Goal: Transaction & Acquisition: Purchase product/service

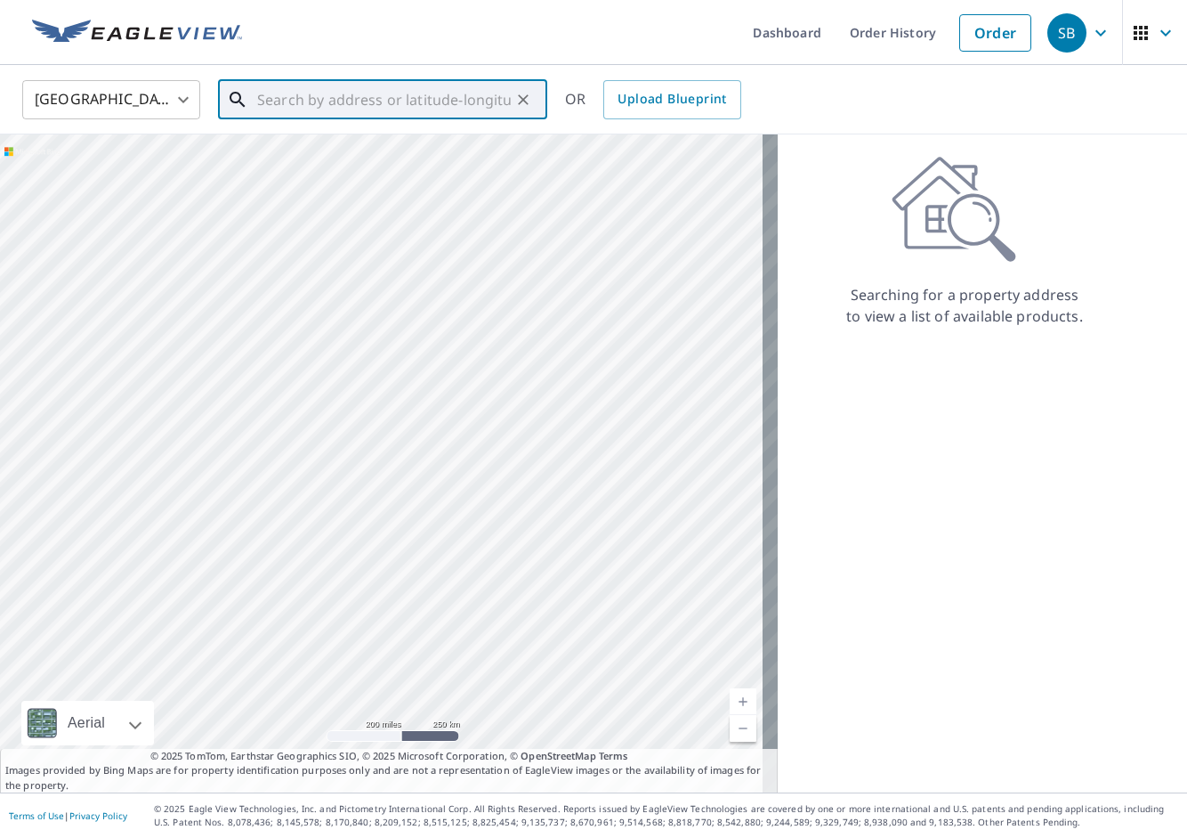
paste input "[STREET_ADDRESS]"
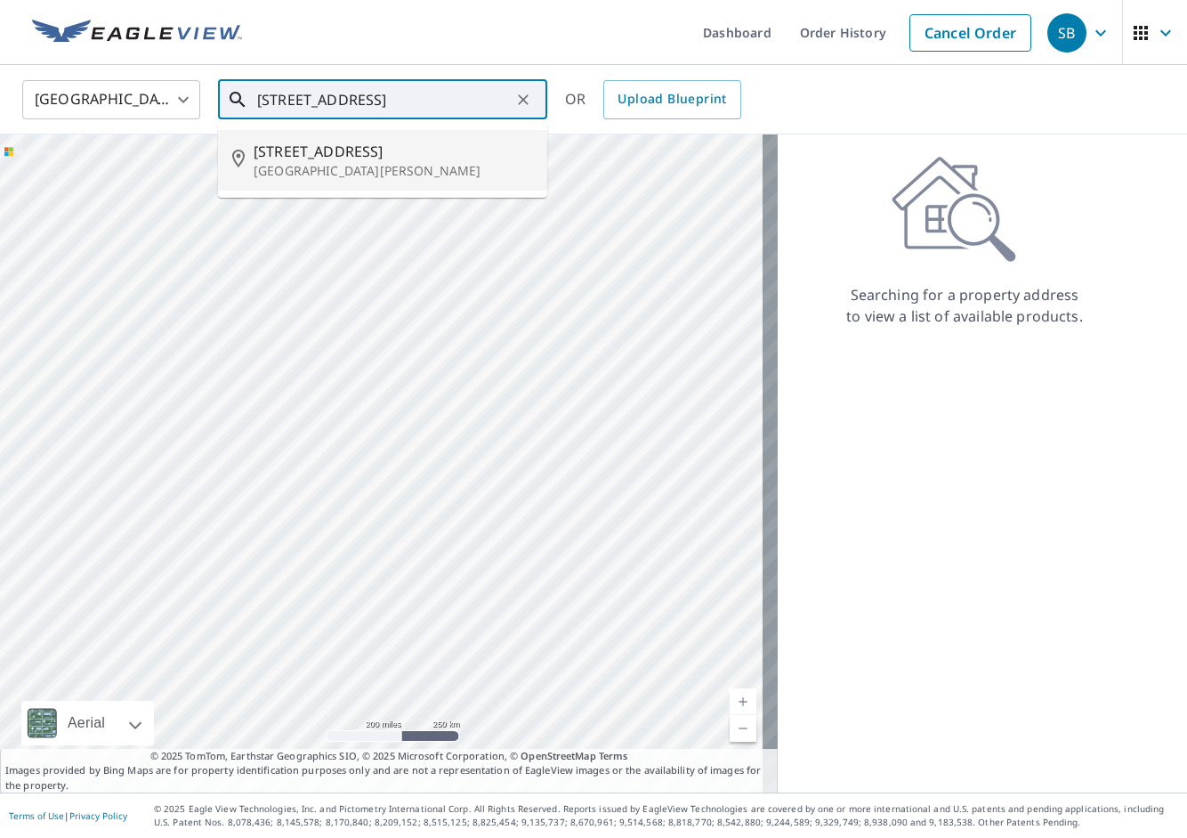
click at [377, 159] on span "[STREET_ADDRESS]" at bounding box center [394, 151] width 280 height 21
type input "[STREET_ADDRESS][PERSON_NAME]"
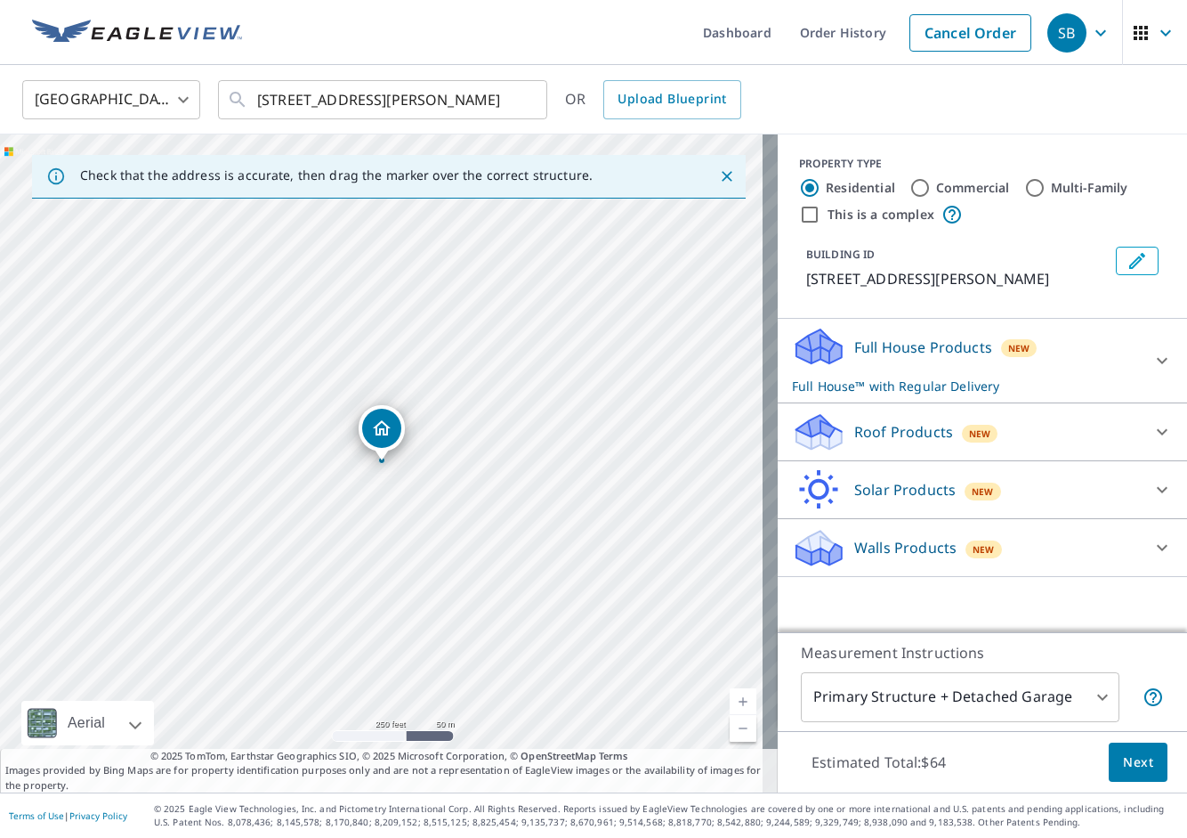
click at [915, 442] on p "Roof Products" at bounding box center [904, 431] width 99 height 21
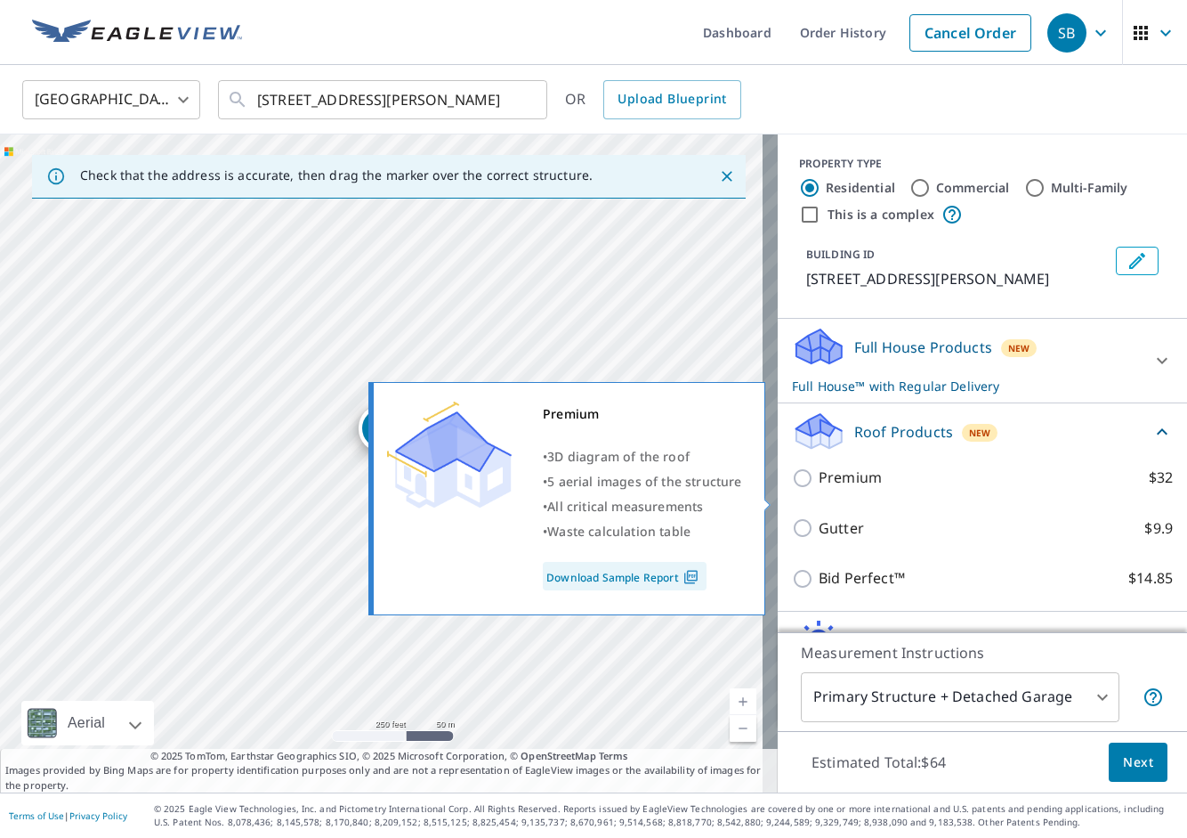
click at [830, 489] on p "Premium" at bounding box center [850, 477] width 63 height 22
click at [819, 489] on input "Premium $32" at bounding box center [805, 477] width 27 height 21
checkbox input "true"
checkbox input "false"
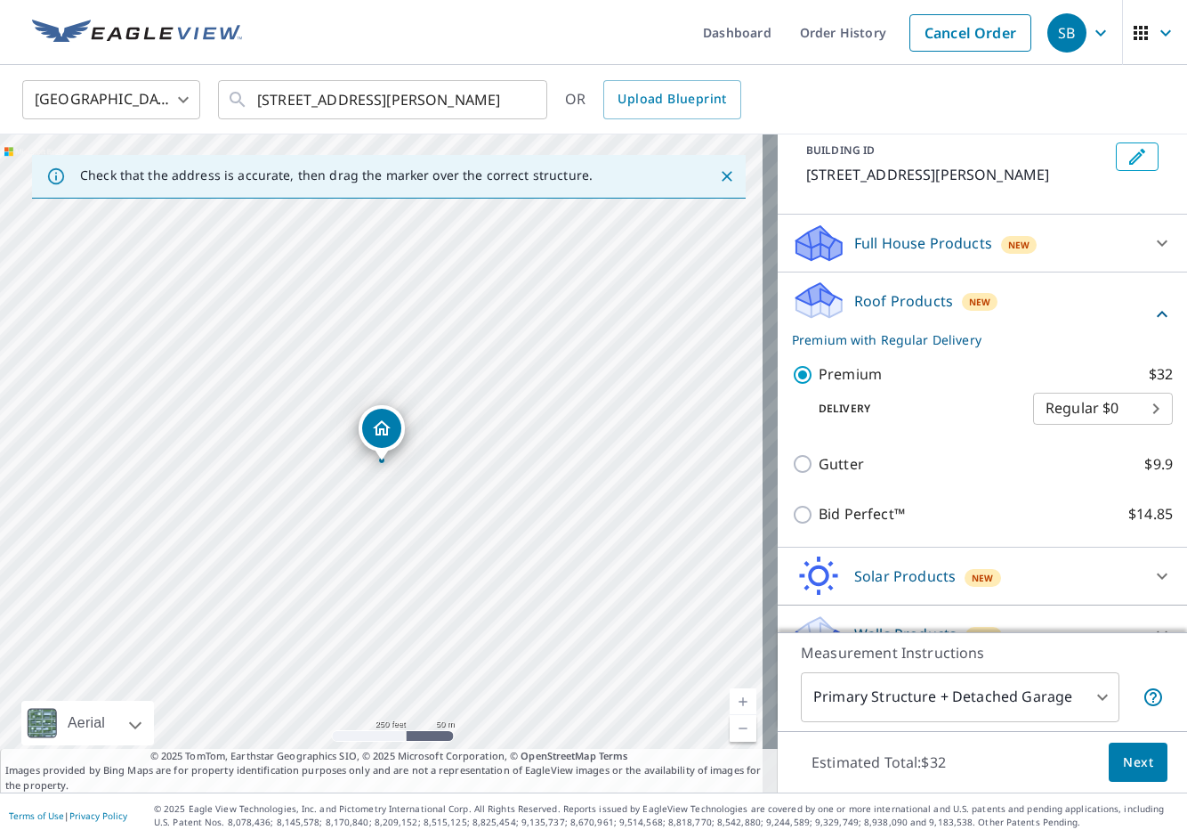
scroll to position [118, 0]
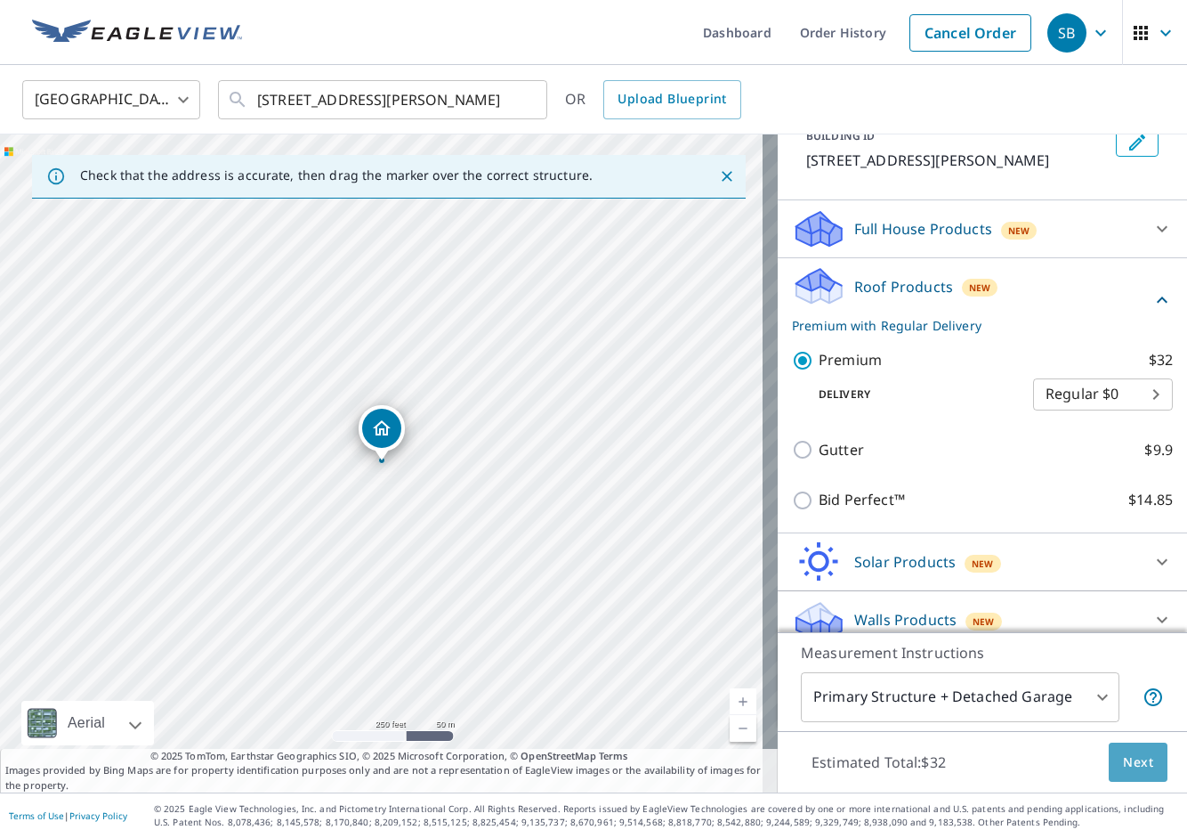
click at [1126, 758] on span "Next" at bounding box center [1138, 762] width 30 height 22
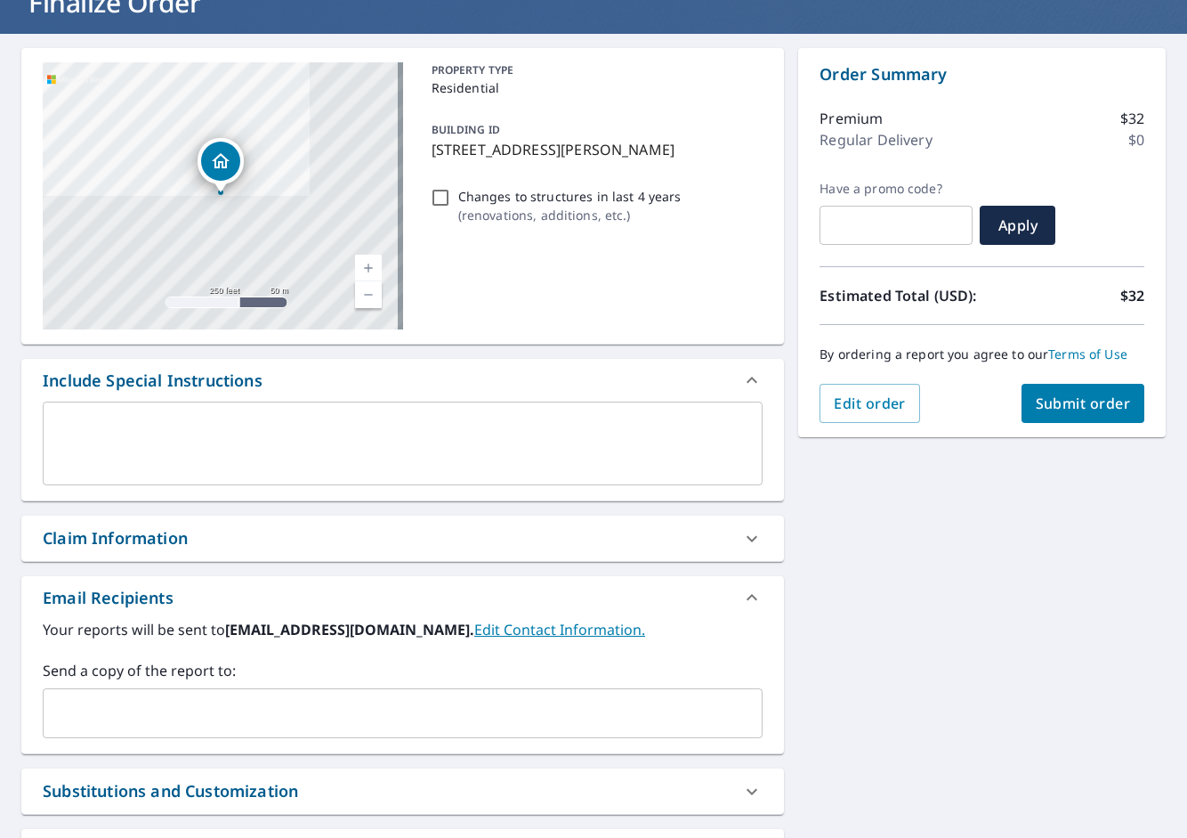
scroll to position [149, 0]
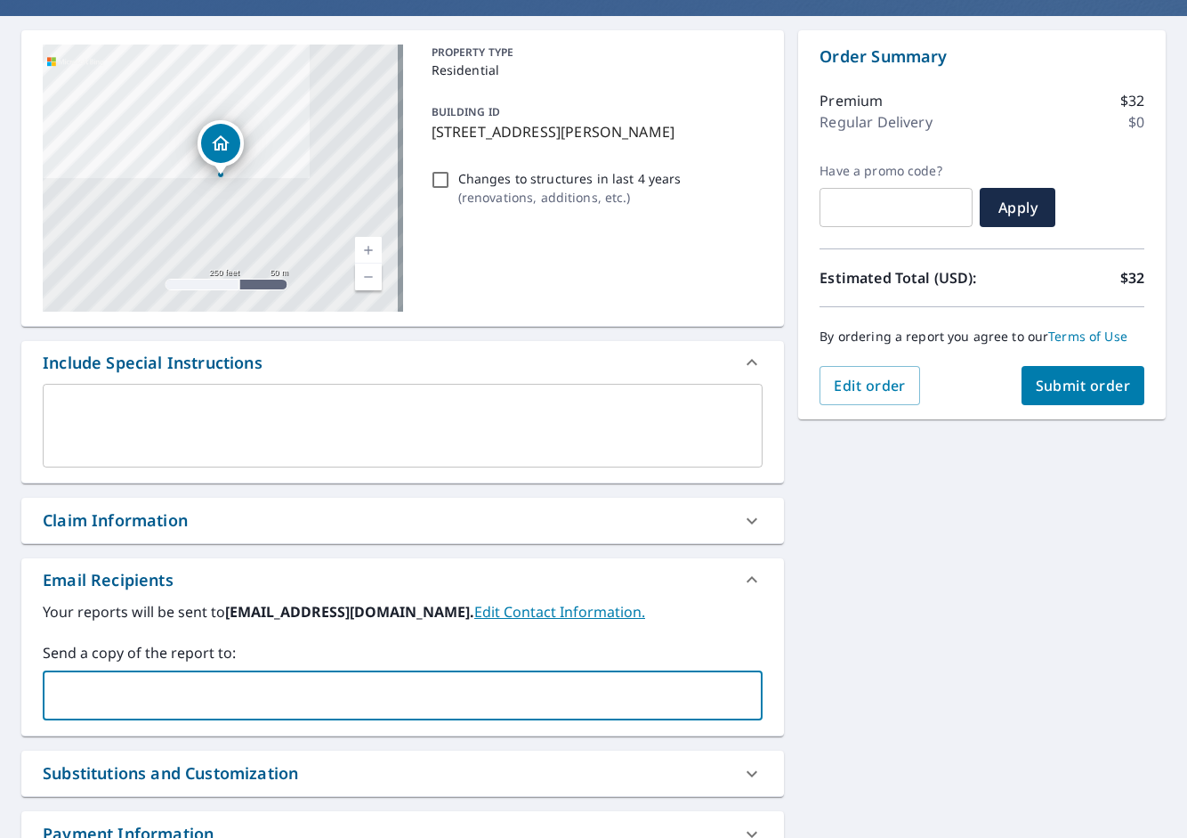
paste input "[PERSON_NAME][EMAIL_ADDRESS][DOMAIN_NAME]"
type input "[PERSON_NAME][EMAIL_ADDRESS][DOMAIN_NAME]"
checkbox input "true"
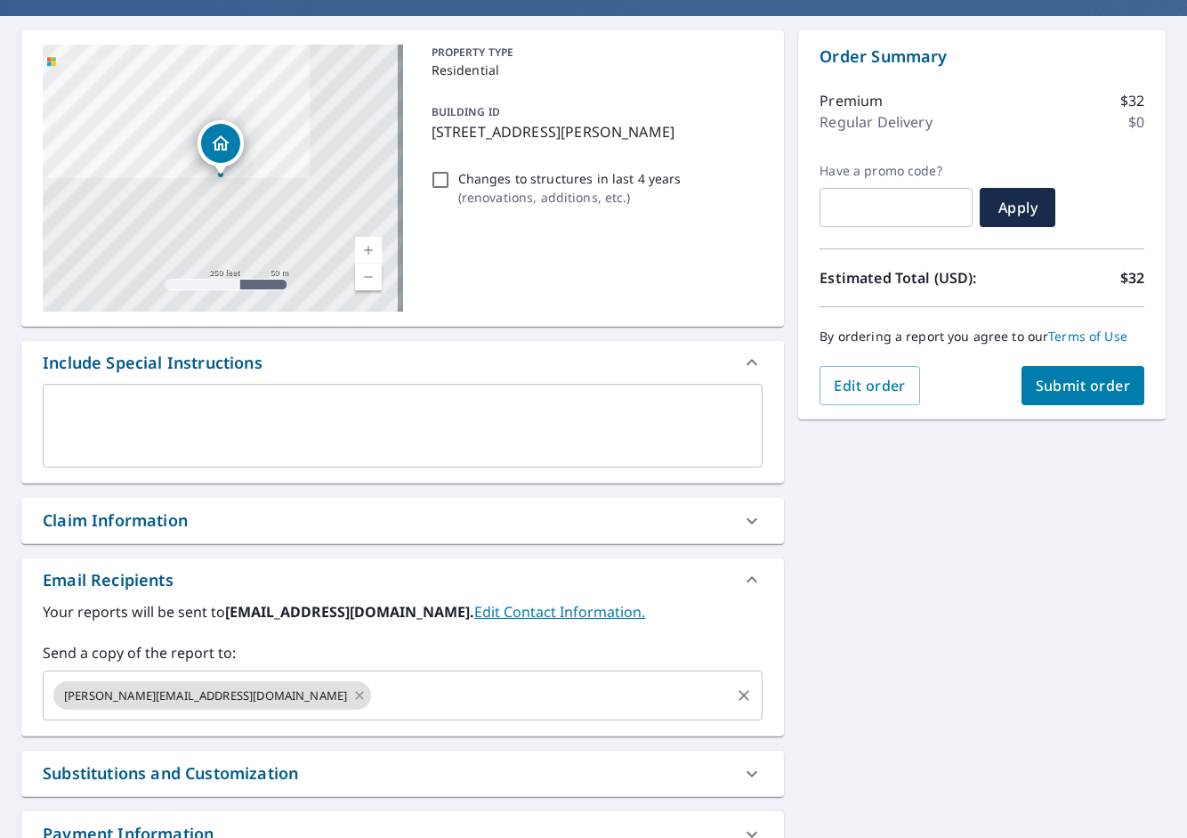
click at [374, 700] on input "text" at bounding box center [551, 695] width 354 height 34
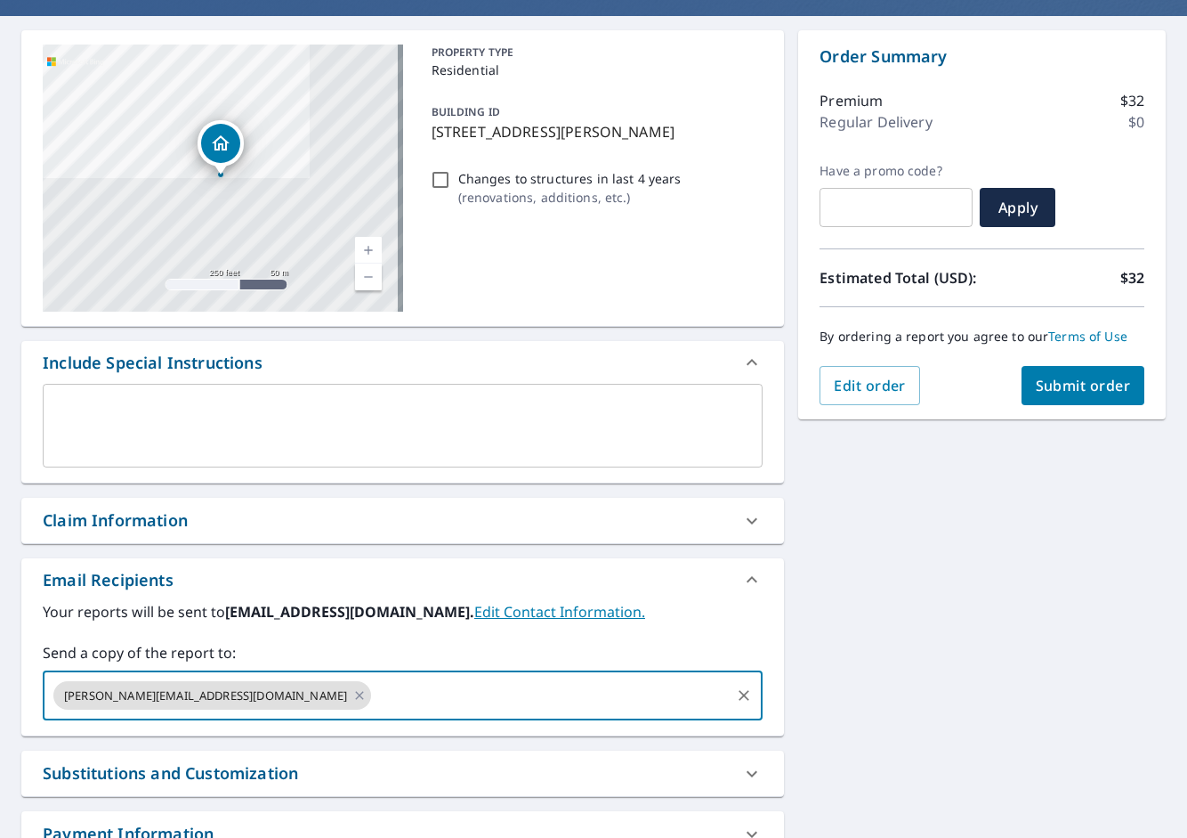
paste input "[PERSON_NAME][EMAIL_ADDRESS][PERSON_NAME][DOMAIN_NAME]"
type input "[PERSON_NAME][EMAIL_ADDRESS][PERSON_NAME][DOMAIN_NAME]"
checkbox input "true"
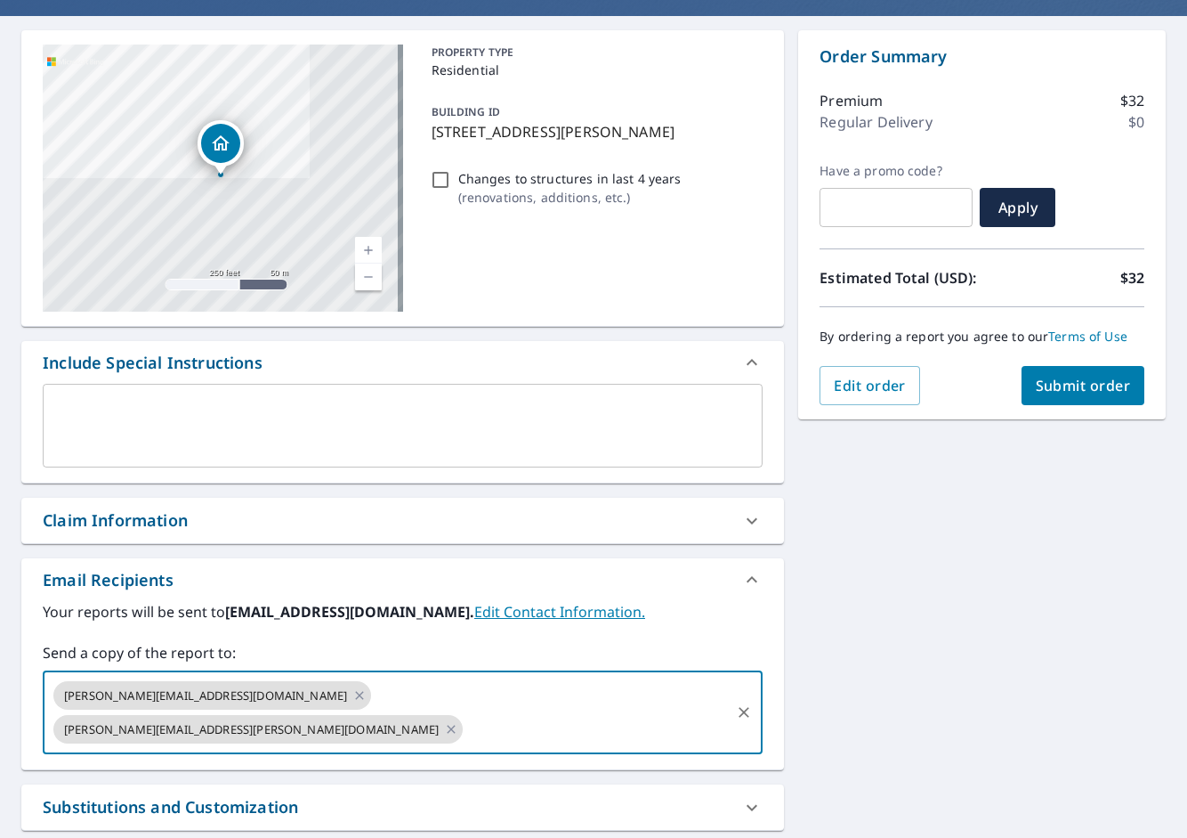
click at [539, 712] on input "text" at bounding box center [597, 729] width 263 height 34
paste input "[PERSON_NAME][EMAIL_ADDRESS][PERSON_NAME][DOMAIN_NAME]"
type input "[PERSON_NAME][EMAIL_ADDRESS][PERSON_NAME][DOMAIN_NAME]"
click at [959, 550] on div "[STREET_ADDRESS][PERSON_NAME] Aerial Road A standard road map Aerial A detailed…" at bounding box center [593, 488] width 1187 height 944
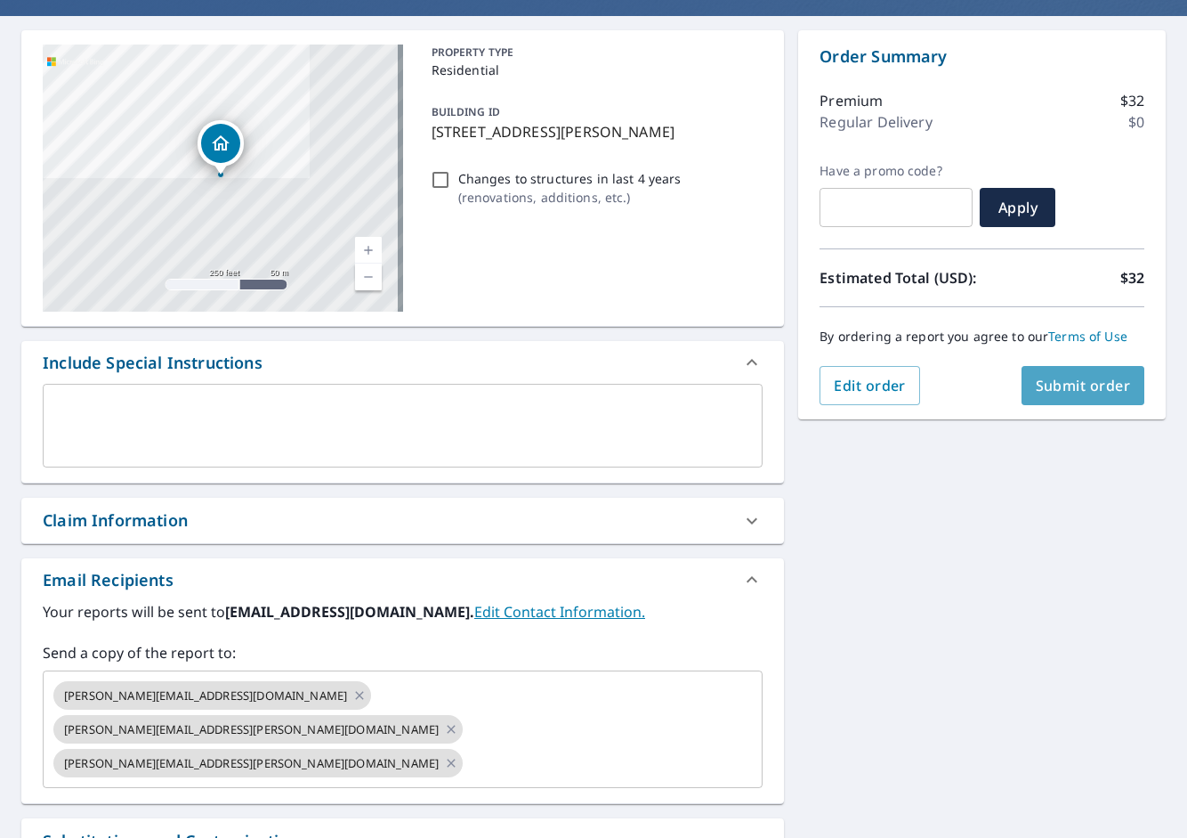
click at [1062, 388] on span "Submit order" at bounding box center [1083, 386] width 95 height 20
checkbox input "true"
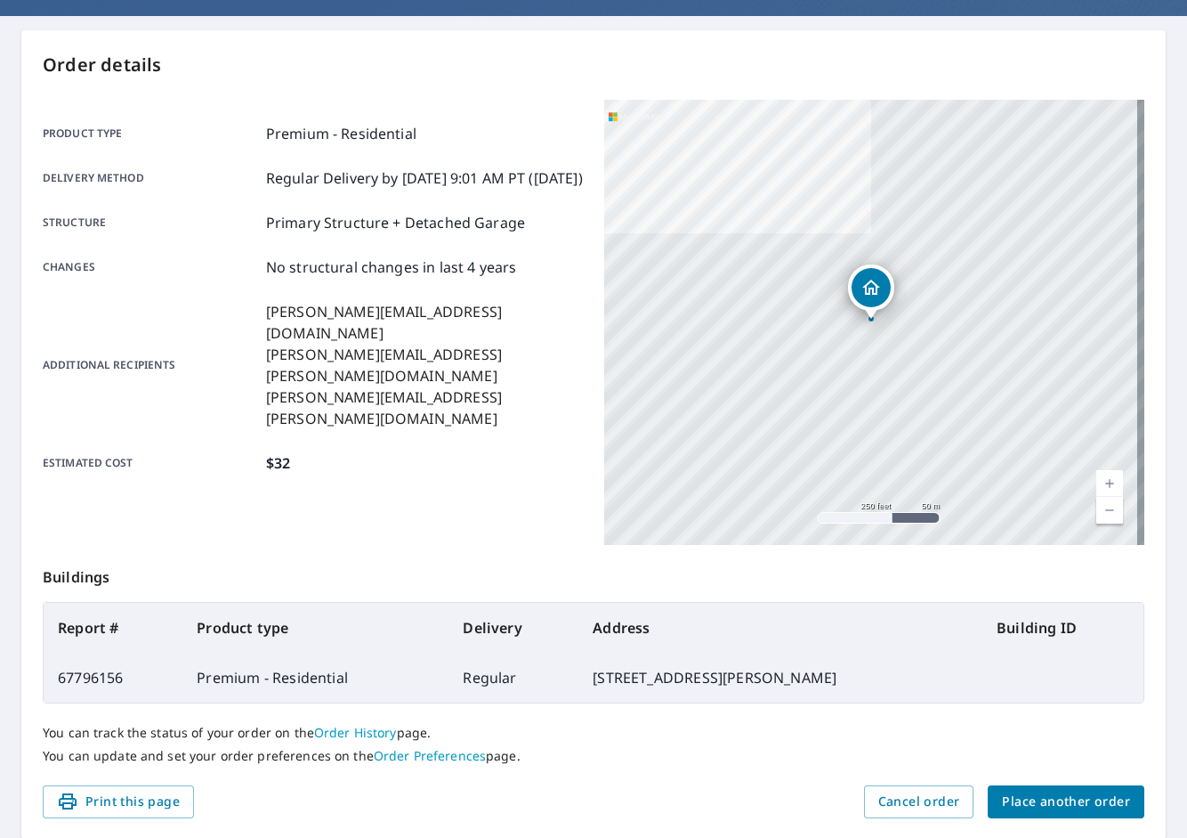
click at [1102, 800] on span "Place another order" at bounding box center [1066, 801] width 128 height 22
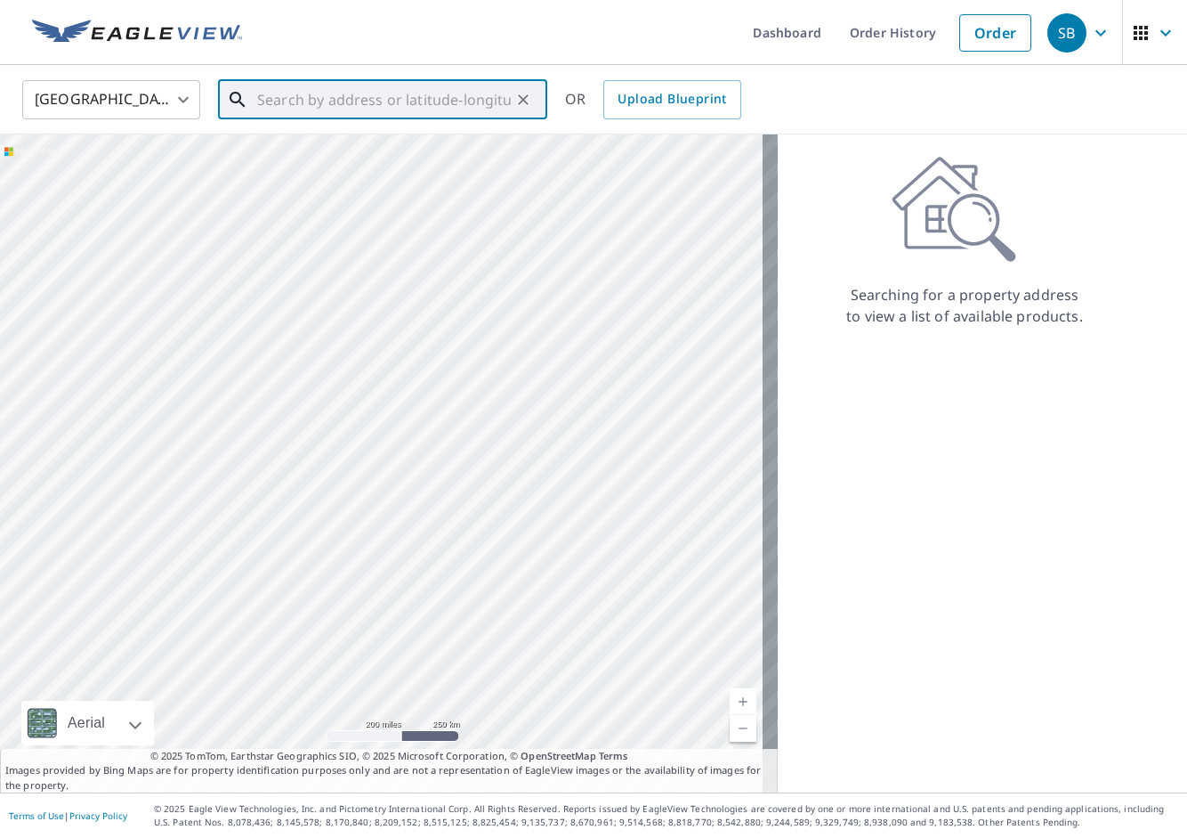
paste input "[STREET_ADDRESS][PERSON_NAME]"
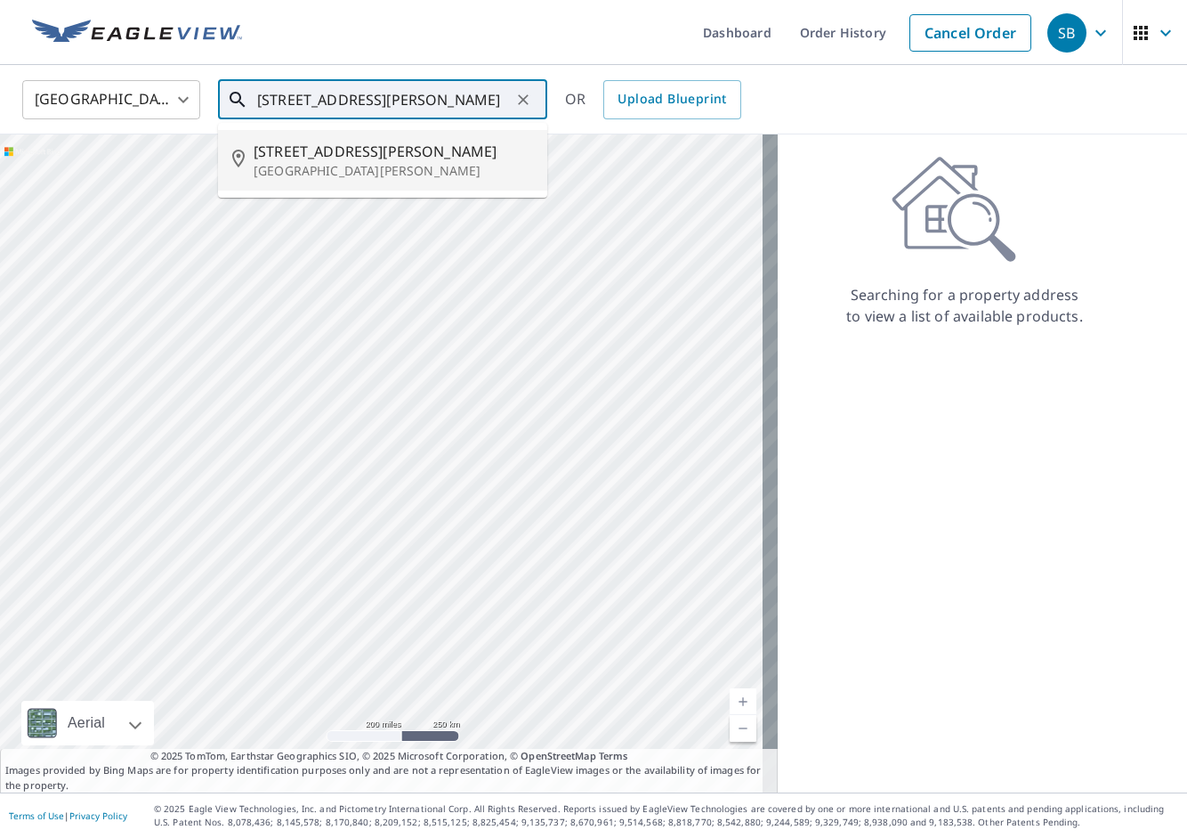
click at [412, 164] on p "[GEOGRAPHIC_DATA][PERSON_NAME]" at bounding box center [394, 171] width 280 height 18
type input "[STREET_ADDRESS][PERSON_NAME][PERSON_NAME]"
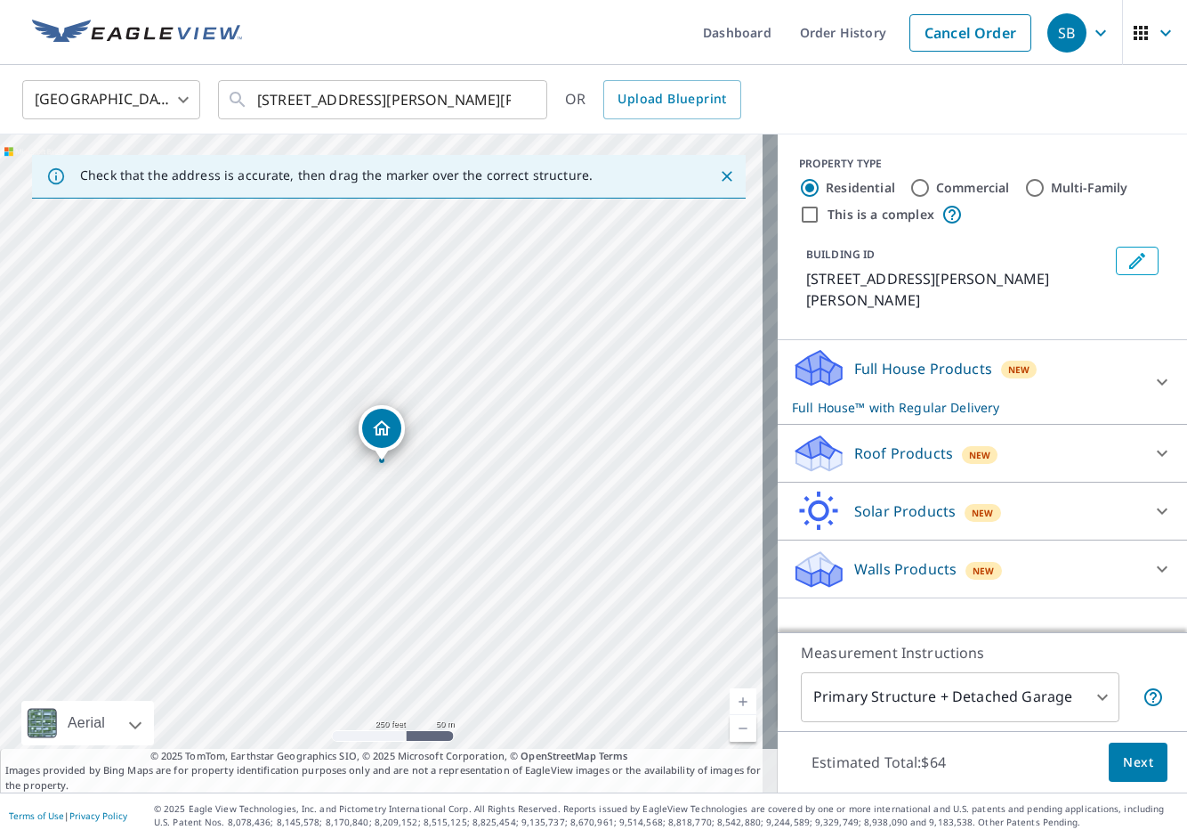
click at [984, 439] on div "Roof Products New" at bounding box center [966, 454] width 349 height 42
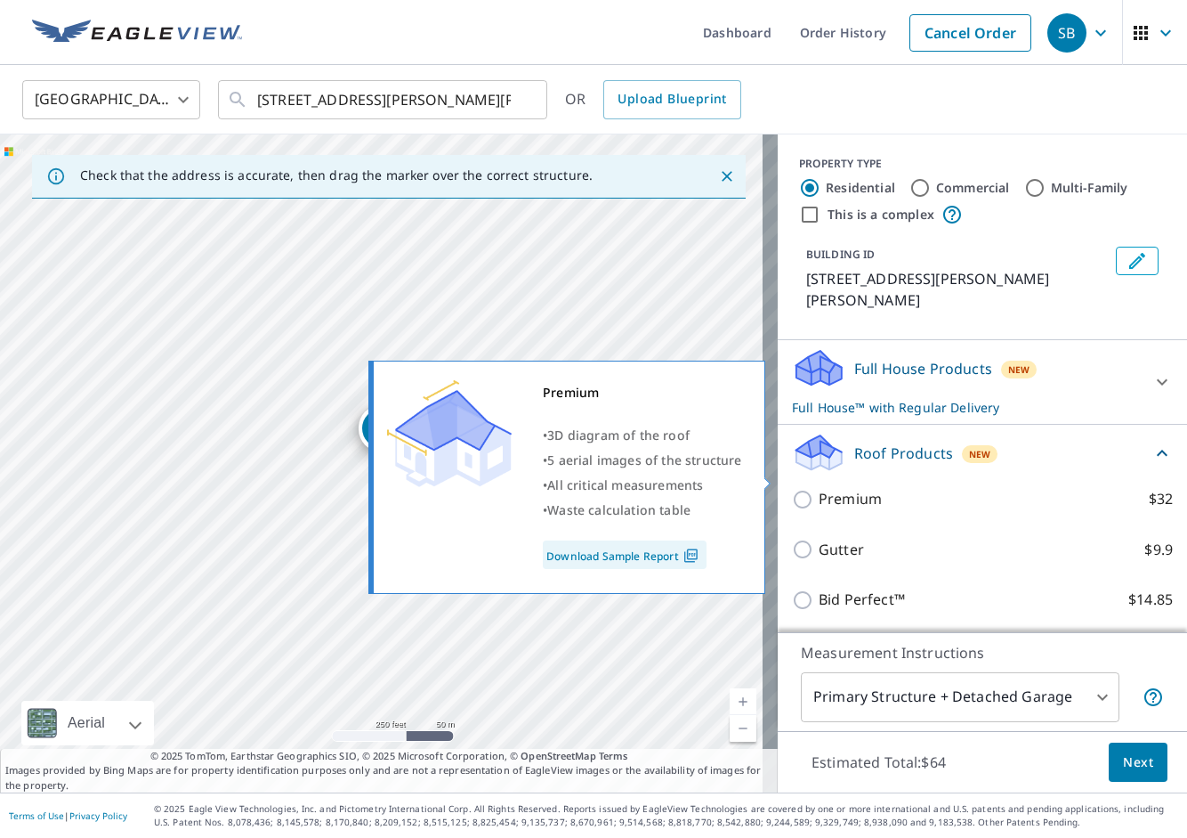
click at [819, 488] on p "Premium" at bounding box center [850, 499] width 63 height 22
click at [810, 489] on input "Premium $32" at bounding box center [805, 499] width 27 height 21
checkbox input "true"
checkbox input "false"
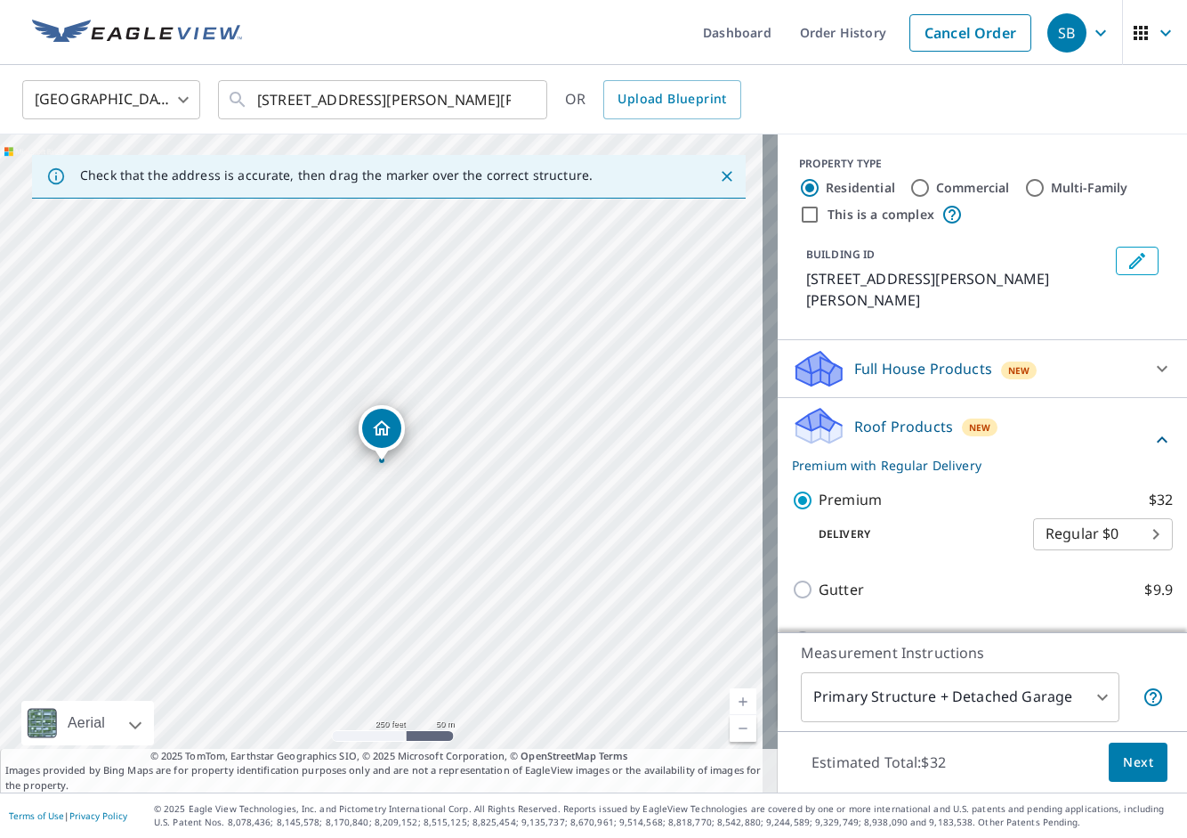
click at [1123, 769] on span "Next" at bounding box center [1138, 762] width 30 height 22
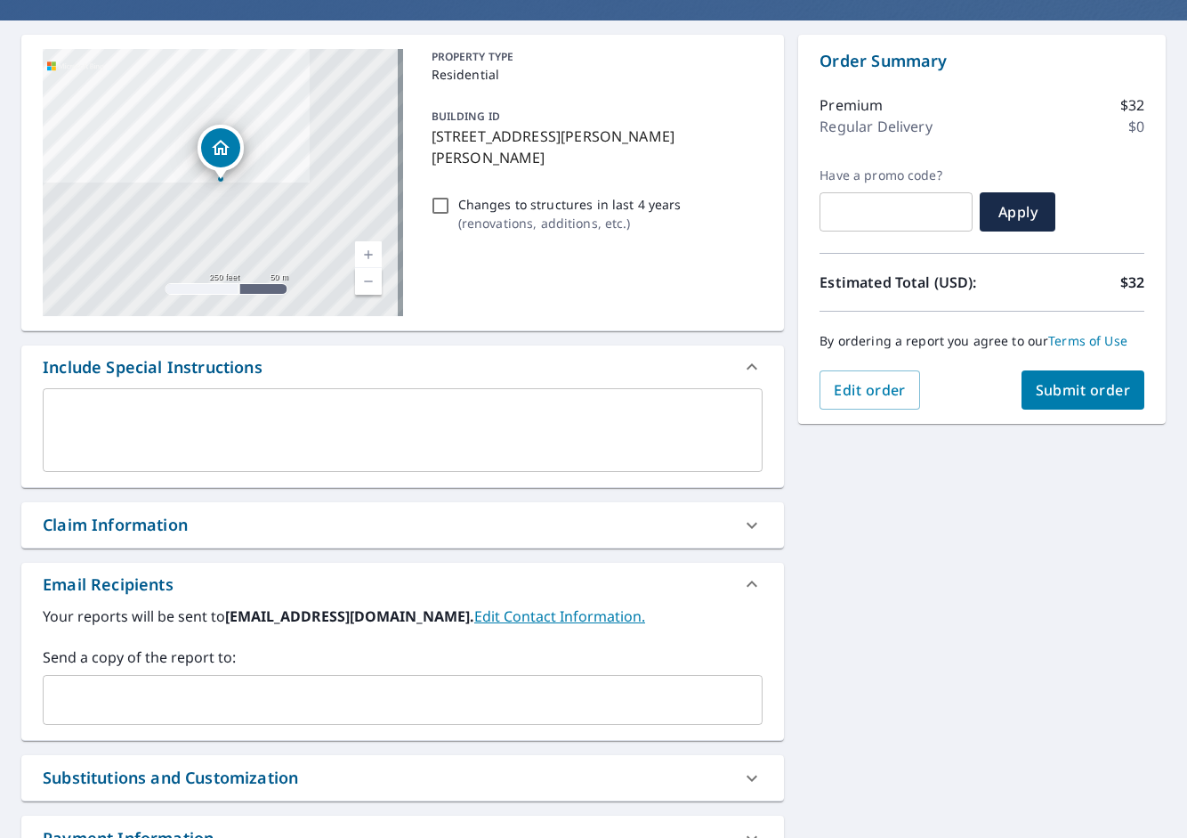
scroll to position [149, 0]
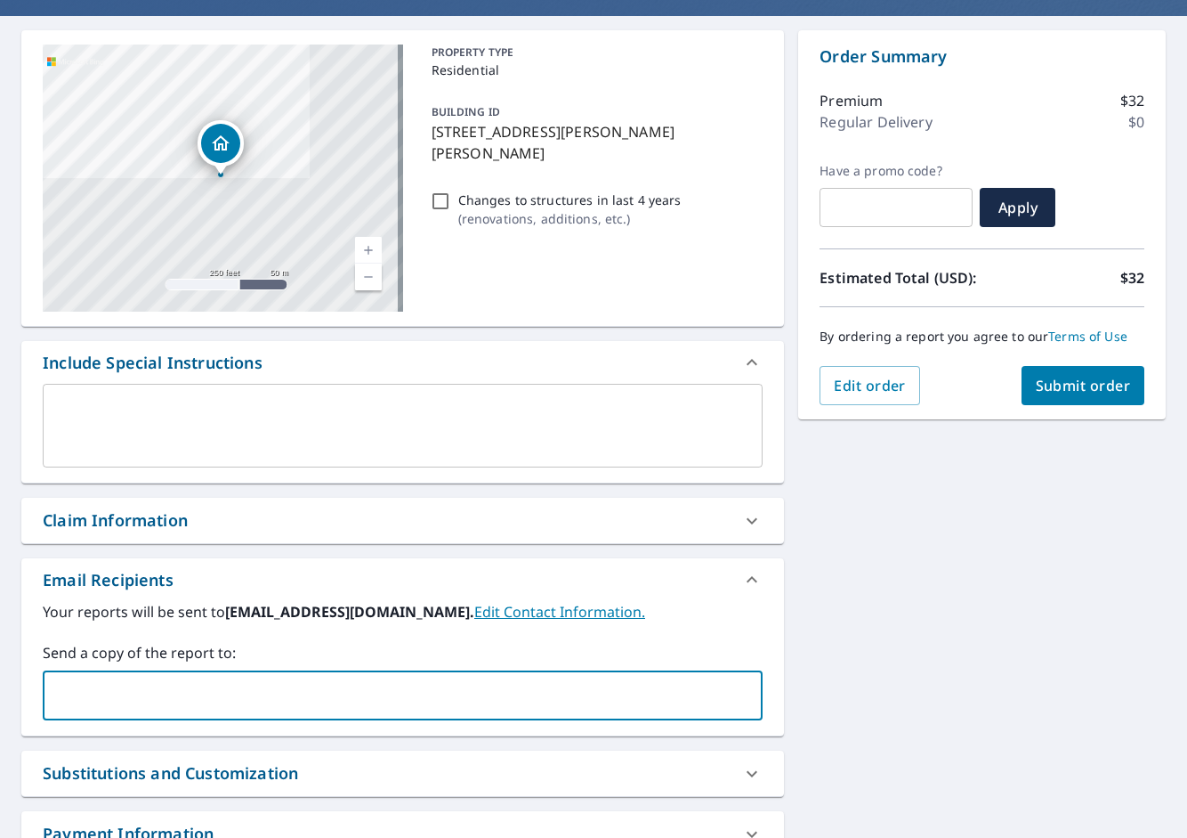
paste input "[PERSON_NAME][EMAIL_ADDRESS][DOMAIN_NAME]"
type input "[PERSON_NAME][EMAIL_ADDRESS][DOMAIN_NAME]"
checkbox input "true"
paste input "[PERSON_NAME][EMAIL_ADDRESS][PERSON_NAME][DOMAIN_NAME]"
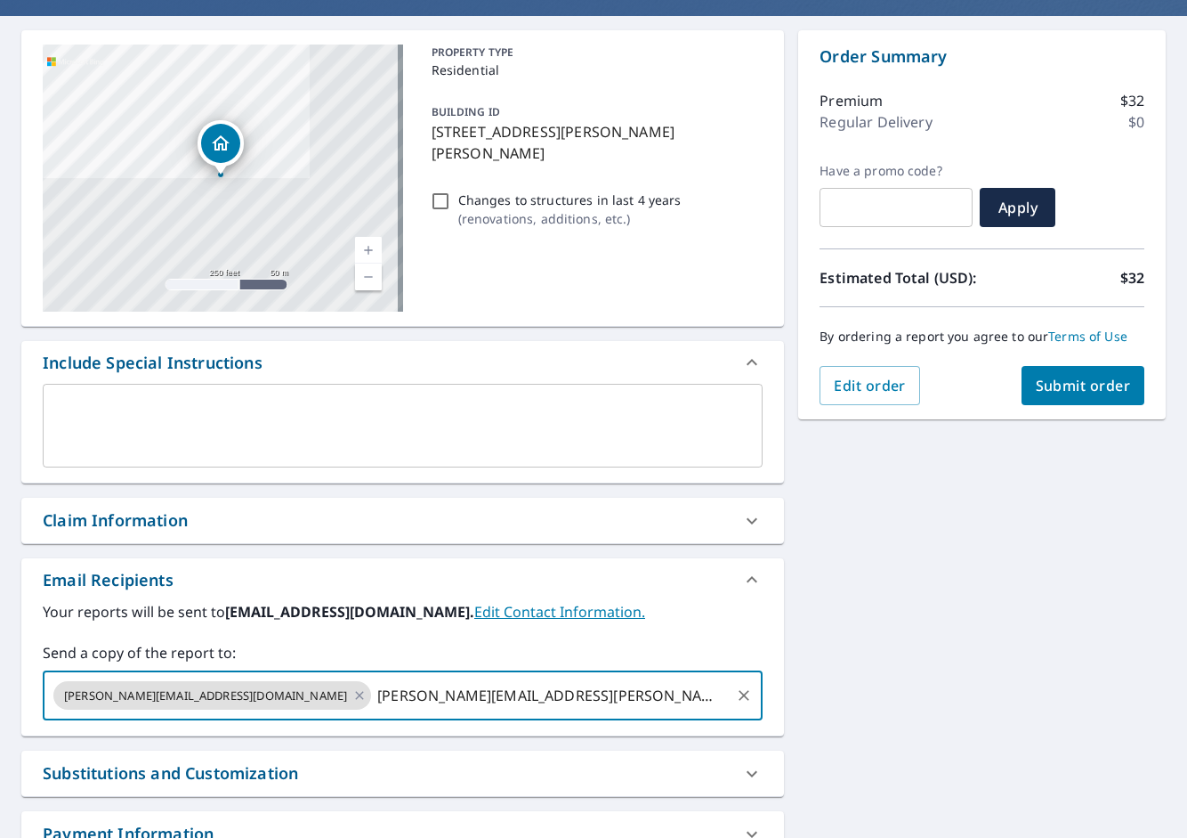
type input "[PERSON_NAME][EMAIL_ADDRESS][PERSON_NAME][DOMAIN_NAME]"
checkbox input "true"
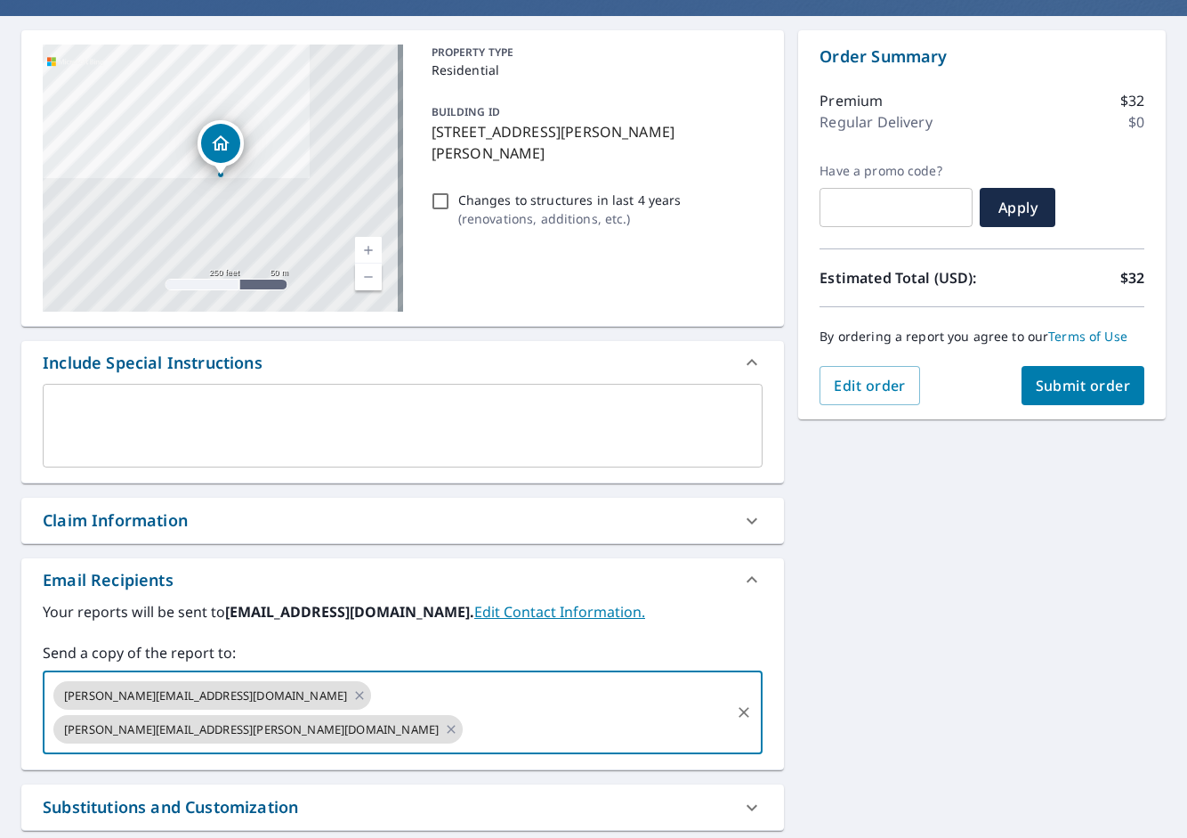
click at [498, 712] on input "text" at bounding box center [597, 729] width 263 height 34
paste input "[PERSON_NAME][EMAIL_ADDRESS][PERSON_NAME][DOMAIN_NAME]"
type input "[PERSON_NAME][EMAIL_ADDRESS][PERSON_NAME][DOMAIN_NAME]"
click at [1090, 539] on div "[STREET_ADDRESS][PERSON_NAME][PERSON_NAME] Aerial Road A standard road map Aeri…" at bounding box center [593, 488] width 1187 height 944
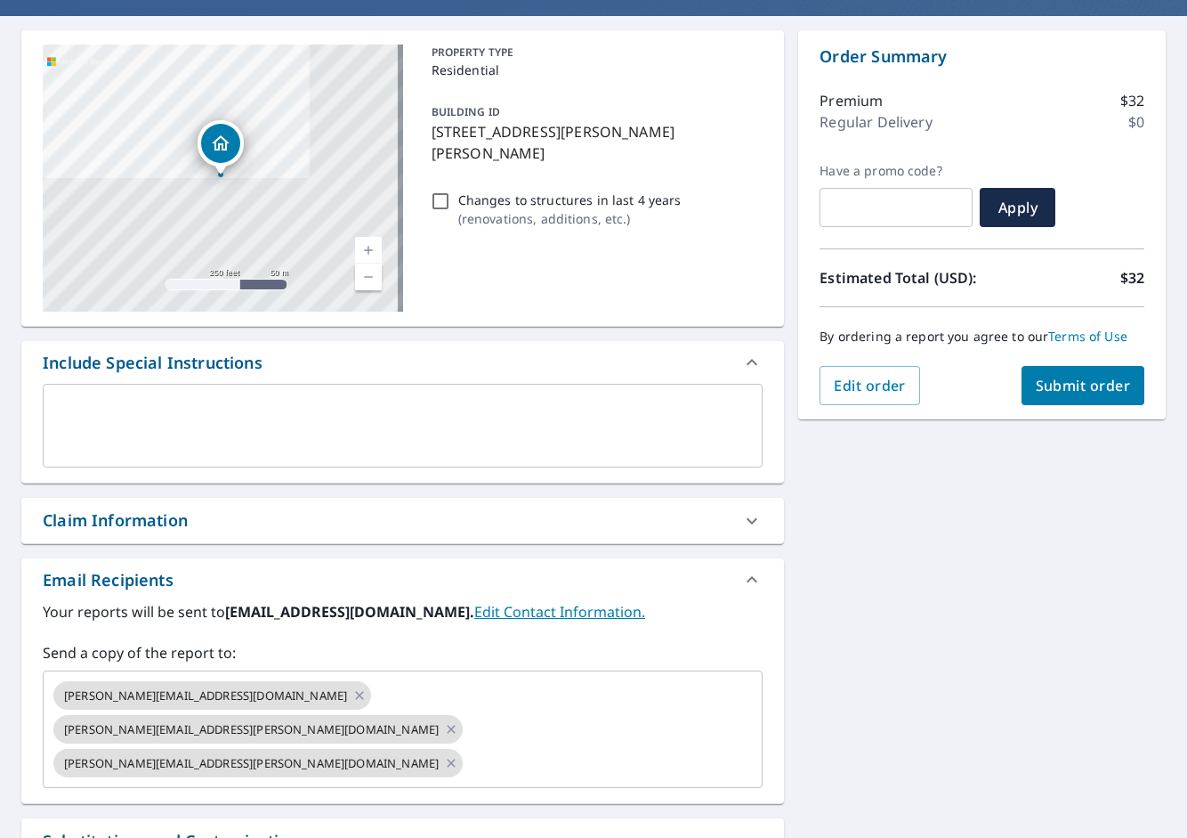
click at [1106, 415] on div "Order Summary Premium $32 Regular Delivery $0 Have a promo code? ​ Apply Estima…" at bounding box center [982, 224] width 368 height 389
click at [1102, 398] on button "Submit order" at bounding box center [1084, 385] width 124 height 39
checkbox input "true"
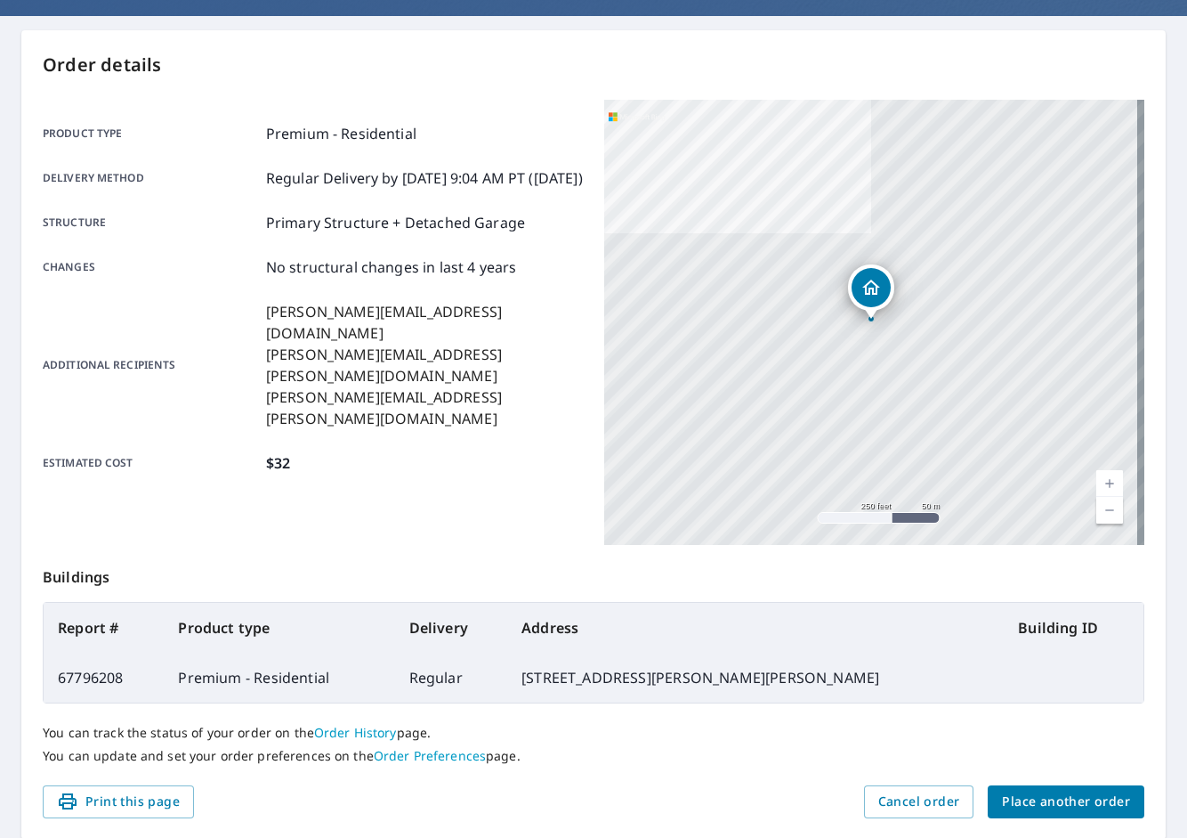
click at [1035, 814] on button "Place another order" at bounding box center [1066, 801] width 157 height 33
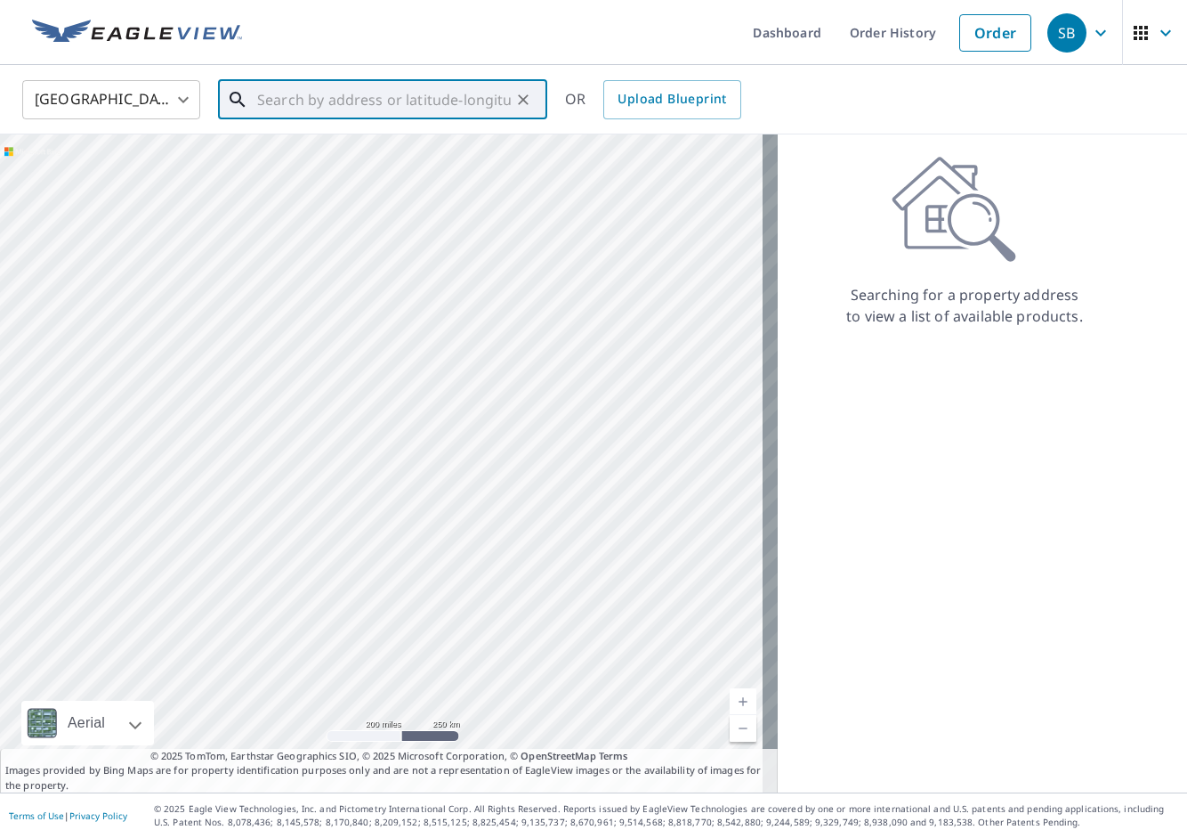
paste input "[STREET_ADDRESS][PERSON_NAME]"
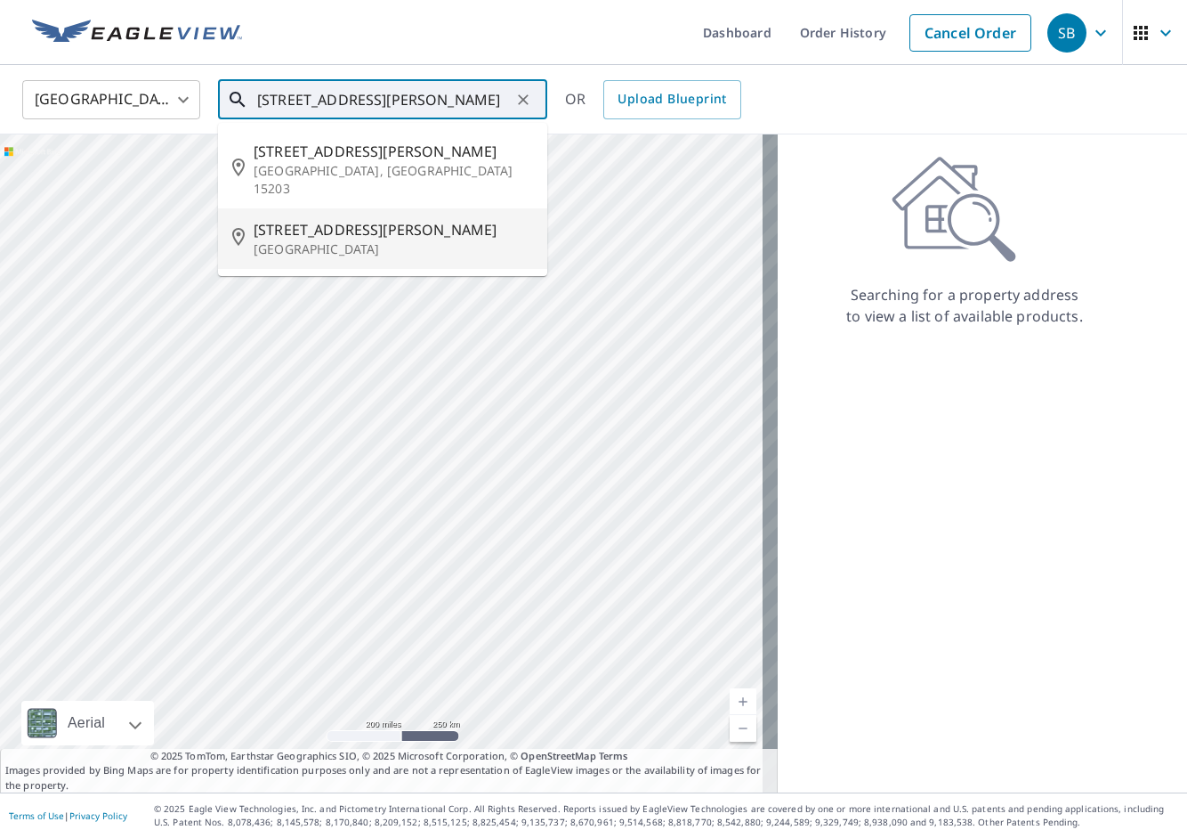
click at [409, 219] on span "[STREET_ADDRESS][PERSON_NAME]" at bounding box center [394, 229] width 280 height 21
type input "[STREET_ADDRESS][PERSON_NAME]"
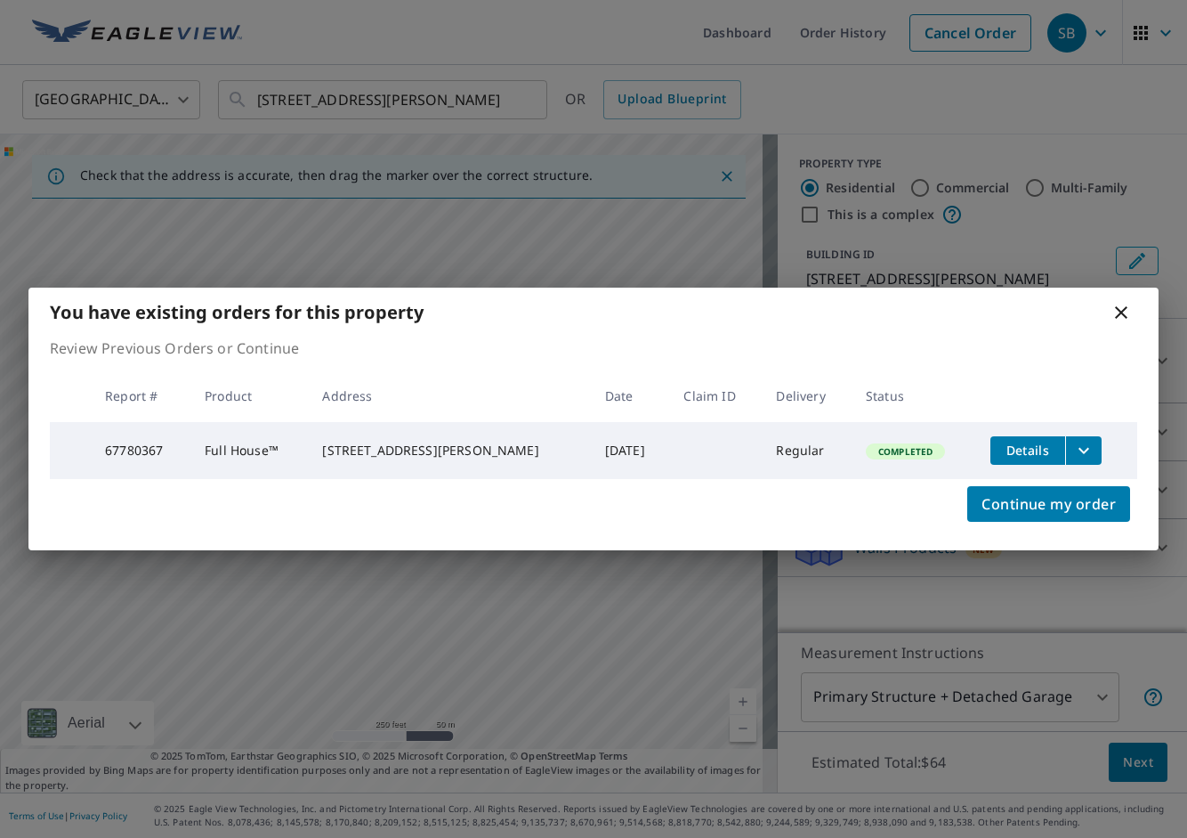
click at [1084, 444] on icon "filesDropdownBtn-67780367" at bounding box center [1084, 450] width 21 height 21
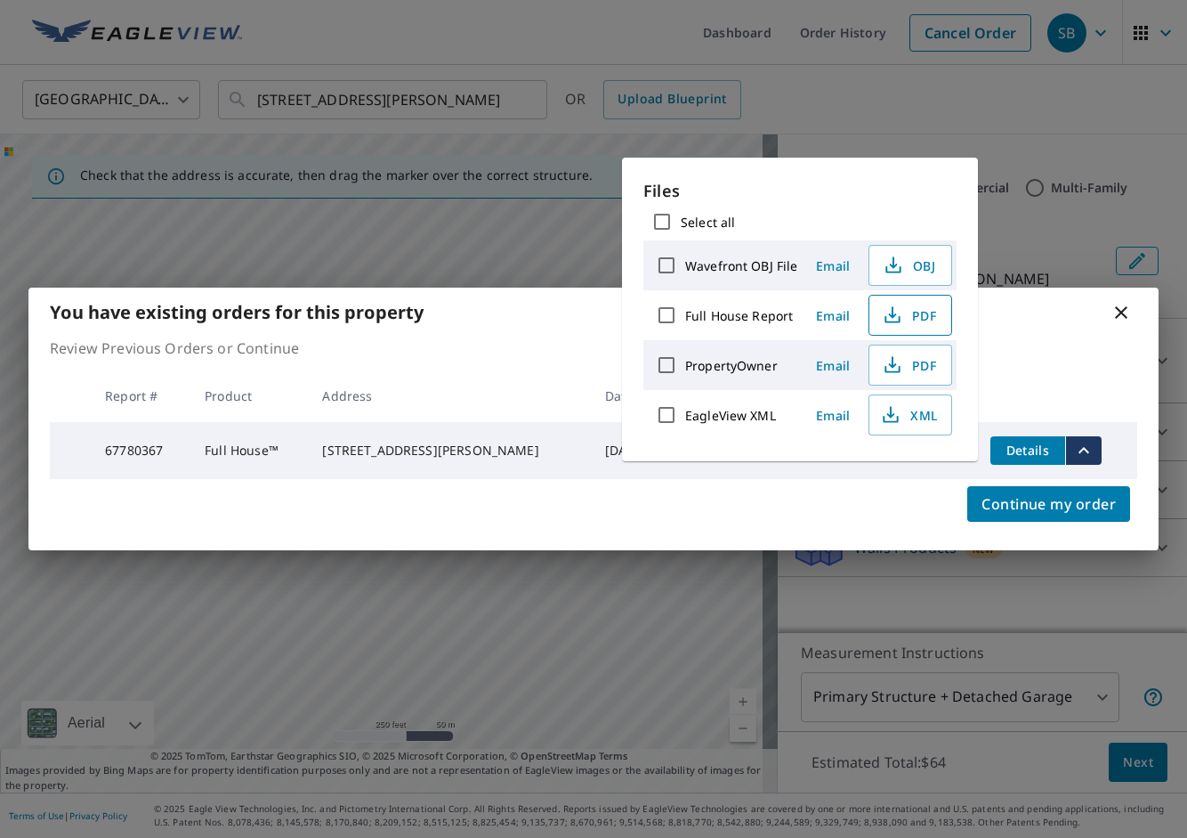
click at [913, 313] on span "PDF" at bounding box center [908, 314] width 57 height 21
click at [599, 48] on div "You have existing orders for this property Review Previous Orders or Continue R…" at bounding box center [593, 419] width 1187 height 838
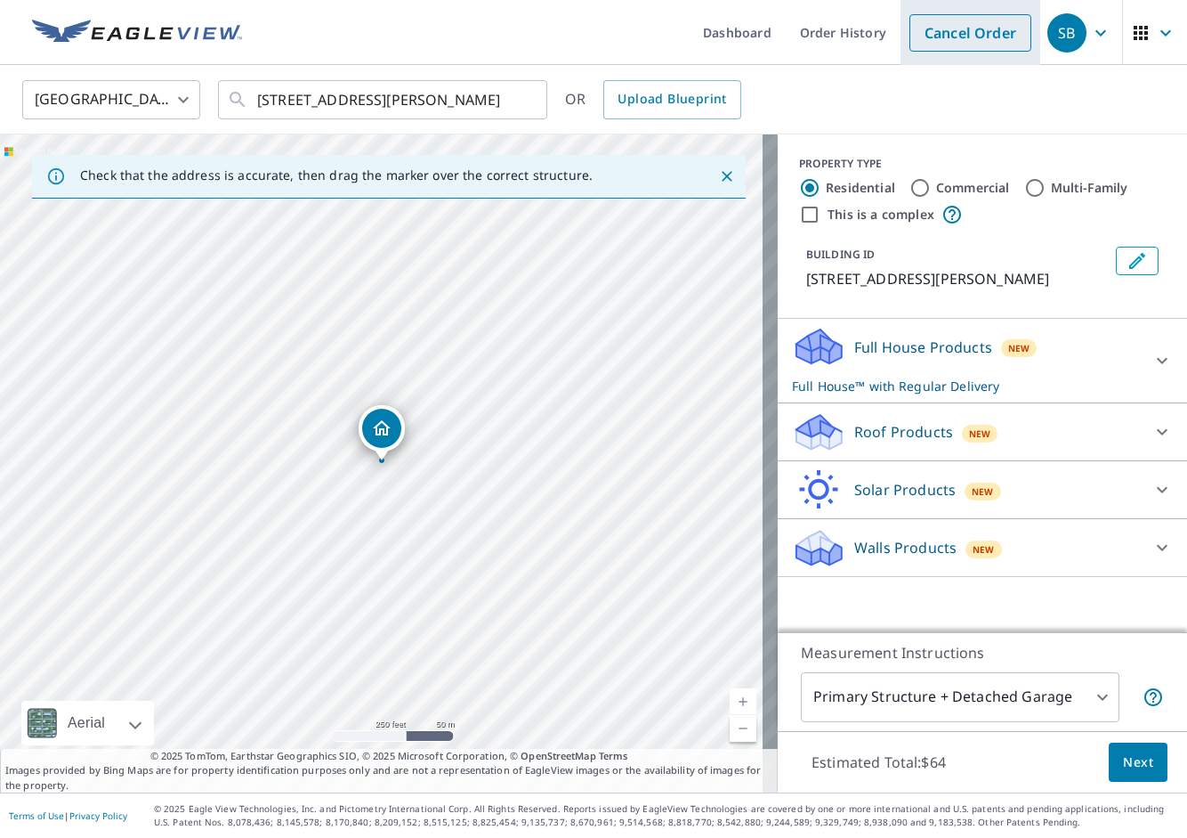
click at [1000, 31] on link "Cancel Order" at bounding box center [971, 32] width 122 height 37
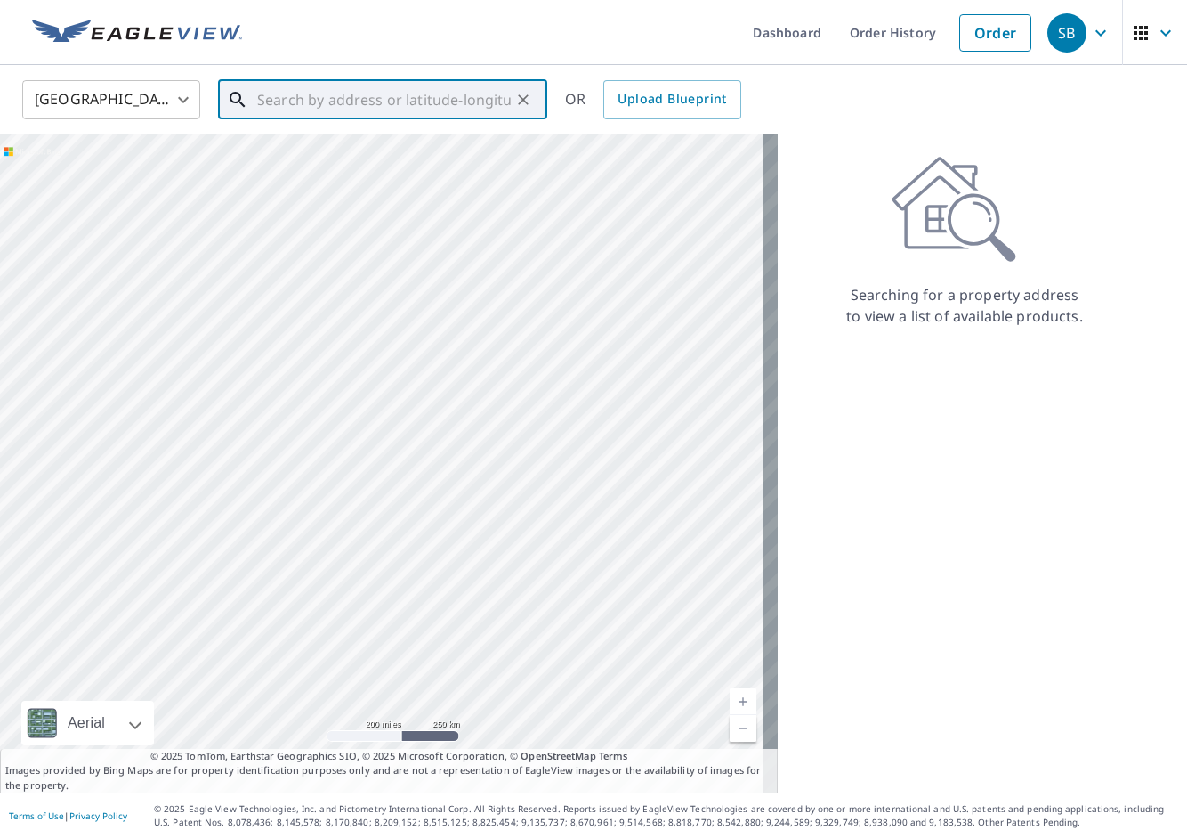
click at [402, 89] on input "text" at bounding box center [384, 100] width 254 height 50
paste input "[STREET_ADDRESS]"
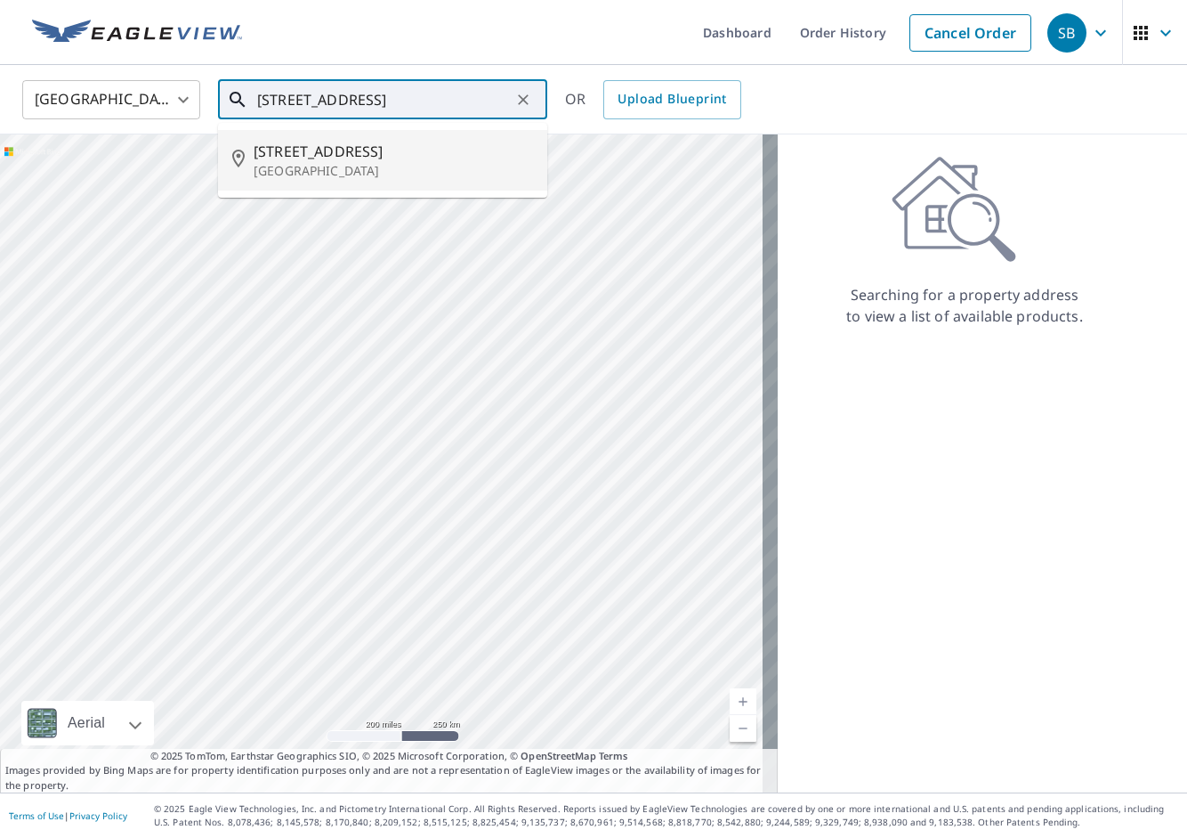
click at [496, 171] on p "[GEOGRAPHIC_DATA]" at bounding box center [394, 171] width 280 height 18
type input "[STREET_ADDRESS]"
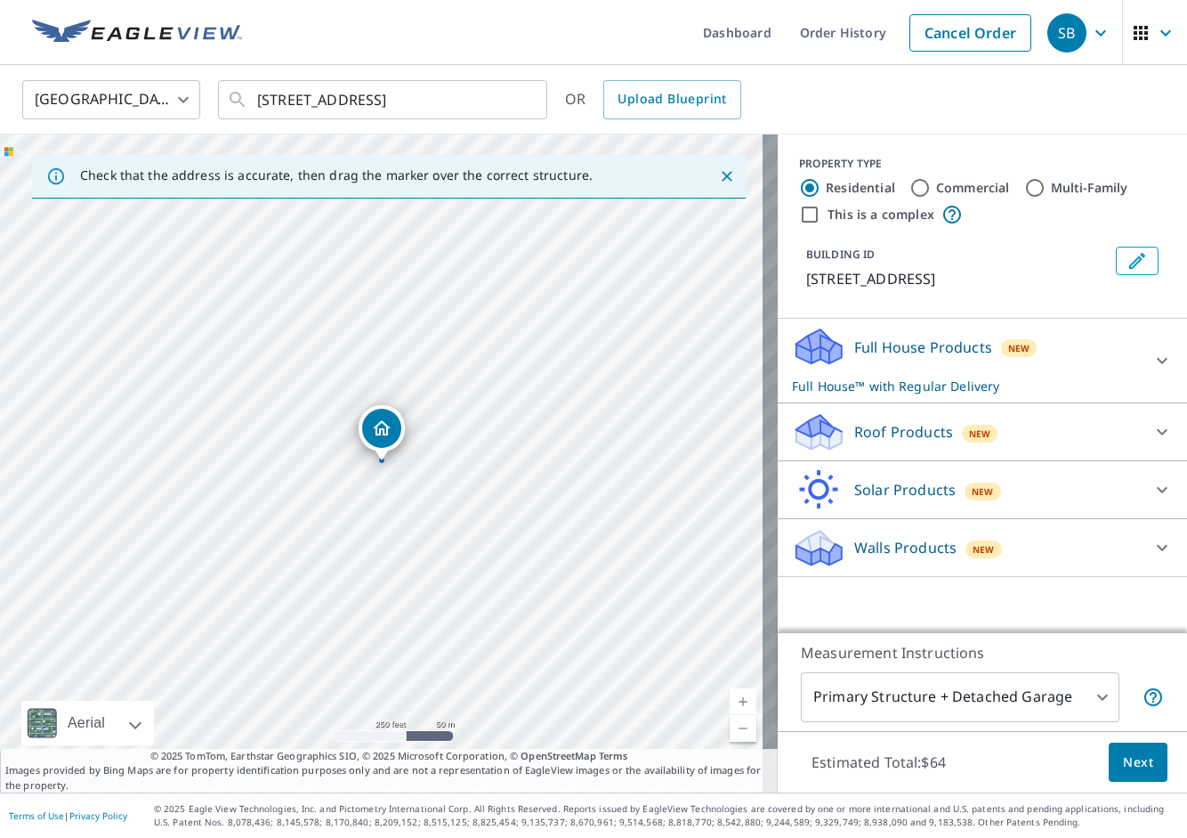
click at [969, 439] on span "New" at bounding box center [980, 433] width 22 height 14
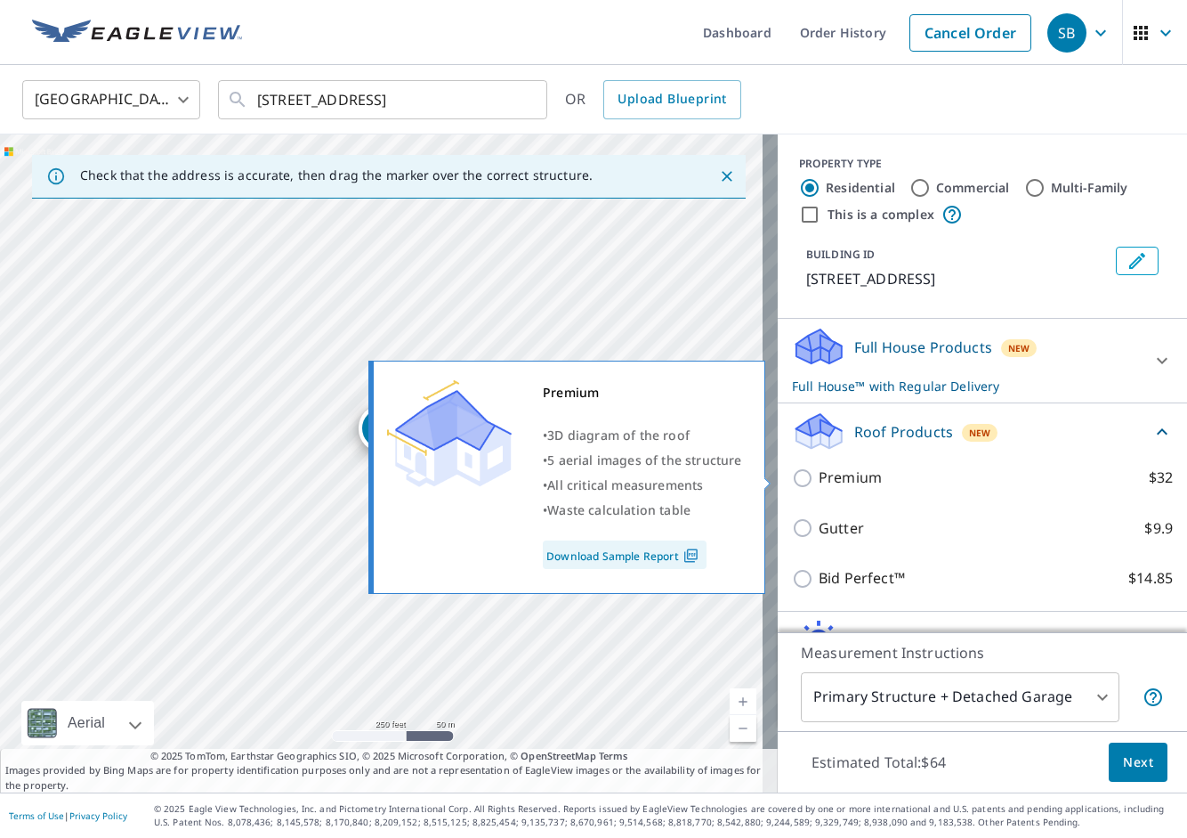
click at [820, 475] on p "Premium" at bounding box center [850, 477] width 63 height 22
click at [819, 475] on input "Premium $32" at bounding box center [805, 477] width 27 height 21
checkbox input "true"
checkbox input "false"
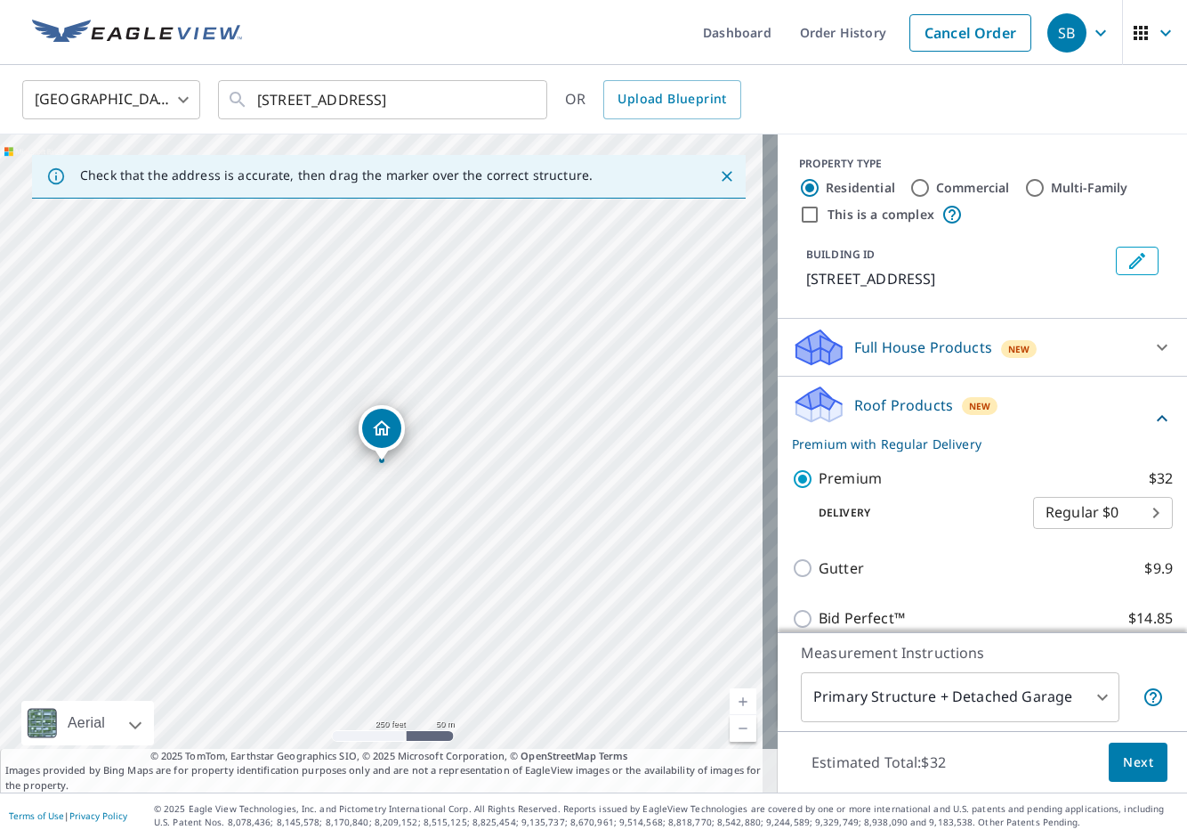
click at [1123, 759] on span "Next" at bounding box center [1138, 762] width 30 height 22
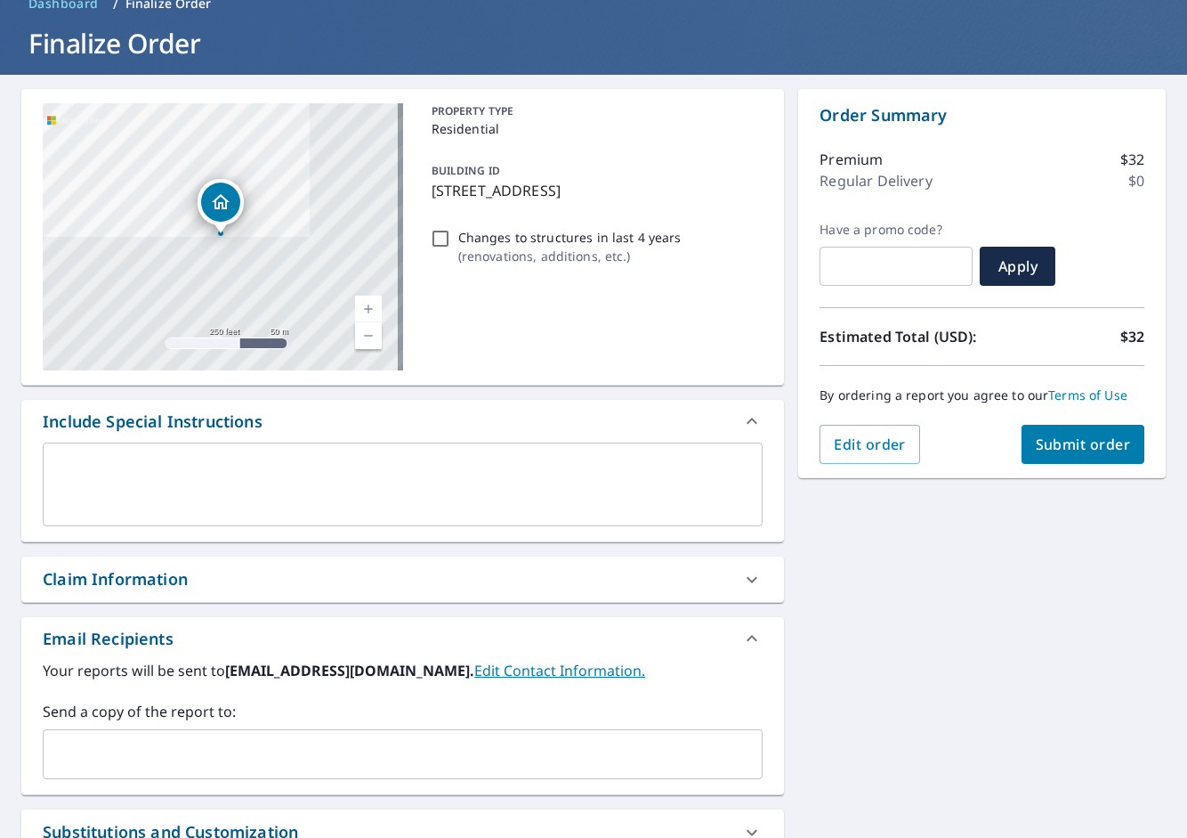
scroll to position [118, 0]
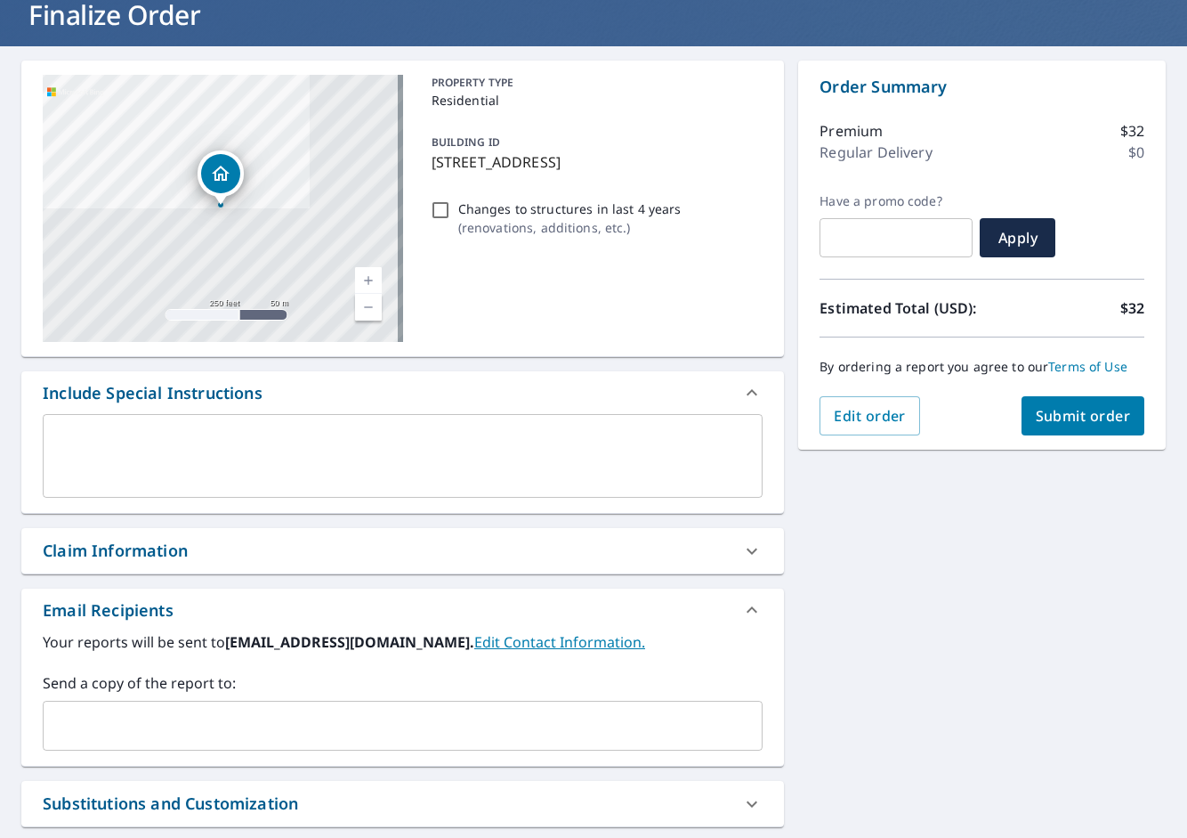
click at [294, 721] on input "text" at bounding box center [389, 726] width 677 height 34
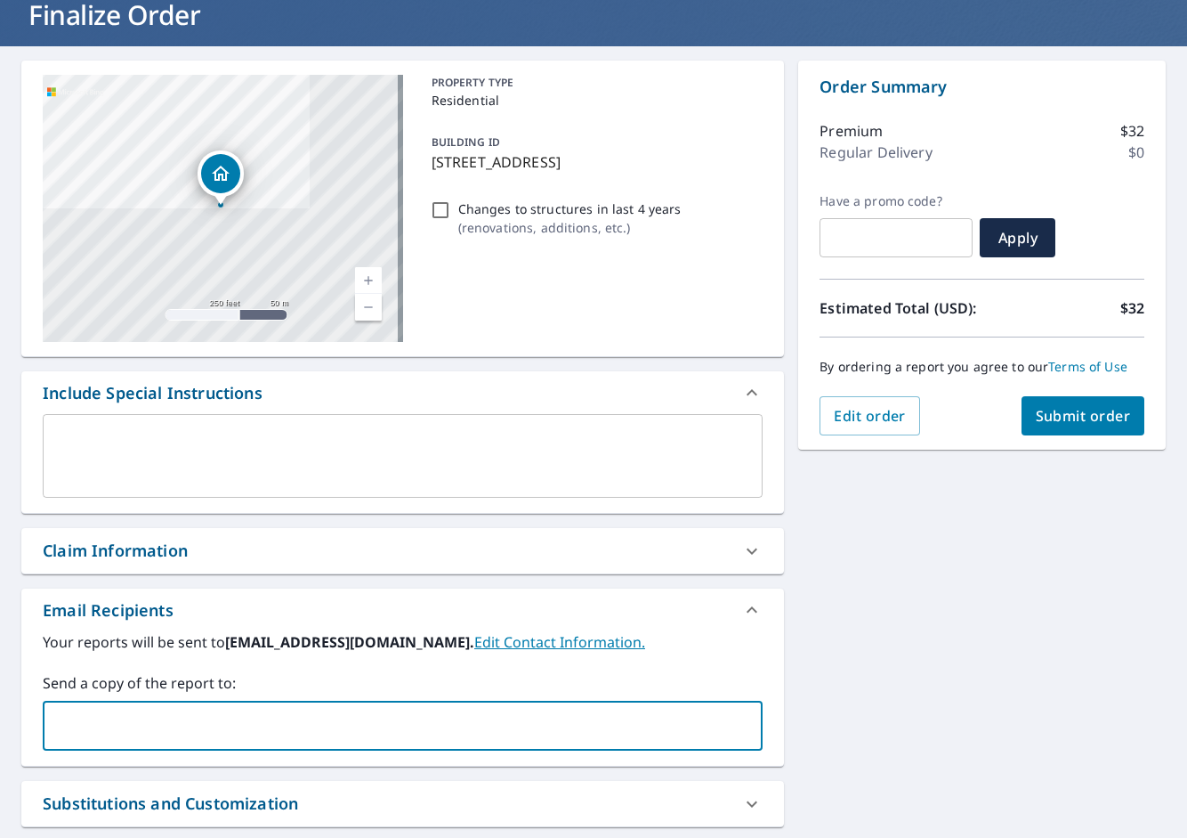
paste input "[PERSON_NAME][EMAIL_ADDRESS][DOMAIN_NAME]"
type input "[PERSON_NAME][EMAIL_ADDRESS][DOMAIN_NAME]"
checkbox input "true"
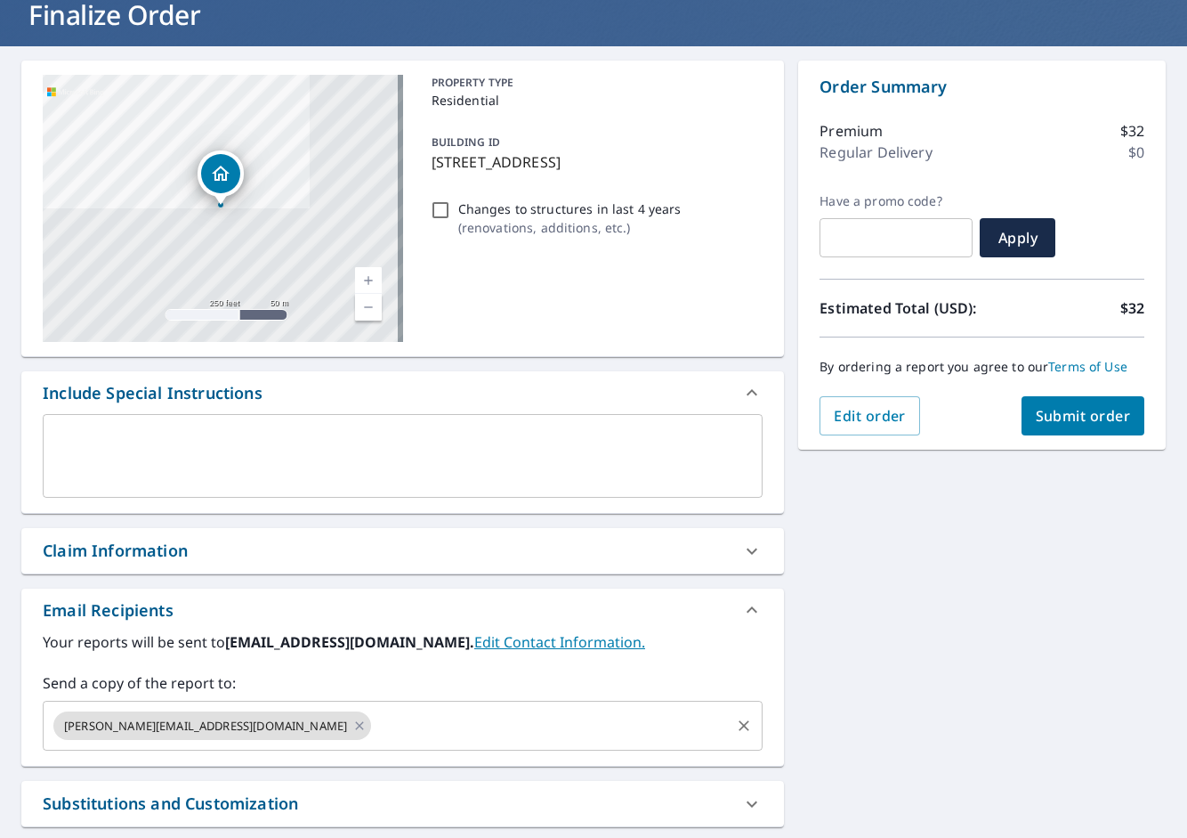
click at [432, 723] on input "text" at bounding box center [551, 726] width 354 height 34
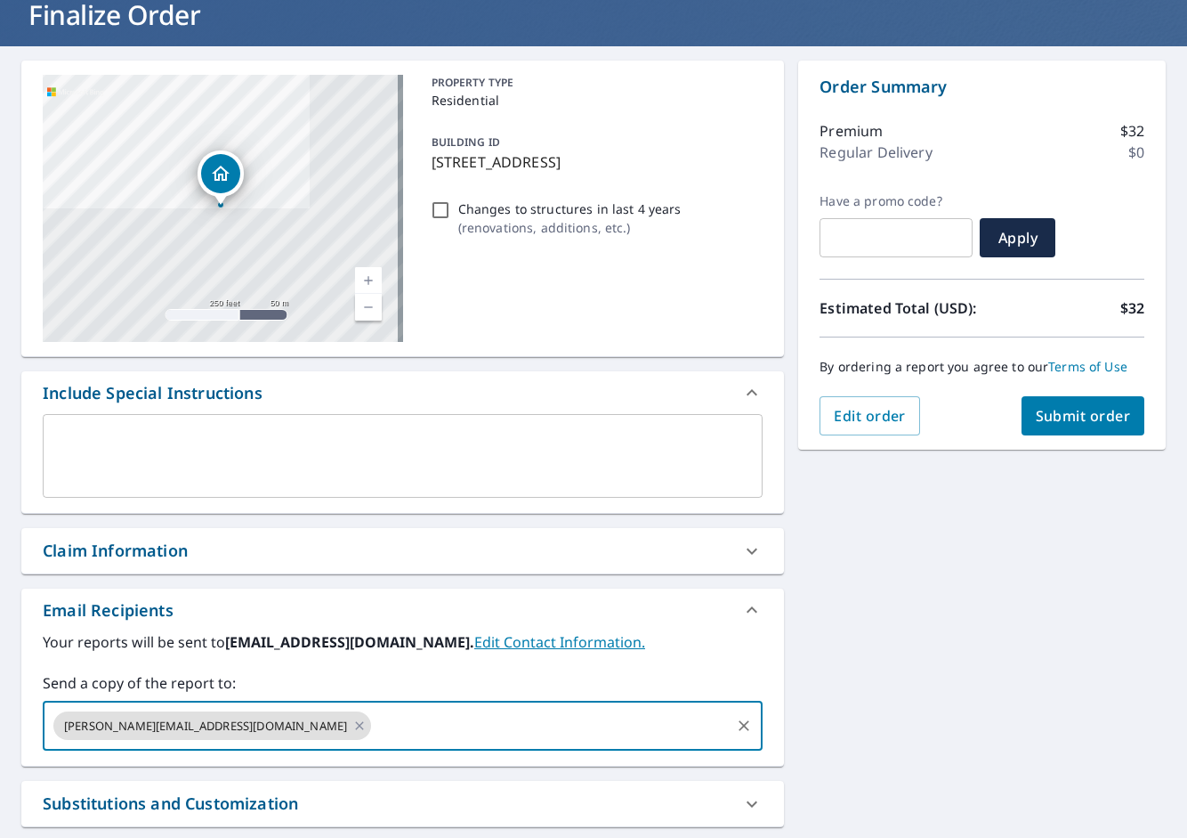
paste input "[PERSON_NAME][EMAIL_ADDRESS][PERSON_NAME][DOMAIN_NAME]"
type input "[PERSON_NAME][EMAIL_ADDRESS][PERSON_NAME][DOMAIN_NAME]"
checkbox input "true"
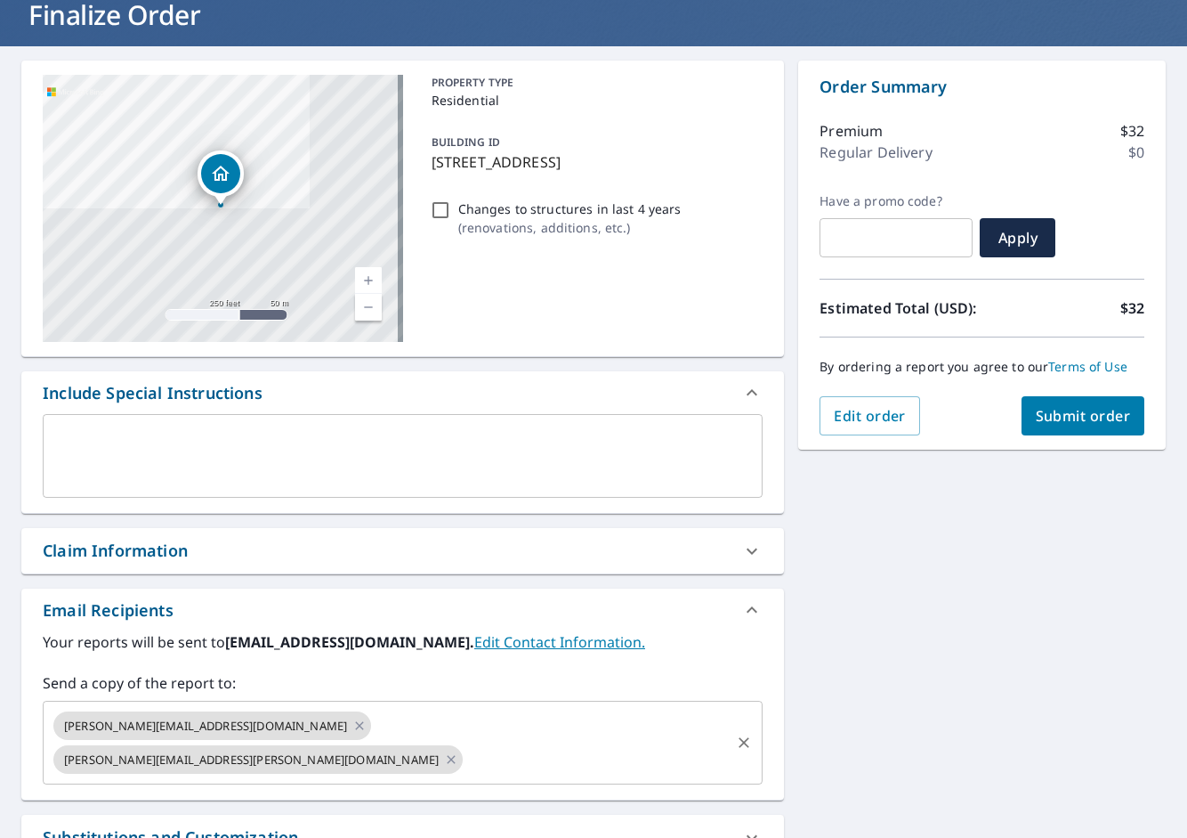
click at [600, 742] on input "text" at bounding box center [597, 759] width 263 height 34
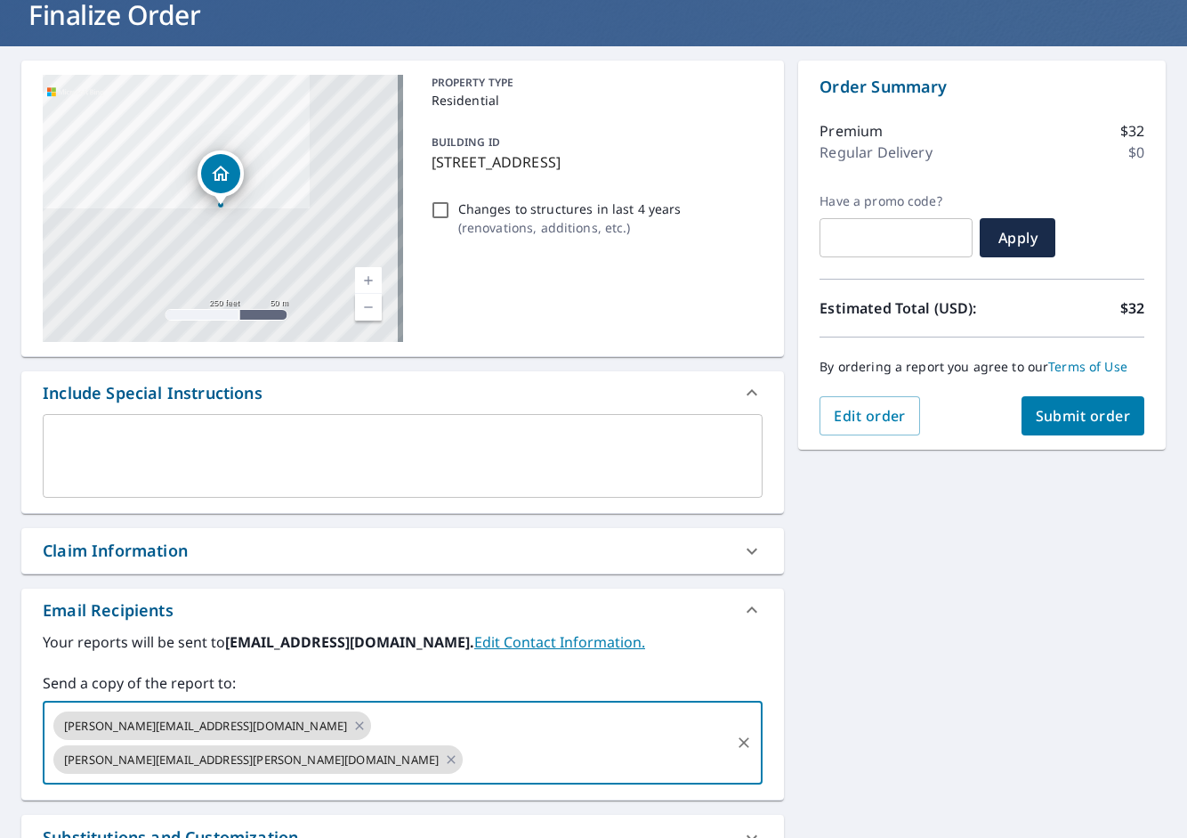
paste input "[PERSON_NAME][EMAIL_ADDRESS][PERSON_NAME][DOMAIN_NAME]"
type input "[PERSON_NAME][EMAIL_ADDRESS][PERSON_NAME][DOMAIN_NAME]"
click at [1021, 537] on div "[STREET_ADDRESS] Aerial Road A standard road map Aerial A detailed look from ab…" at bounding box center [593, 518] width 1187 height 944
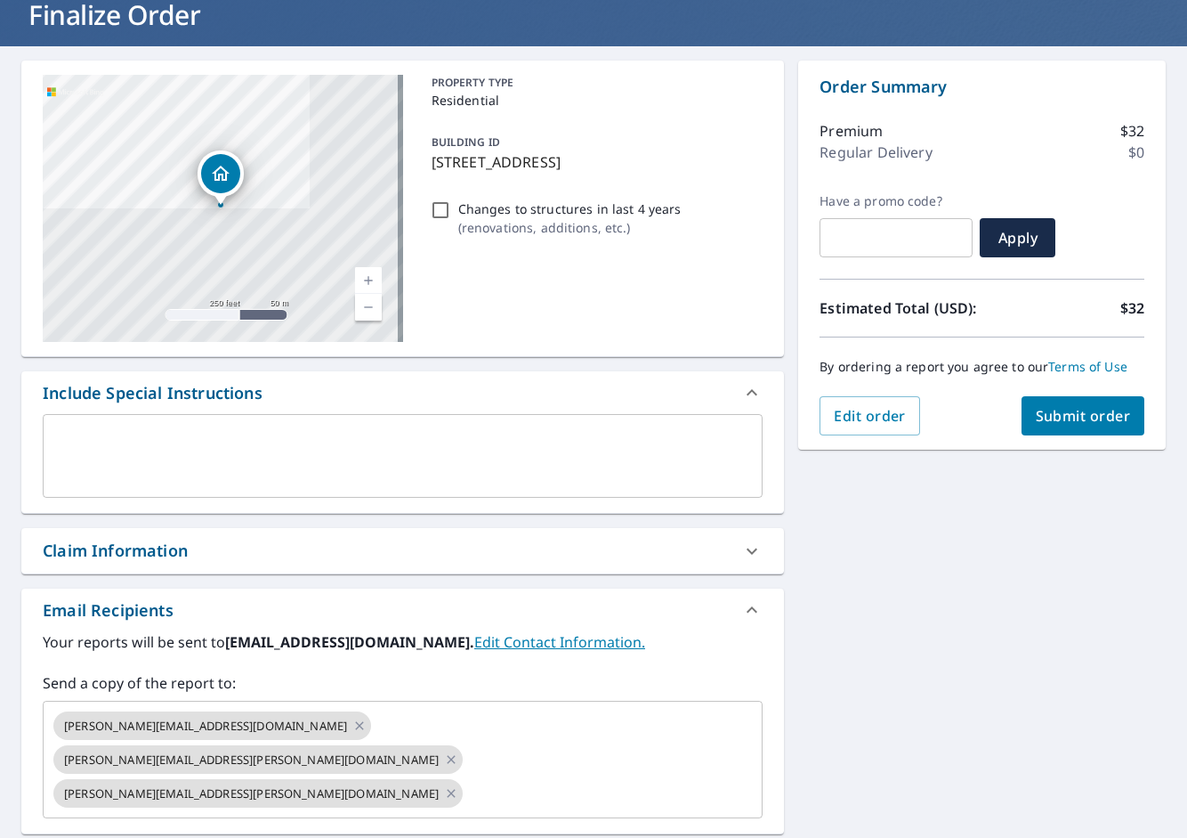
click at [1069, 426] on button "Submit order" at bounding box center [1084, 415] width 124 height 39
checkbox input "true"
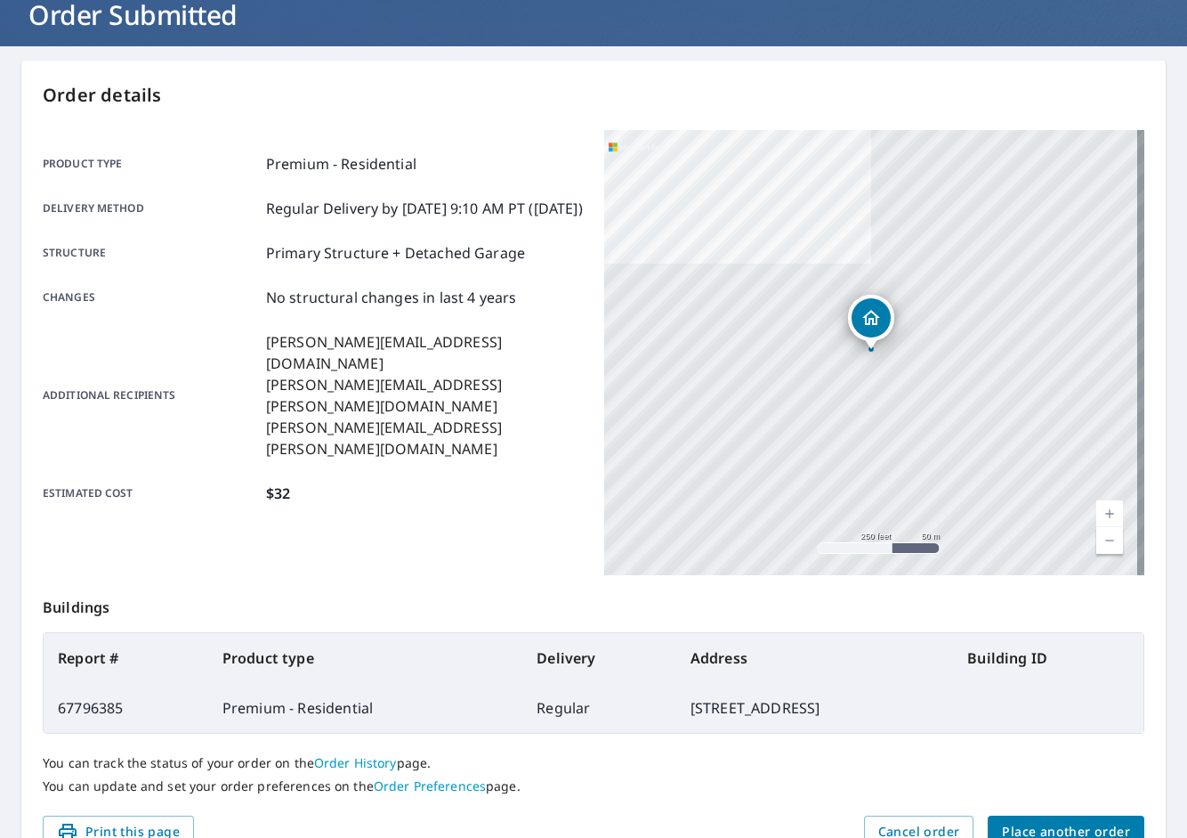
click at [1104, 827] on span "Place another order" at bounding box center [1066, 832] width 128 height 22
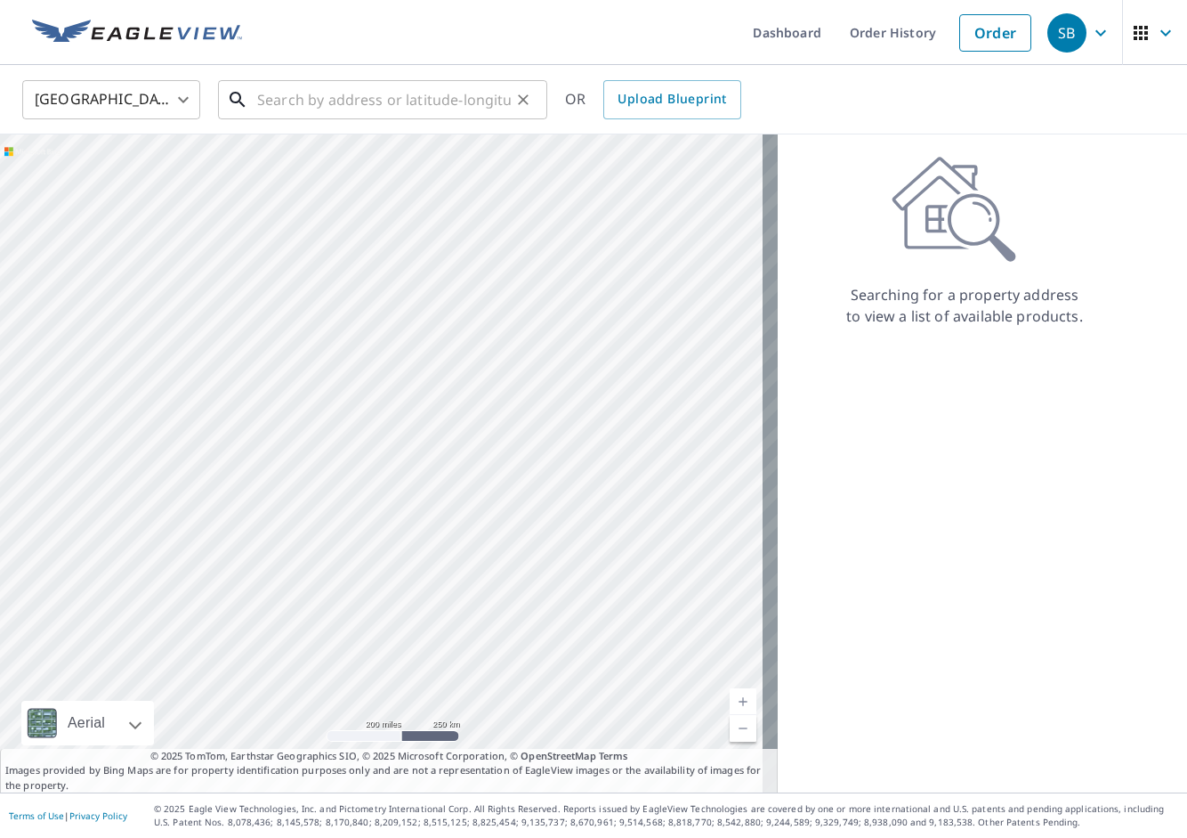
click at [327, 99] on input "text" at bounding box center [384, 100] width 254 height 50
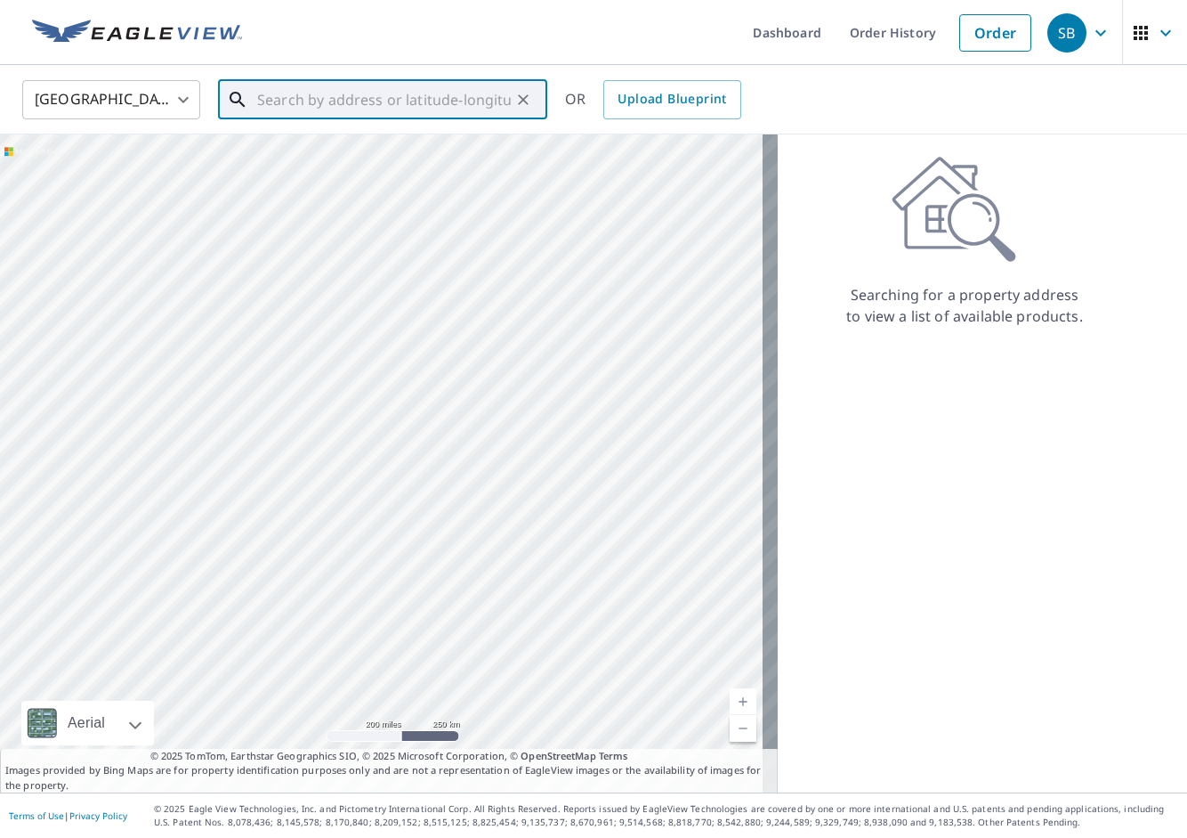
paste input "[STREET_ADDRESS]"
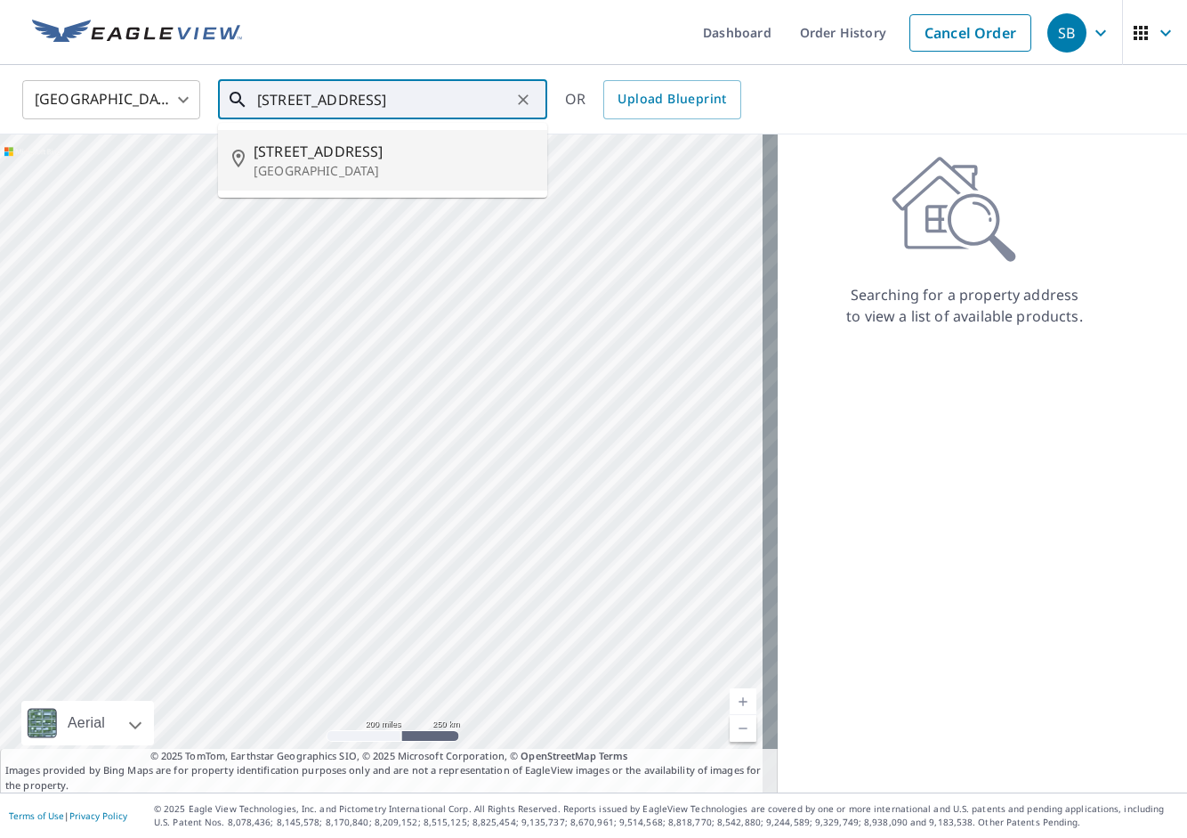
click at [393, 157] on span "[STREET_ADDRESS]" at bounding box center [394, 151] width 280 height 21
type input "[STREET_ADDRESS]"
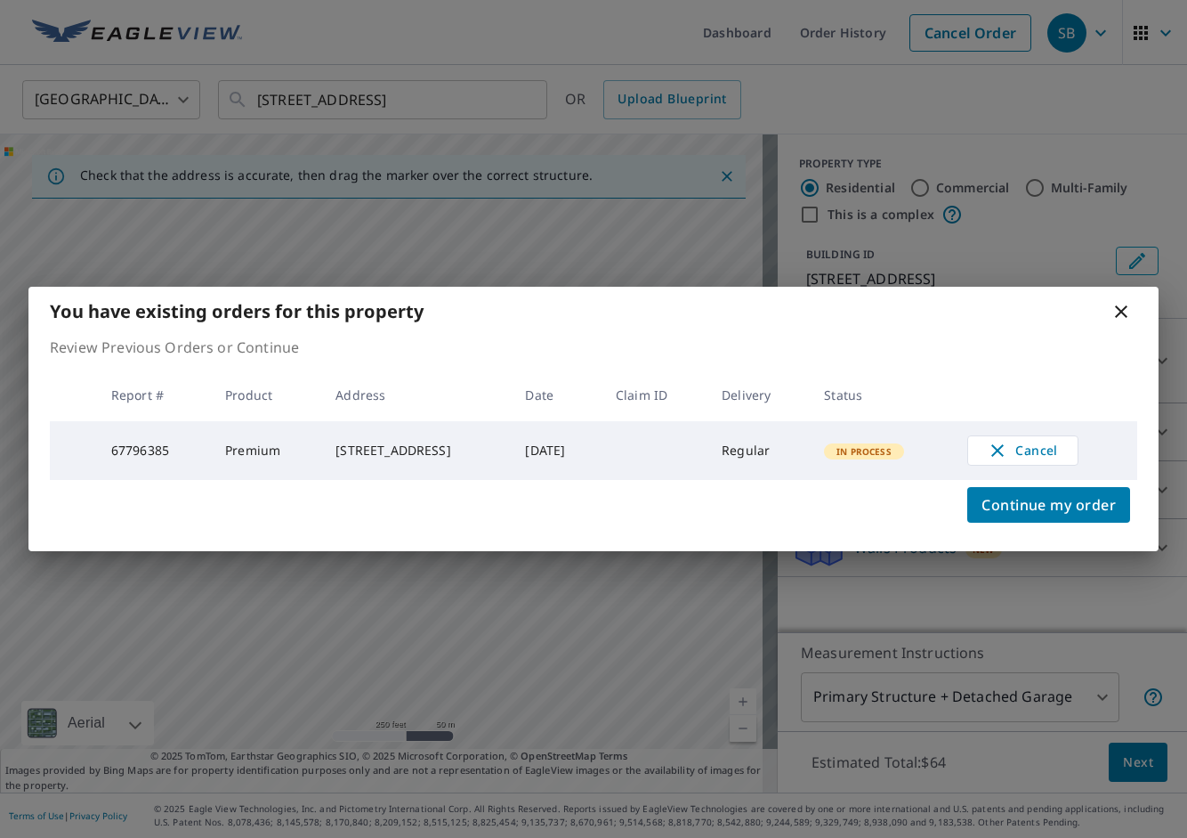
click at [393, 157] on div "You have existing orders for this property Review Previous Orders or Continue R…" at bounding box center [593, 419] width 1187 height 838
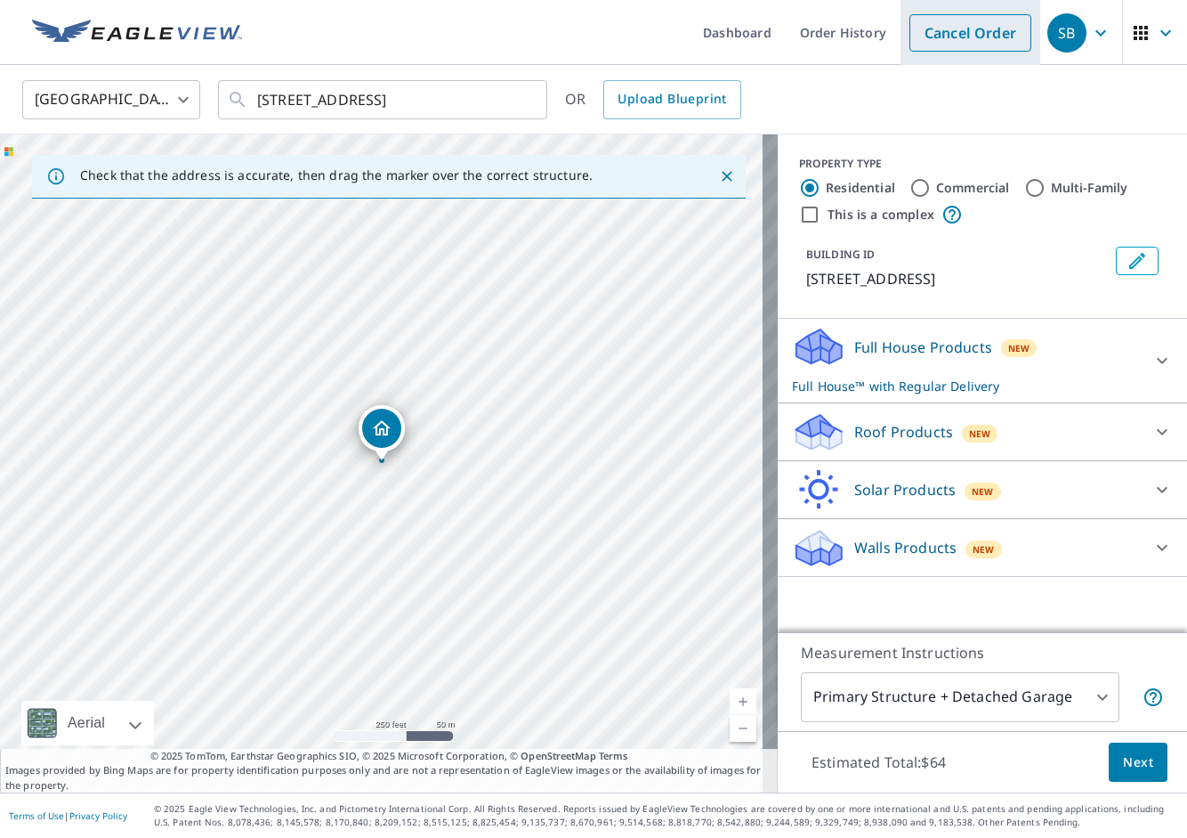
click at [962, 39] on link "Cancel Order" at bounding box center [971, 32] width 122 height 37
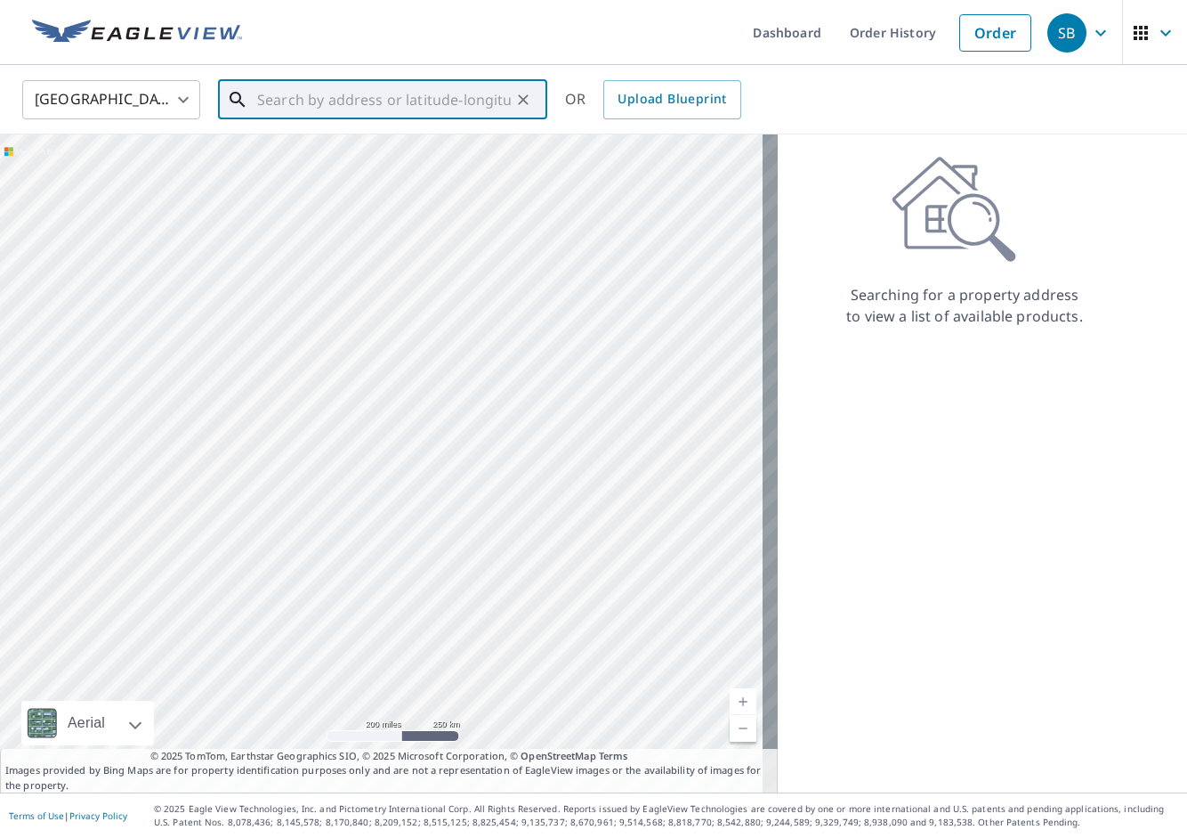
click at [294, 94] on input "text" at bounding box center [384, 100] width 254 height 50
paste input "[STREET_ADDRESS]"
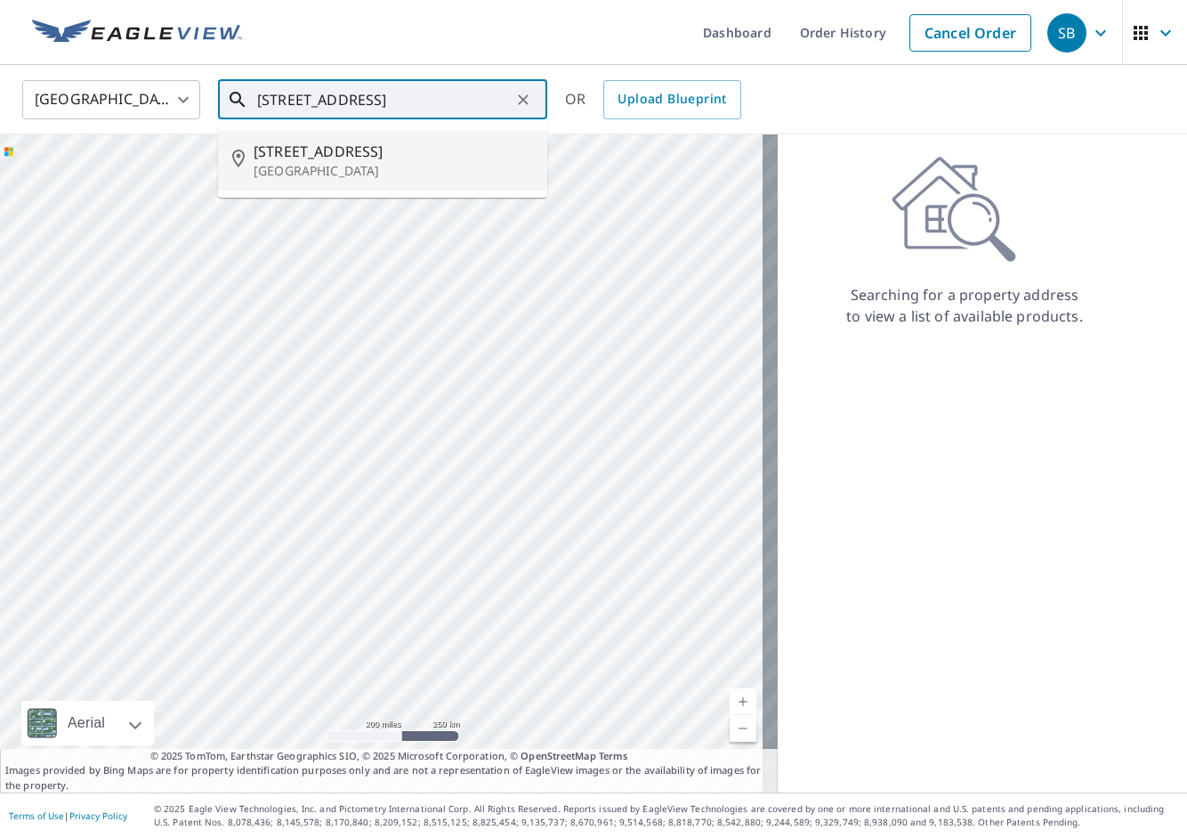
click at [357, 162] on p "[GEOGRAPHIC_DATA]" at bounding box center [394, 171] width 280 height 18
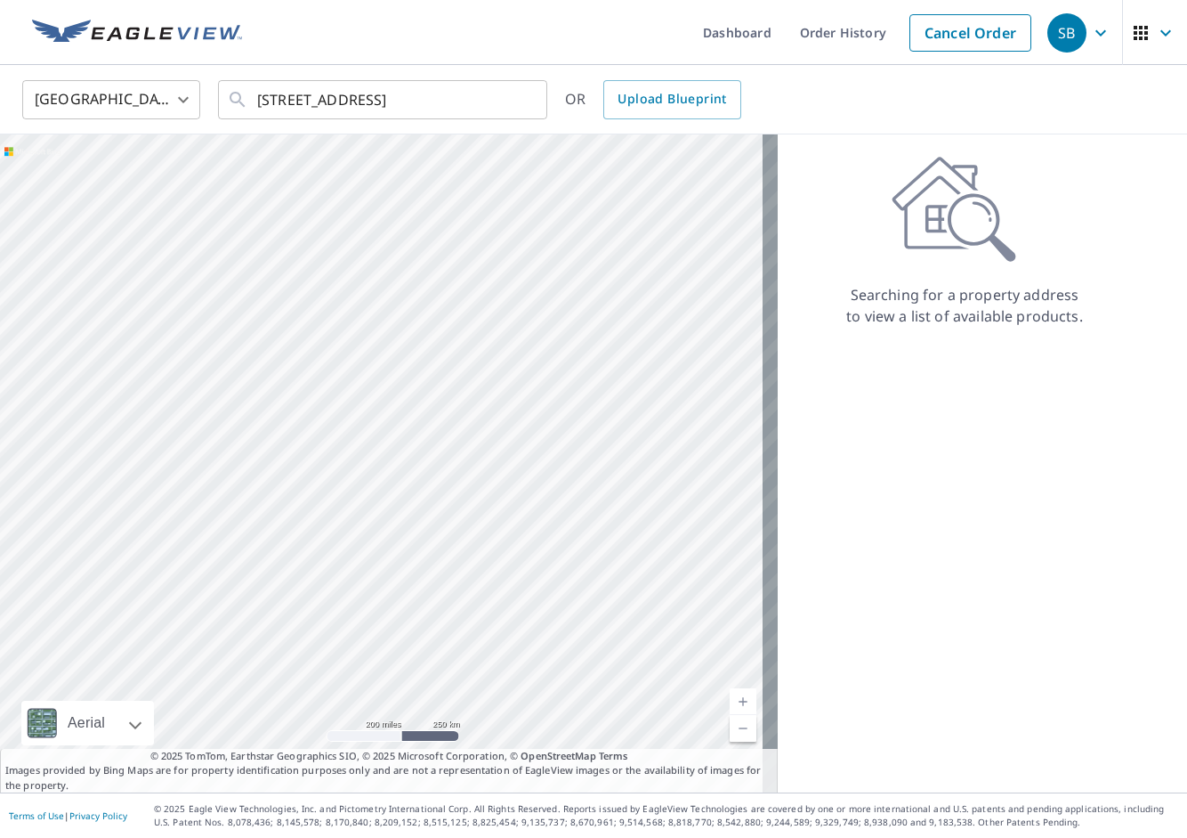
type input "[STREET_ADDRESS]"
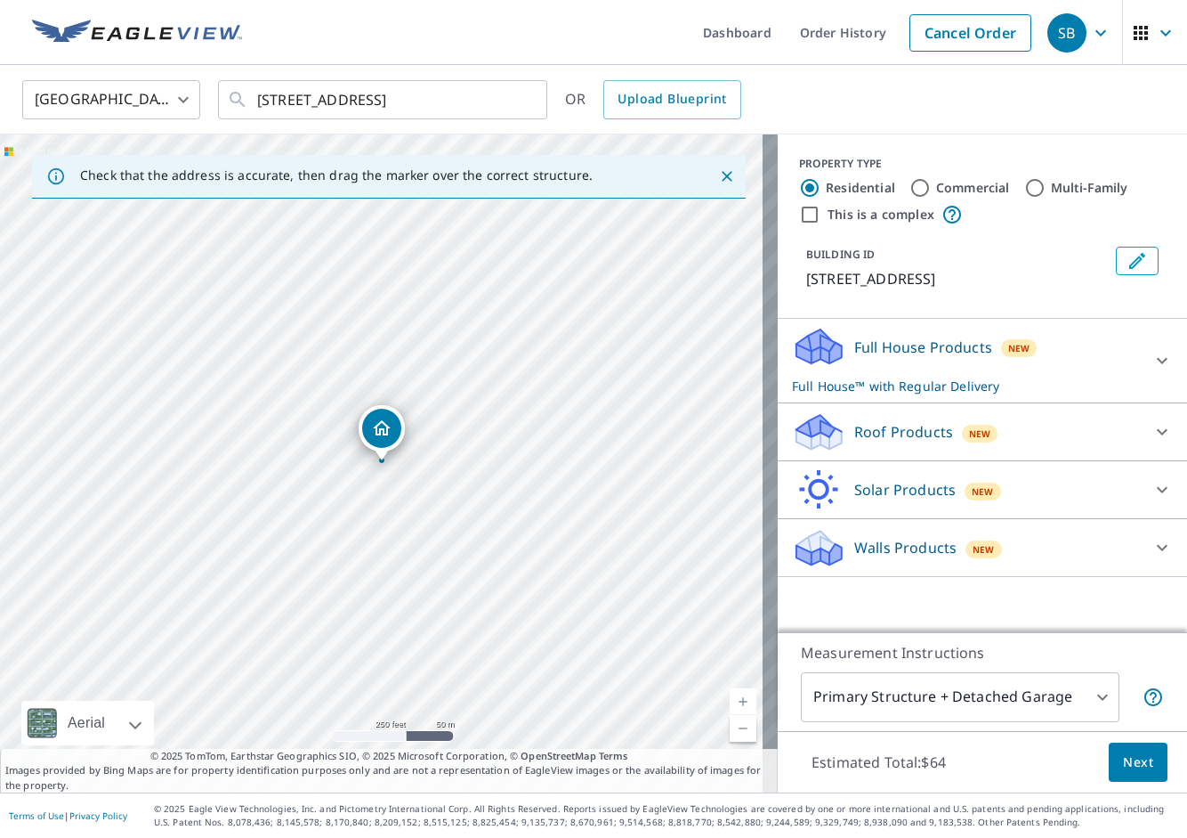
click at [962, 427] on div "New" at bounding box center [980, 434] width 36 height 18
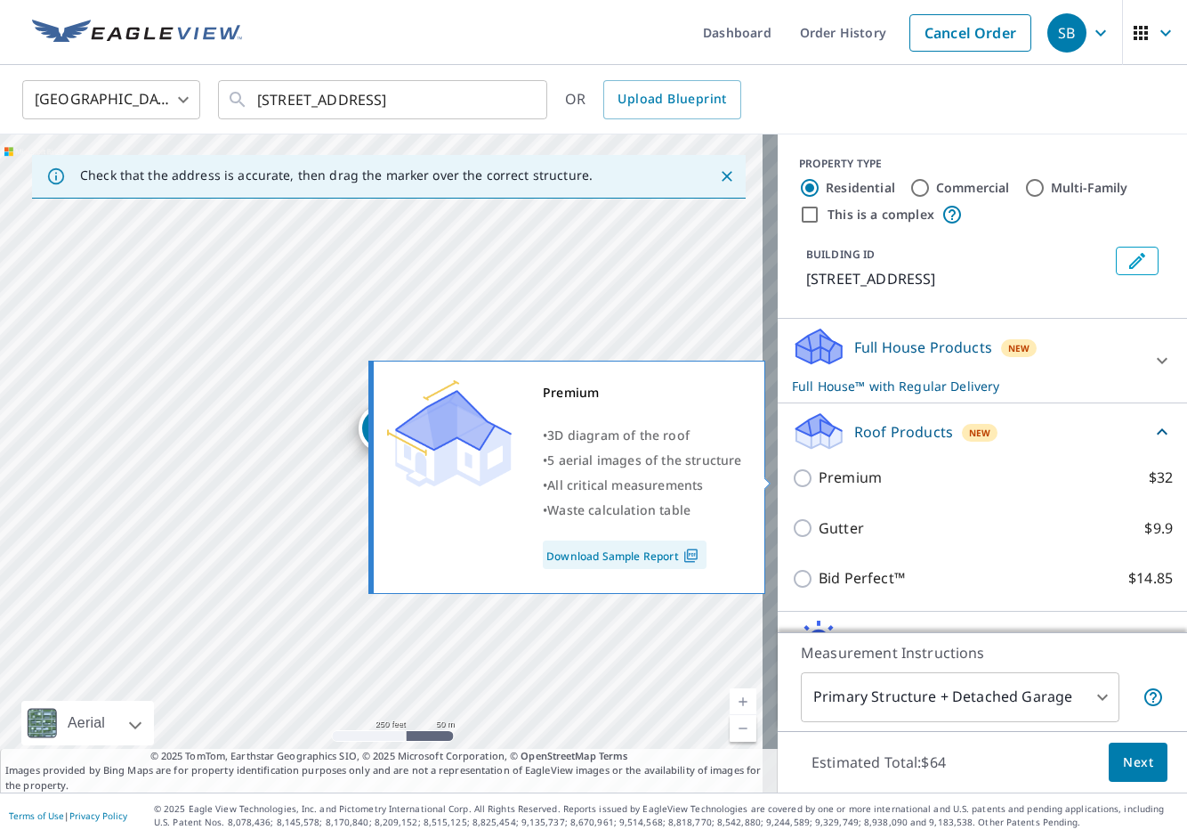
click at [822, 471] on p "Premium" at bounding box center [850, 477] width 63 height 22
click at [819, 471] on input "Premium $32" at bounding box center [805, 477] width 27 height 21
checkbox input "true"
checkbox input "false"
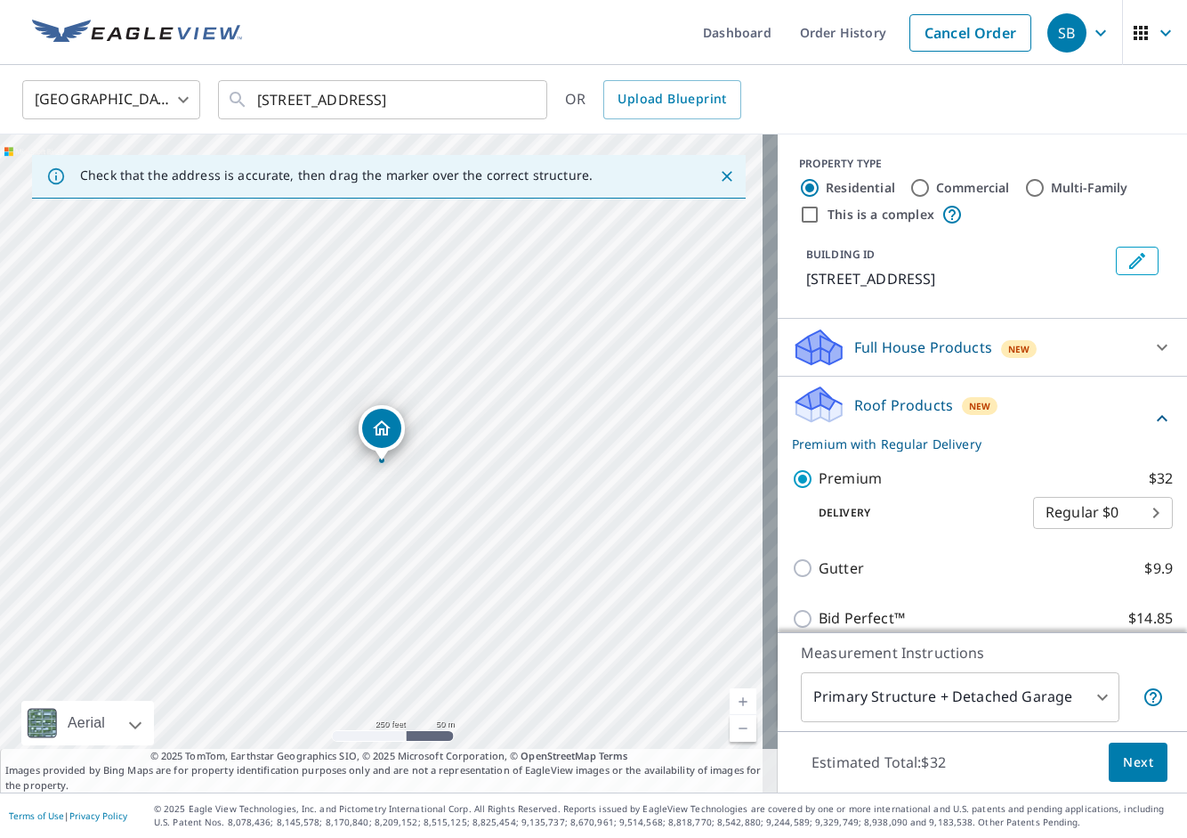
click at [1123, 753] on span "Next" at bounding box center [1138, 762] width 30 height 22
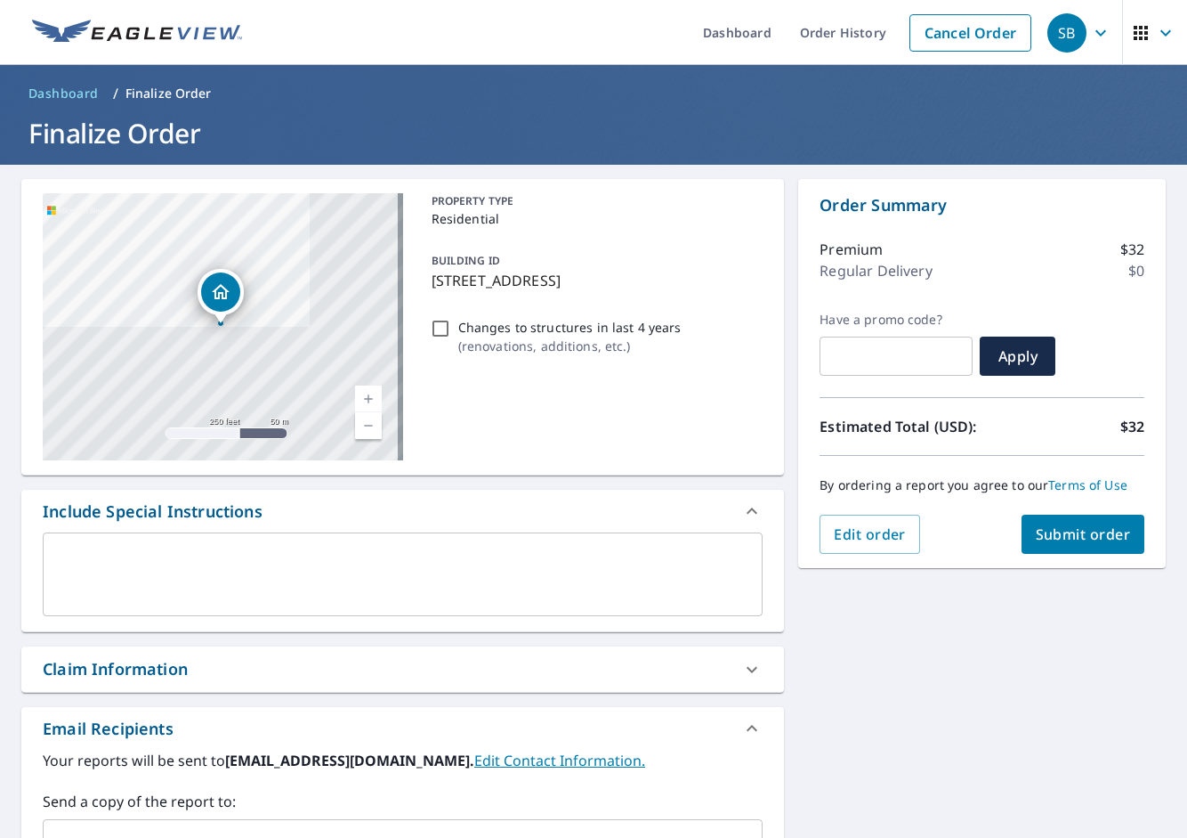
scroll to position [118, 0]
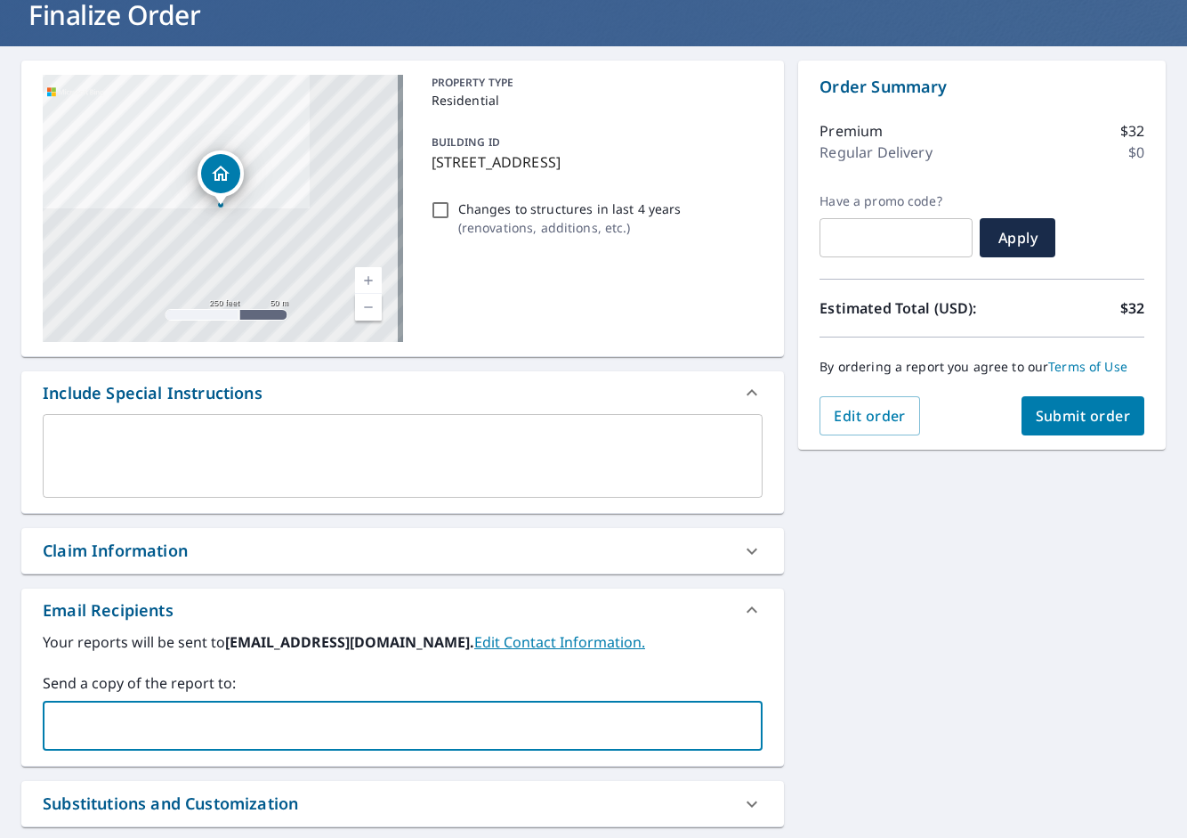
drag, startPoint x: 342, startPoint y: 707, endPoint x: 220, endPoint y: 716, distance: 122.3
paste input "[PERSON_NAME][EMAIL_ADDRESS][DOMAIN_NAME]"
type input "[PERSON_NAME][EMAIL_ADDRESS][DOMAIN_NAME]"
checkbox input "true"
click at [388, 716] on input "text" at bounding box center [551, 726] width 354 height 34
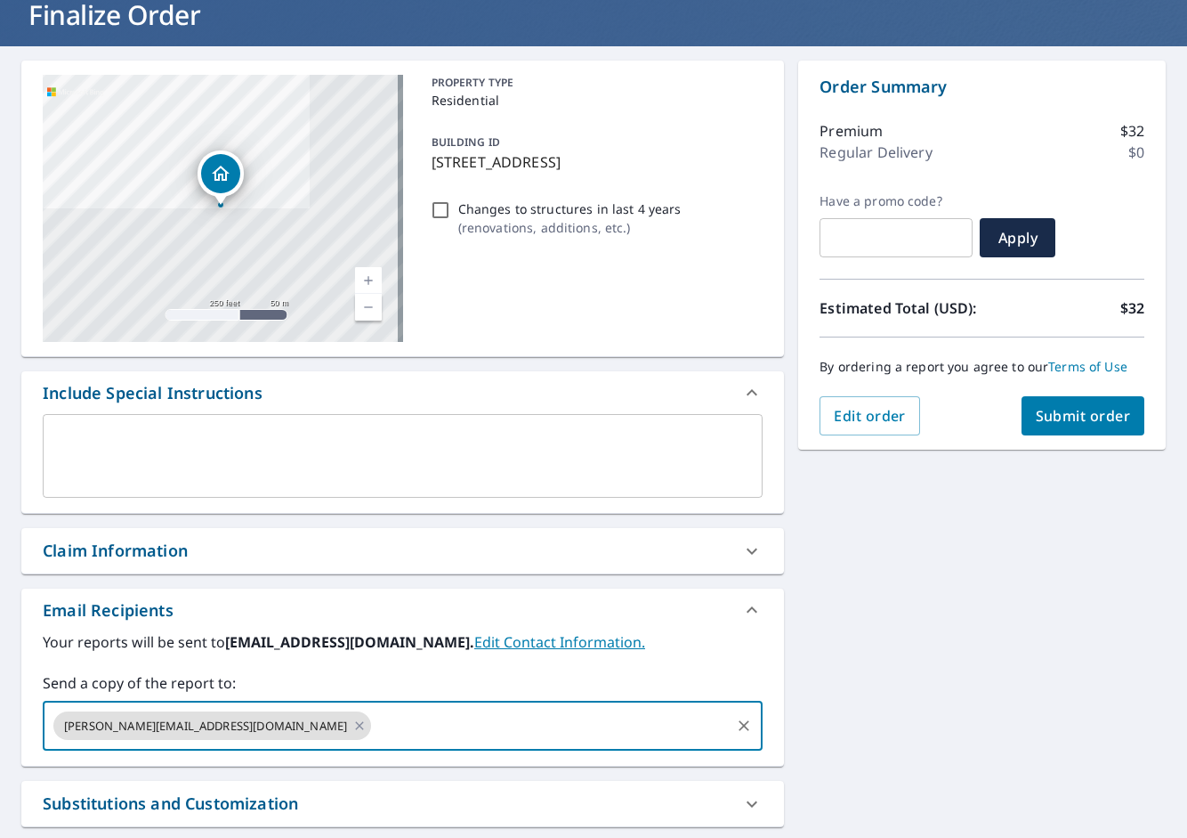
paste input "[PERSON_NAME][EMAIL_ADDRESS][PERSON_NAME][DOMAIN_NAME]"
type input "[PERSON_NAME][EMAIL_ADDRESS][PERSON_NAME][DOMAIN_NAME]"
checkbox input "true"
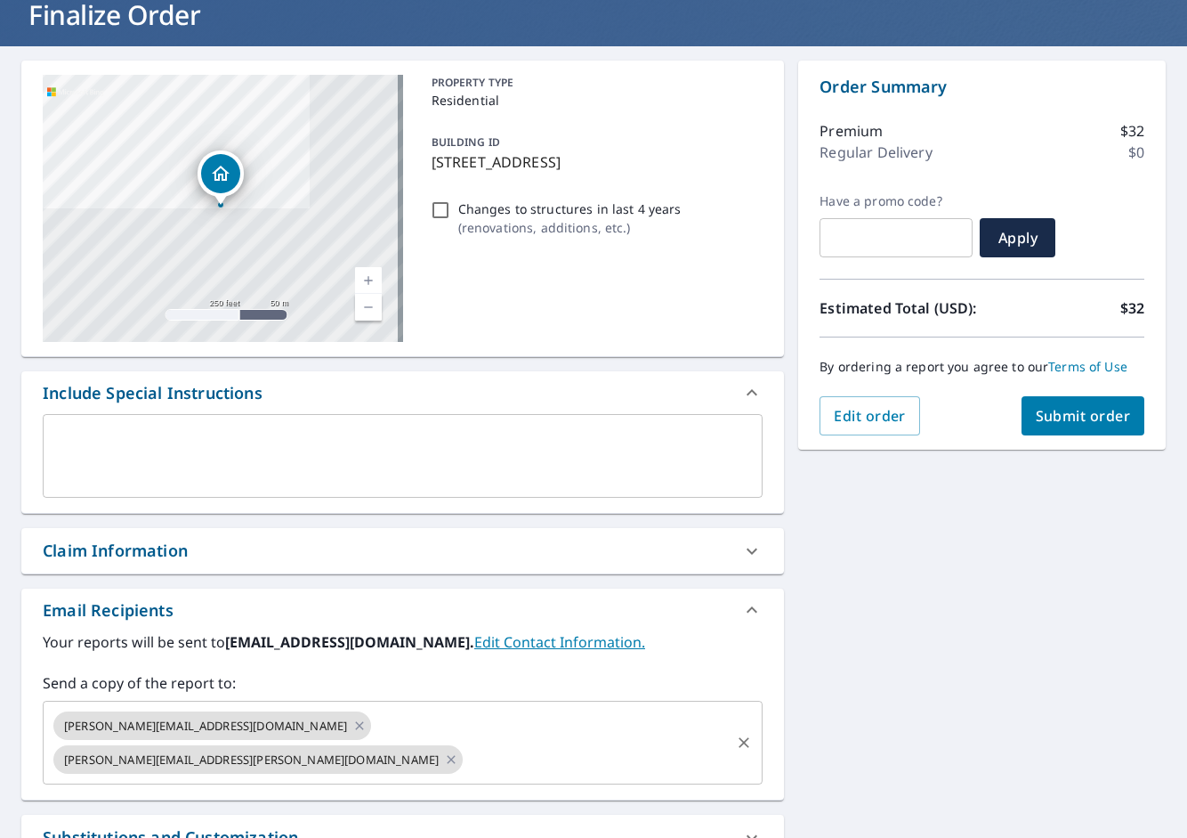
click at [611, 742] on input "text" at bounding box center [597, 759] width 263 height 34
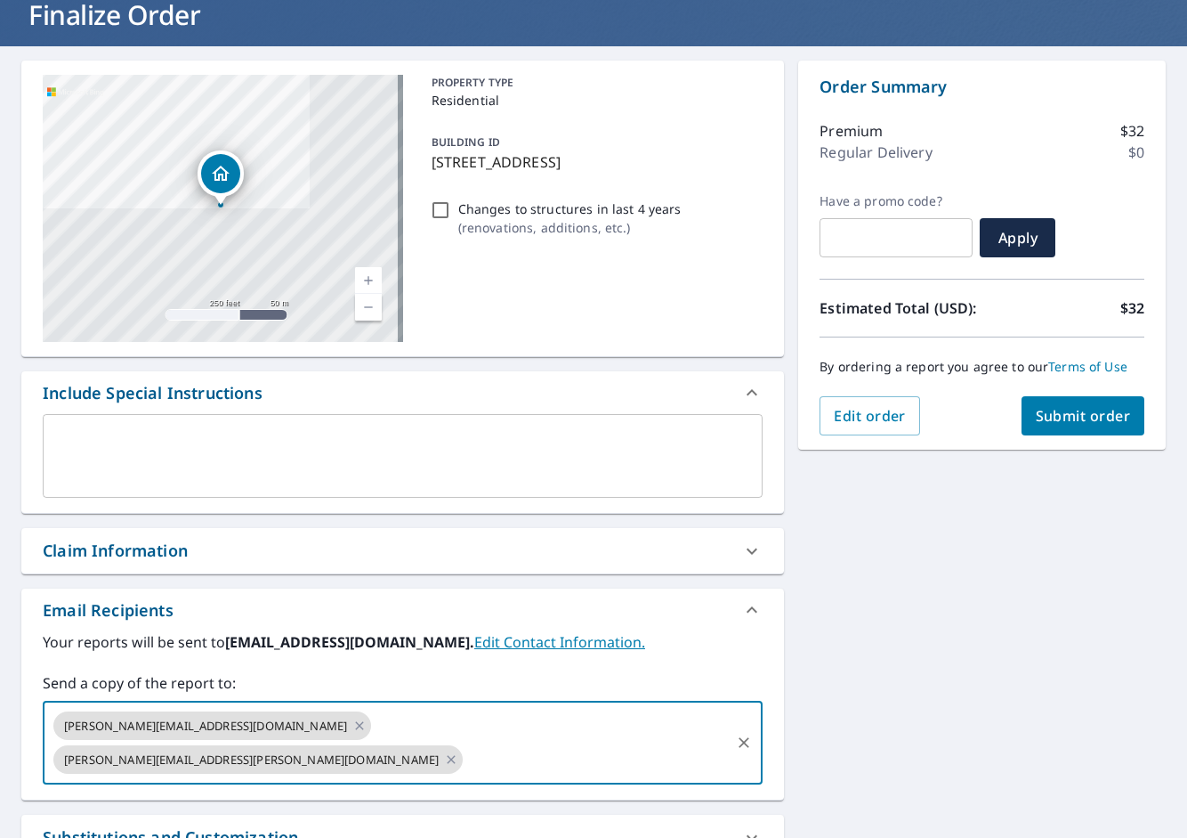
paste input "[PERSON_NAME][EMAIL_ADDRESS][PERSON_NAME][DOMAIN_NAME]"
type input "[PERSON_NAME][EMAIL_ADDRESS][PERSON_NAME][DOMAIN_NAME]"
click at [910, 625] on div "[STREET_ADDRESS] Aerial Road A standard road map Aerial A detailed look from ab…" at bounding box center [593, 518] width 1187 height 944
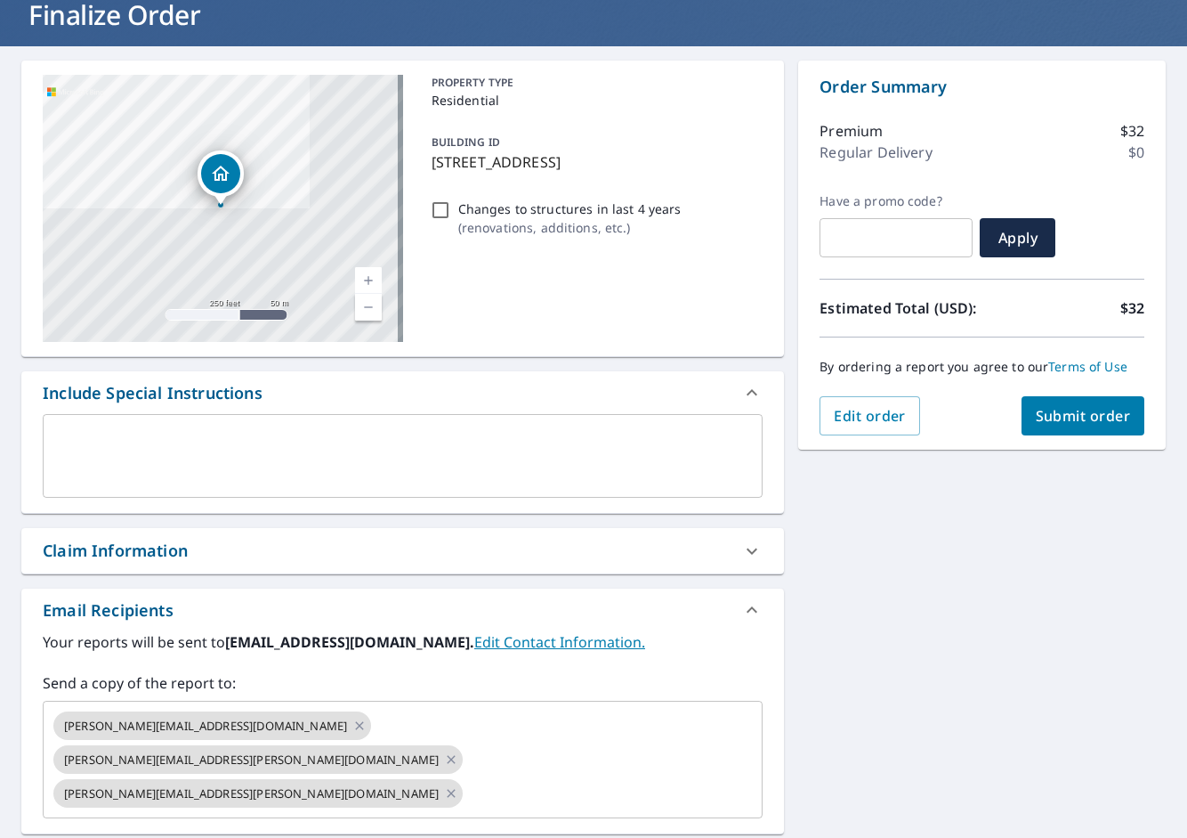
click at [1098, 430] on button "Submit order" at bounding box center [1084, 415] width 124 height 39
checkbox input "true"
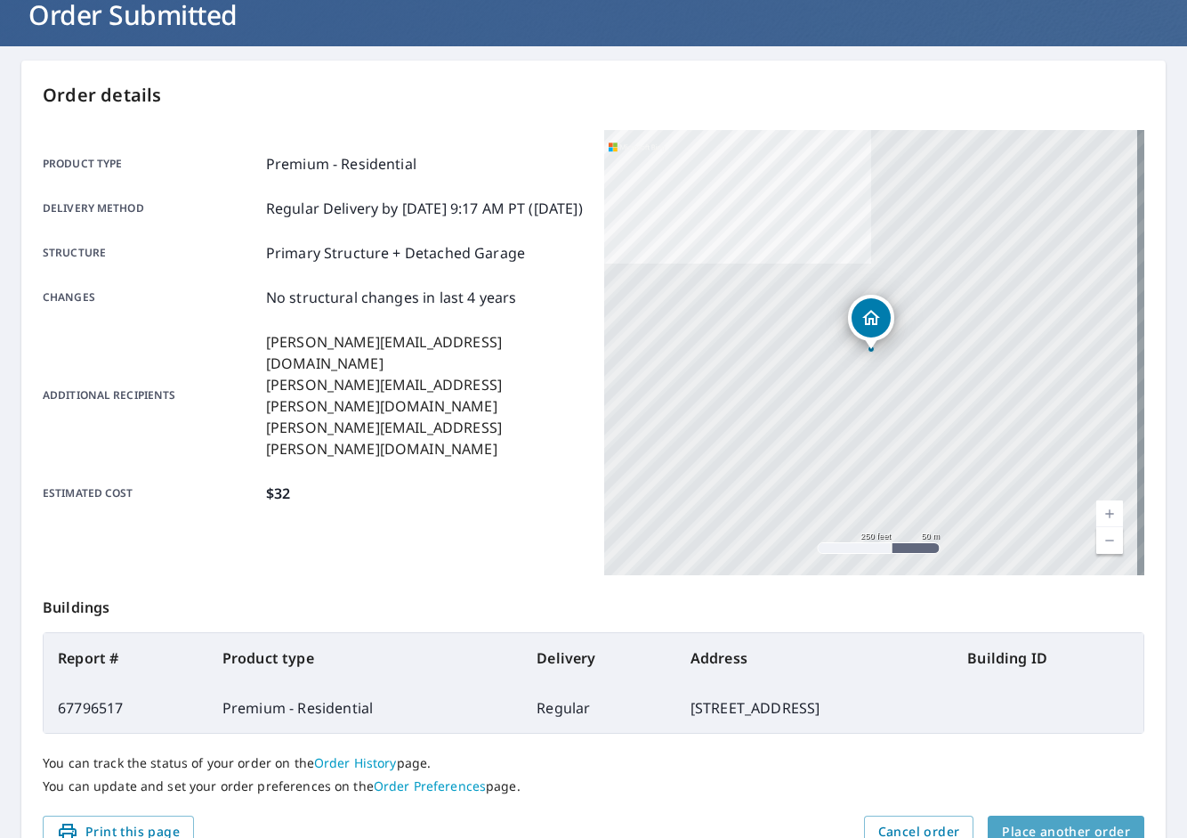
click at [1017, 822] on span "Place another order" at bounding box center [1066, 832] width 128 height 22
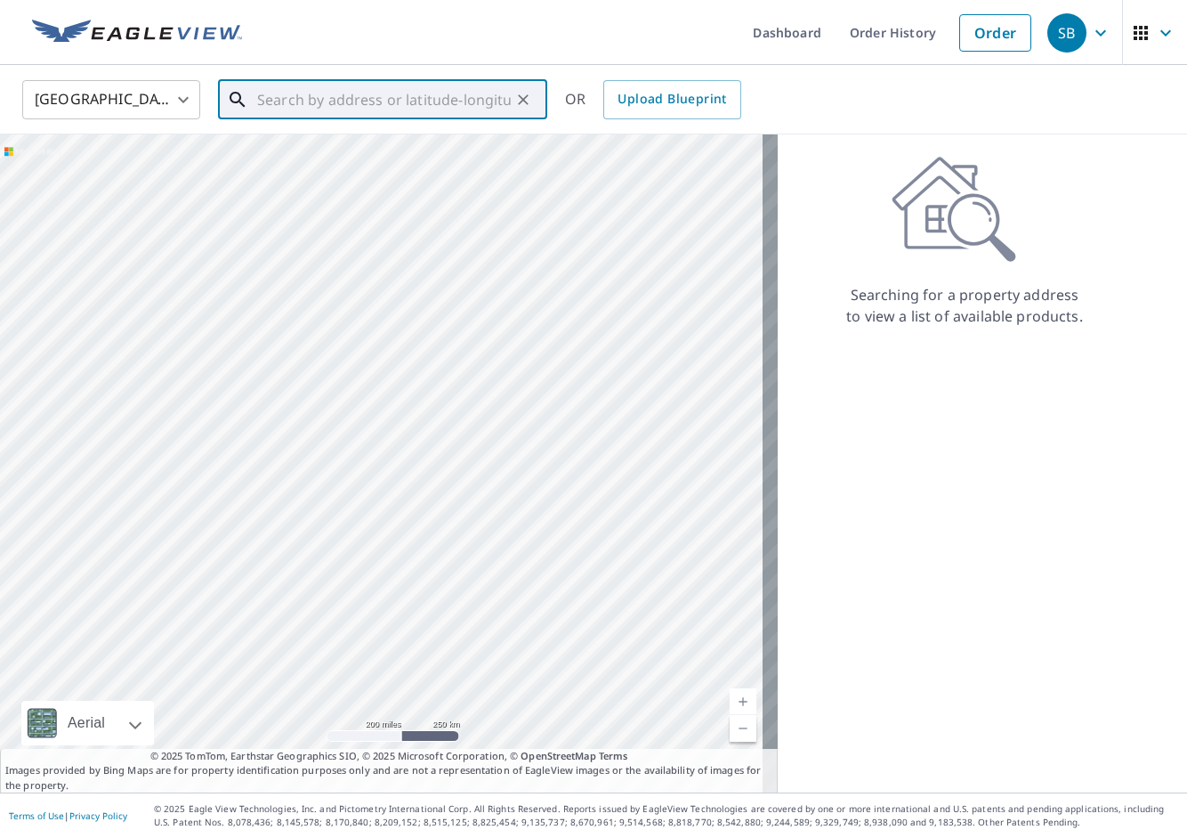
click at [307, 97] on input "text" at bounding box center [384, 100] width 254 height 50
paste input "[STREET_ADDRESS]"
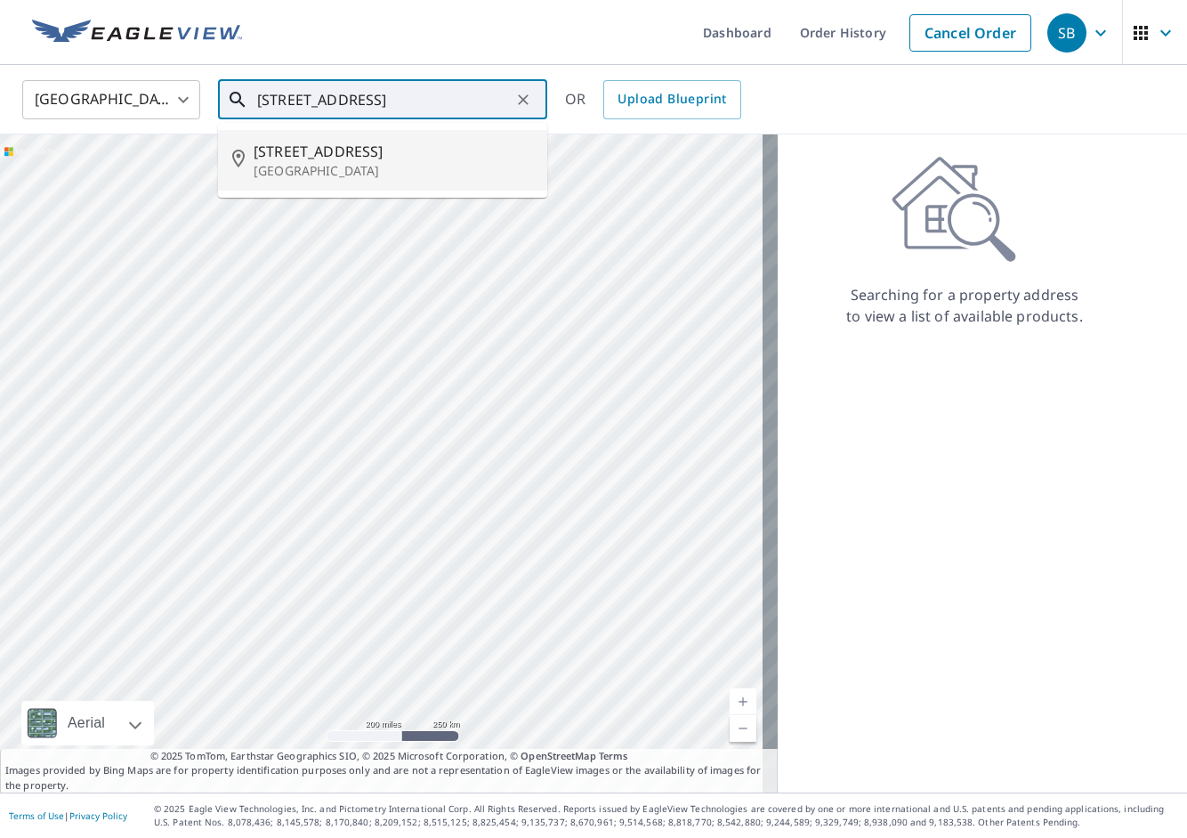
click at [370, 154] on span "[STREET_ADDRESS]" at bounding box center [394, 151] width 280 height 21
type input "[STREET_ADDRESS]"
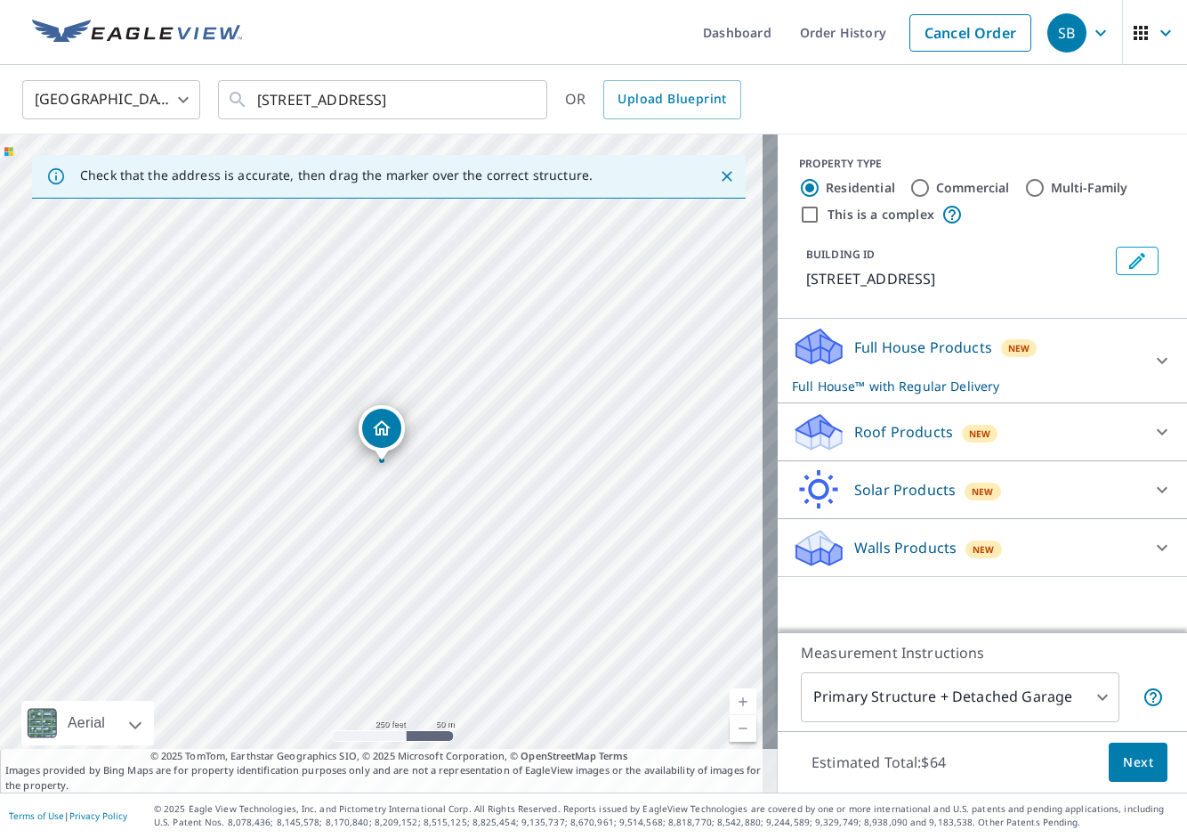
click at [887, 438] on p "Roof Products" at bounding box center [904, 431] width 99 height 21
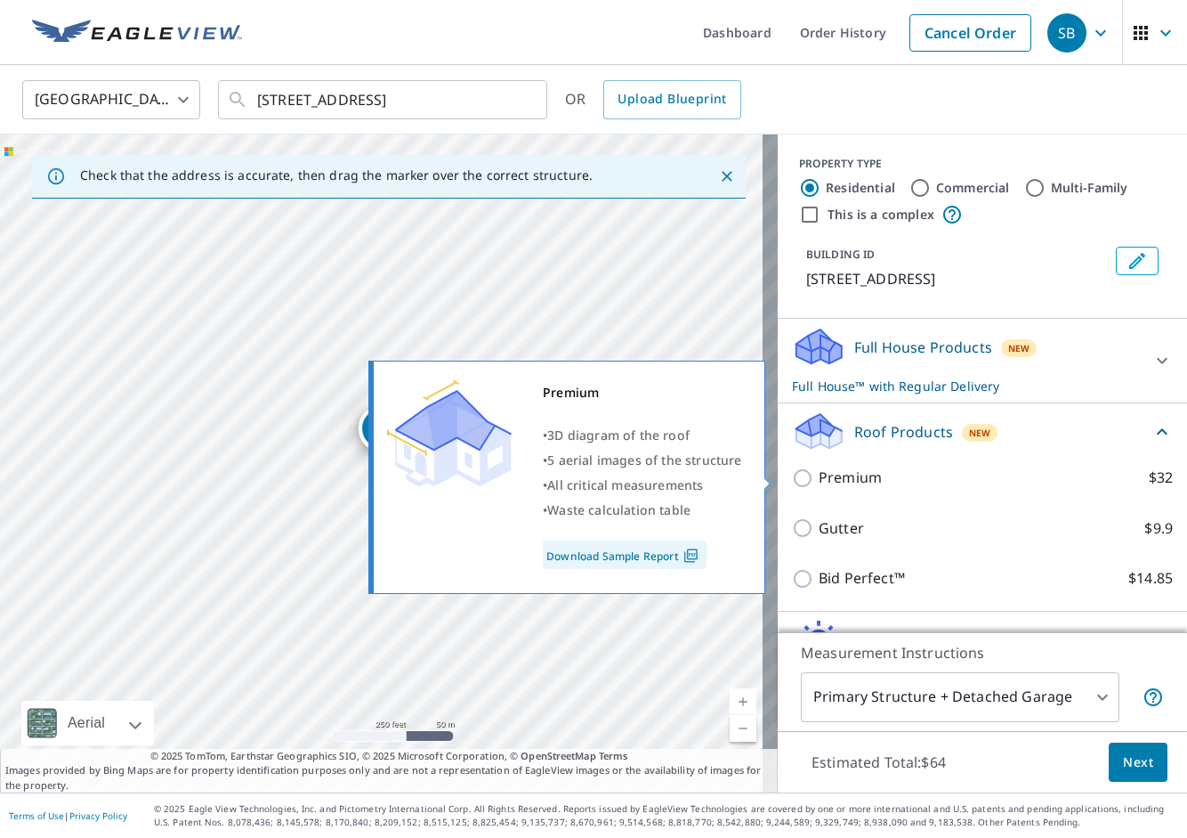
click at [803, 474] on input "Premium $32" at bounding box center [805, 477] width 27 height 21
checkbox input "true"
checkbox input "false"
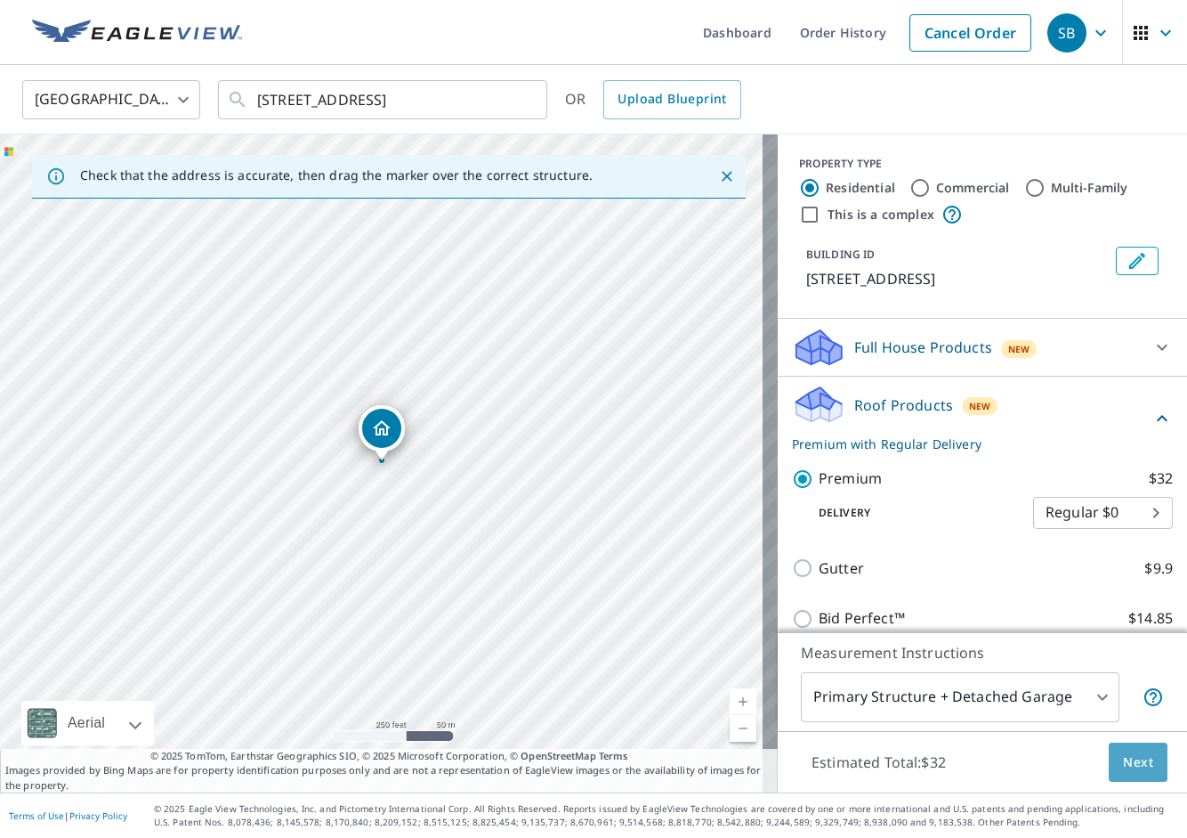
click at [1111, 748] on button "Next" at bounding box center [1138, 762] width 59 height 40
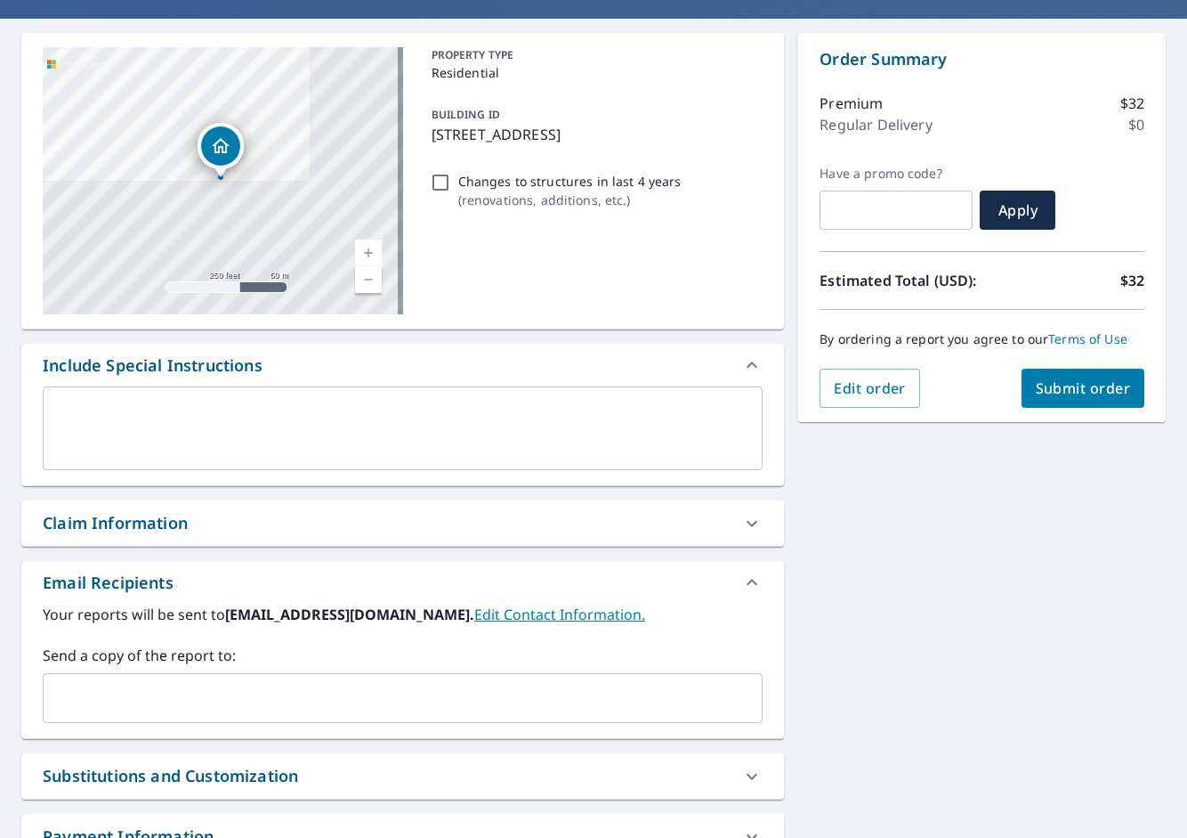
scroll to position [149, 0]
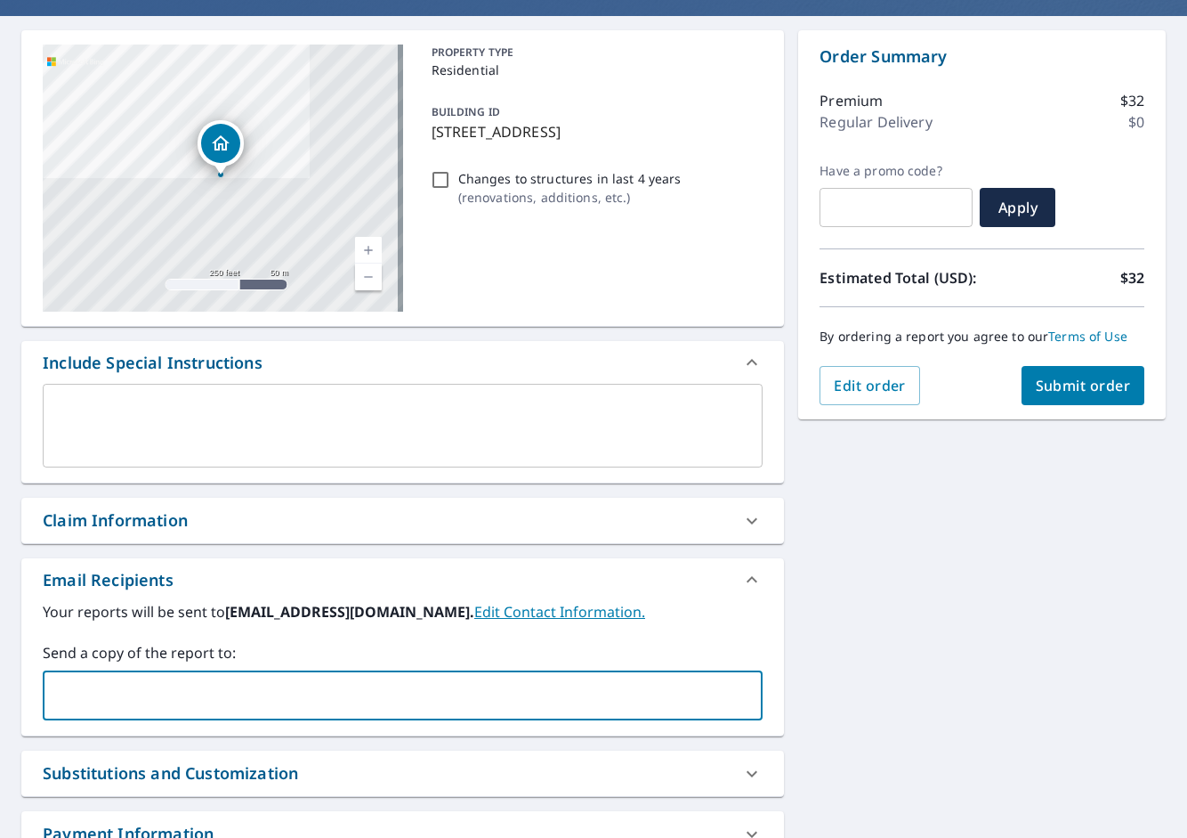
paste input "[PERSON_NAME][EMAIL_ADDRESS][DOMAIN_NAME]"
type input "[PERSON_NAME][EMAIL_ADDRESS][DOMAIN_NAME]"
checkbox input "true"
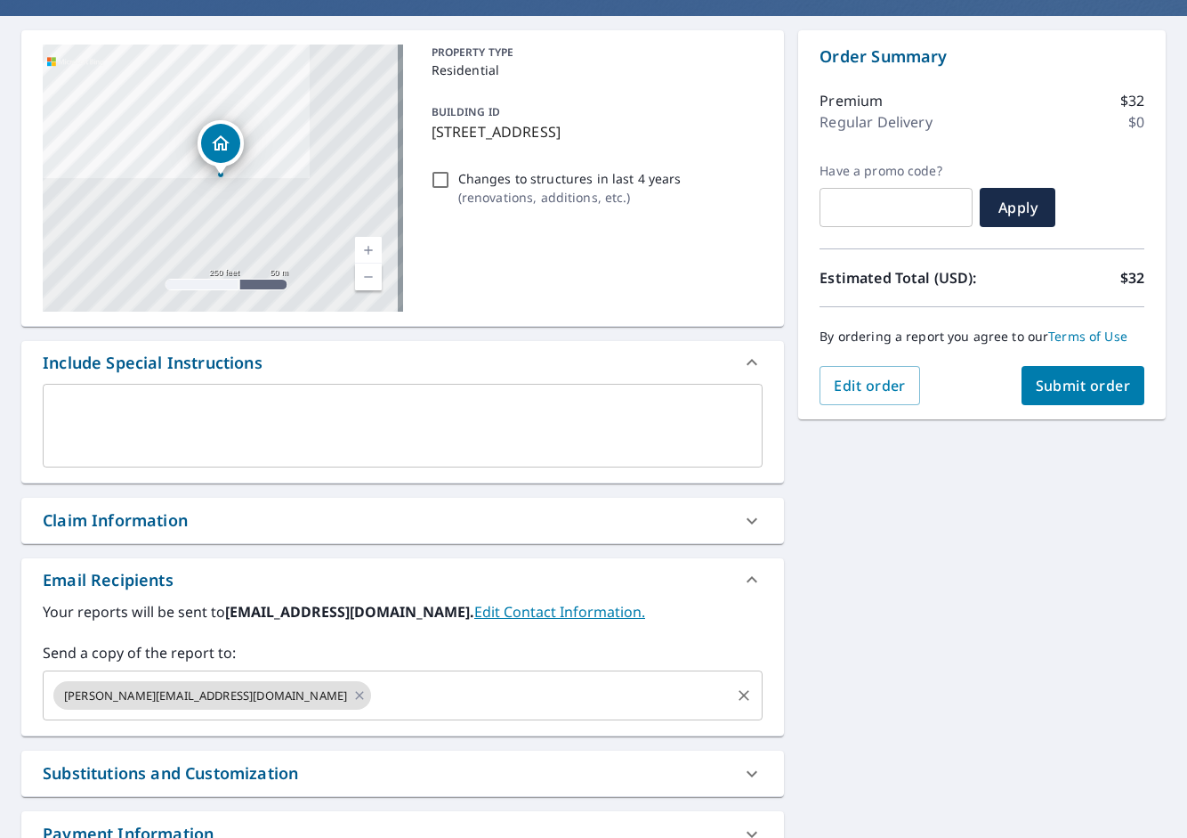
click at [374, 701] on input "text" at bounding box center [551, 695] width 354 height 34
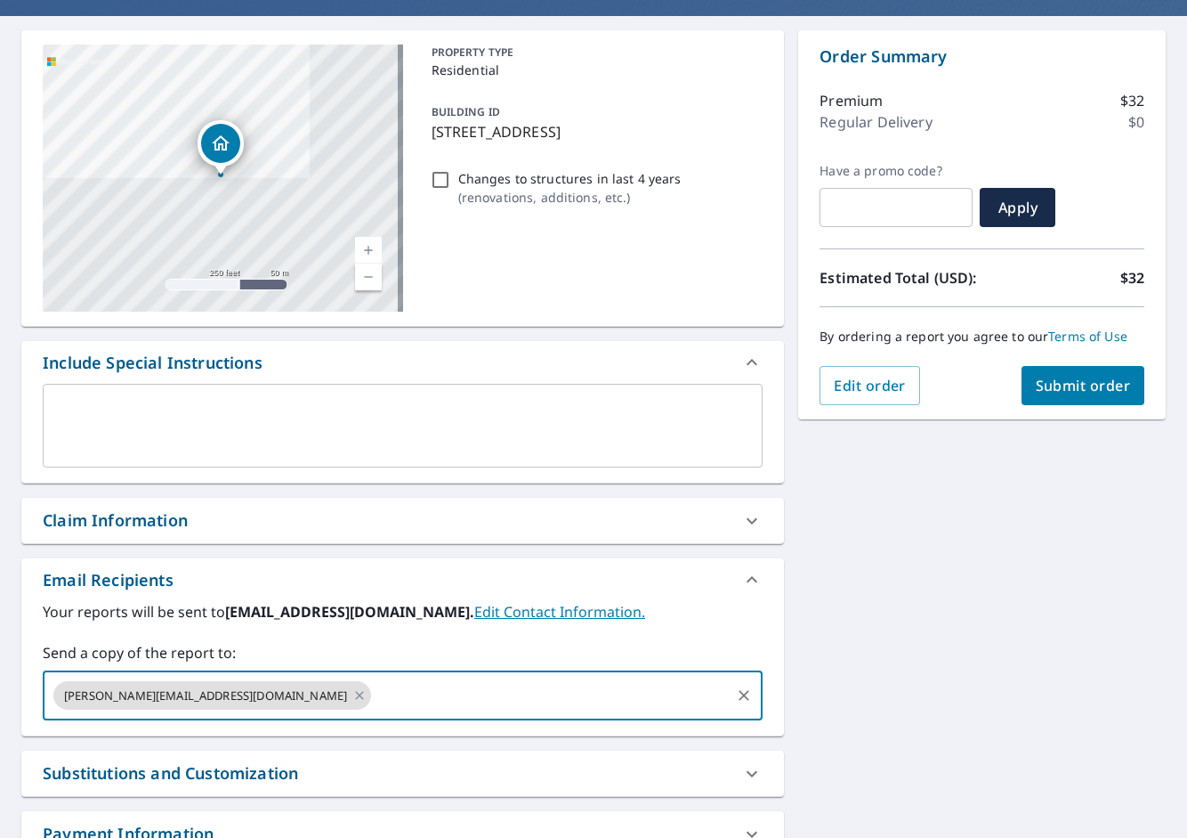
paste input "[PERSON_NAME][EMAIL_ADDRESS][PERSON_NAME][DOMAIN_NAME]"
type input "[PERSON_NAME][EMAIL_ADDRESS][PERSON_NAME][DOMAIN_NAME]"
checkbox input "true"
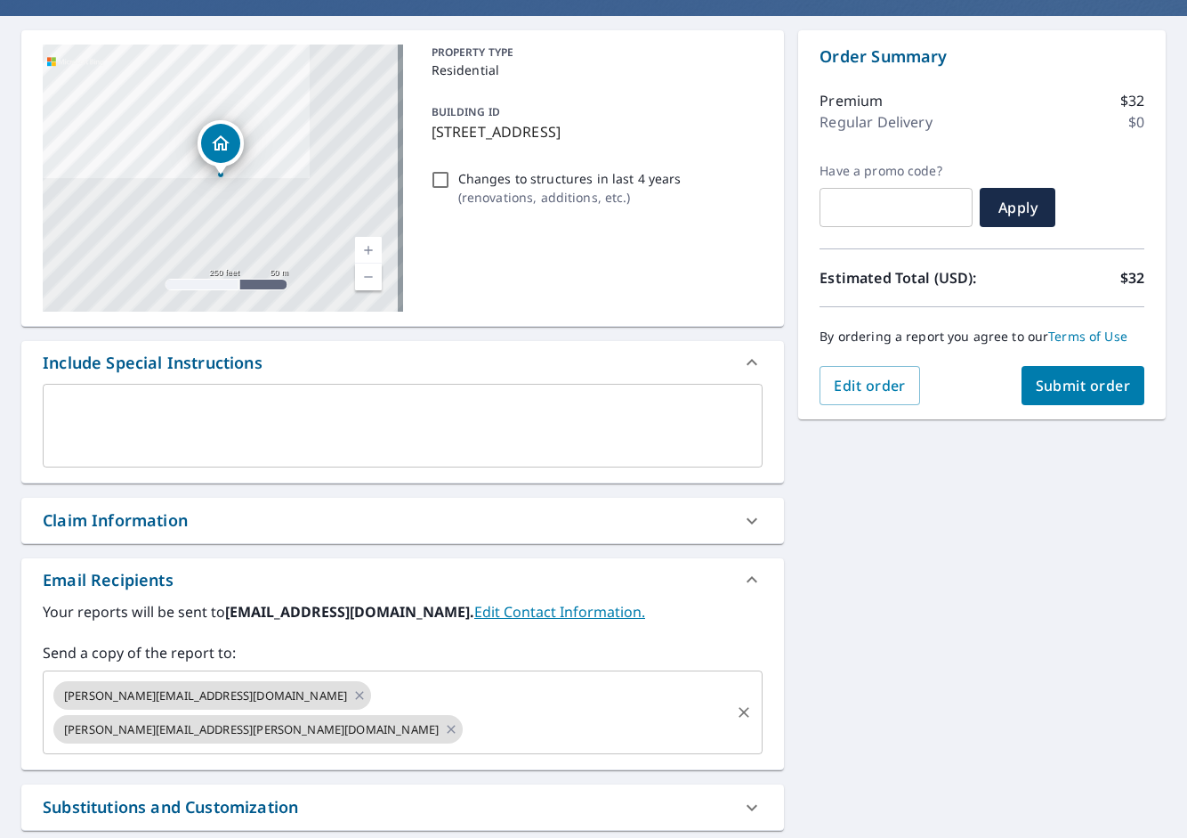
click at [581, 712] on input "text" at bounding box center [597, 729] width 263 height 34
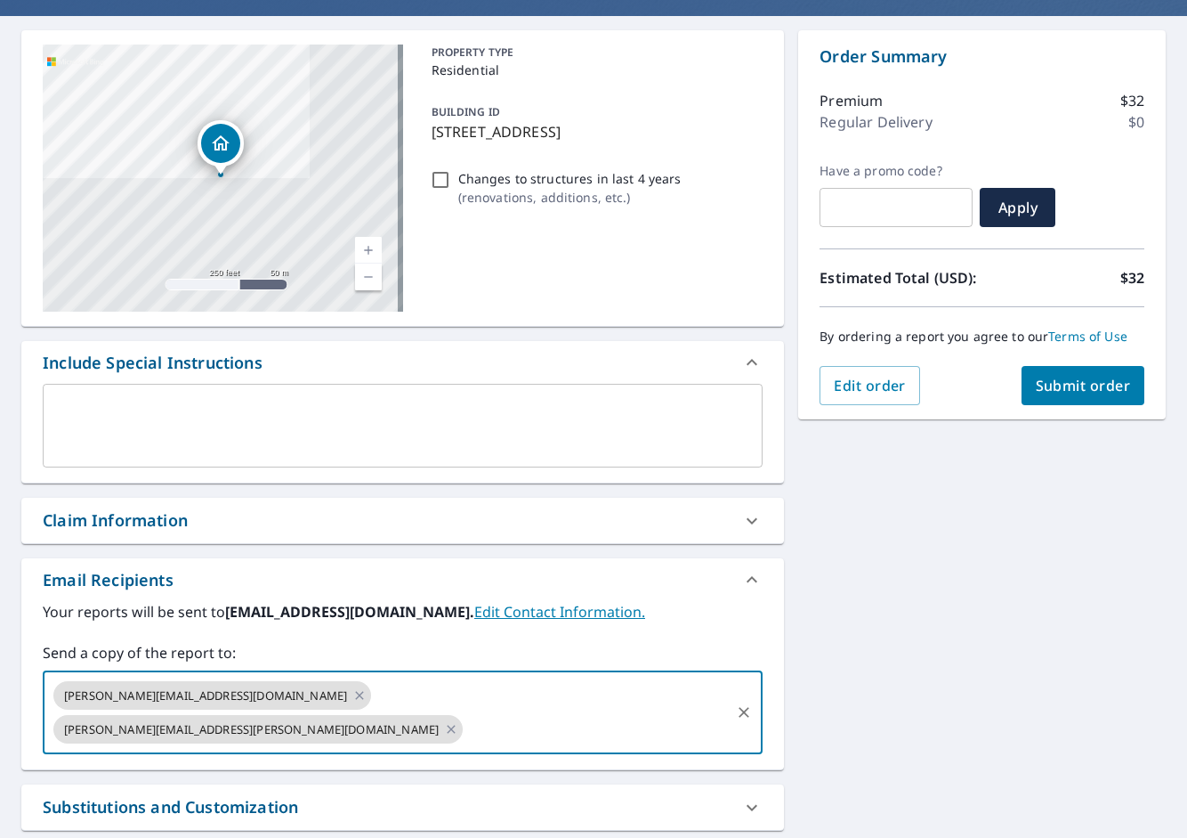
drag, startPoint x: 524, startPoint y: 660, endPoint x: 525, endPoint y: 689, distance: 28.5
paste input "[PERSON_NAME][EMAIL_ADDRESS][PERSON_NAME][DOMAIN_NAME]"
type input "[PERSON_NAME][EMAIL_ADDRESS][PERSON_NAME][DOMAIN_NAME]"
click at [1049, 474] on div "[STREET_ADDRESS] Aerial Road A standard road map Aerial A detailed look from ab…" at bounding box center [593, 488] width 1187 height 944
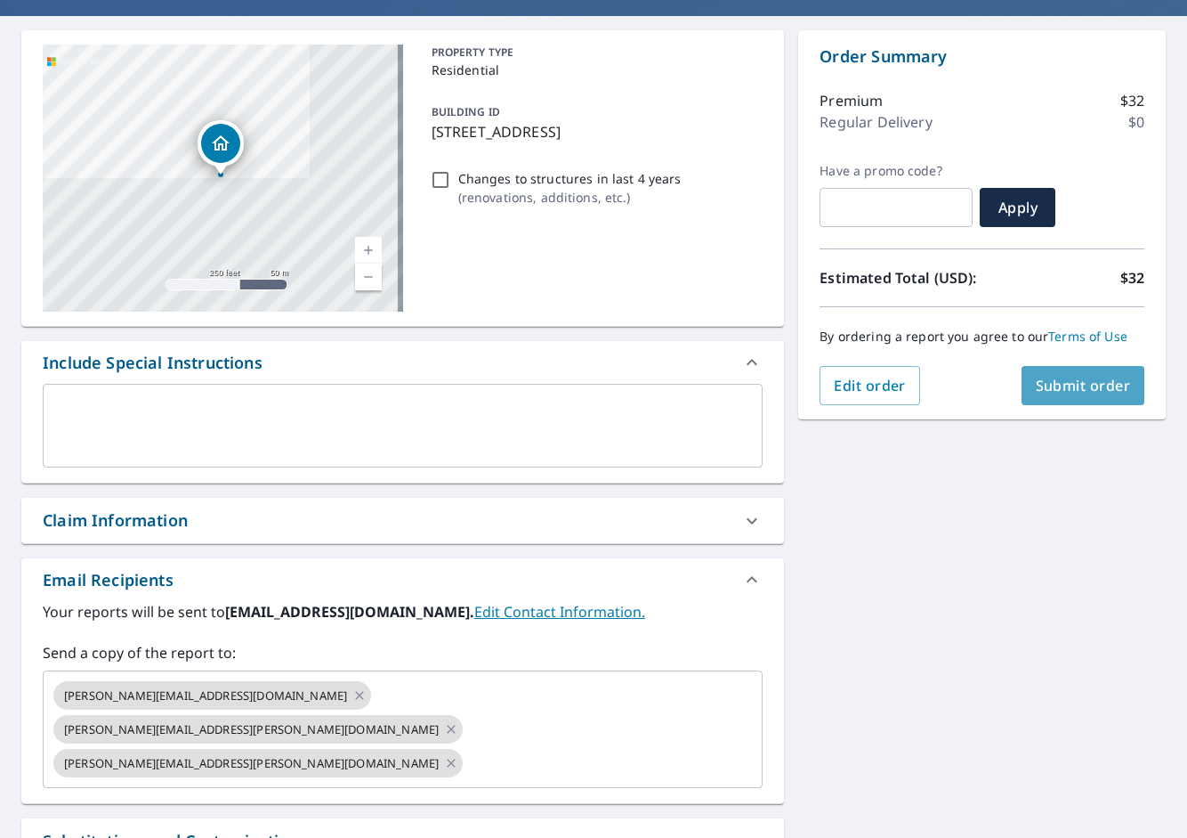
click at [1063, 385] on span "Submit order" at bounding box center [1083, 386] width 95 height 20
checkbox input "true"
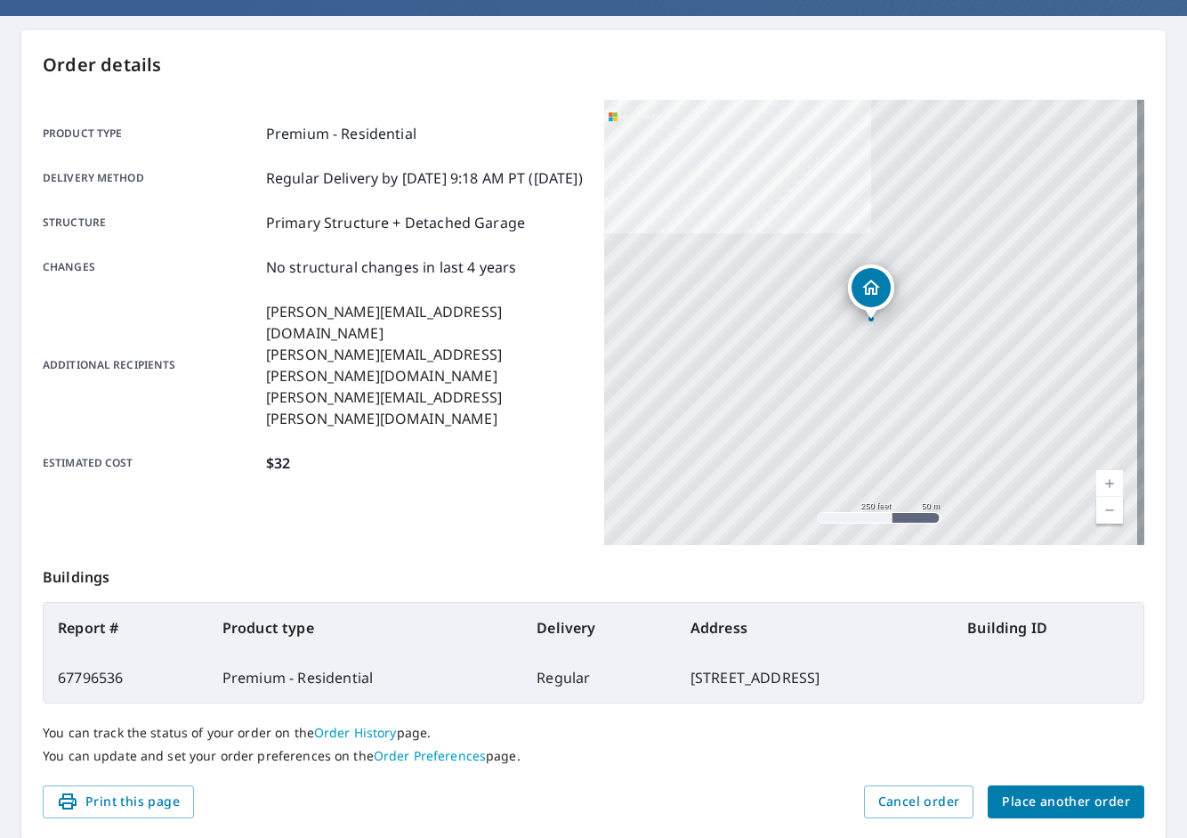
click at [1067, 798] on span "Place another order" at bounding box center [1066, 801] width 128 height 22
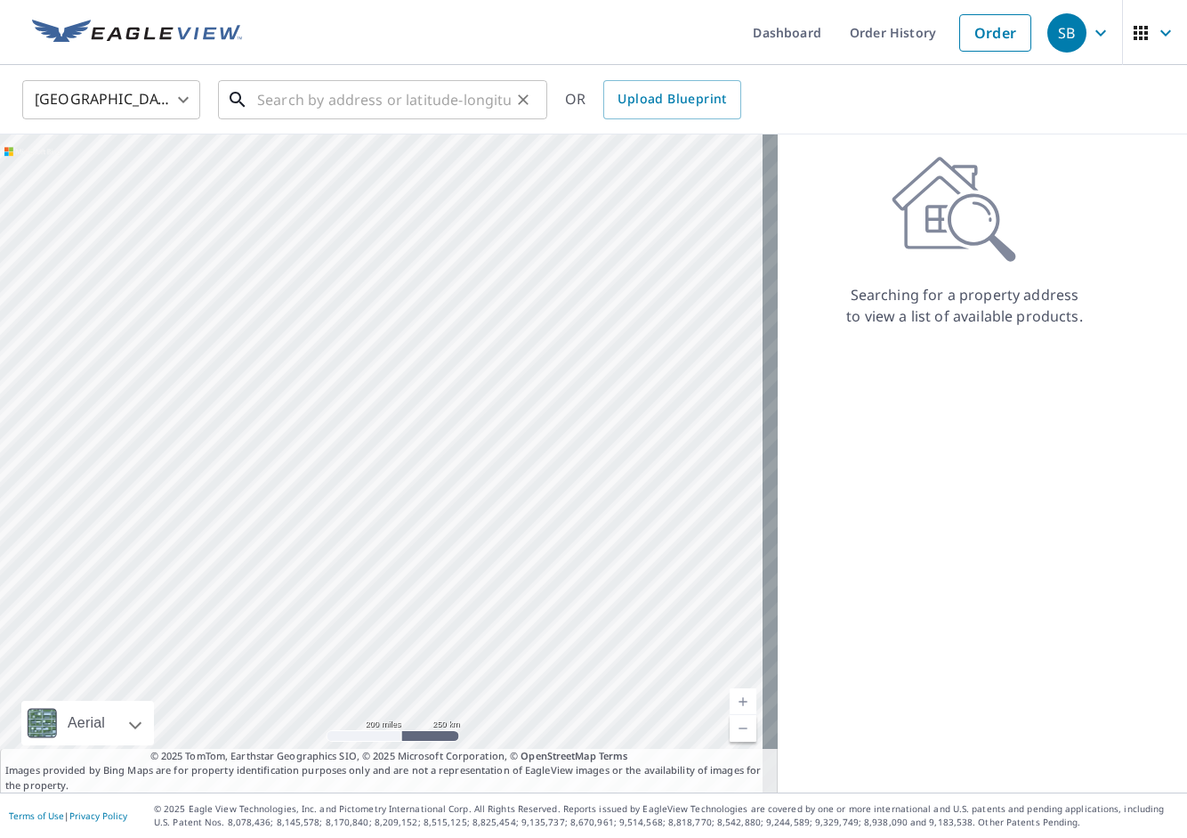
click at [376, 93] on input "text" at bounding box center [384, 100] width 254 height 50
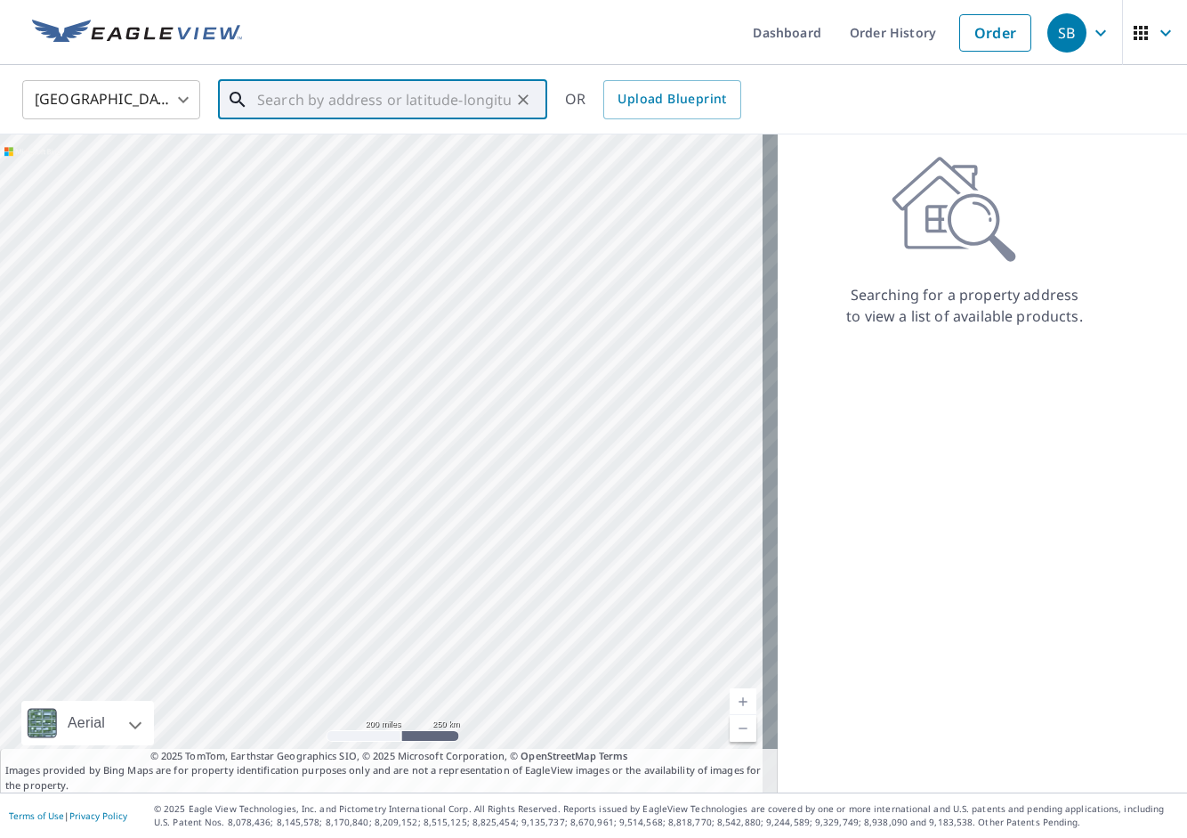
paste input "[STREET_ADDRESS][PERSON_NAME]"
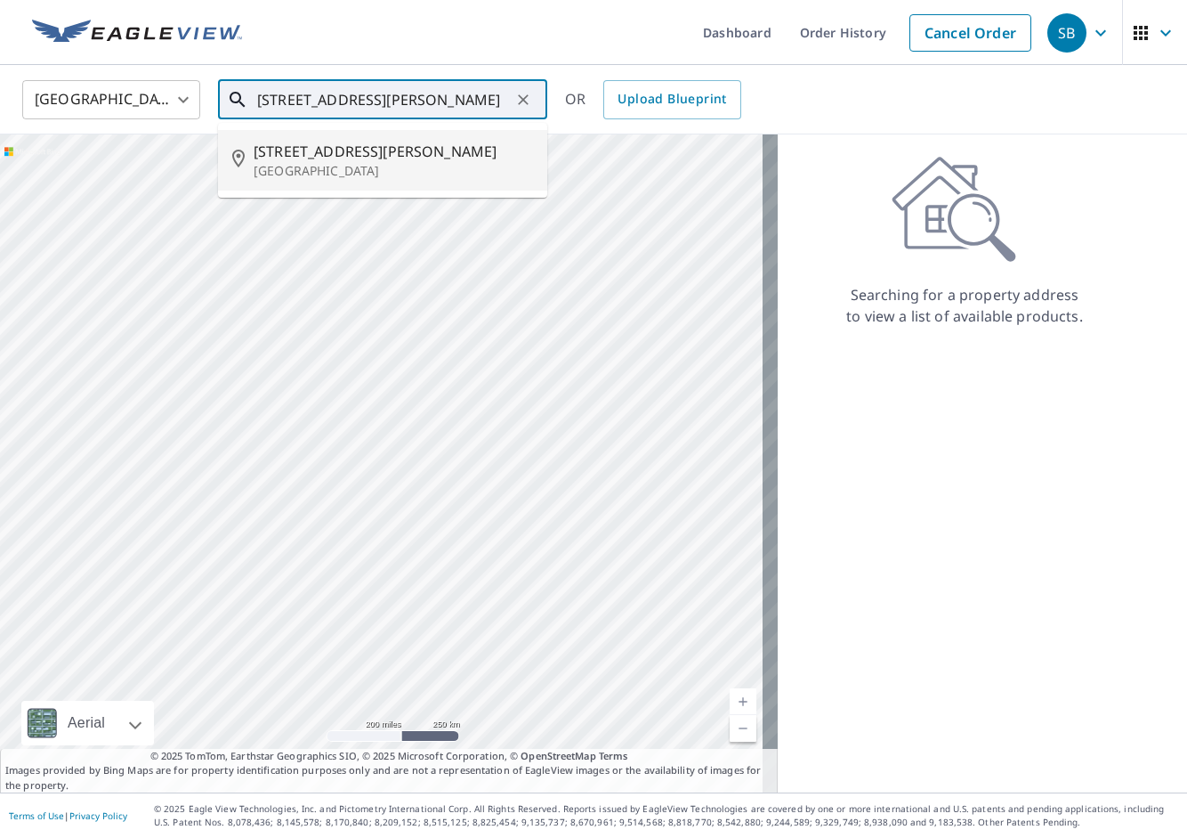
click at [414, 176] on p "[GEOGRAPHIC_DATA]" at bounding box center [394, 171] width 280 height 18
type input "[STREET_ADDRESS][PERSON_NAME]"
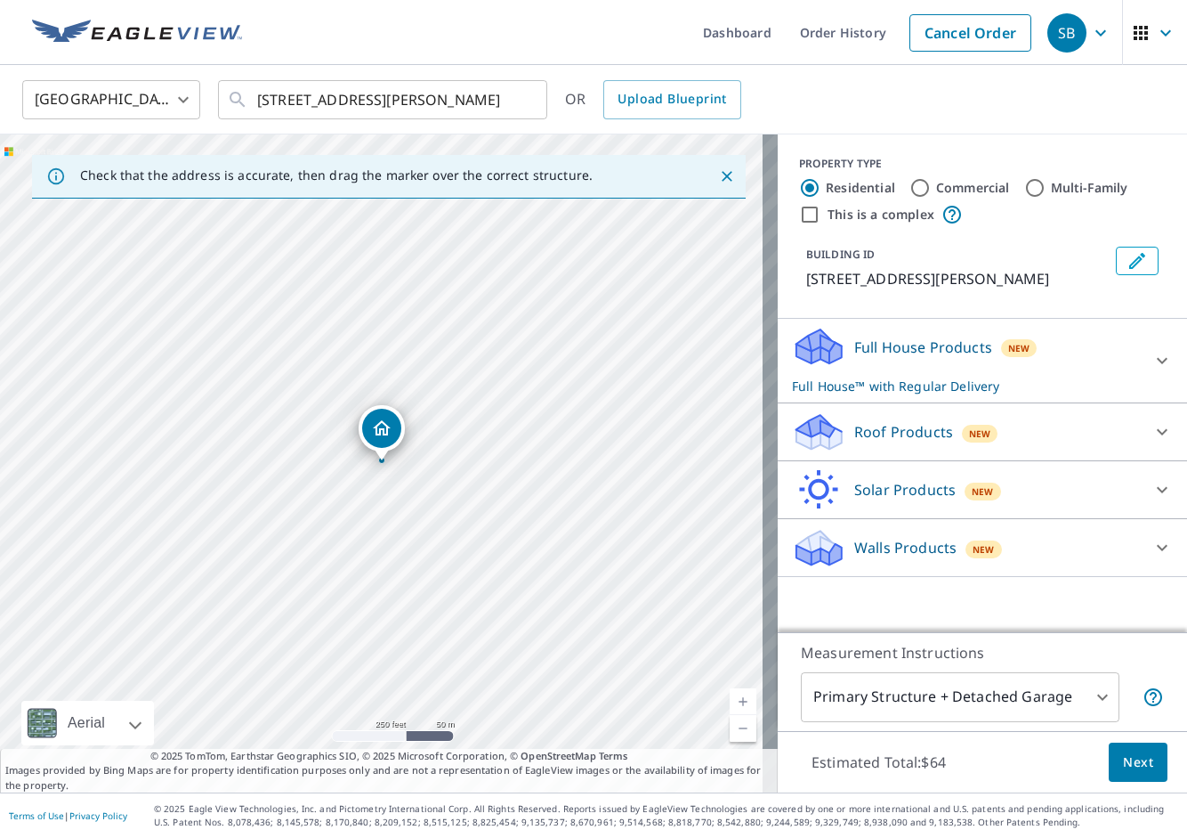
click at [903, 433] on p "Roof Products" at bounding box center [904, 431] width 99 height 21
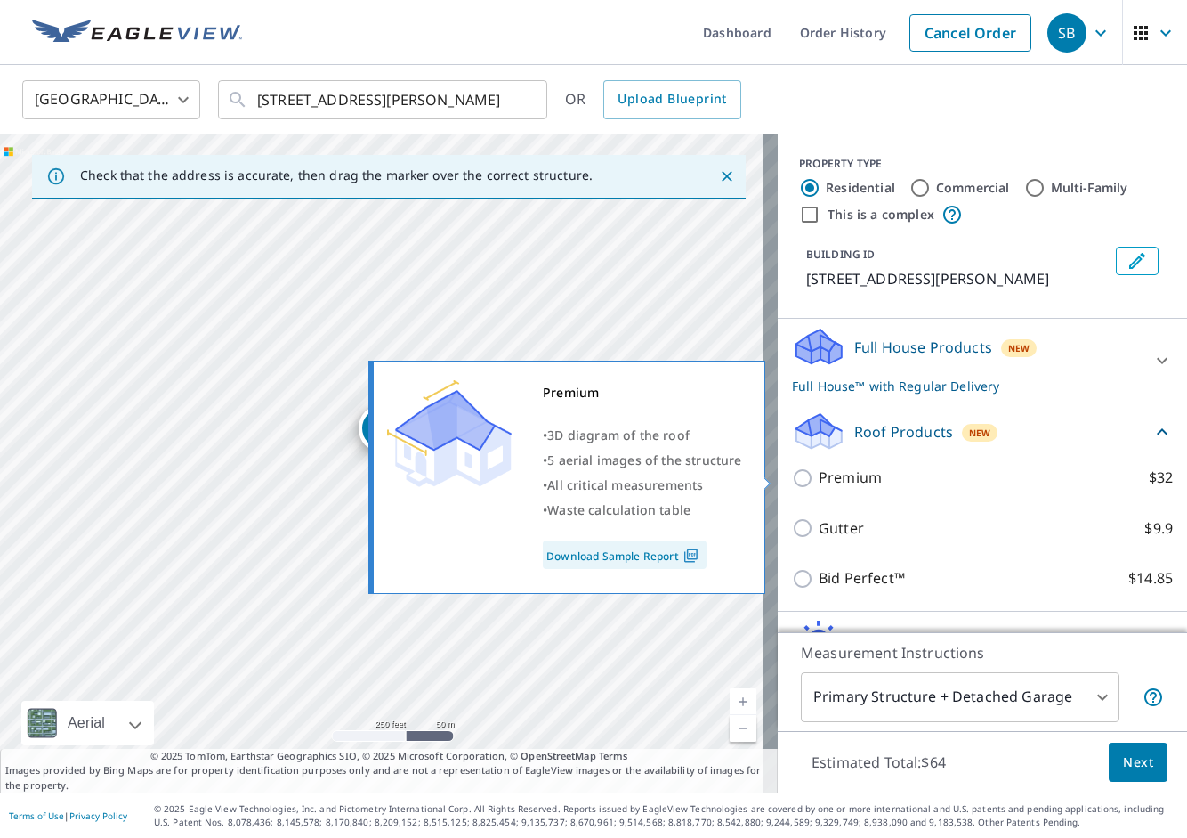
click at [822, 476] on p "Premium" at bounding box center [850, 477] width 63 height 22
click at [819, 476] on input "Premium $32" at bounding box center [805, 477] width 27 height 21
checkbox input "true"
checkbox input "false"
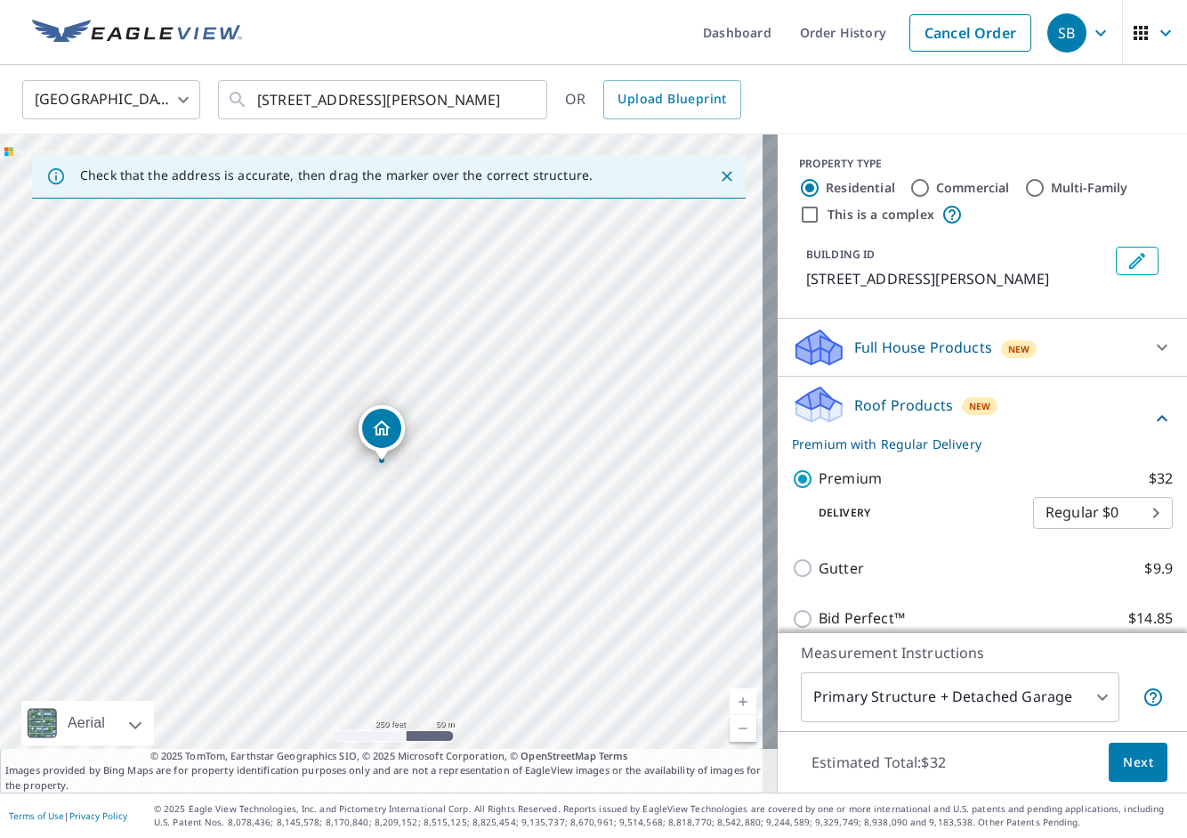
click at [1127, 752] on span "Next" at bounding box center [1138, 762] width 30 height 22
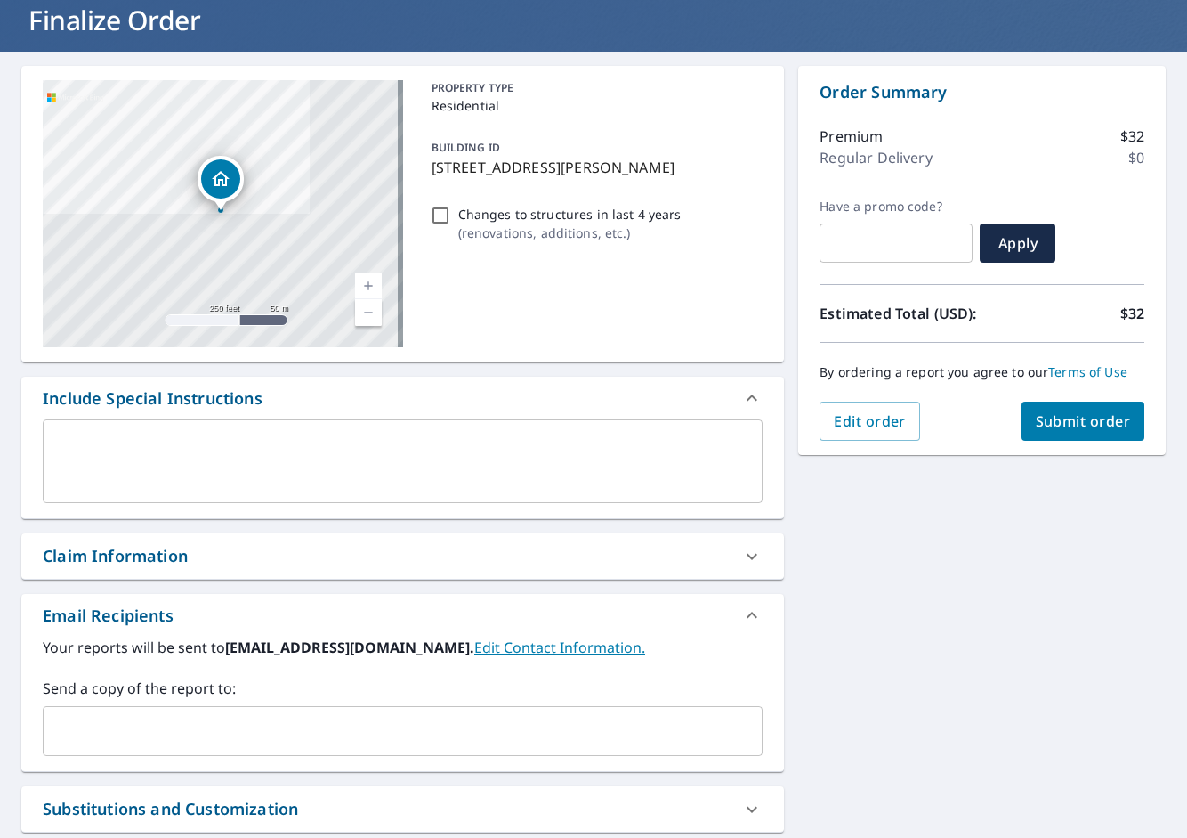
scroll to position [118, 0]
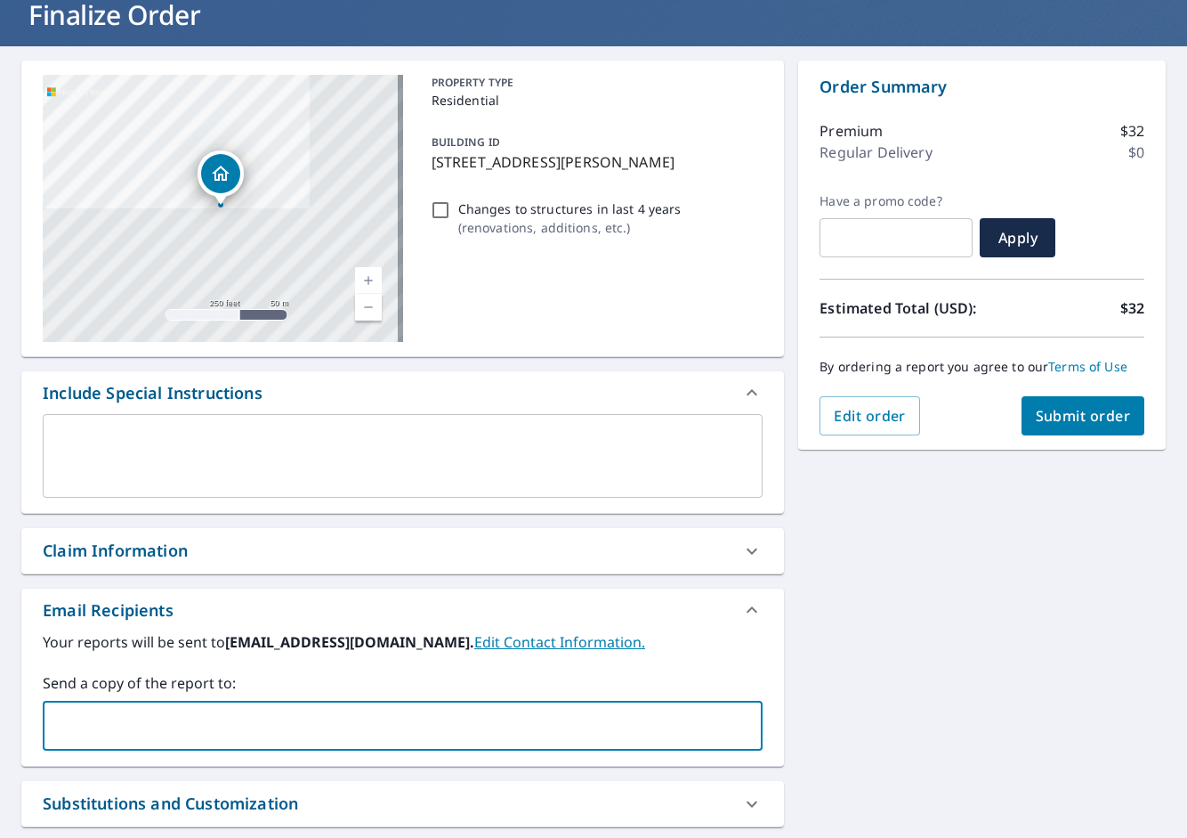
click at [98, 729] on input "text" at bounding box center [389, 726] width 677 height 34
paste input "[PERSON_NAME][EMAIL_ADDRESS][DOMAIN_NAME]"
type input "[PERSON_NAME][EMAIL_ADDRESS][DOMAIN_NAME]"
checkbox input "true"
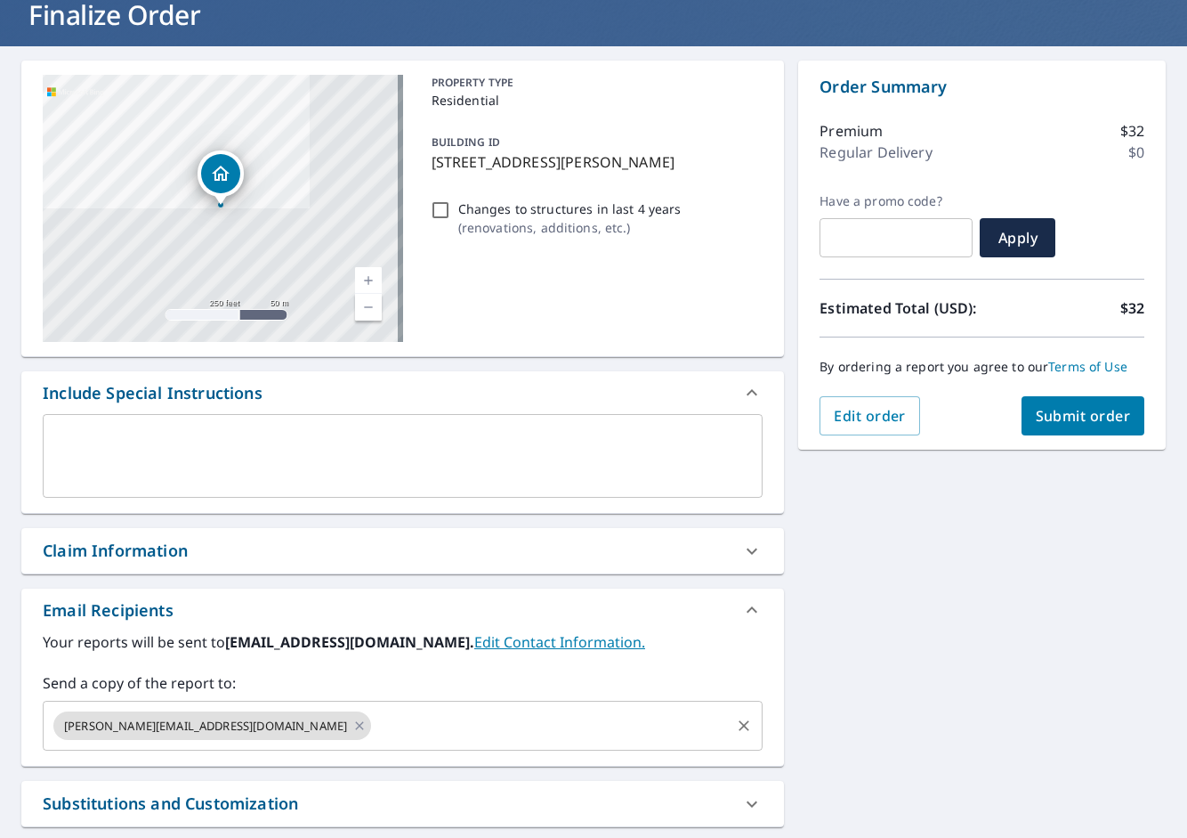
click at [394, 722] on input "text" at bounding box center [551, 726] width 354 height 34
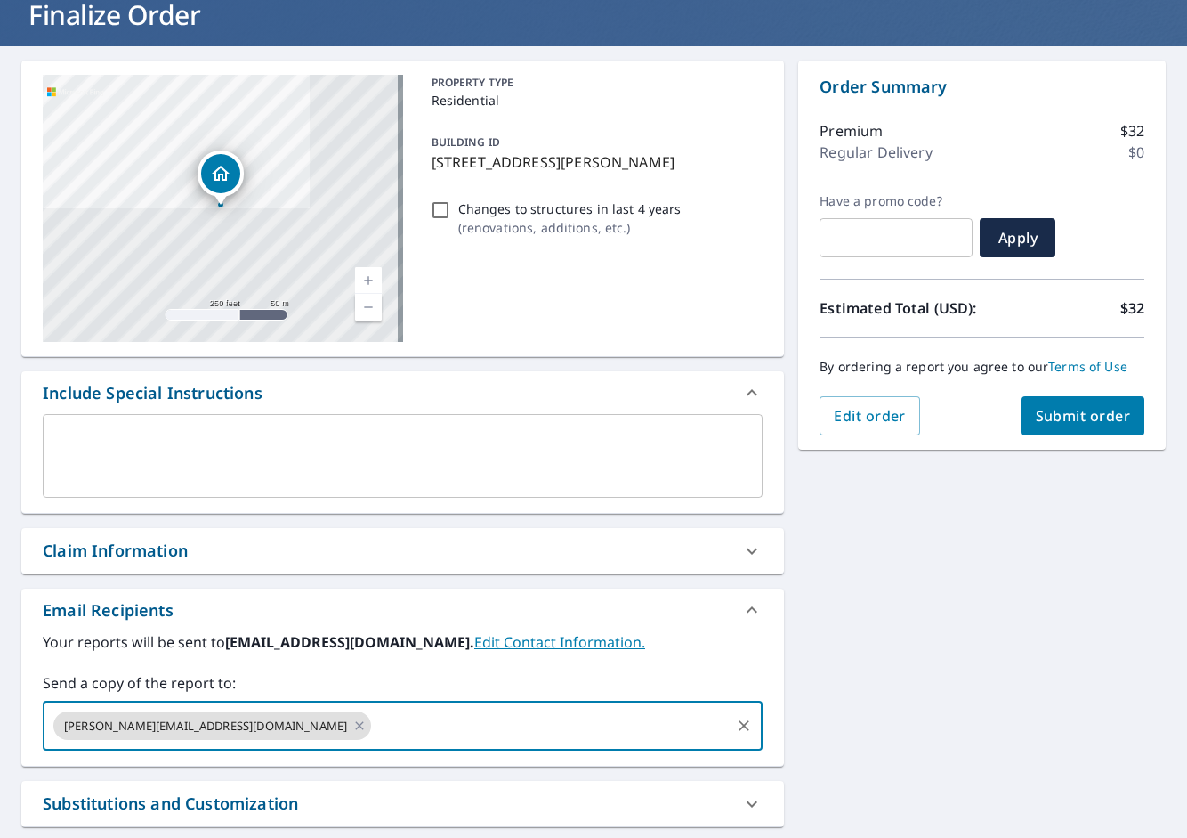
paste input "[PERSON_NAME][EMAIL_ADDRESS][PERSON_NAME][DOMAIN_NAME]"
type input "[PERSON_NAME][EMAIL_ADDRESS][PERSON_NAME][DOMAIN_NAME]"
checkbox input "true"
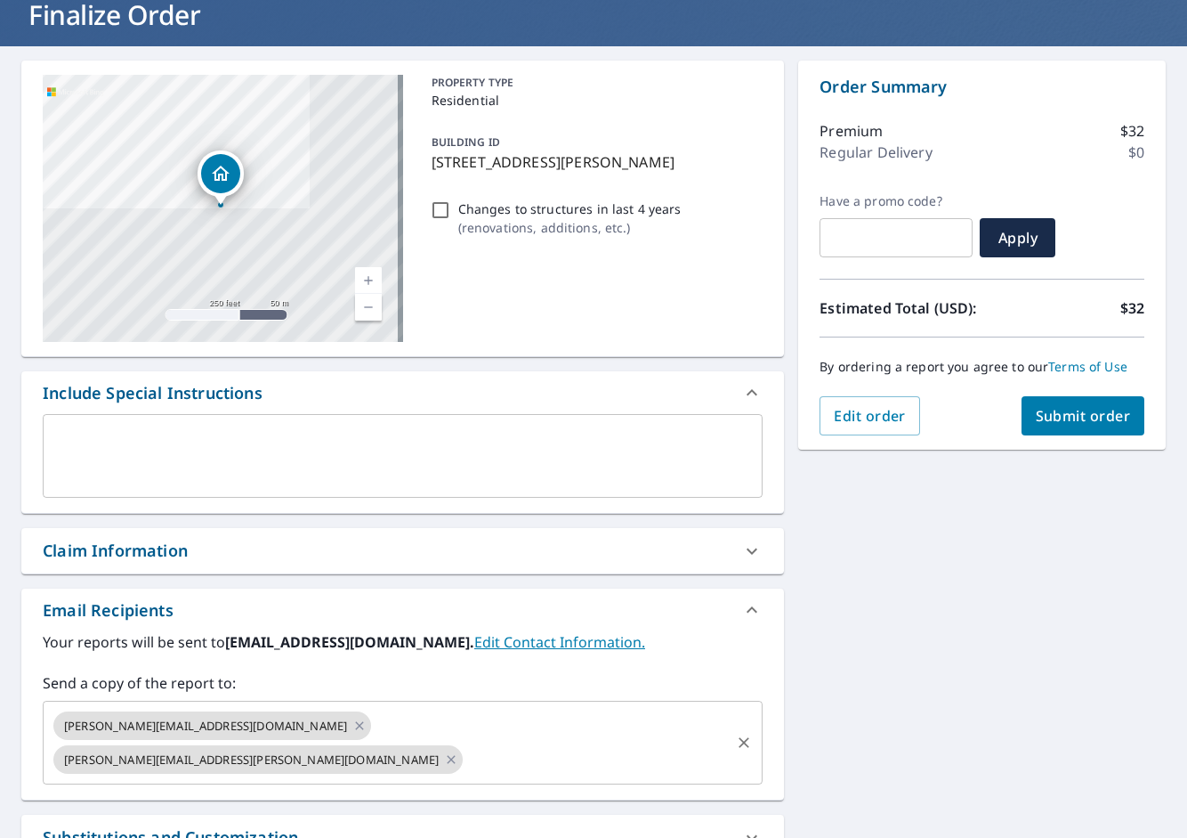
click at [515, 742] on input "text" at bounding box center [597, 759] width 263 height 34
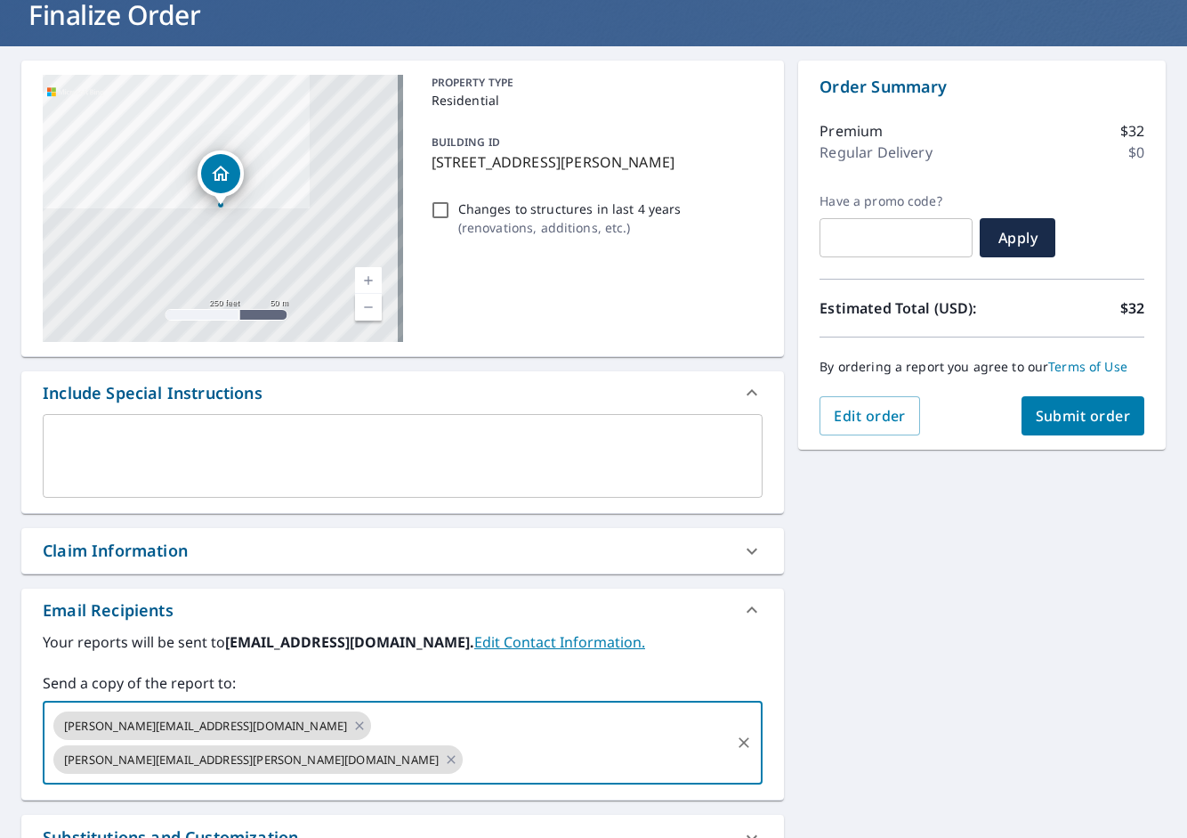
paste input "[PERSON_NAME][EMAIL_ADDRESS][PERSON_NAME][DOMAIN_NAME]"
type input "[PERSON_NAME][EMAIL_ADDRESS][PERSON_NAME][DOMAIN_NAME]"
click at [965, 650] on div "[STREET_ADDRESS][PERSON_NAME] Aerial Road A standard road map Aerial A detailed…" at bounding box center [593, 518] width 1187 height 944
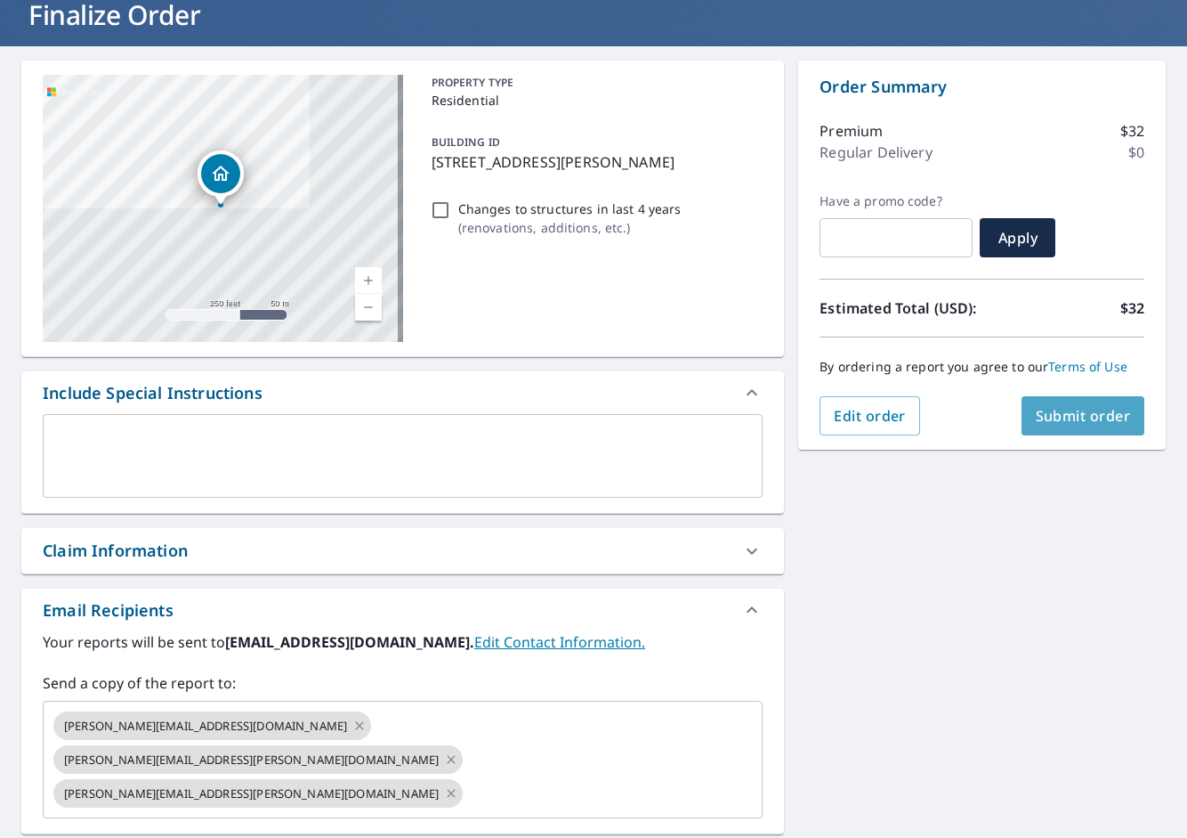
click at [1097, 399] on button "Submit order" at bounding box center [1084, 415] width 124 height 39
checkbox input "true"
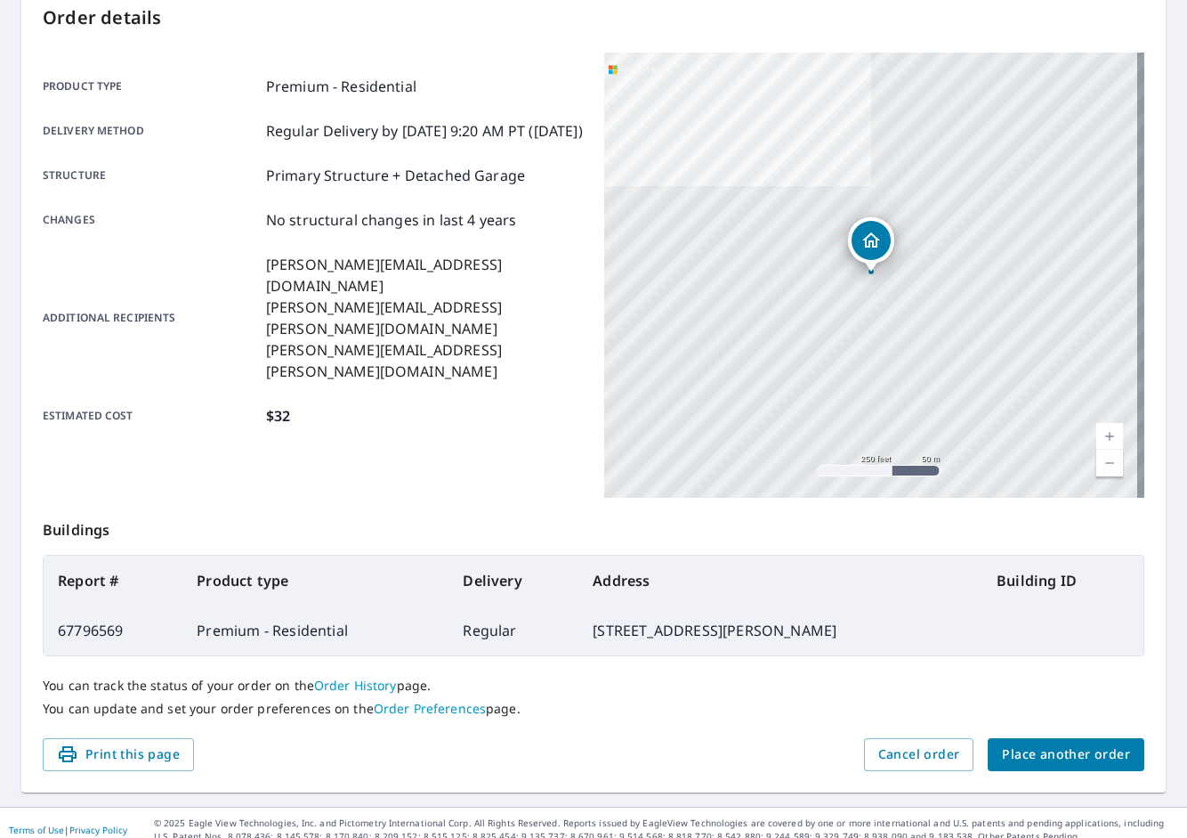
scroll to position [207, 0]
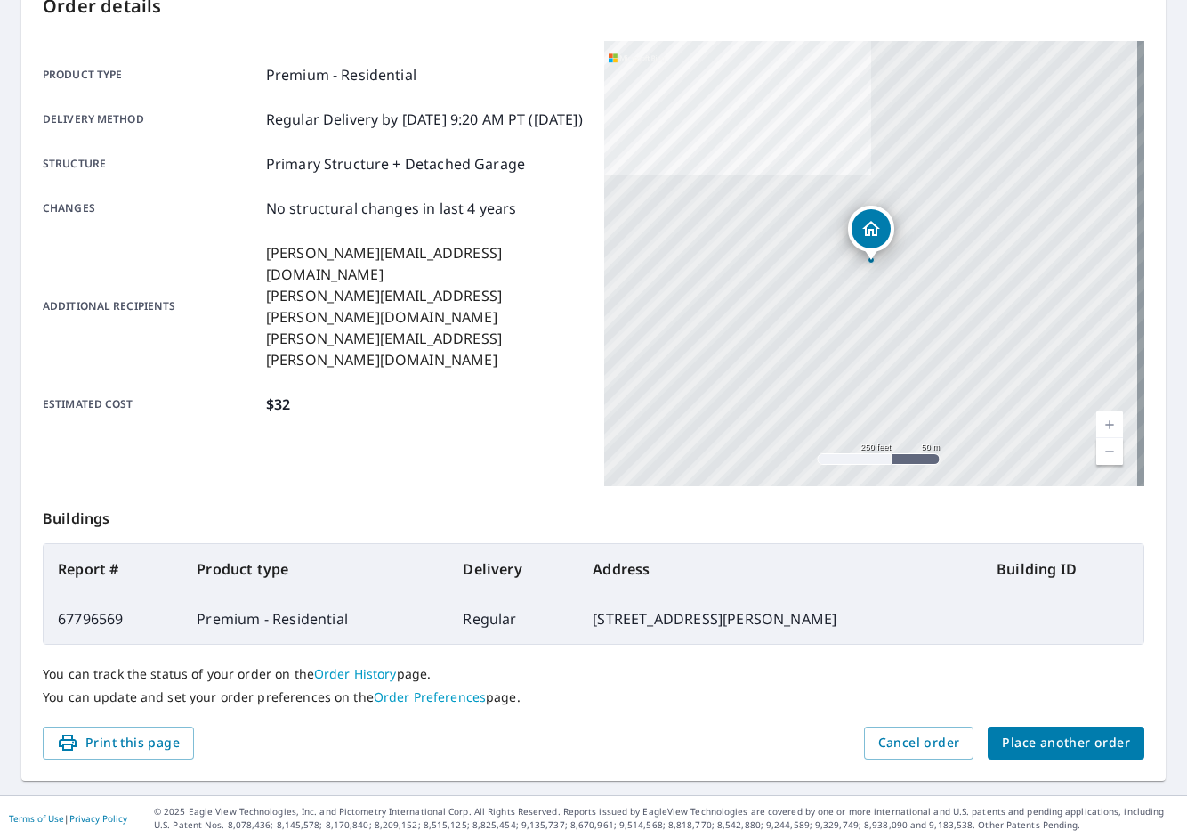
click at [1094, 741] on span "Place another order" at bounding box center [1066, 743] width 128 height 22
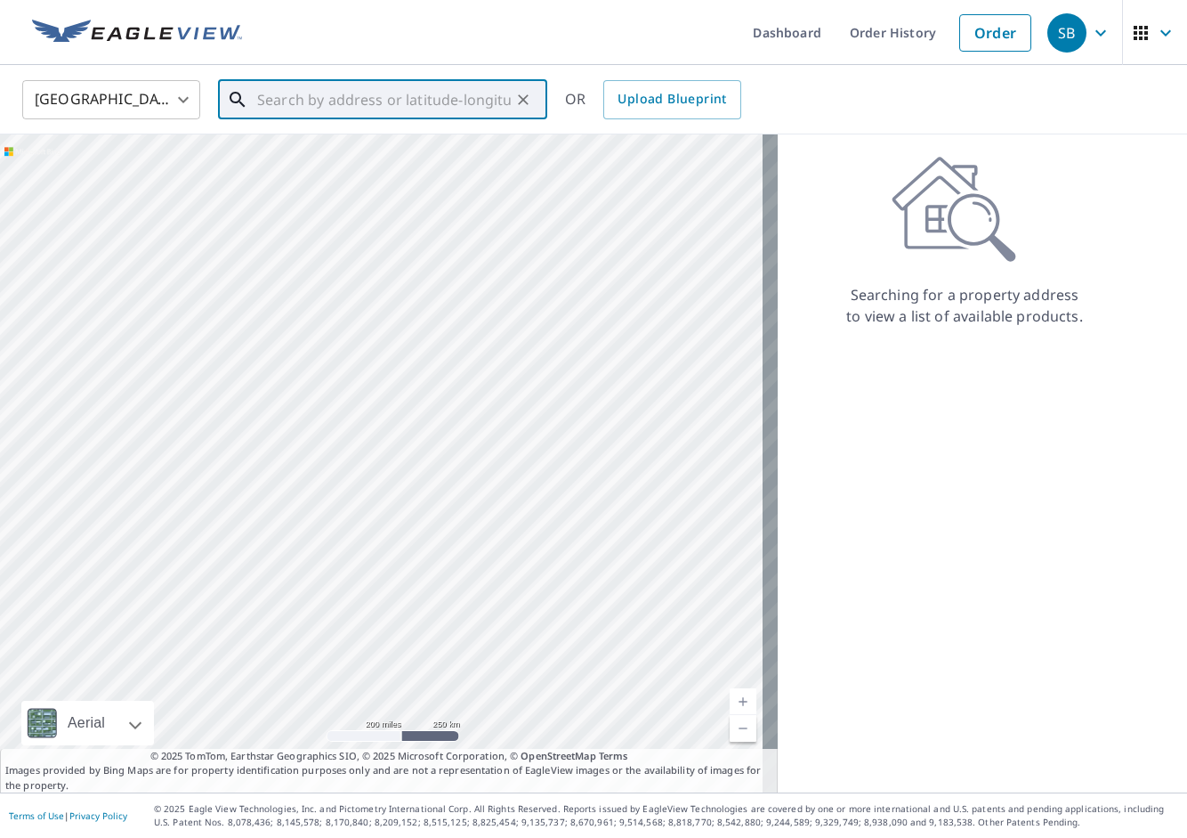
click at [407, 90] on input "text" at bounding box center [384, 100] width 254 height 50
paste input "[STREET_ADDRESS][PERSON_NAME]"
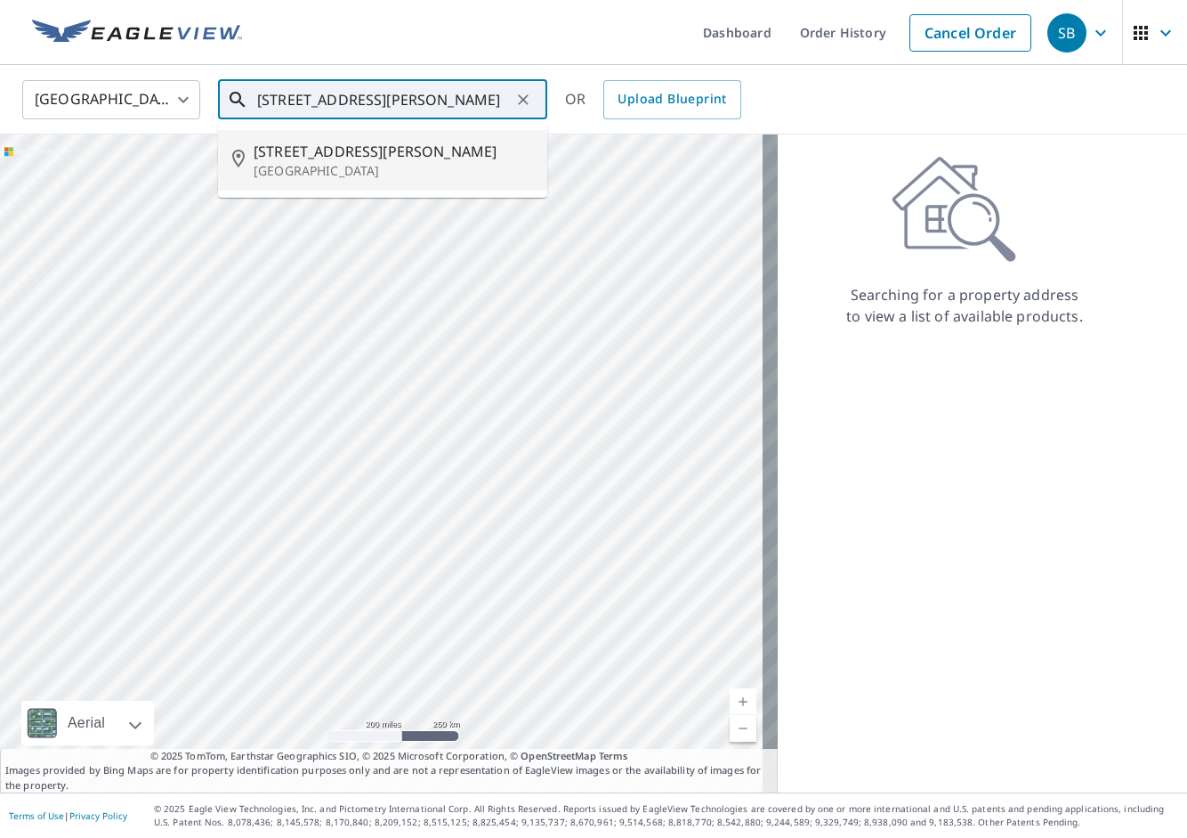
click at [417, 166] on p "[GEOGRAPHIC_DATA]" at bounding box center [394, 171] width 280 height 18
type input "[STREET_ADDRESS][PERSON_NAME]"
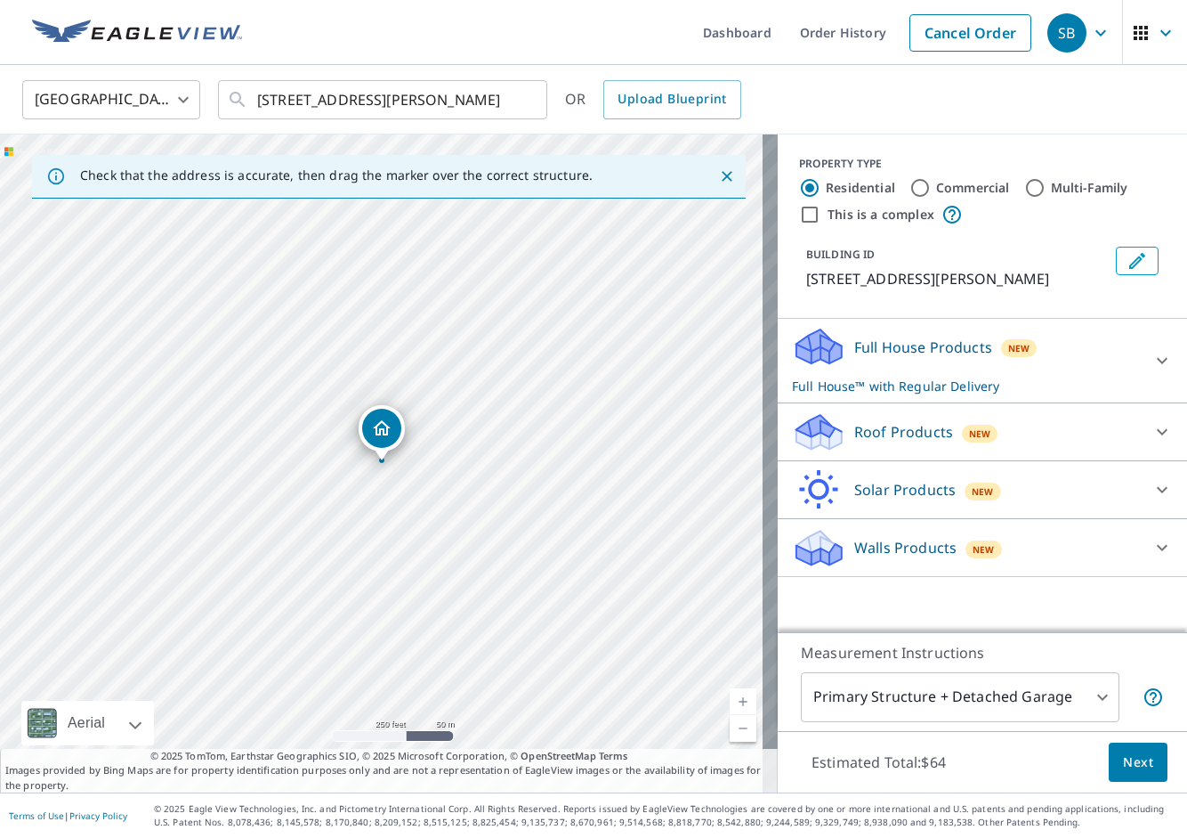
click at [942, 441] on div "Roof Products New" at bounding box center [966, 432] width 349 height 42
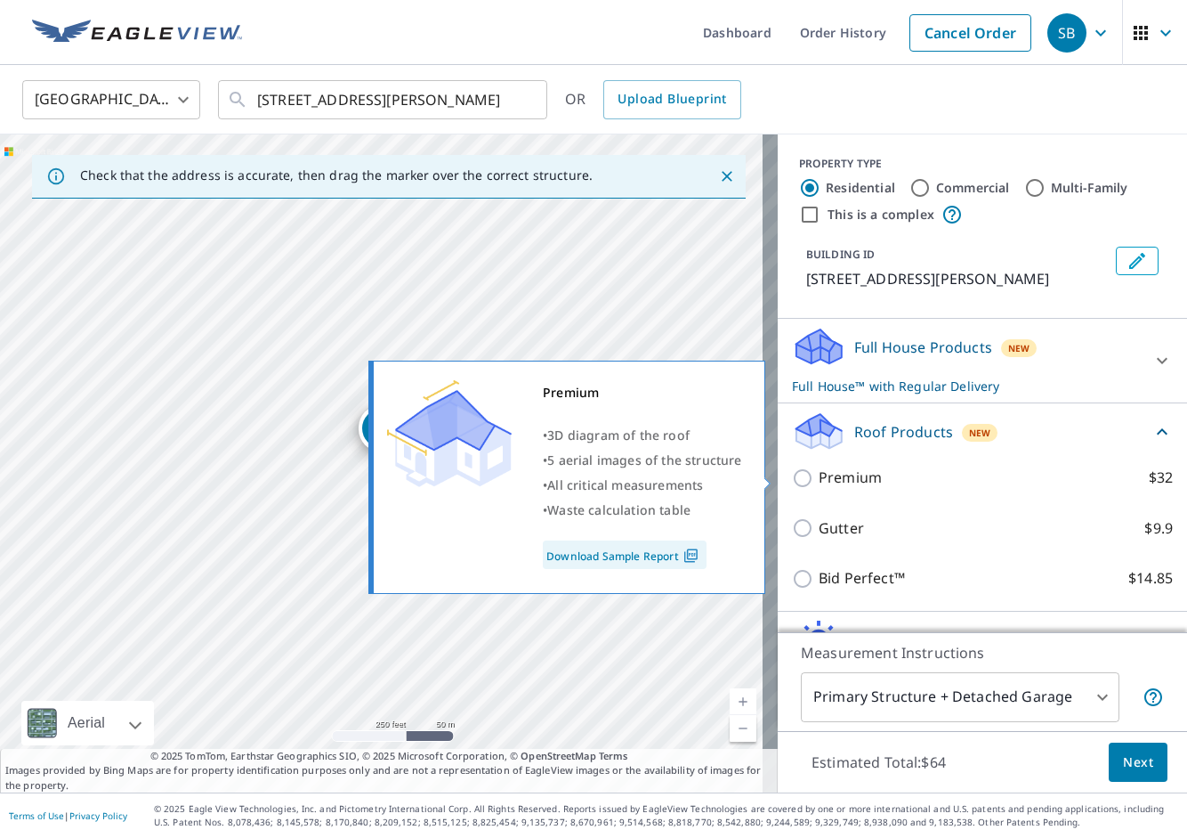
click at [823, 484] on p "Premium" at bounding box center [850, 477] width 63 height 22
click at [819, 484] on input "Premium $32" at bounding box center [805, 477] width 27 height 21
checkbox input "true"
checkbox input "false"
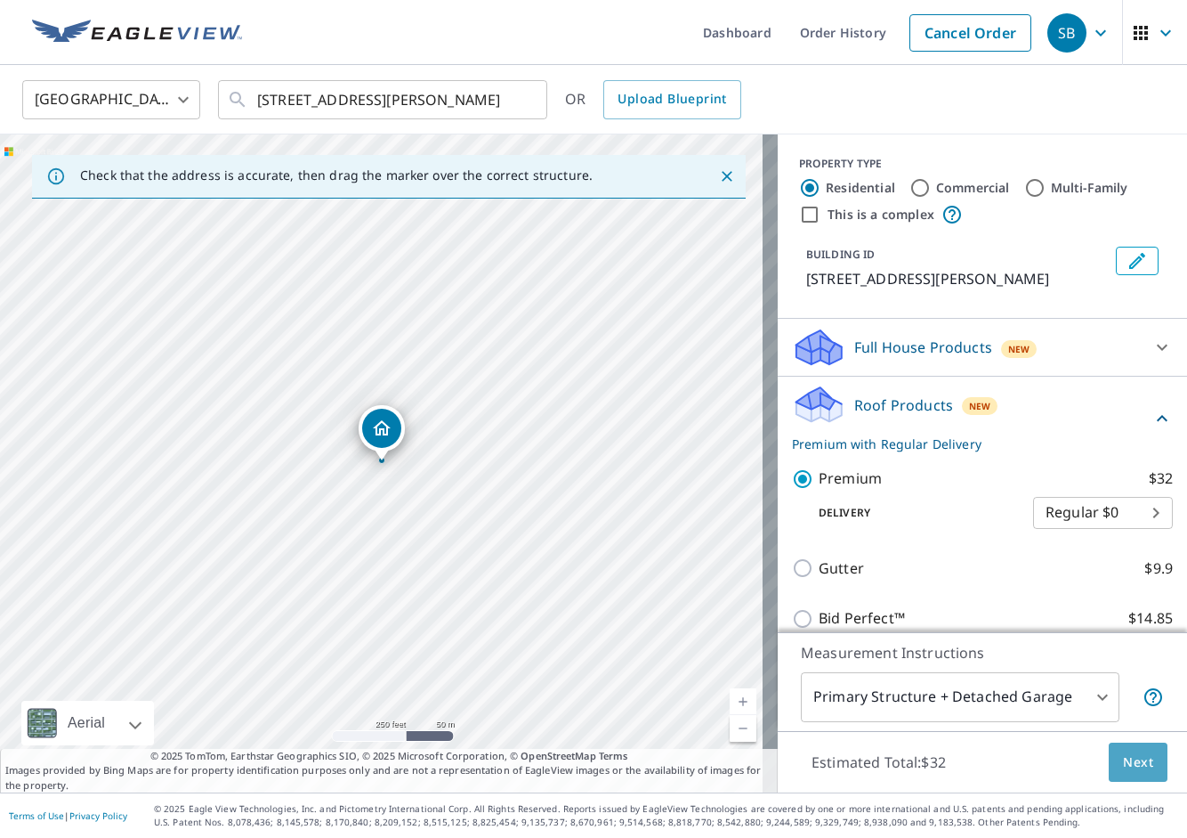
click at [1109, 774] on button "Next" at bounding box center [1138, 762] width 59 height 40
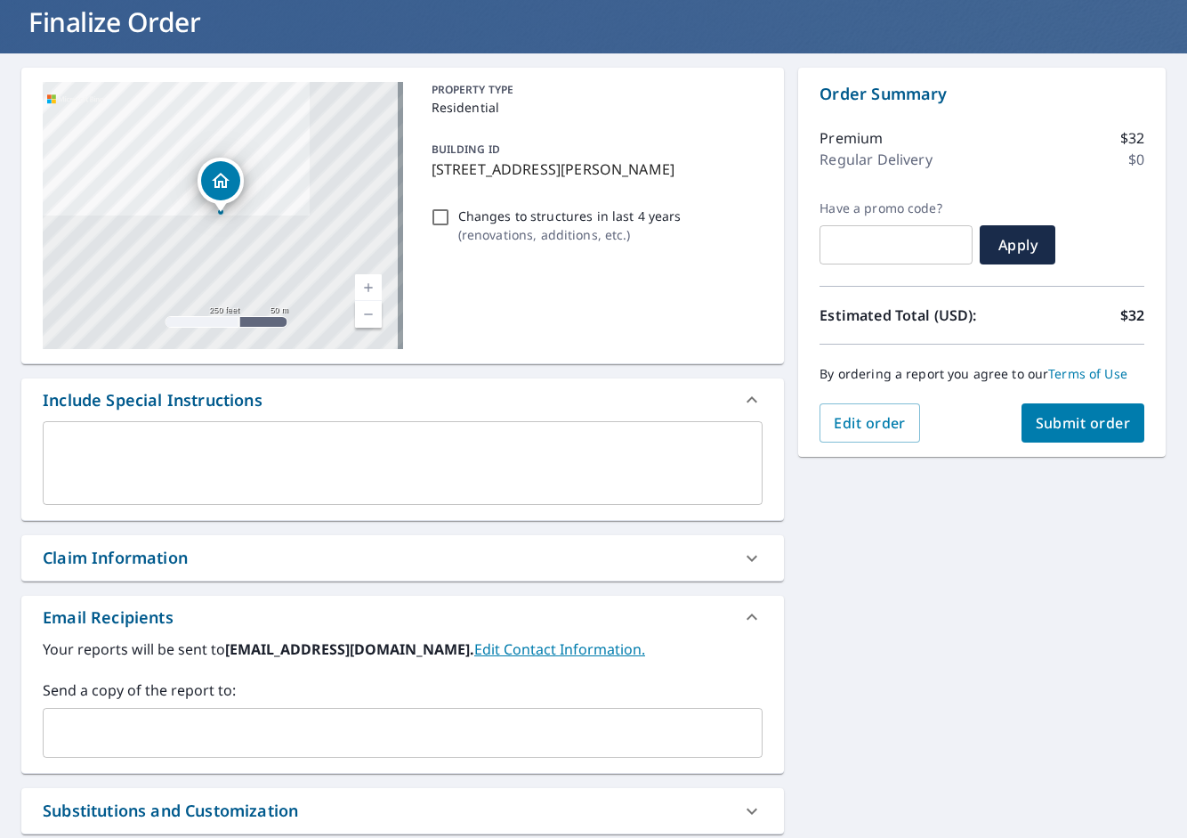
scroll to position [118, 0]
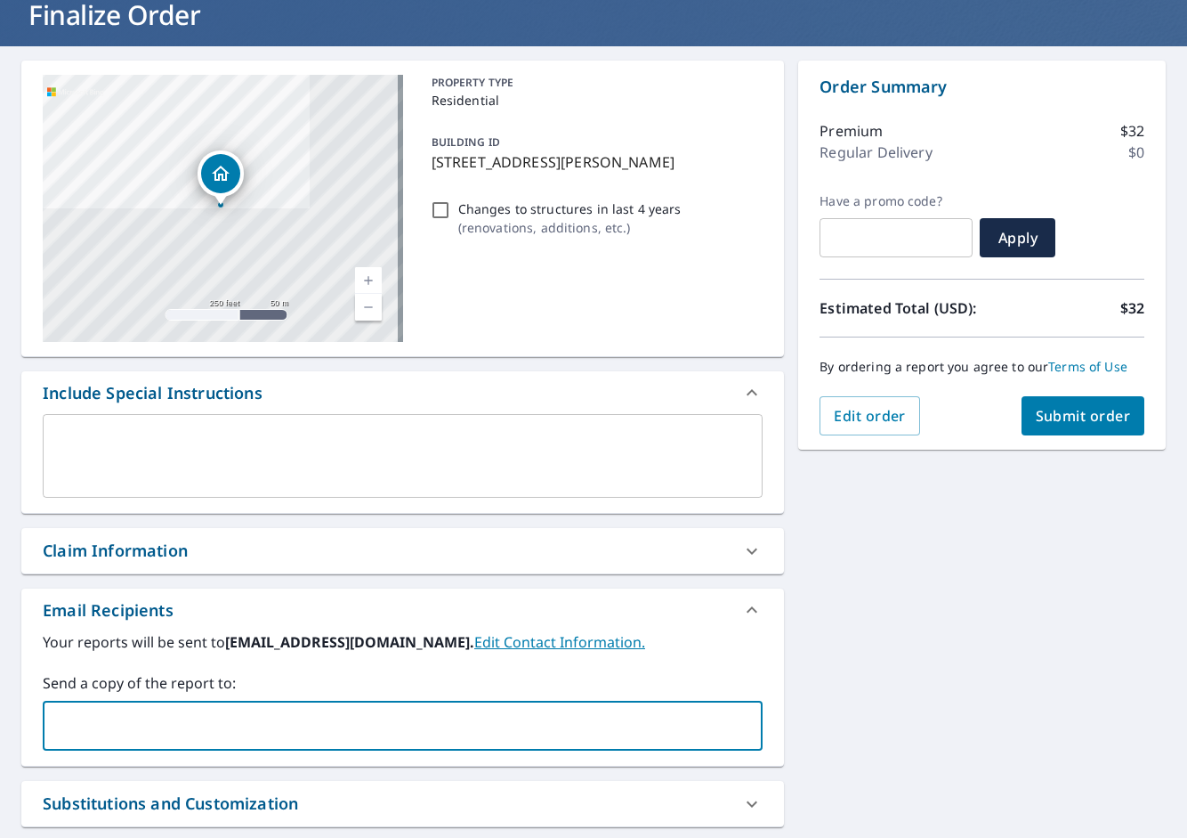
click at [163, 723] on input "text" at bounding box center [389, 726] width 677 height 34
paste input "[PERSON_NAME][EMAIL_ADDRESS][DOMAIN_NAME]"
type input "[PERSON_NAME][EMAIL_ADDRESS][DOMAIN_NAME]"
checkbox input "true"
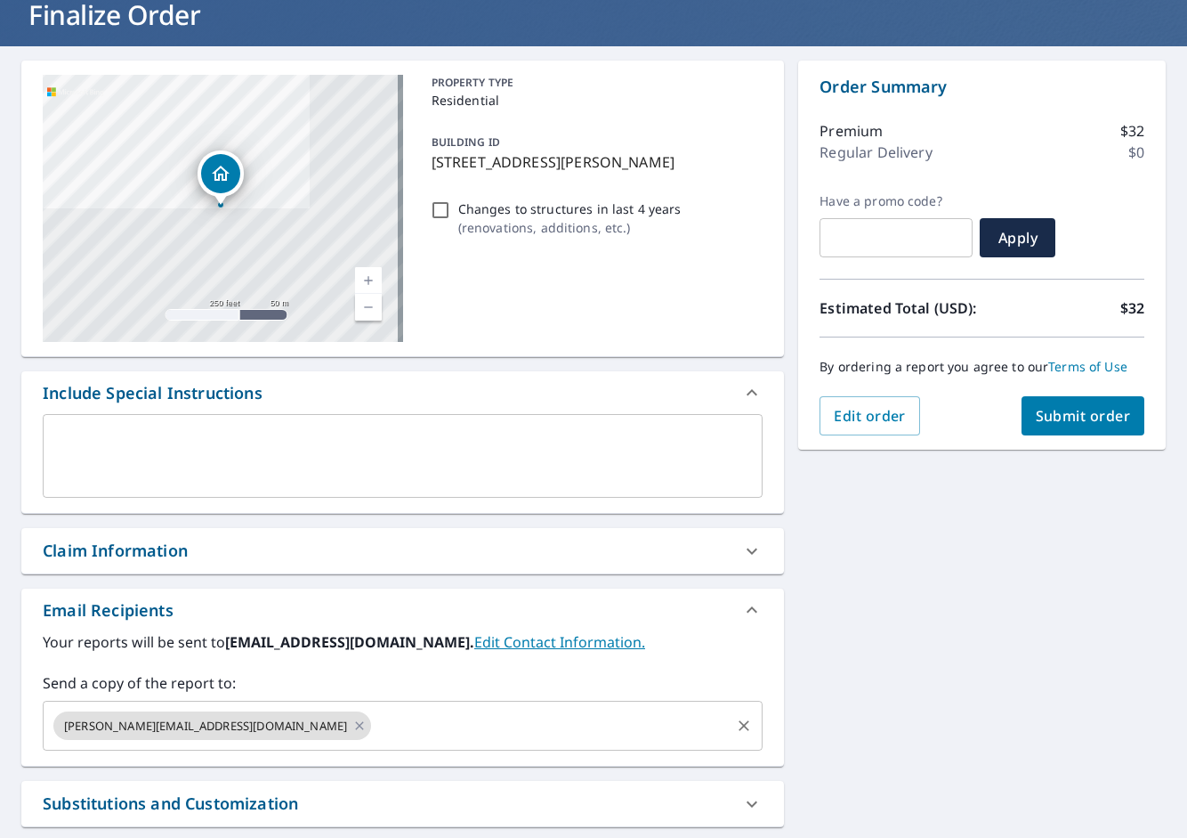
click at [374, 732] on input "text" at bounding box center [551, 726] width 354 height 34
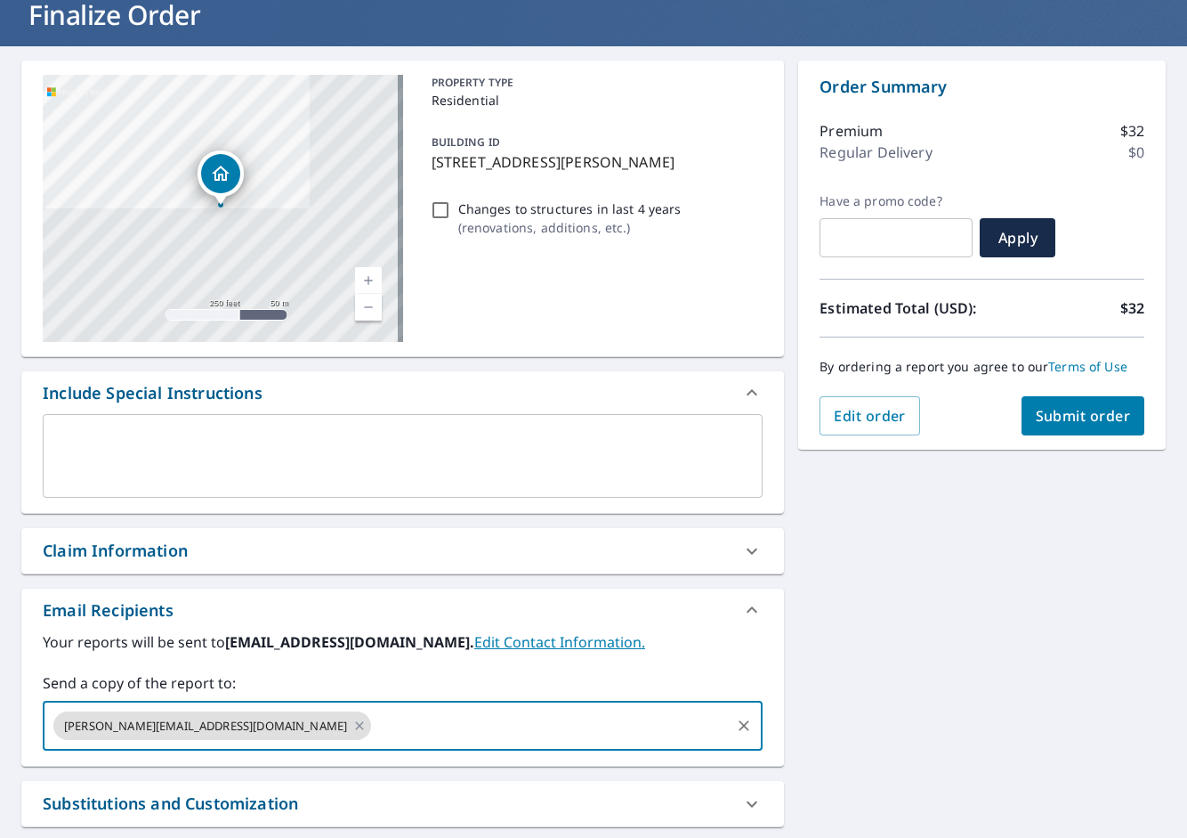
paste input "[PERSON_NAME][EMAIL_ADDRESS][PERSON_NAME][DOMAIN_NAME]"
type input "[PERSON_NAME][EMAIL_ADDRESS][PERSON_NAME][DOMAIN_NAME]"
checkbox input "true"
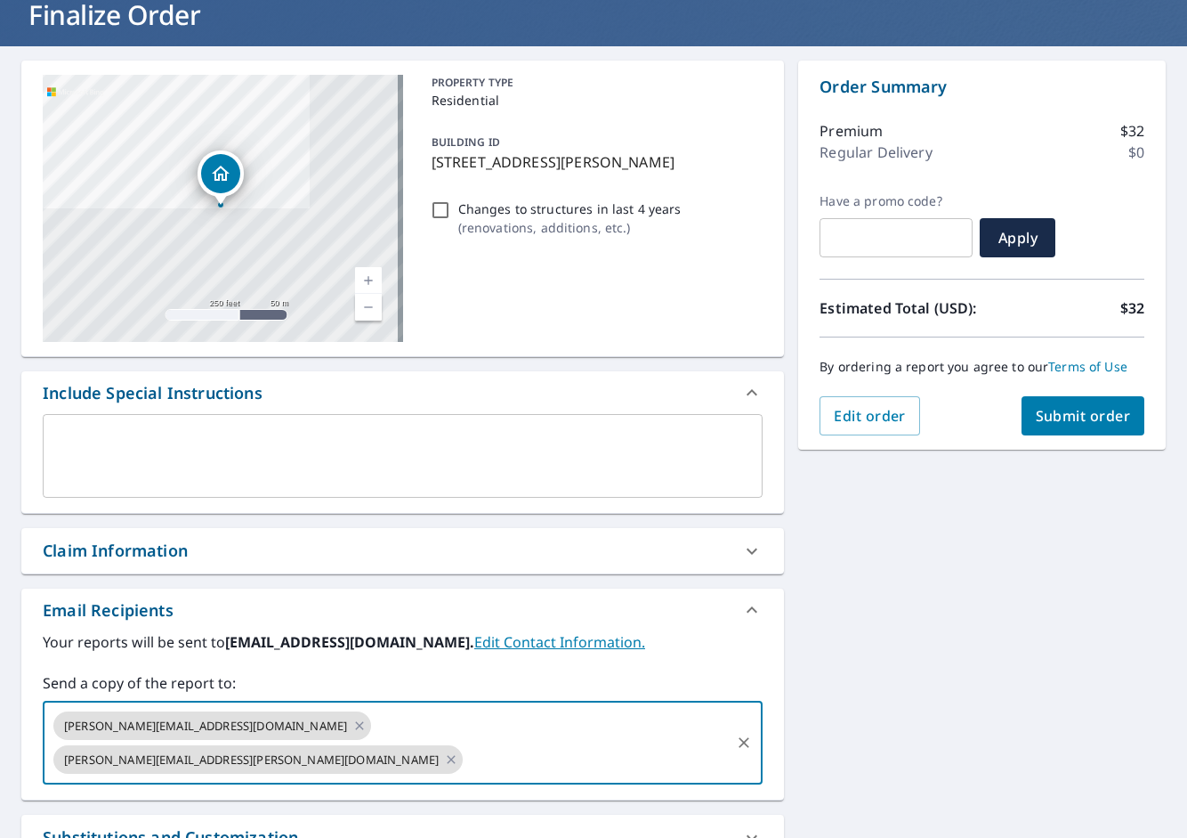
click at [602, 742] on input "text" at bounding box center [597, 759] width 263 height 34
paste input "[PERSON_NAME][EMAIL_ADDRESS][PERSON_NAME][DOMAIN_NAME]"
type input "[PERSON_NAME][EMAIL_ADDRESS][PERSON_NAME][DOMAIN_NAME]"
click at [929, 663] on div "[STREET_ADDRESS][PERSON_NAME] Aerial Road A standard road map Aerial A detailed…" at bounding box center [593, 518] width 1187 height 944
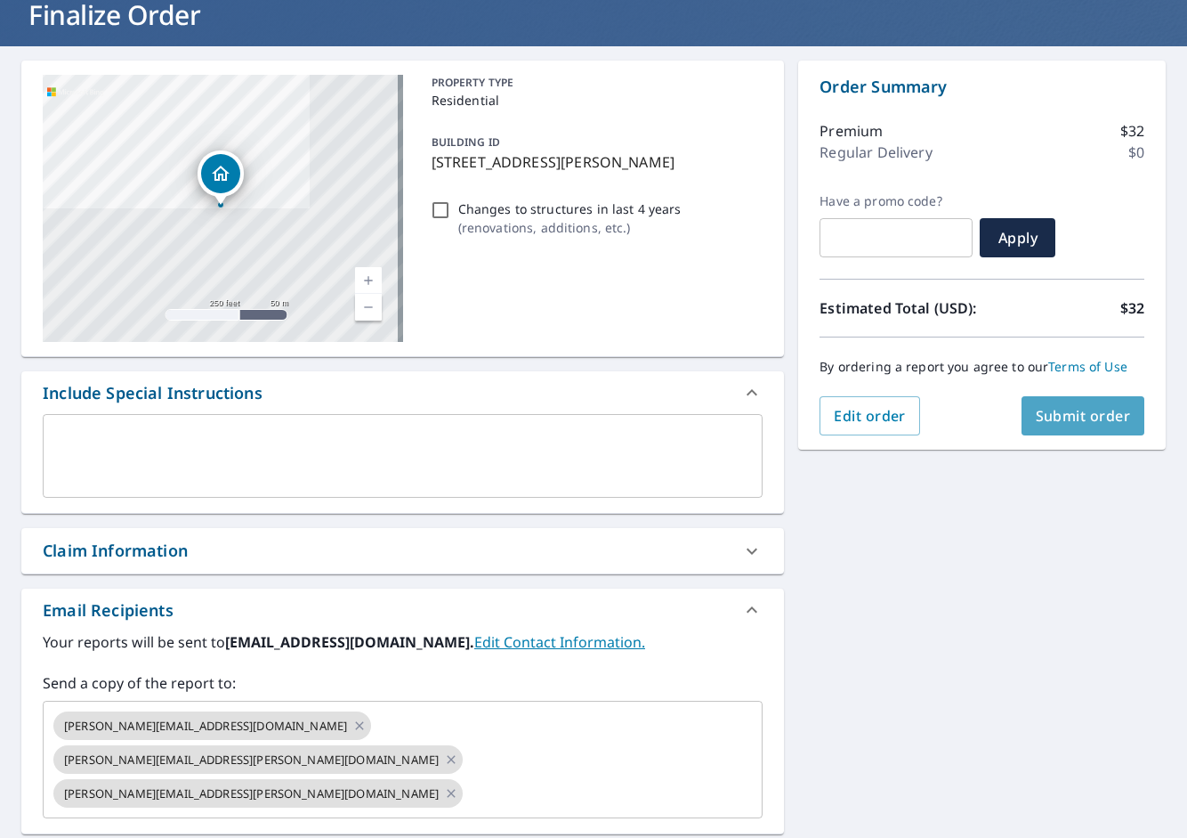
click at [1051, 401] on button "Submit order" at bounding box center [1084, 415] width 124 height 39
checkbox input "true"
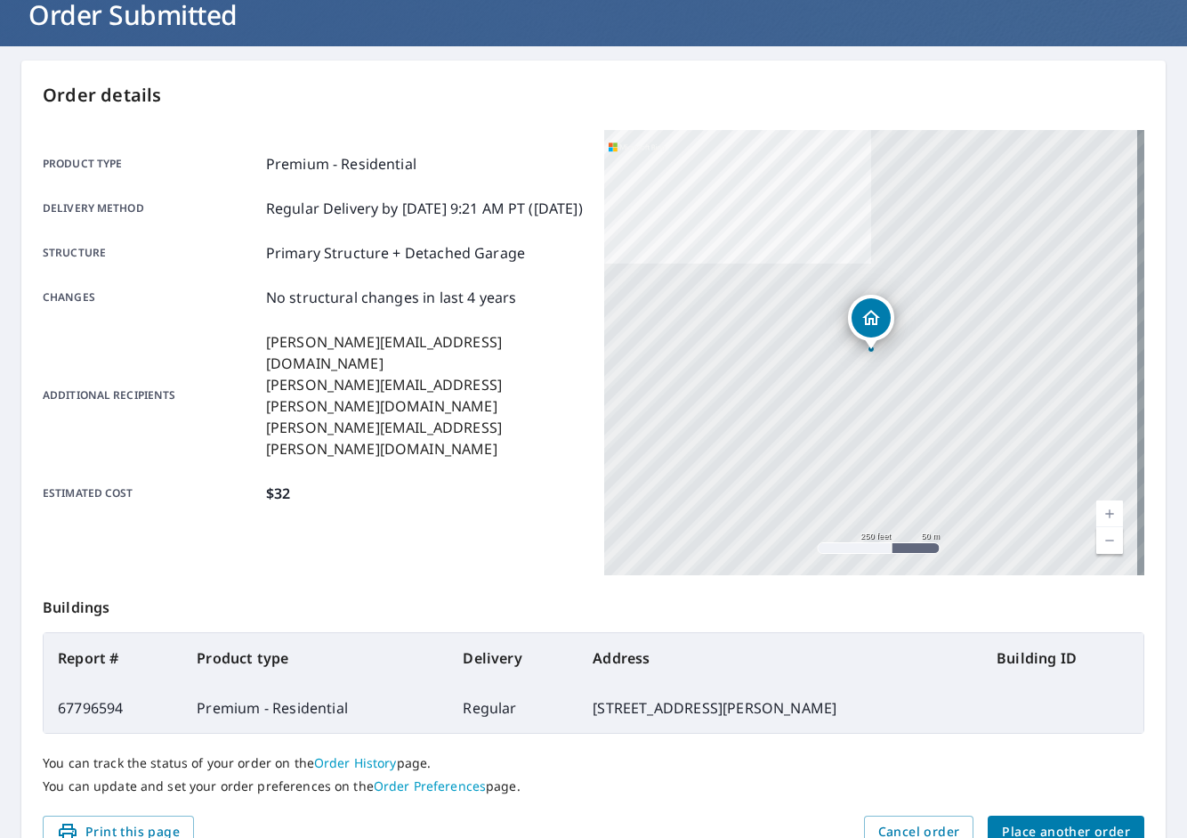
click at [1039, 819] on button "Place another order" at bounding box center [1066, 831] width 157 height 33
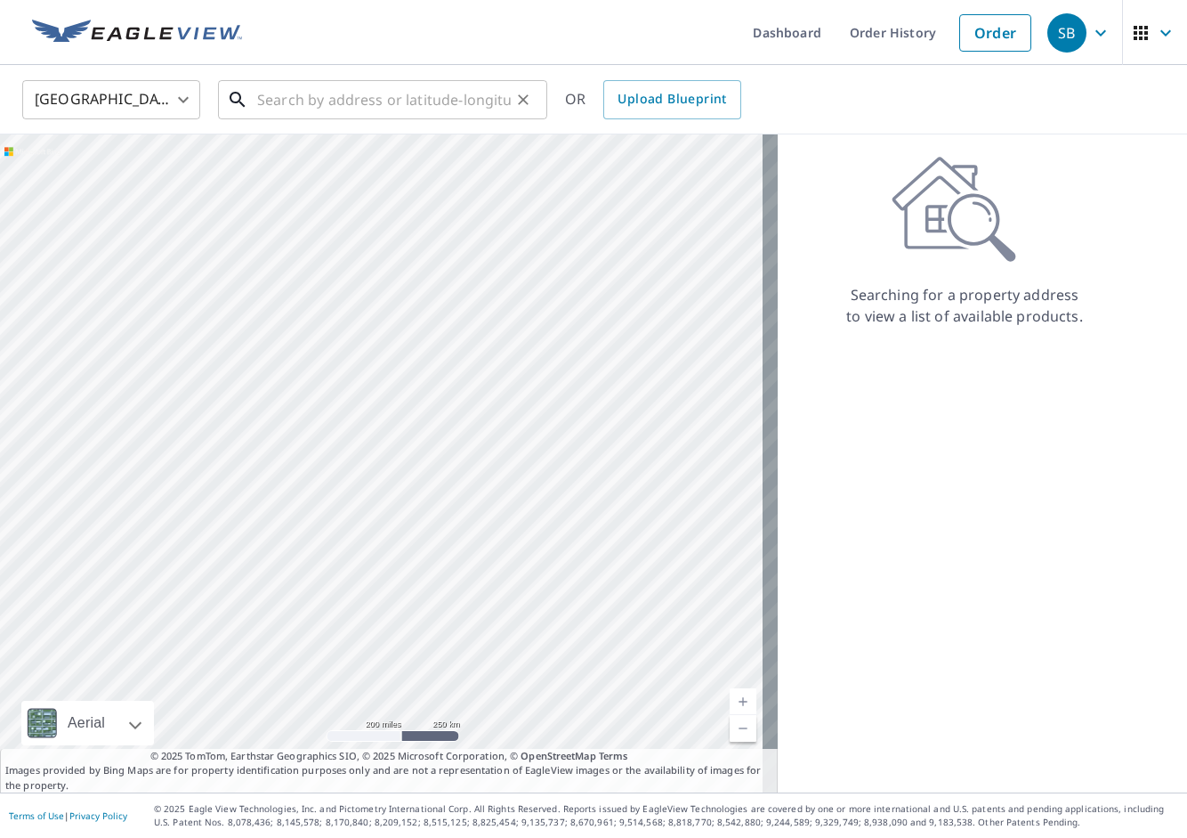
click at [282, 100] on input "text" at bounding box center [384, 100] width 254 height 50
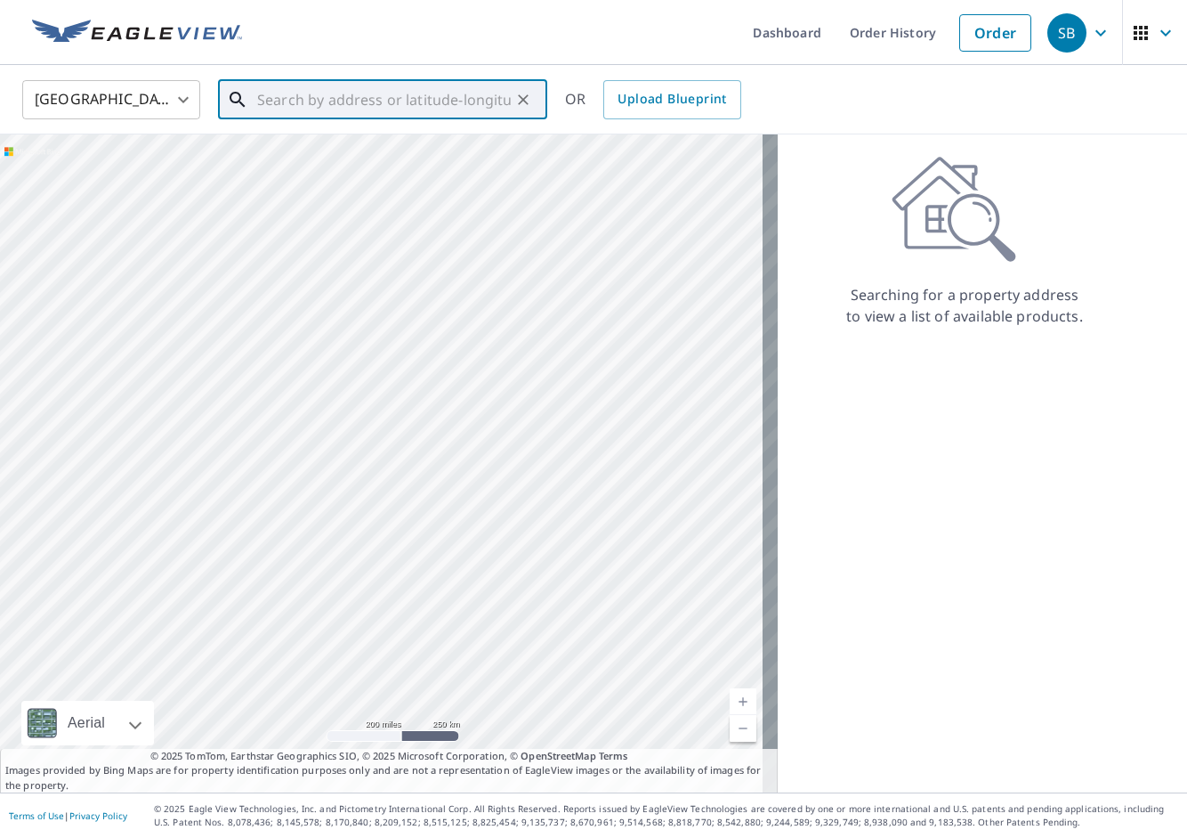
paste input "[STREET_ADDRESS]"
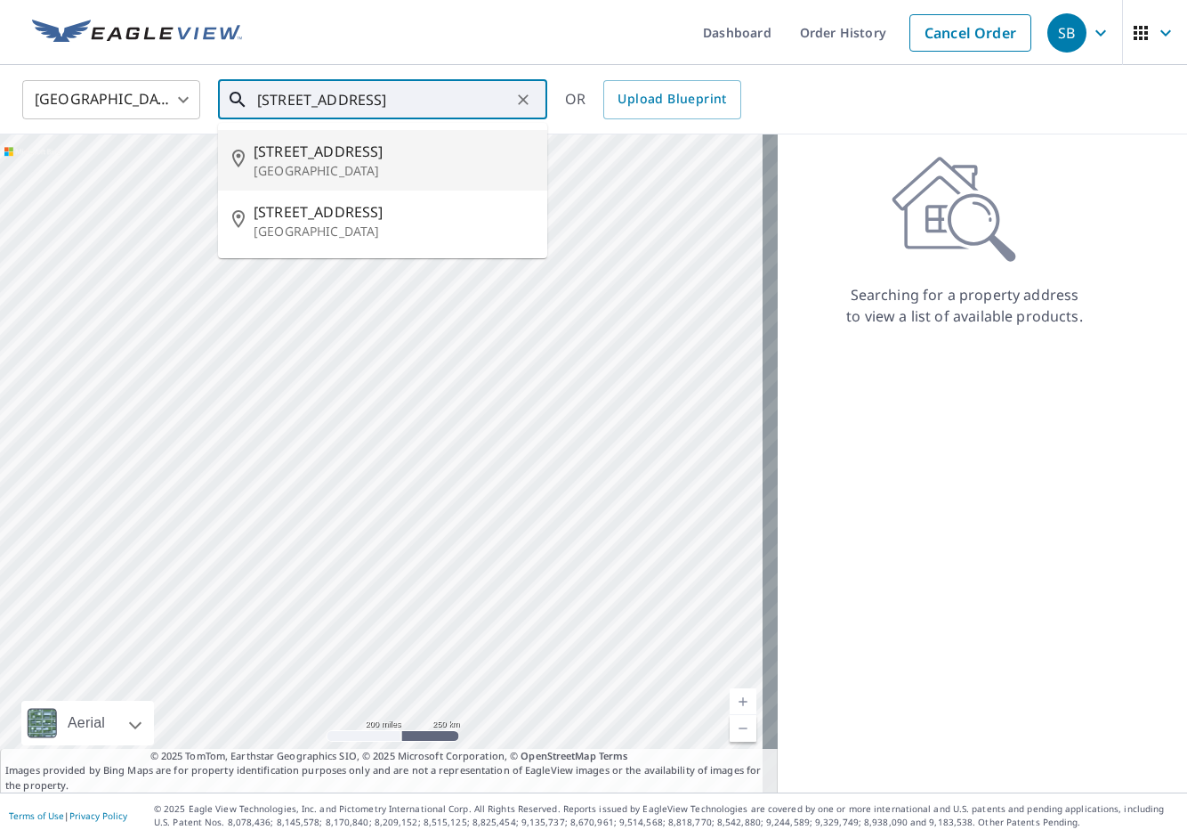
click at [330, 175] on p "[GEOGRAPHIC_DATA]" at bounding box center [394, 171] width 280 height 18
type input "[STREET_ADDRESS]"
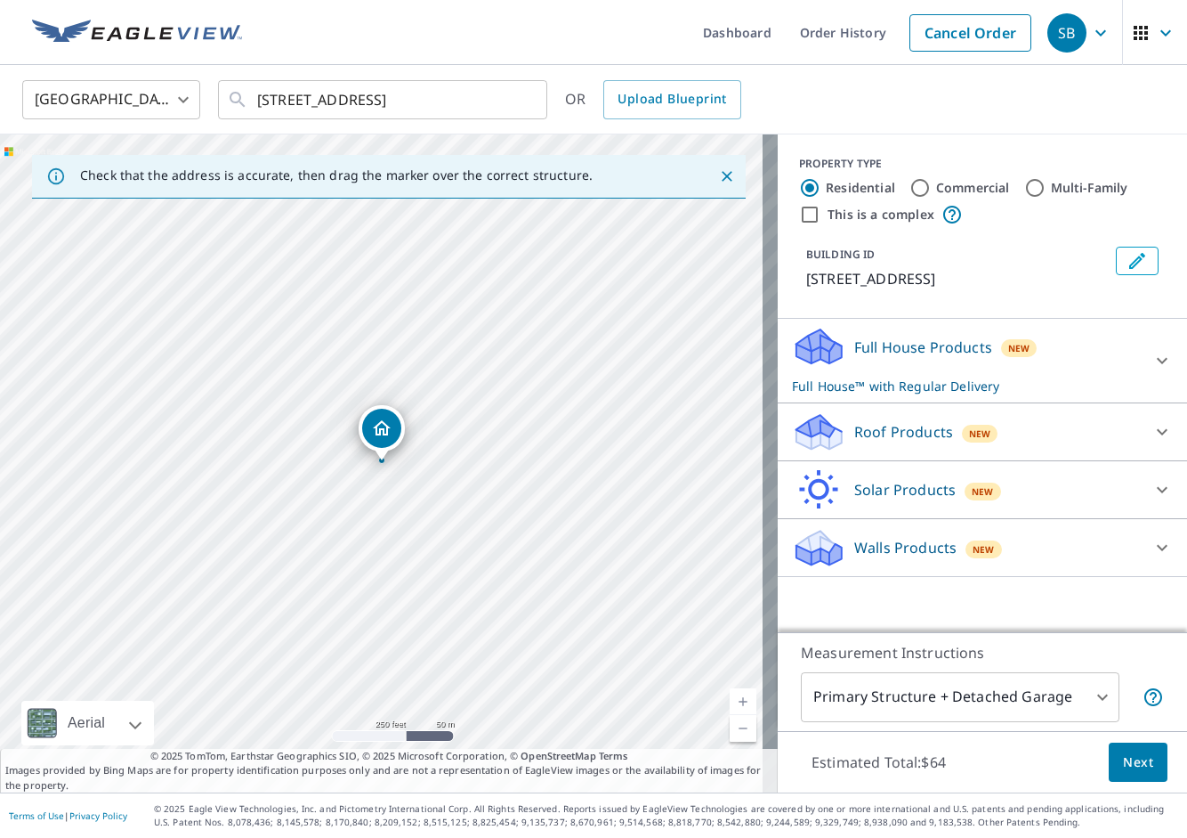
click at [962, 432] on div "New" at bounding box center [980, 434] width 36 height 18
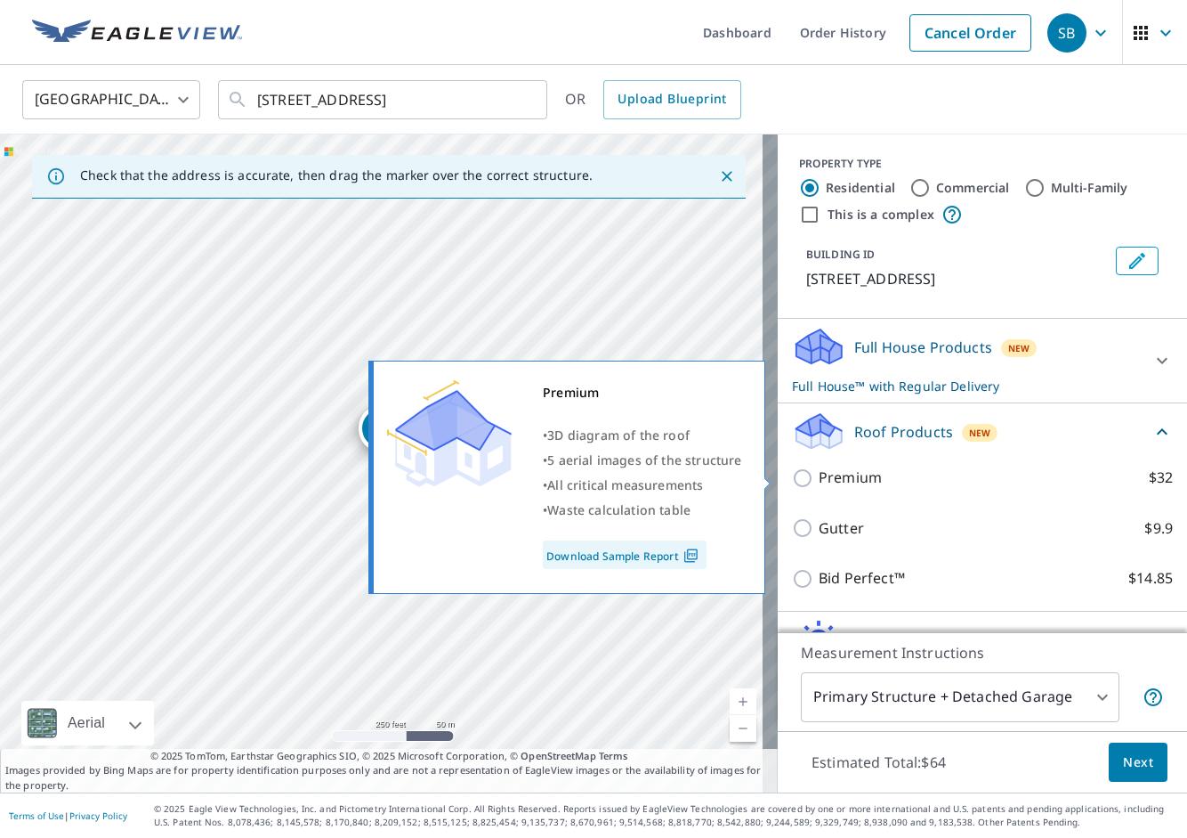
click at [857, 479] on p "Premium" at bounding box center [850, 477] width 63 height 22
click at [819, 479] on input "Premium $32" at bounding box center [805, 477] width 27 height 21
checkbox input "true"
checkbox input "false"
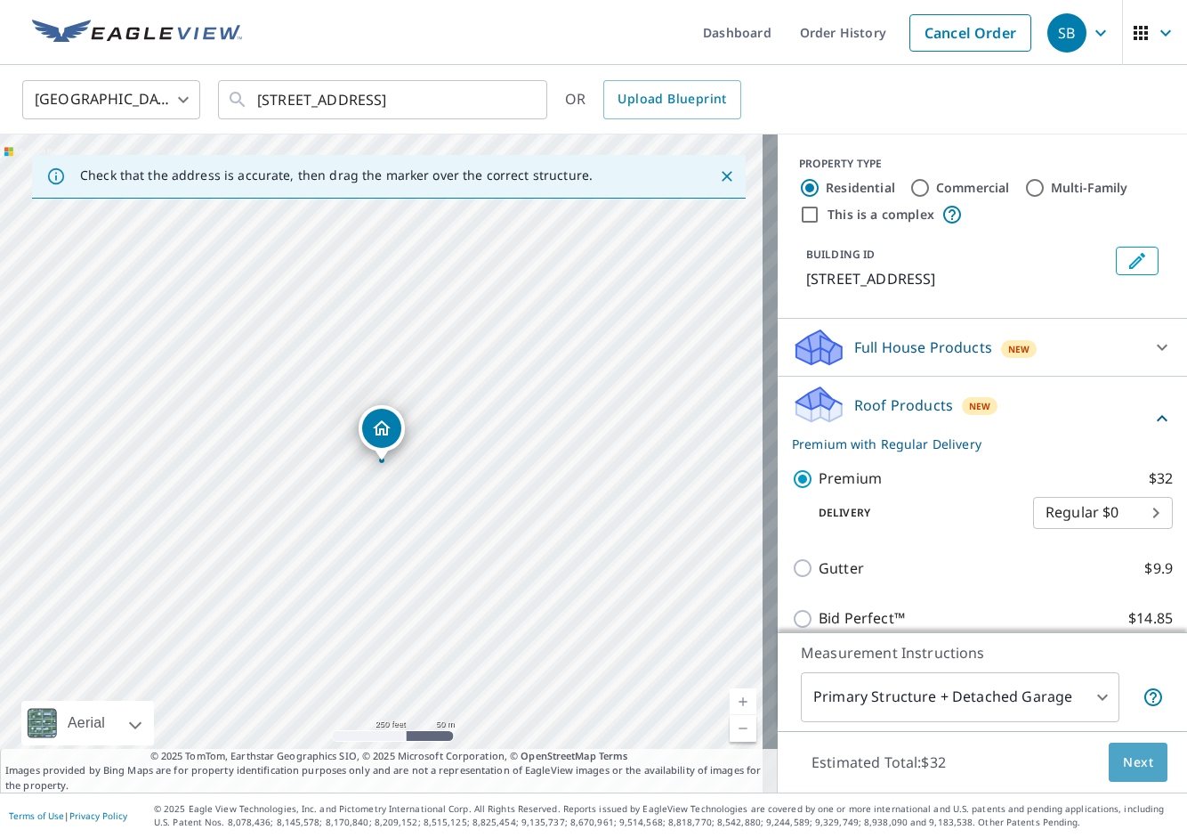
click at [1109, 765] on button "Next" at bounding box center [1138, 762] width 59 height 40
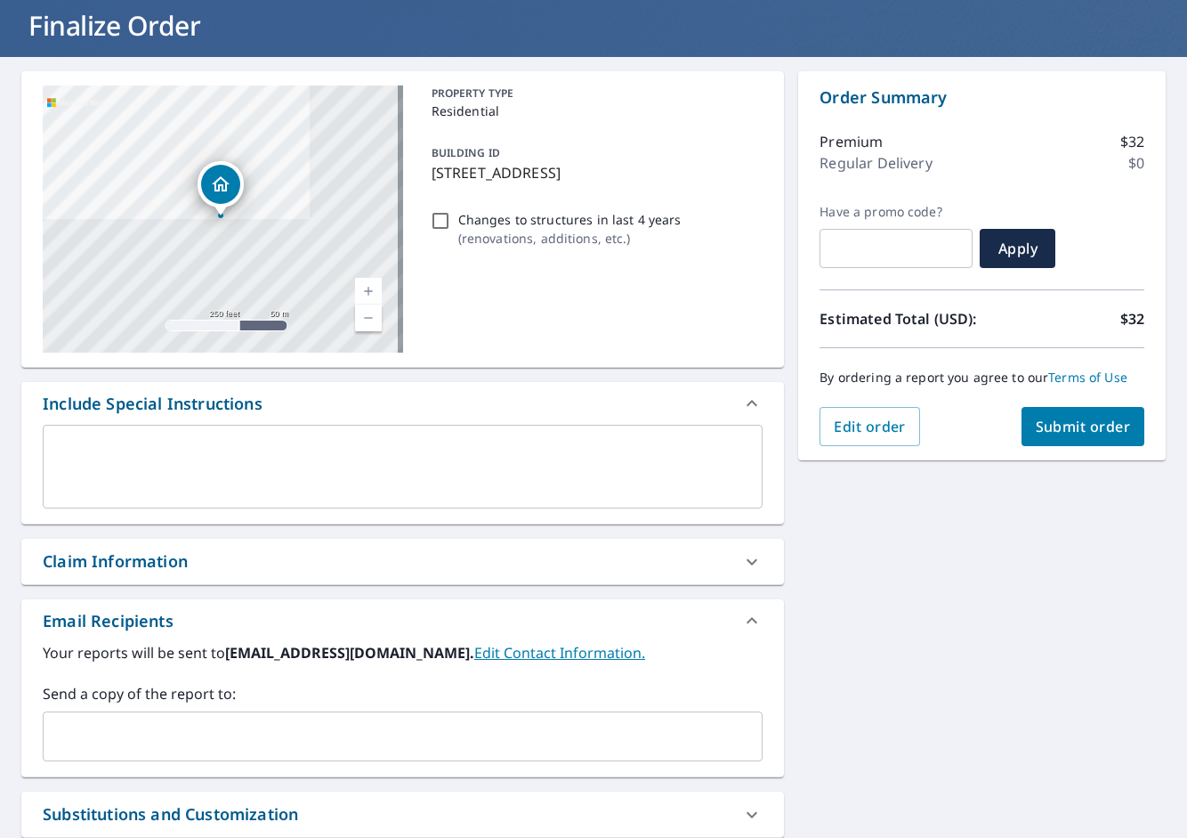
scroll to position [149, 0]
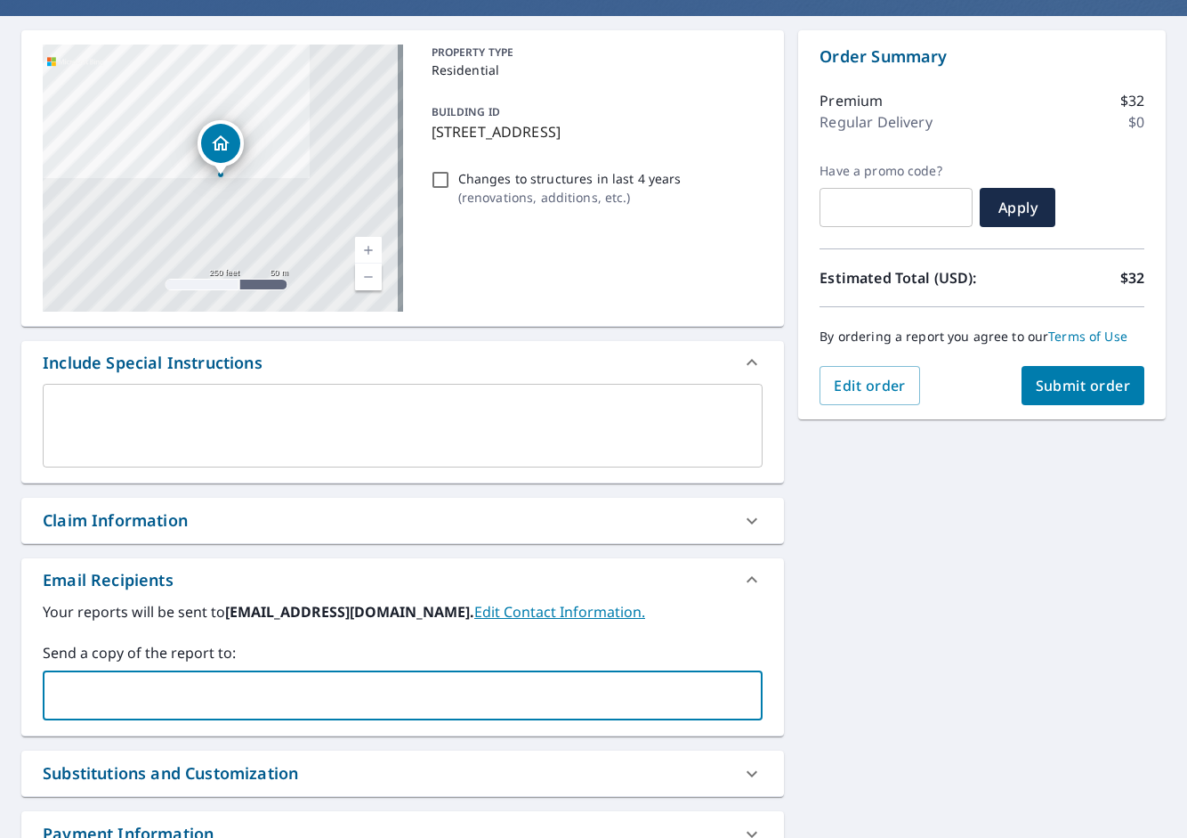
paste input "[PERSON_NAME][EMAIL_ADDRESS][DOMAIN_NAME]"
type input "[PERSON_NAME][EMAIL_ADDRESS][DOMAIN_NAME]"
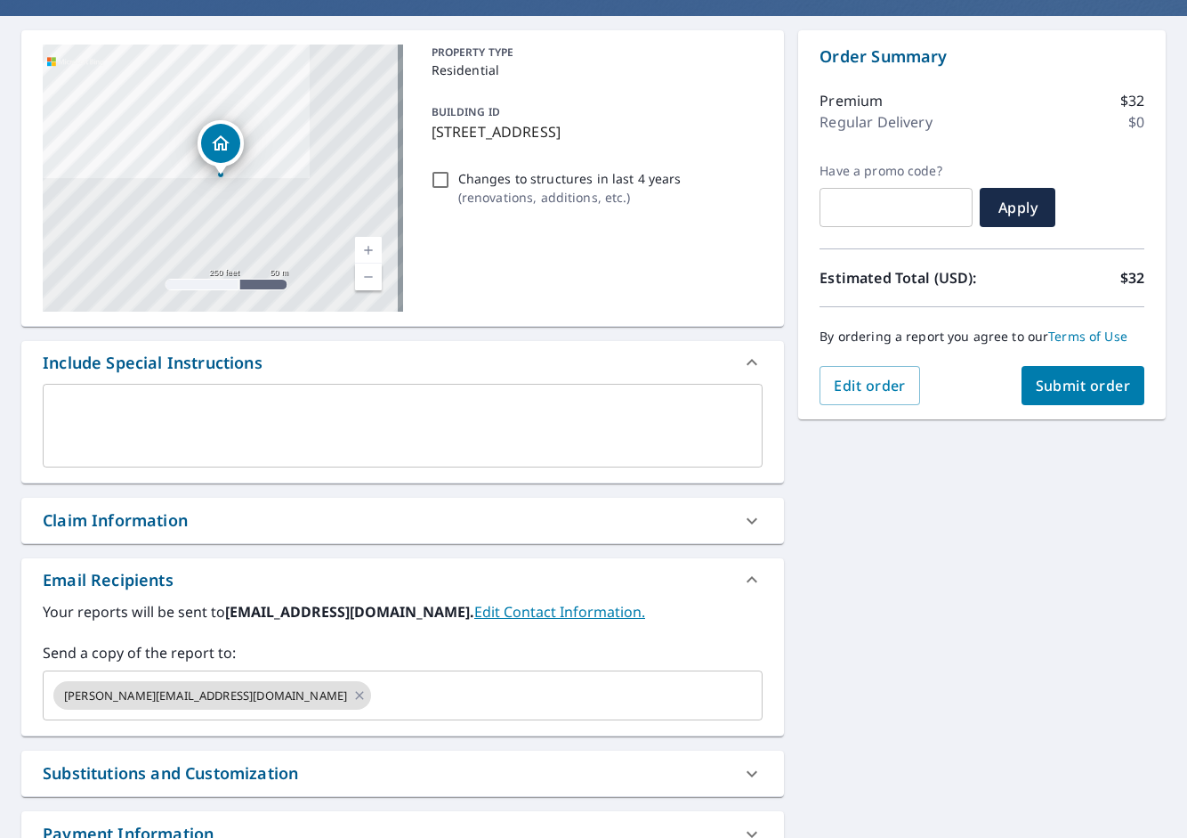
click at [340, 722] on div "Your reports will be sent to [EMAIL_ADDRESS][DOMAIN_NAME]. Edit Contact Informa…" at bounding box center [402, 668] width 763 height 134
click at [336, 757] on div "Substitutions and Customization" at bounding box center [402, 772] width 763 height 45
checkbox input "true"
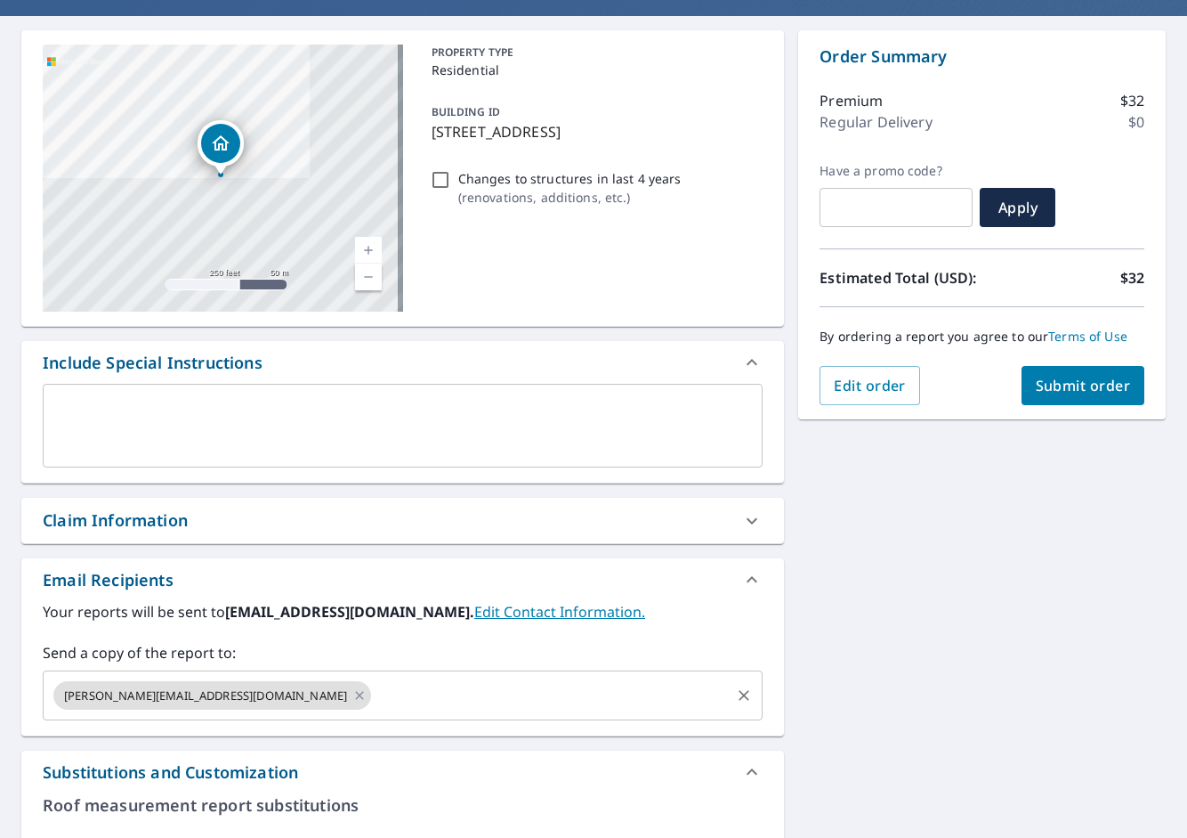
drag, startPoint x: 336, startPoint y: 757, endPoint x: 274, endPoint y: 692, distance: 89.4
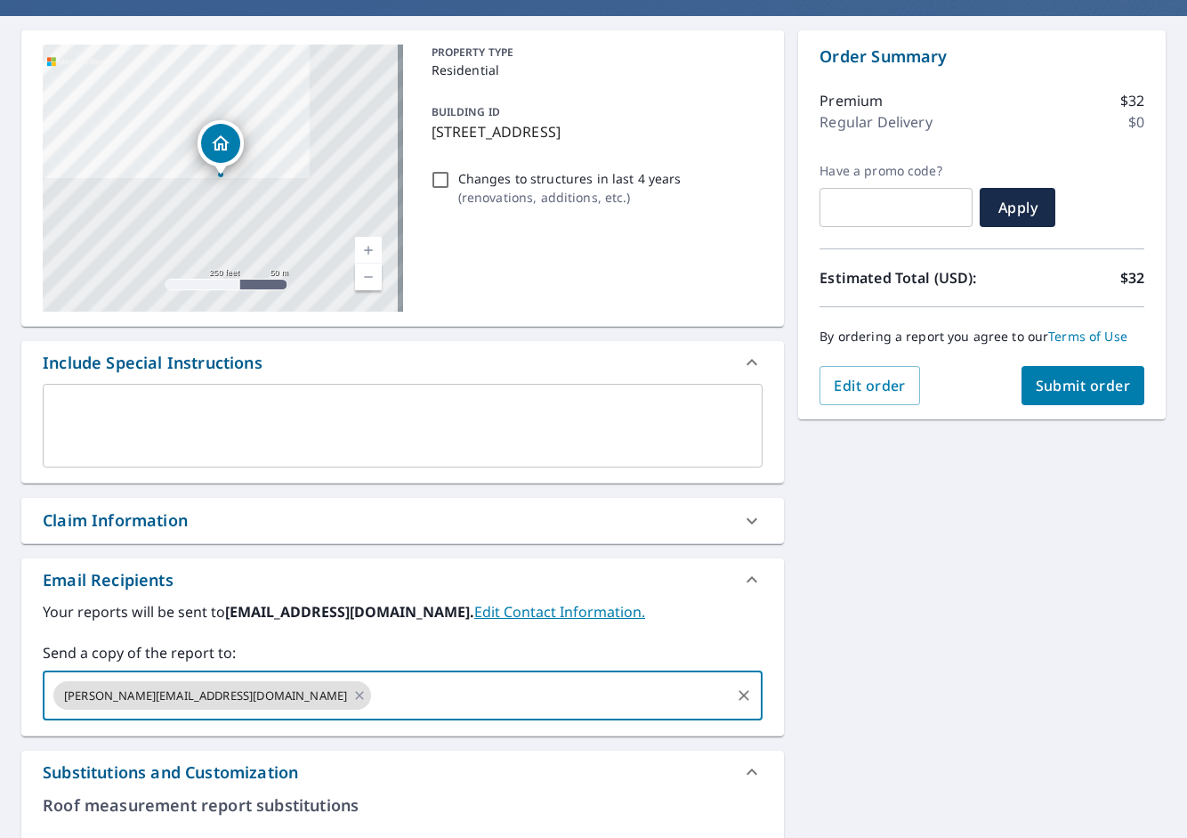
paste input "[PERSON_NAME][EMAIL_ADDRESS][PERSON_NAME][DOMAIN_NAME]"
type input "[PERSON_NAME][EMAIL_ADDRESS][PERSON_NAME][DOMAIN_NAME]"
checkbox input "true"
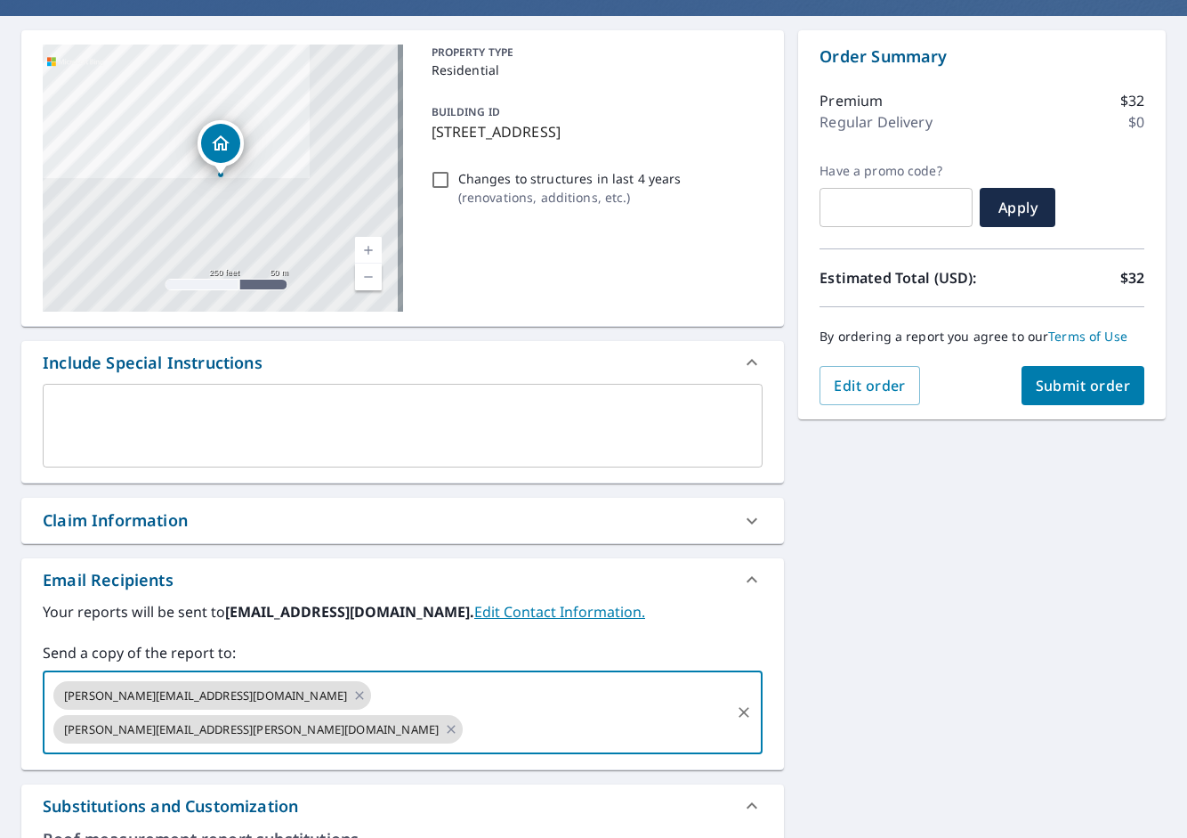
click at [528, 716] on div "[PERSON_NAME][EMAIL_ADDRESS][DOMAIN_NAME] [PERSON_NAME][EMAIL_ADDRESS][PERSON_N…" at bounding box center [403, 712] width 720 height 84
paste input "[PERSON_NAME][EMAIL_ADDRESS][PERSON_NAME][DOMAIN_NAME]"
type input "[PERSON_NAME][EMAIL_ADDRESS][PERSON_NAME][DOMAIN_NAME]"
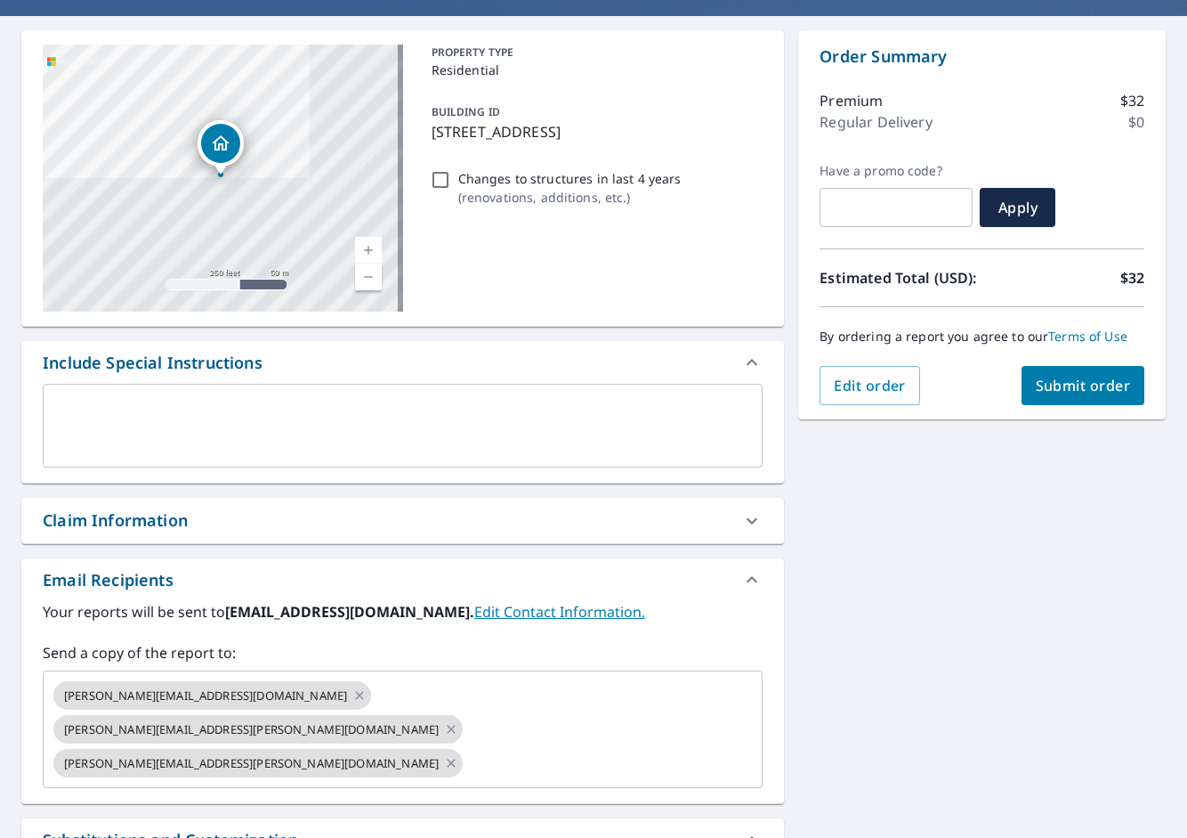
click at [913, 584] on div "[STREET_ADDRESS] Aerial Road A standard road map Aerial A detailed look from ab…" at bounding box center [593, 777] width 1187 height 1522
click at [1067, 377] on span "Submit order" at bounding box center [1083, 386] width 95 height 20
checkbox input "true"
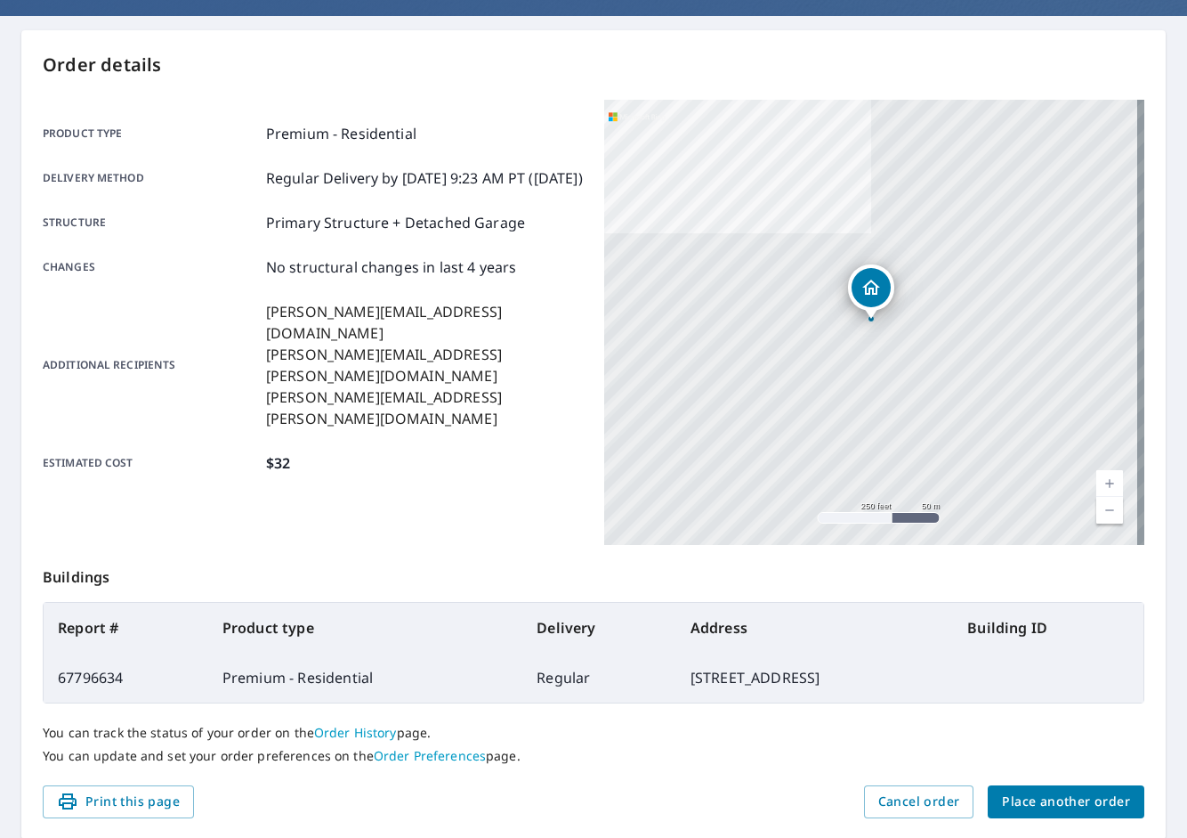
click at [1026, 809] on span "Place another order" at bounding box center [1066, 801] width 128 height 22
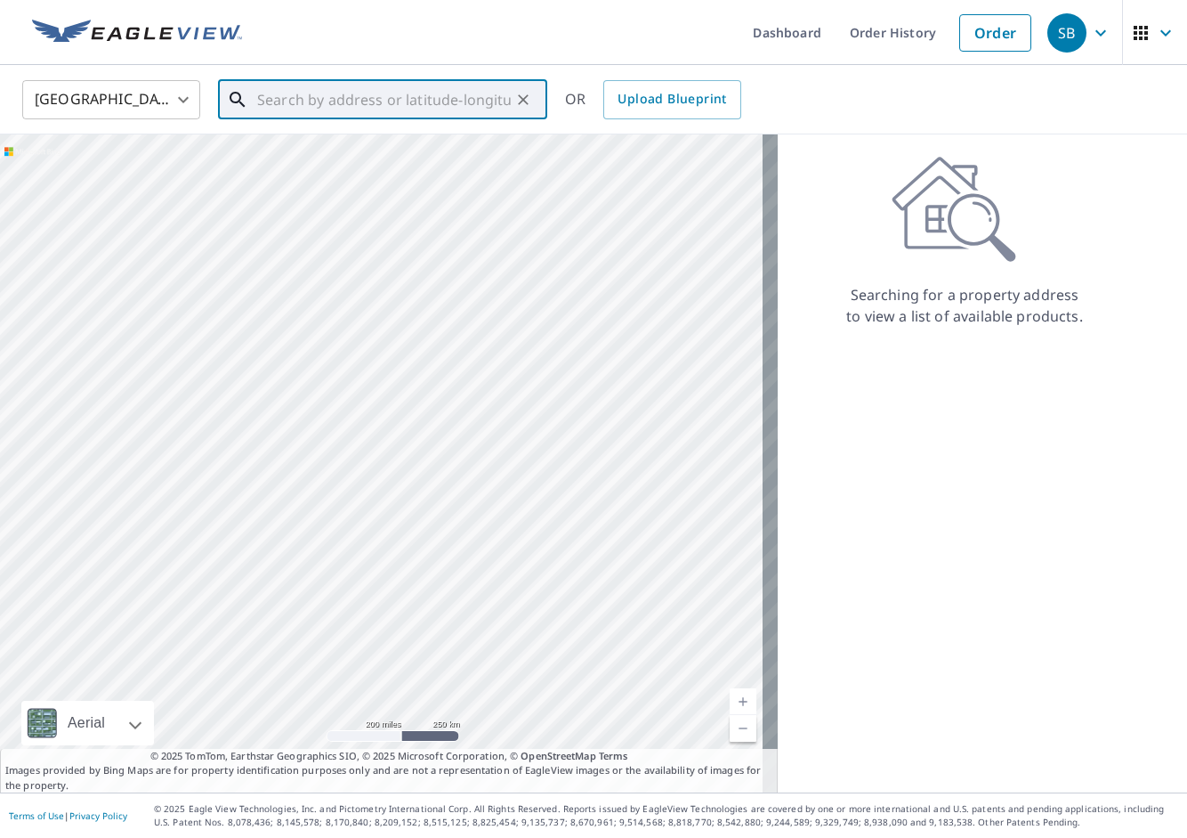
click at [348, 90] on input "text" at bounding box center [384, 100] width 254 height 50
paste input "[STREET_ADDRESS][PERSON_NAME]"
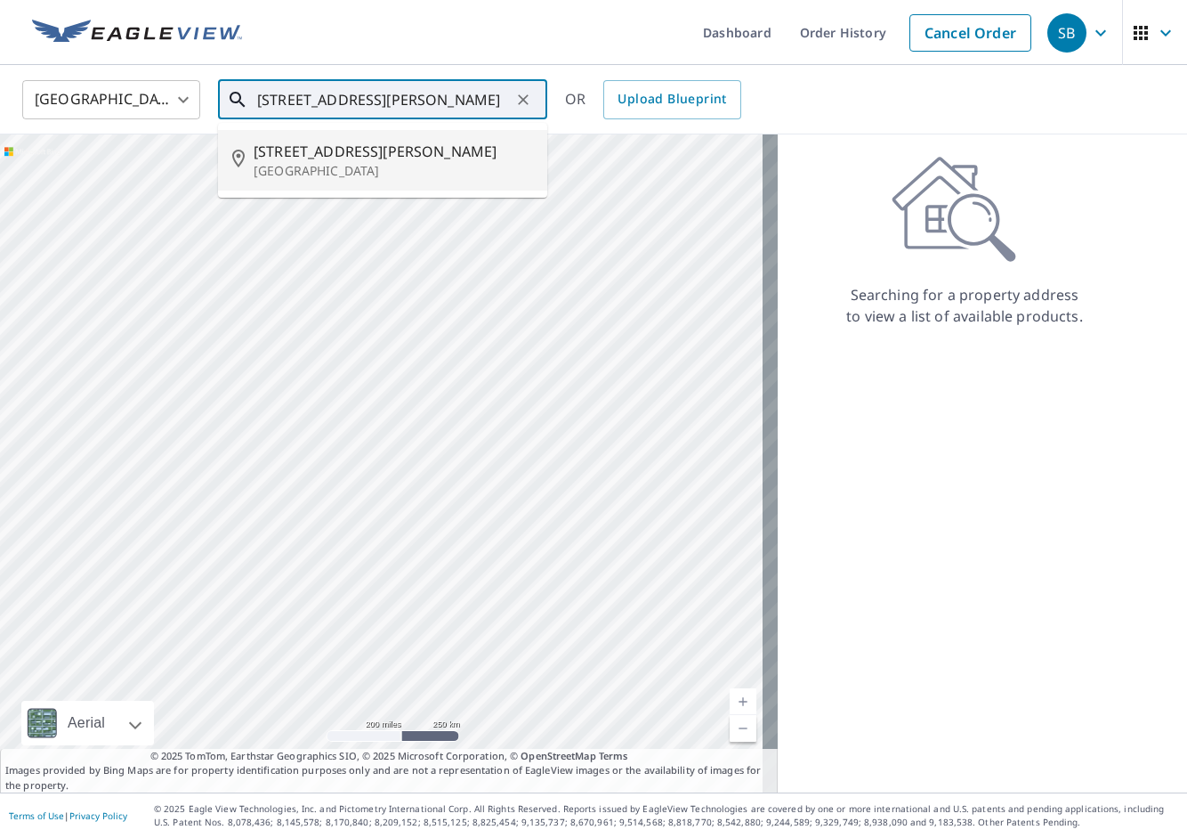
click at [414, 156] on span "[STREET_ADDRESS][PERSON_NAME]" at bounding box center [394, 151] width 280 height 21
type input "[STREET_ADDRESS][PERSON_NAME]"
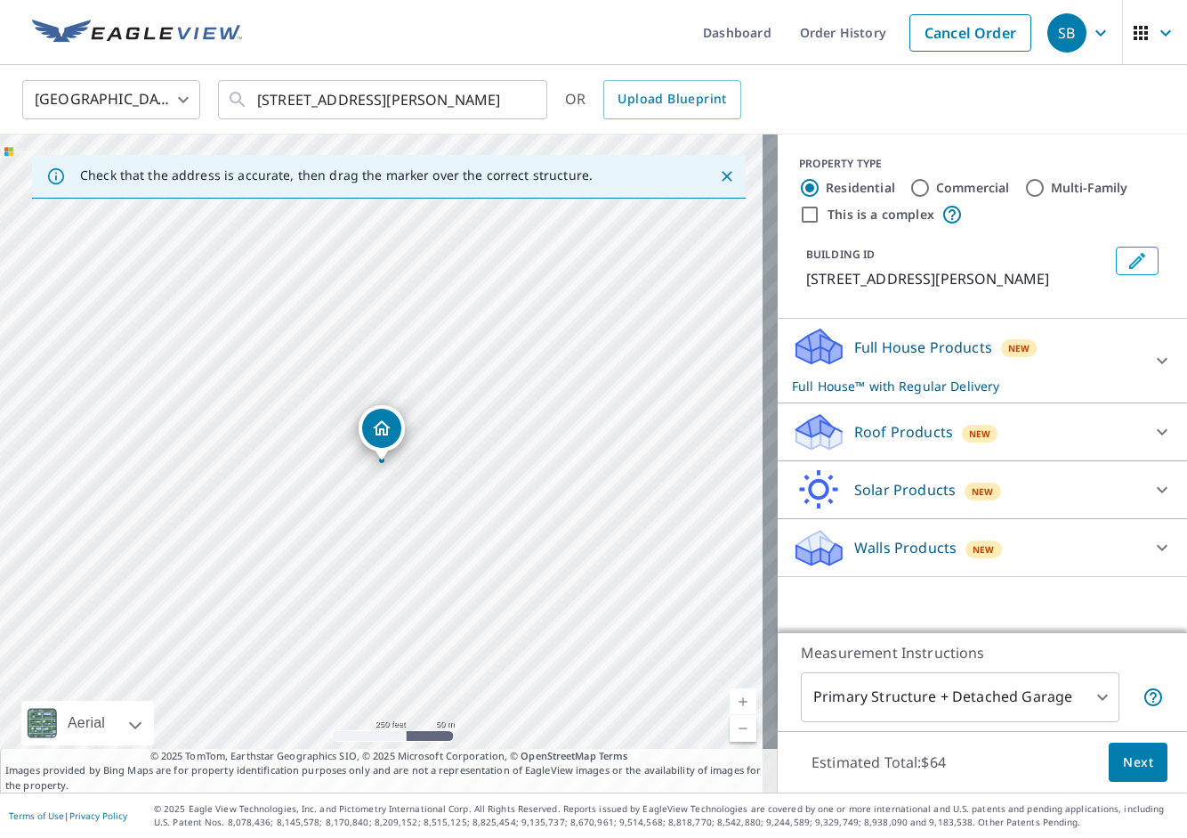
click at [978, 425] on div "New" at bounding box center [980, 431] width 36 height 21
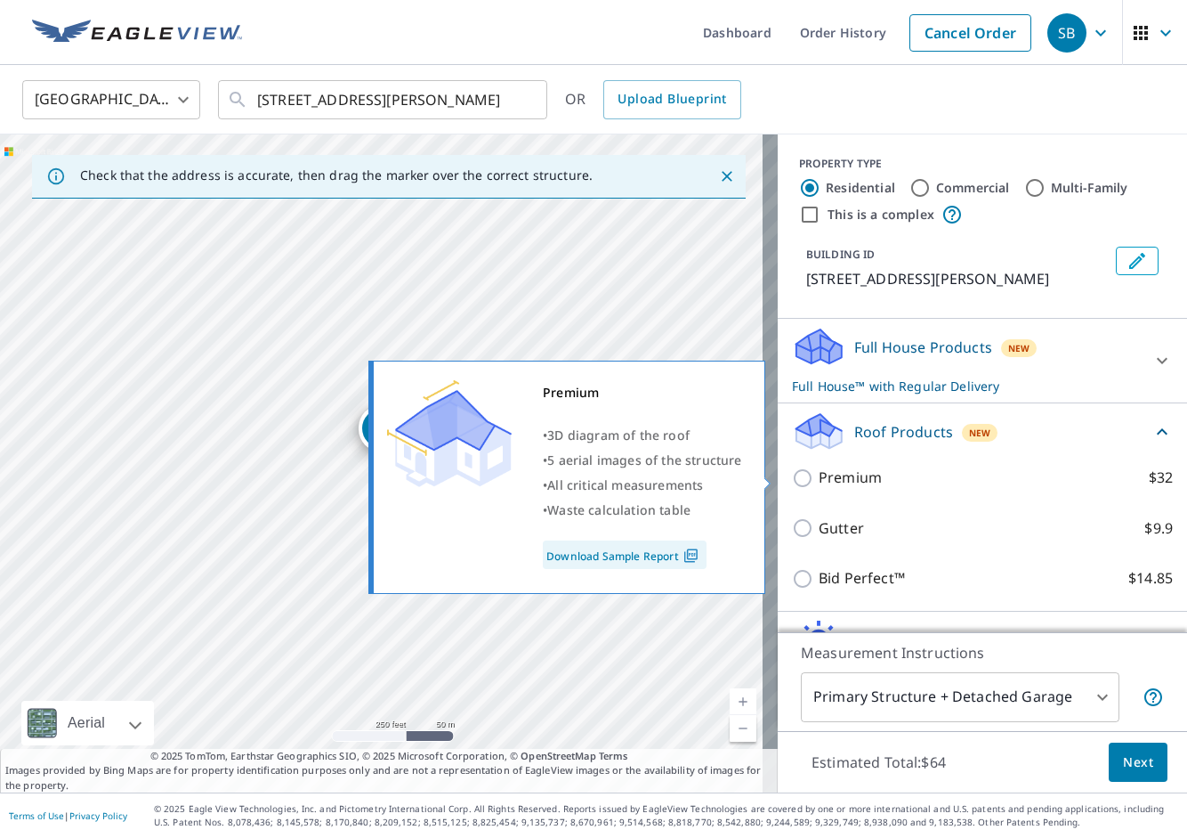
click at [850, 483] on p "Premium" at bounding box center [850, 477] width 63 height 22
click at [819, 483] on input "Premium $32" at bounding box center [805, 477] width 27 height 21
checkbox input "true"
checkbox input "false"
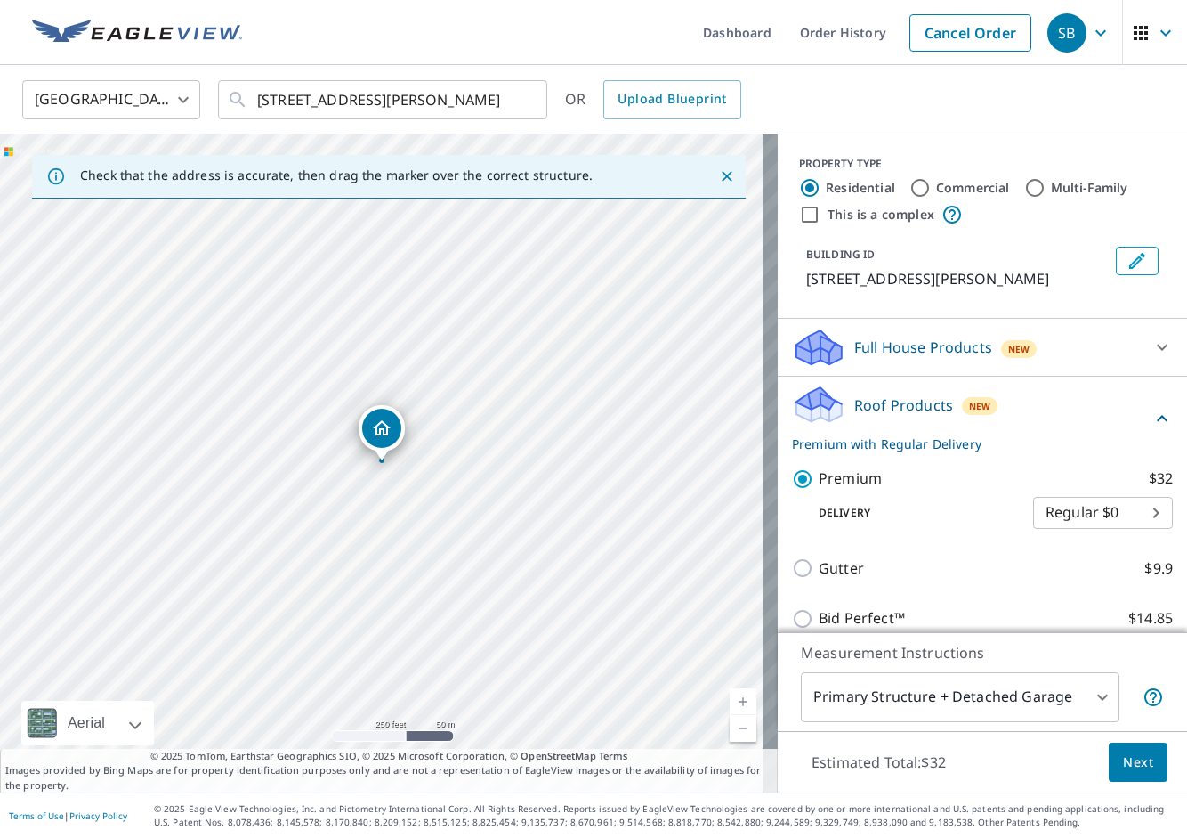
click at [1130, 759] on span "Next" at bounding box center [1138, 762] width 30 height 22
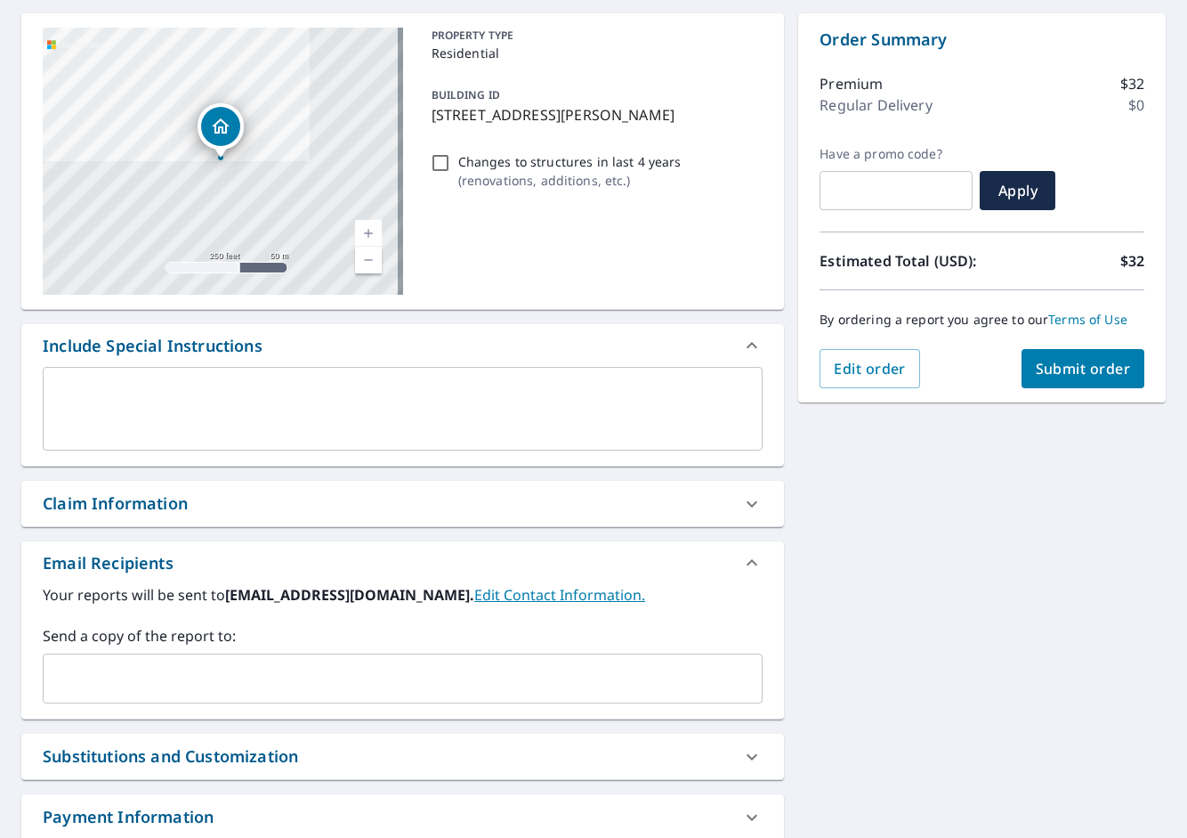
scroll to position [178, 0]
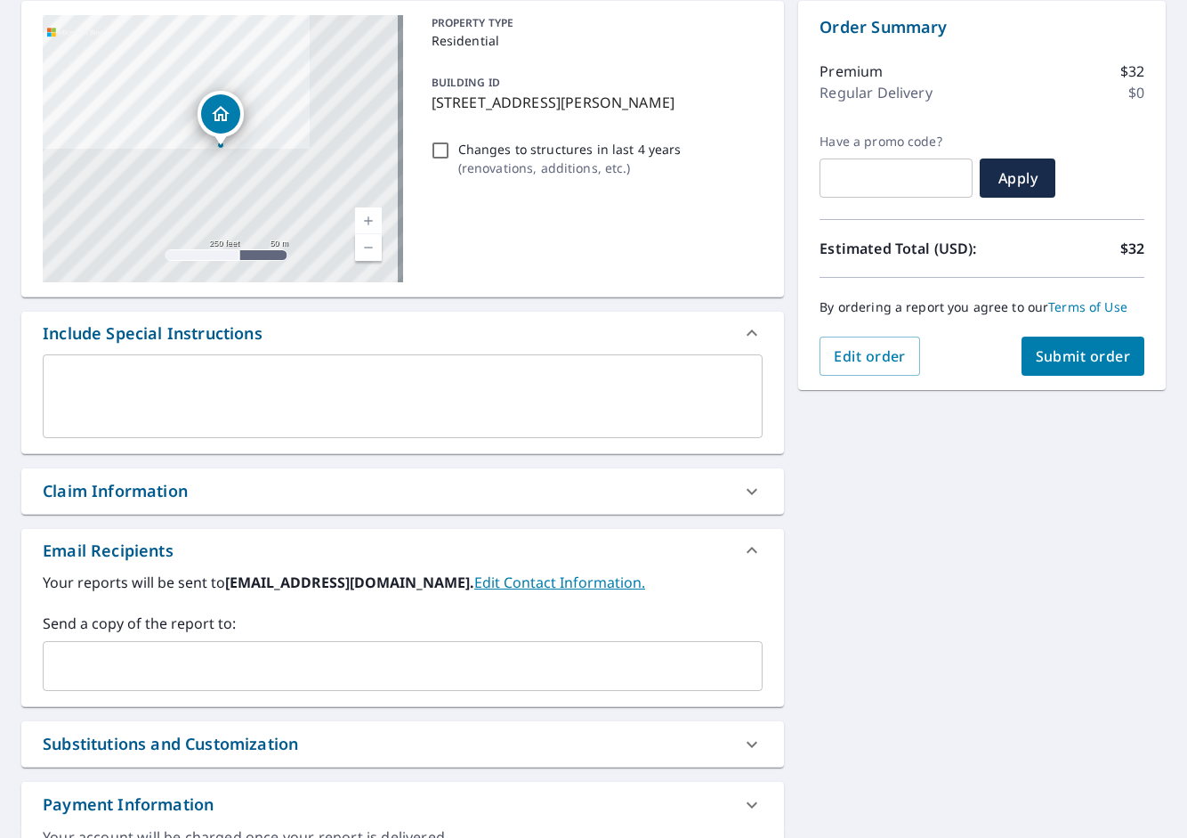
click at [313, 679] on input "text" at bounding box center [389, 666] width 677 height 34
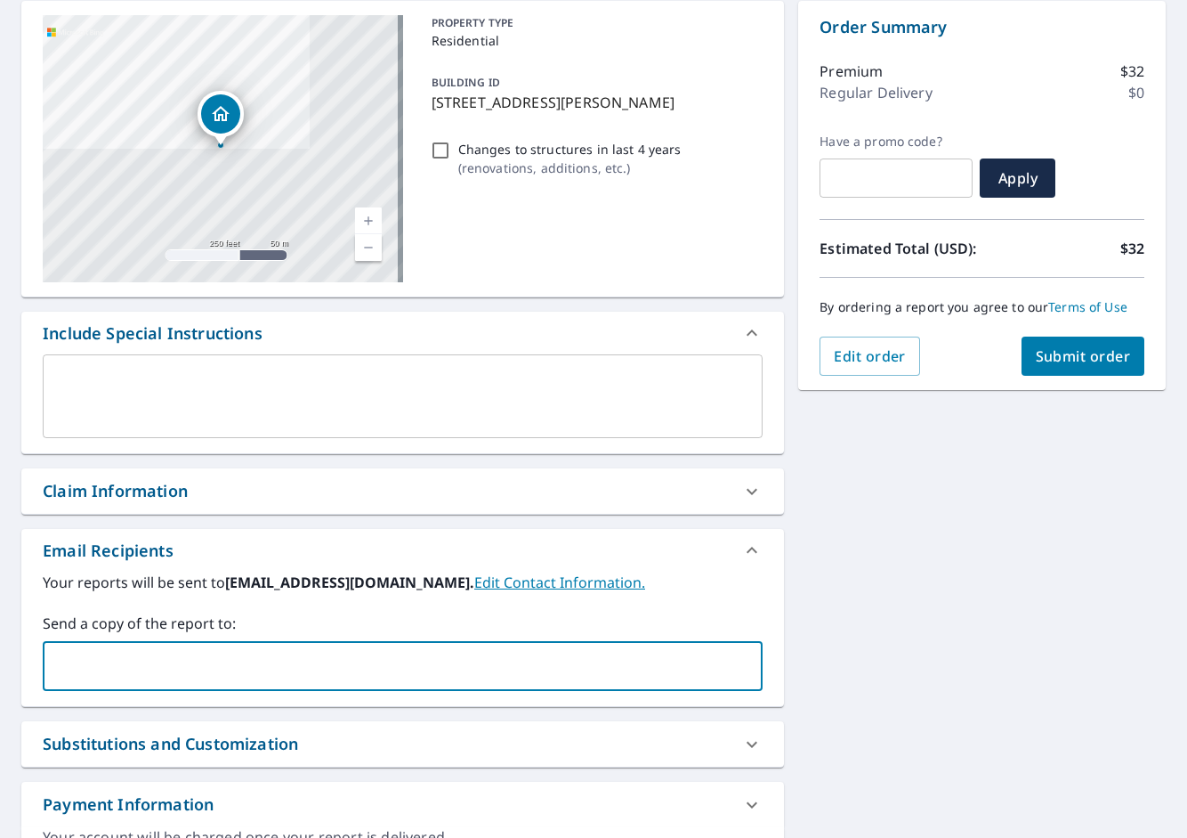
paste input "kasapovic"
type input "kasapovic"
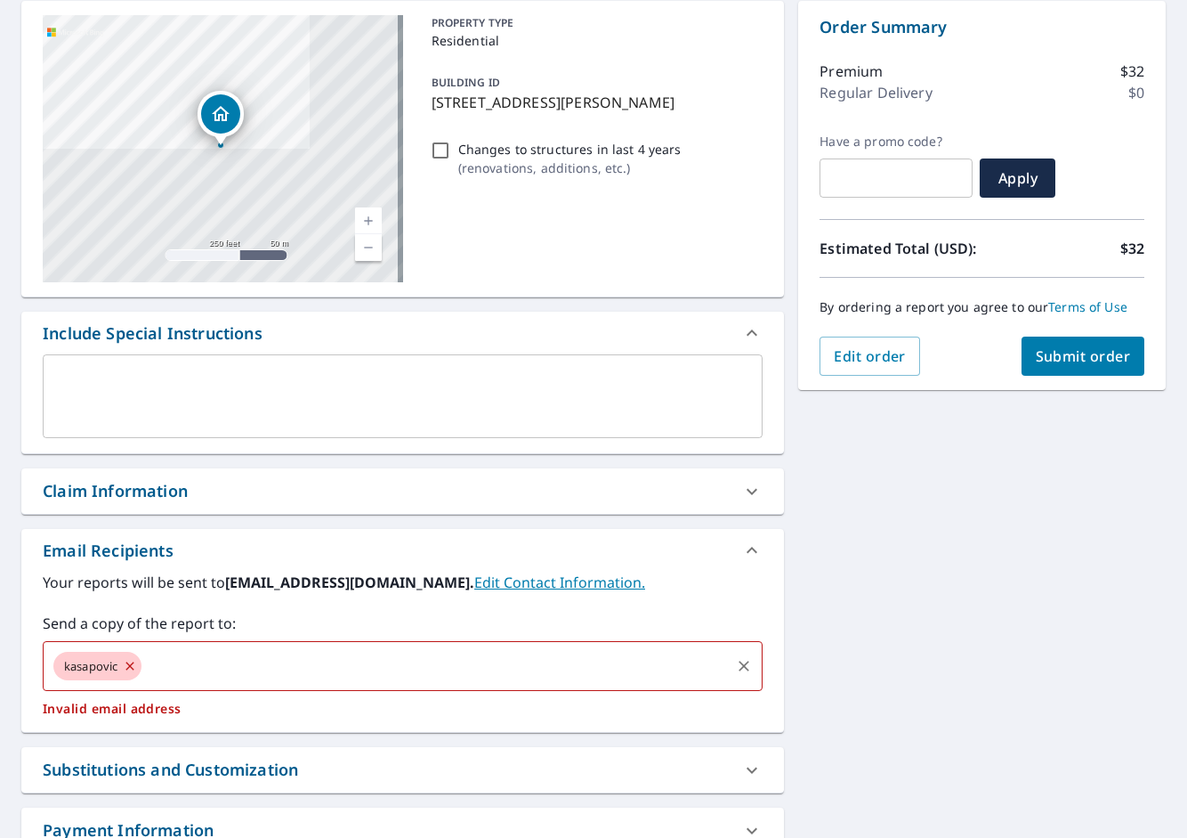
click at [134, 670] on icon at bounding box center [130, 666] width 14 height 20
checkbox input "true"
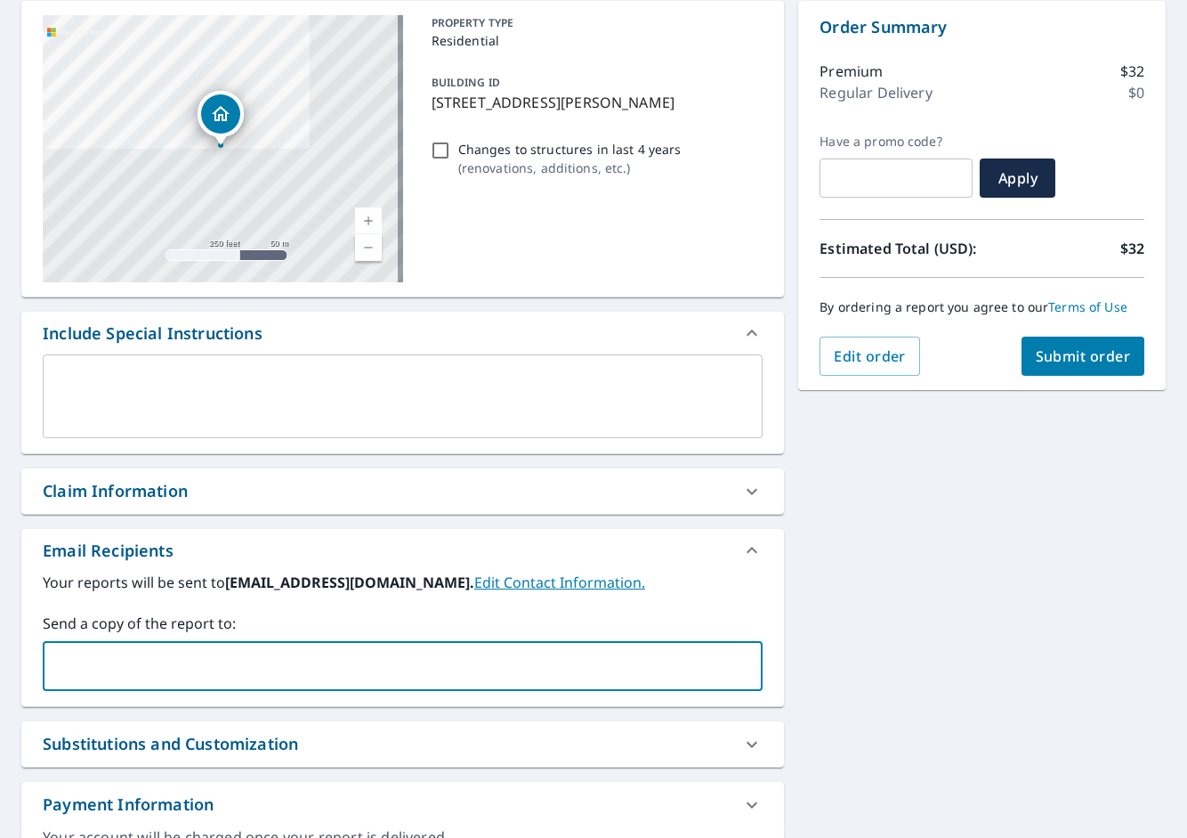
paste input "[PERSON_NAME][EMAIL_ADDRESS][DOMAIN_NAME]"
type input "[PERSON_NAME][EMAIL_ADDRESS][DOMAIN_NAME]"
checkbox input "true"
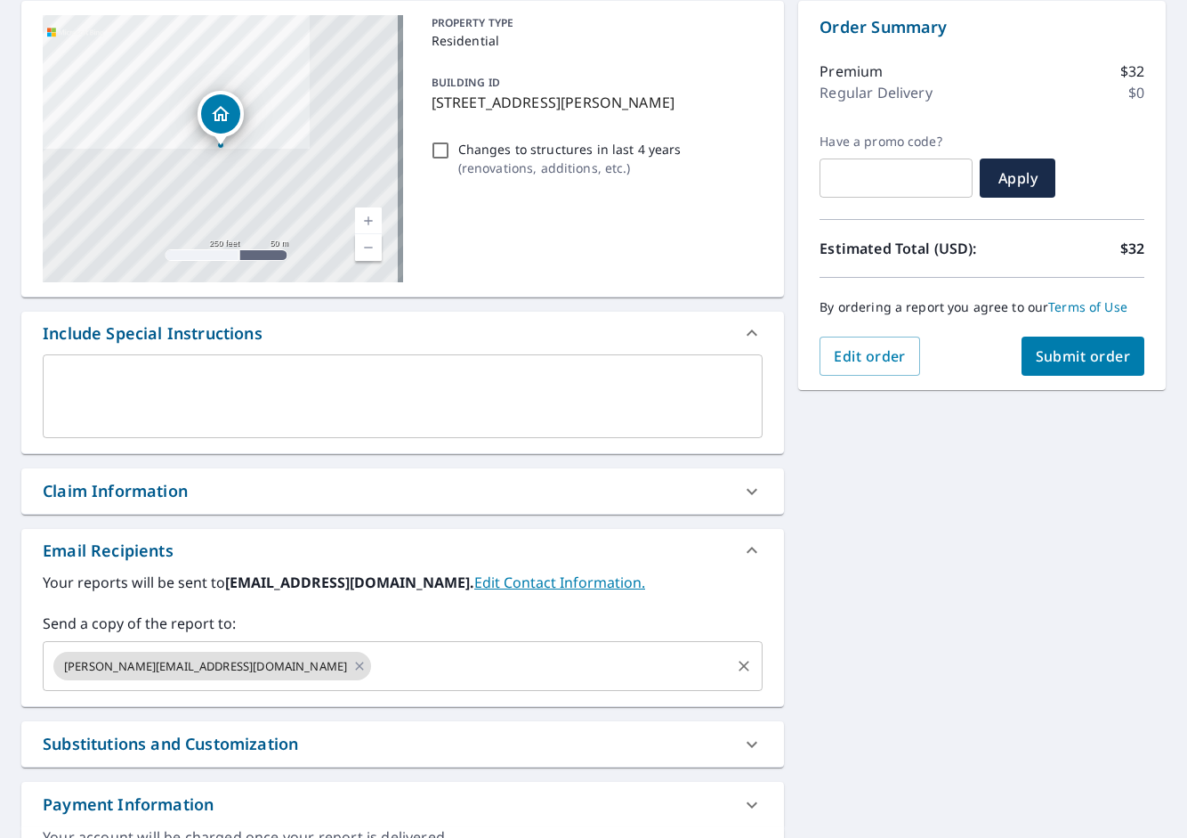
drag, startPoint x: 339, startPoint y: 638, endPoint x: 338, endPoint y: 657, distance: 18.7
click at [338, 657] on div "Send a copy of the report to: [PERSON_NAME][EMAIL_ADDRESS][DOMAIN_NAME] ​" at bounding box center [403, 651] width 720 height 78
click at [374, 657] on input "text" at bounding box center [551, 666] width 354 height 34
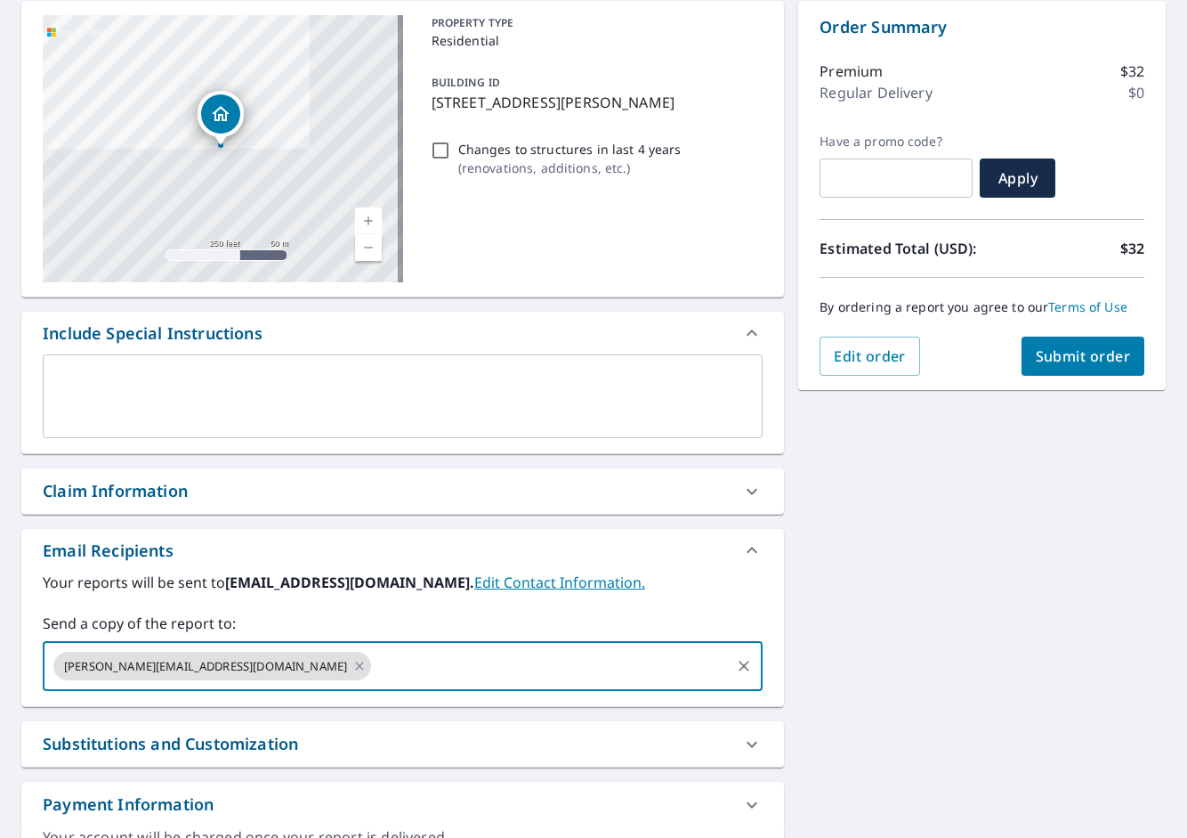
paste input "[PERSON_NAME][EMAIL_ADDRESS][PERSON_NAME][DOMAIN_NAME]"
type input "[PERSON_NAME][EMAIL_ADDRESS][PERSON_NAME][DOMAIN_NAME]"
checkbox input "true"
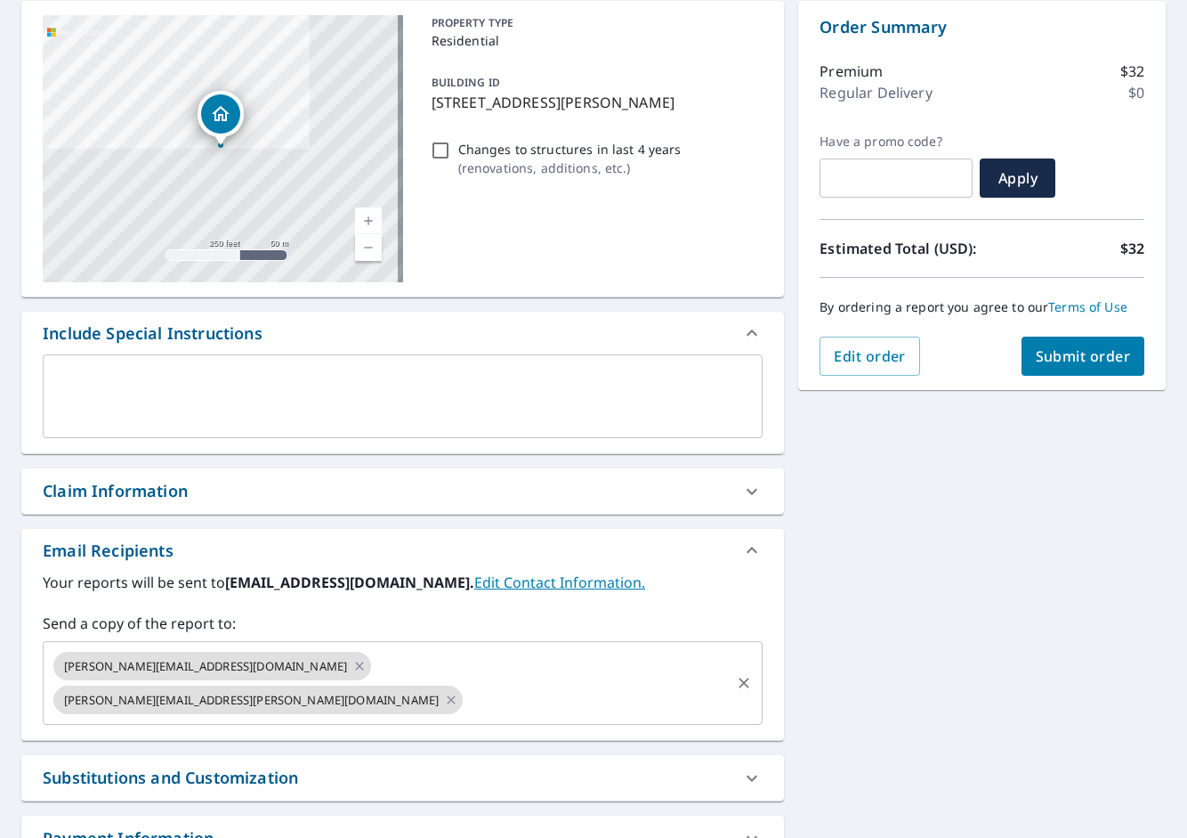
drag, startPoint x: 535, startPoint y: 671, endPoint x: 671, endPoint y: 662, distance: 136.5
click at [535, 683] on input "text" at bounding box center [597, 700] width 263 height 34
paste input "[PERSON_NAME][EMAIL_ADDRESS][PERSON_NAME][DOMAIN_NAME]"
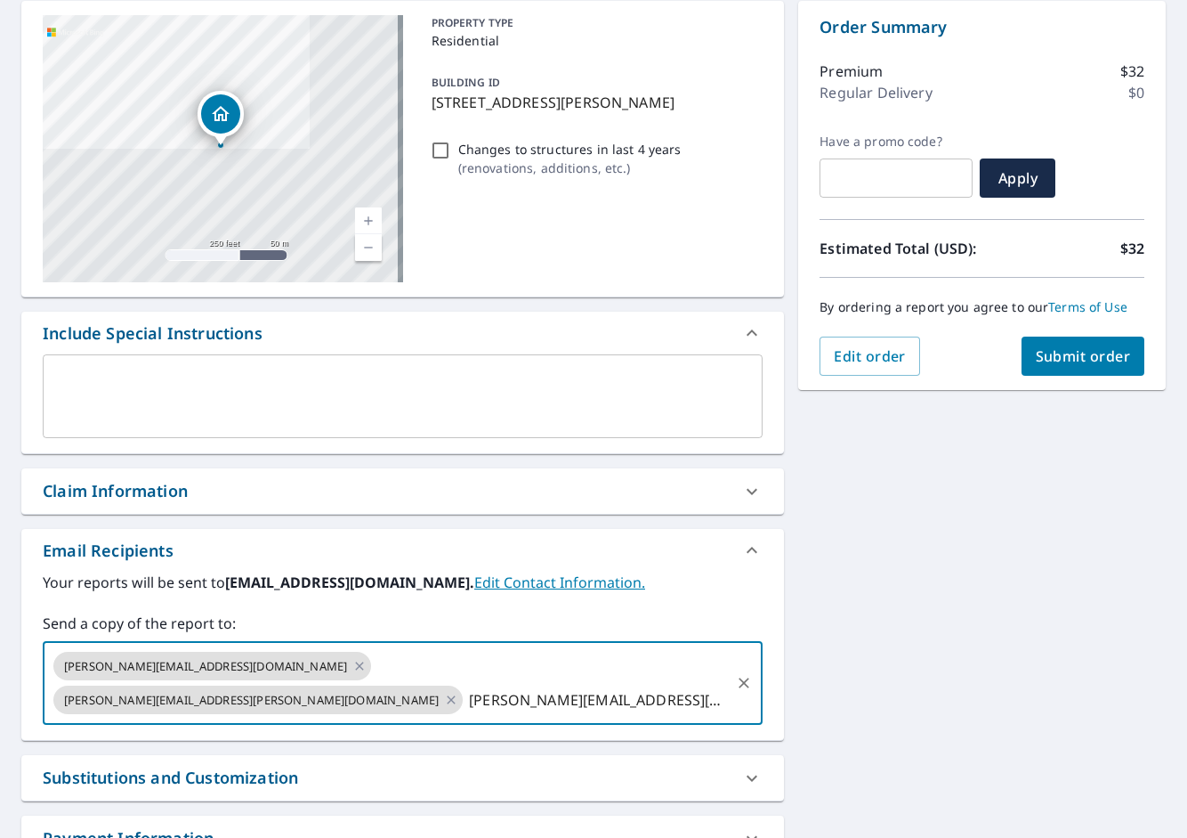
type input "[PERSON_NAME][EMAIL_ADDRESS][PERSON_NAME][DOMAIN_NAME]"
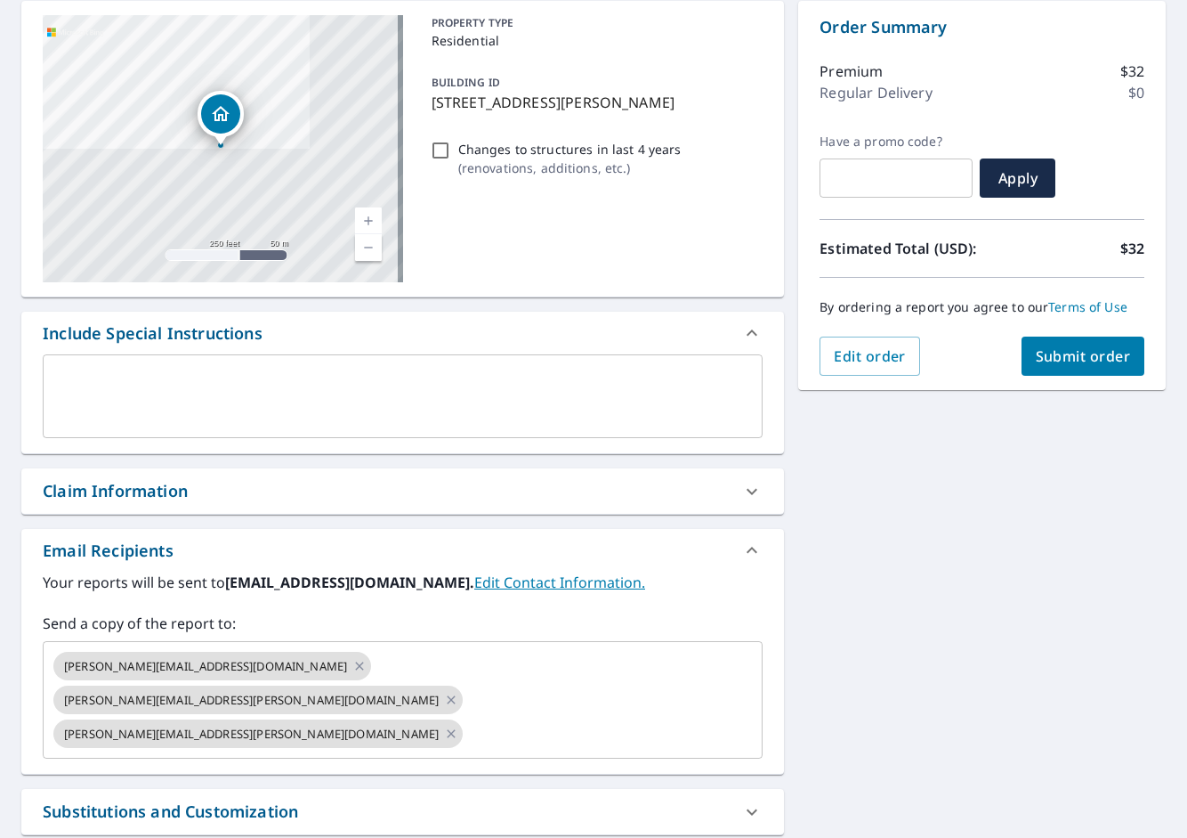
click at [983, 670] on div "[STREET_ADDRESS][PERSON_NAME] Aerial Road A standard road map Aerial A detailed…" at bounding box center [593, 476] width 1187 height 978
click at [1117, 354] on button "Submit order" at bounding box center [1084, 355] width 124 height 39
checkbox input "true"
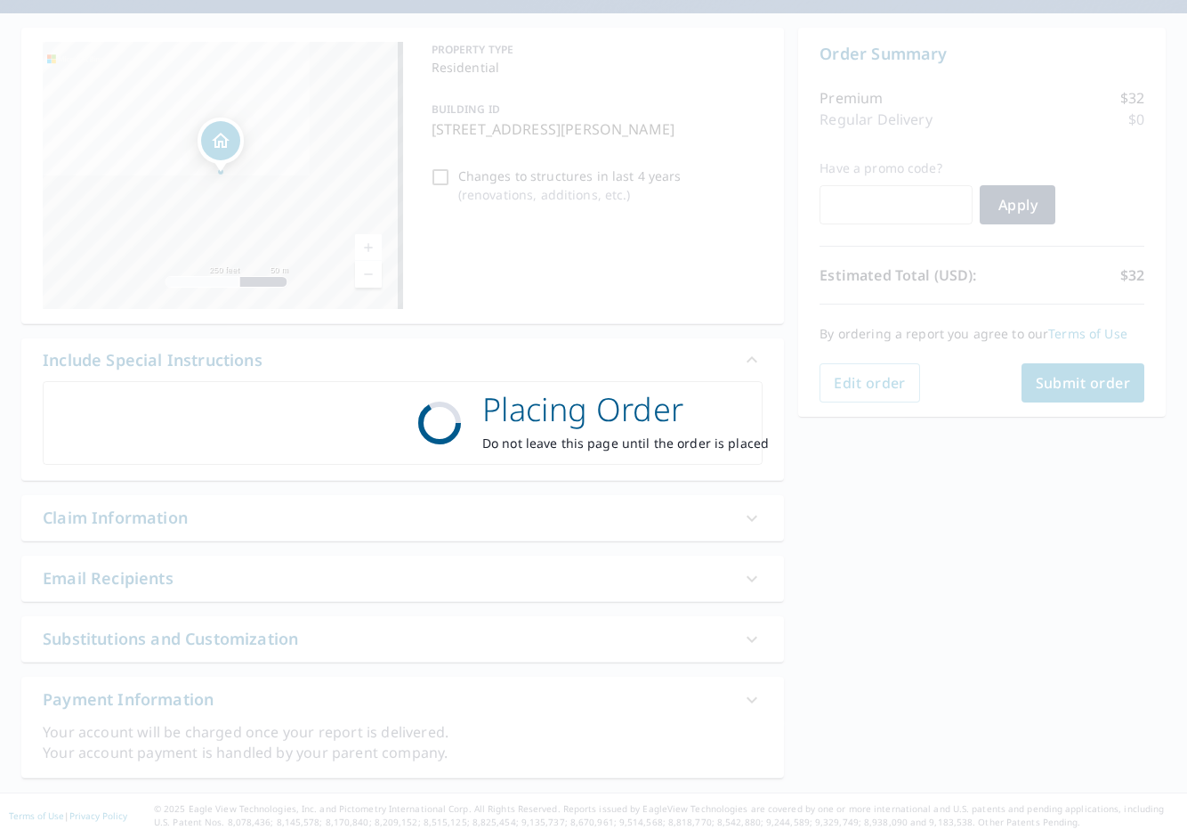
scroll to position [151, 0]
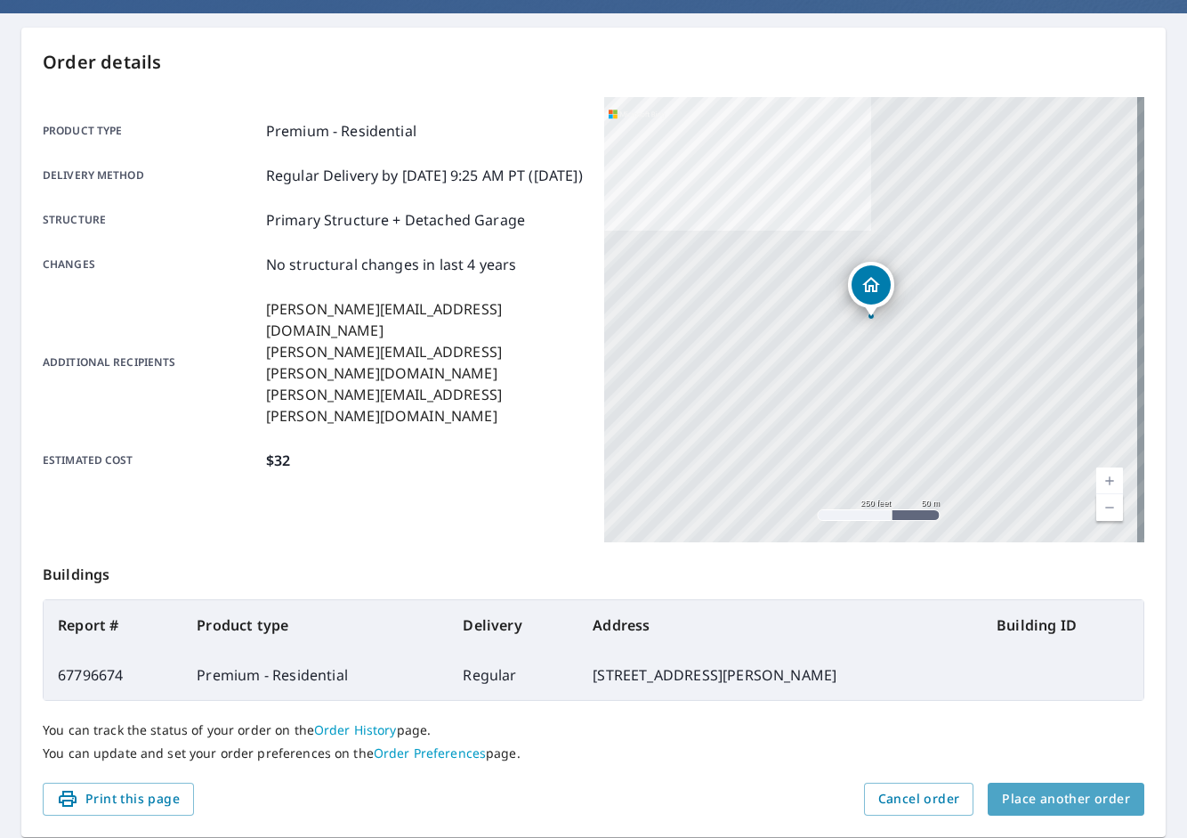
click at [1119, 797] on button "Place another order" at bounding box center [1066, 798] width 157 height 33
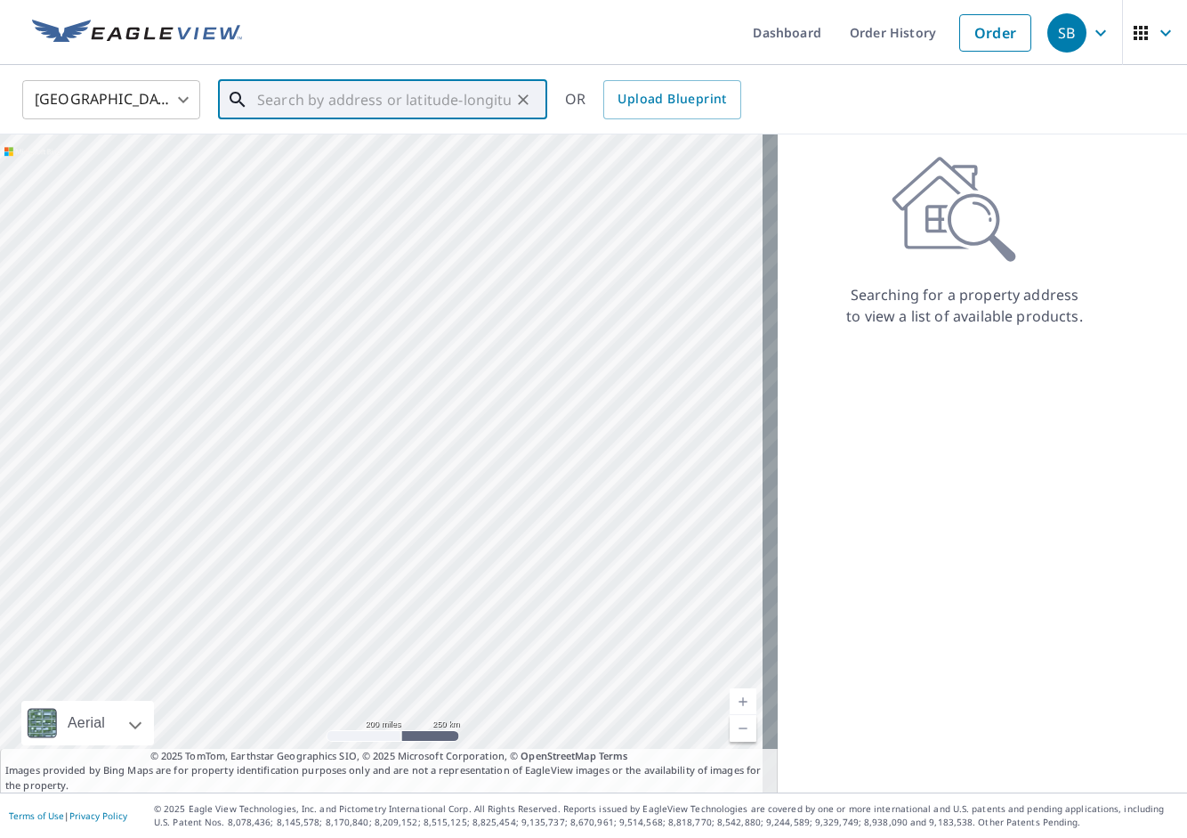
click at [354, 95] on input "text" at bounding box center [384, 100] width 254 height 50
paste input "[STREET_ADDRESS]"
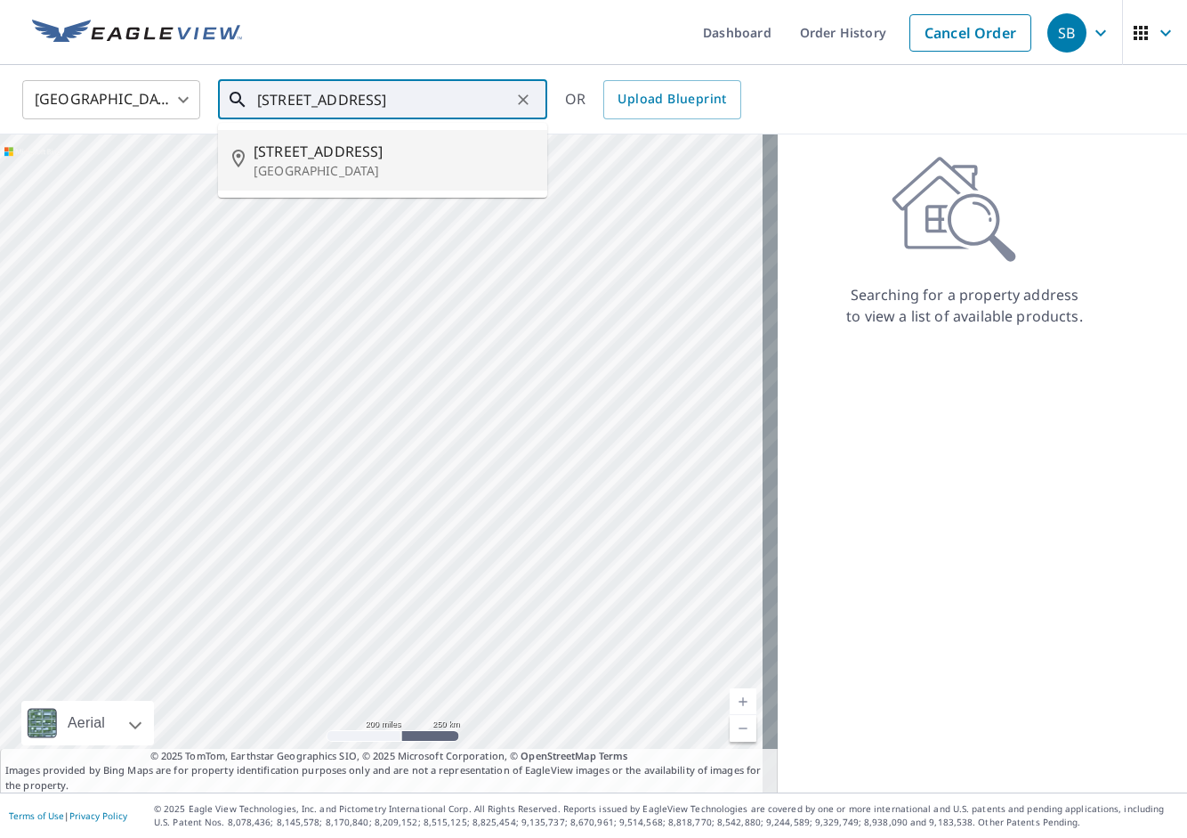
click at [399, 147] on span "[STREET_ADDRESS]" at bounding box center [394, 151] width 280 height 21
type input "[STREET_ADDRESS]"
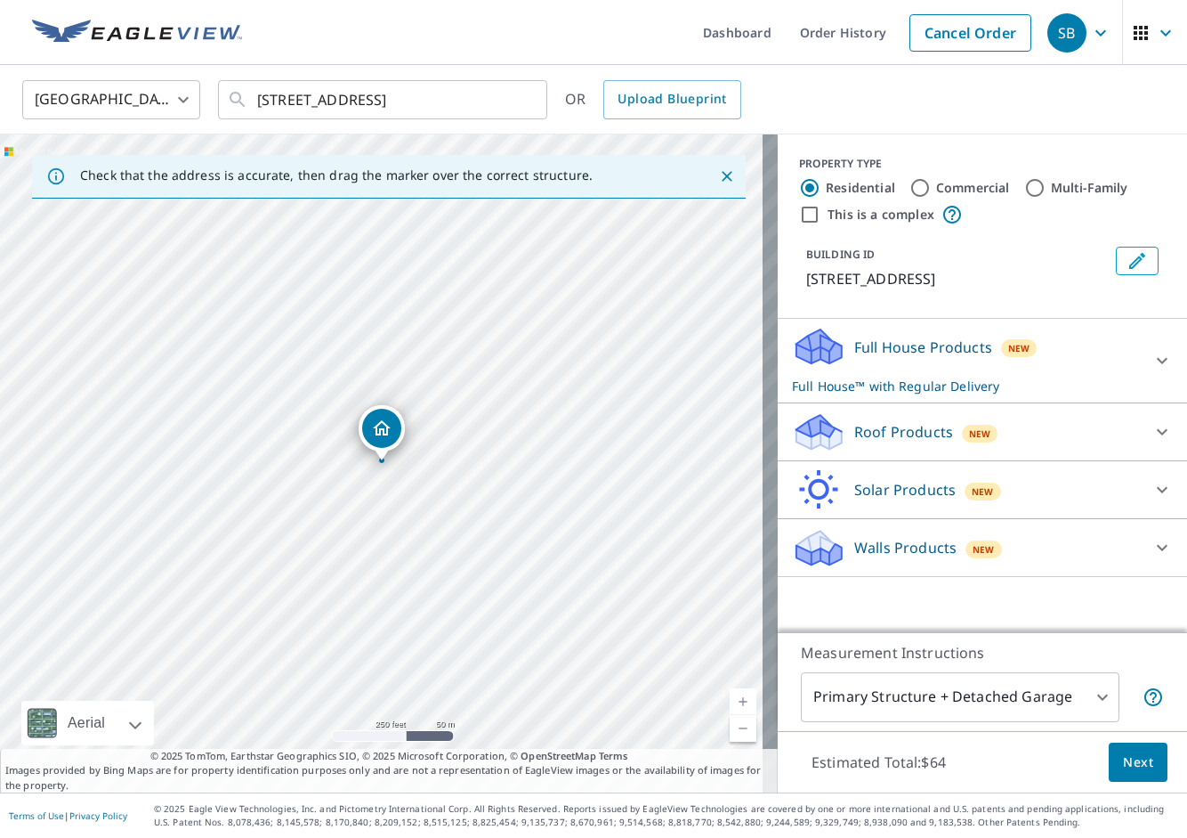
click at [964, 406] on div "Roof Products New Premium $32 Gutter $9.9 Bid Perfect™ $14.85" at bounding box center [982, 432] width 409 height 58
click at [937, 433] on div "Roof Products New" at bounding box center [966, 432] width 349 height 42
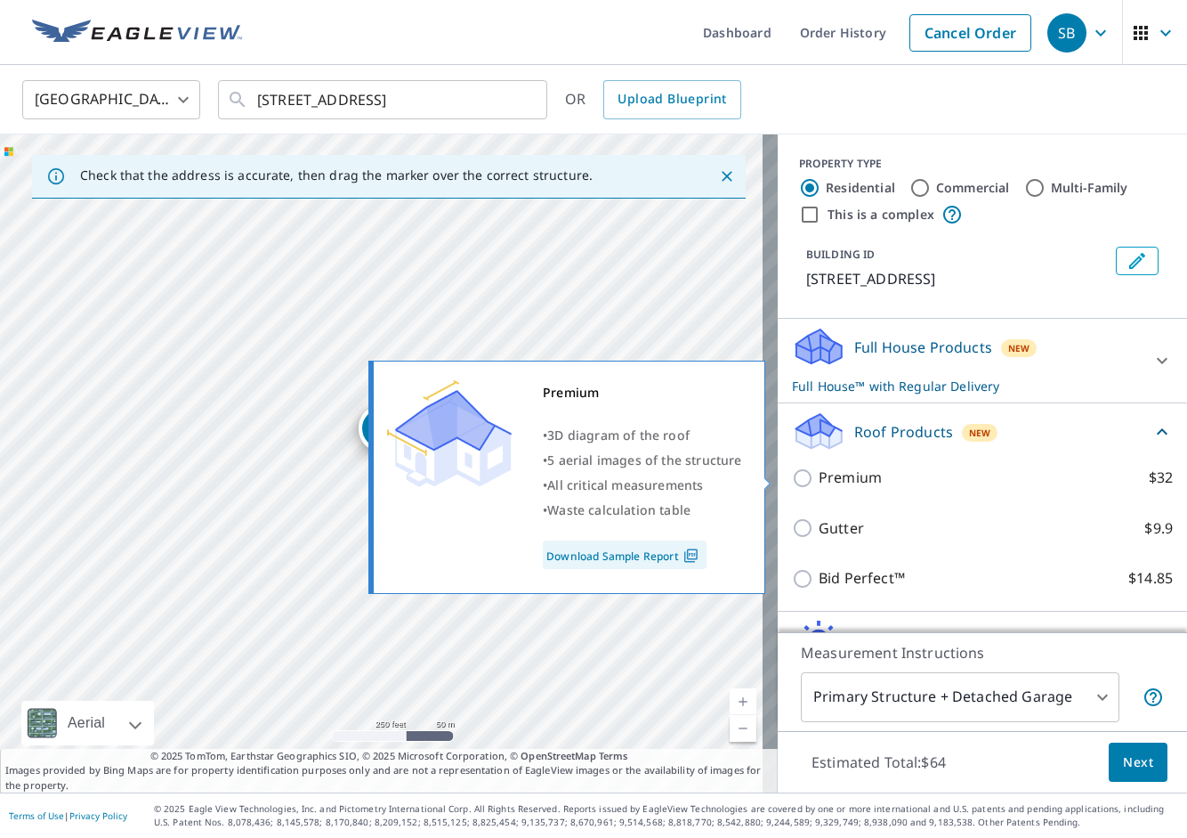
click at [865, 477] on label "Premium $32" at bounding box center [996, 477] width 354 height 22
click at [819, 477] on input "Premium $32" at bounding box center [805, 477] width 27 height 21
checkbox input "true"
checkbox input "false"
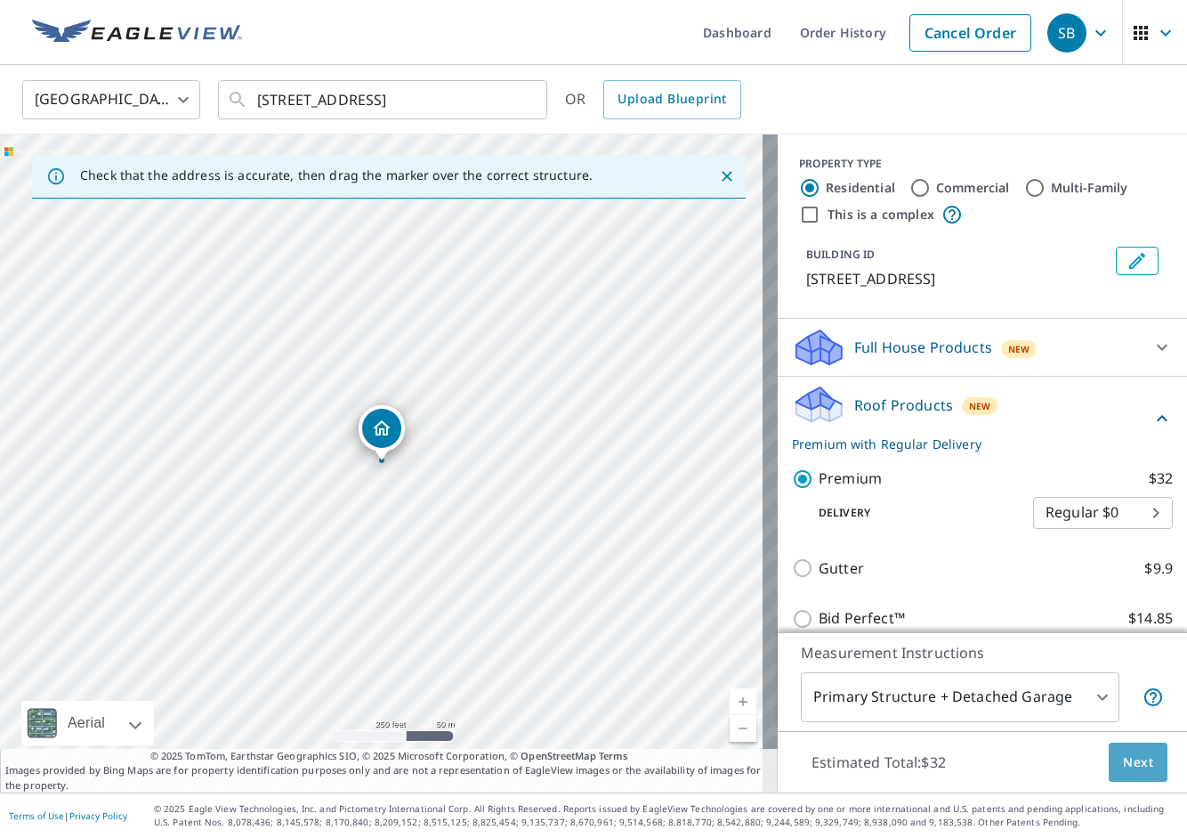
click at [1130, 766] on span "Next" at bounding box center [1138, 762] width 30 height 22
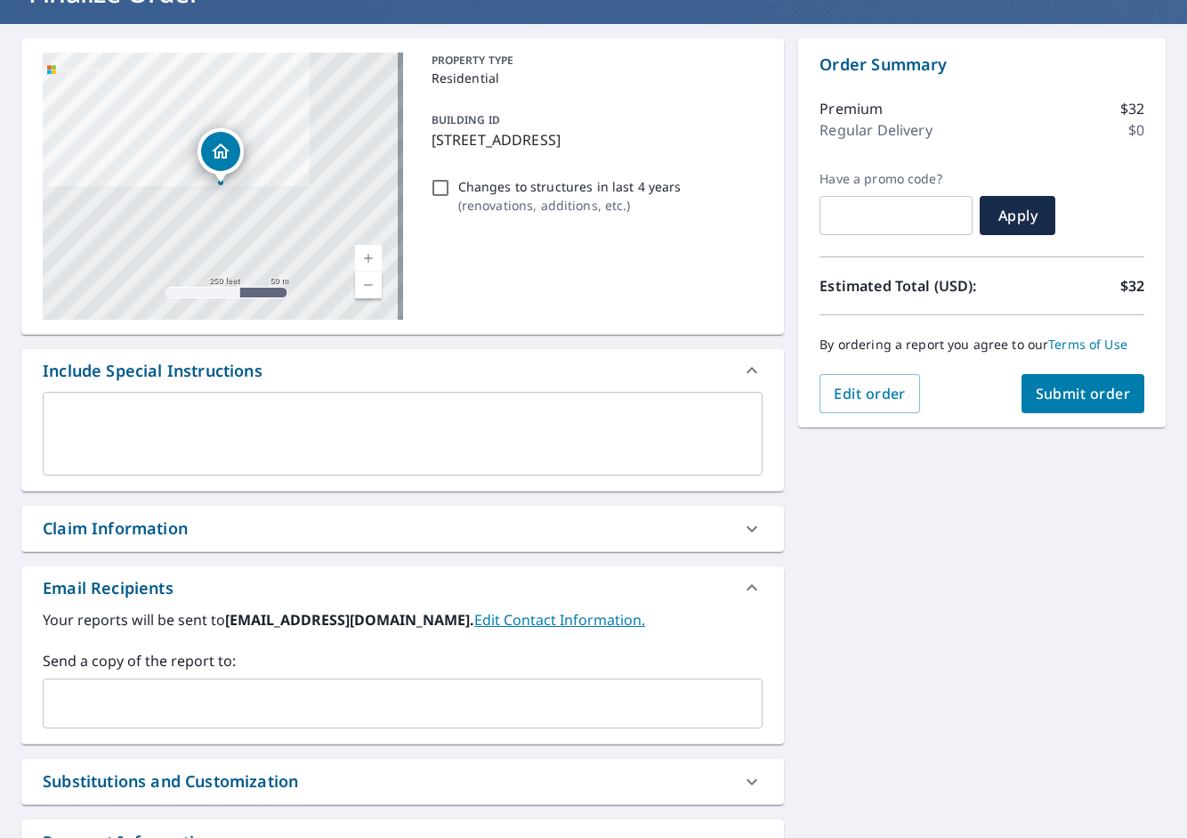
scroll to position [149, 0]
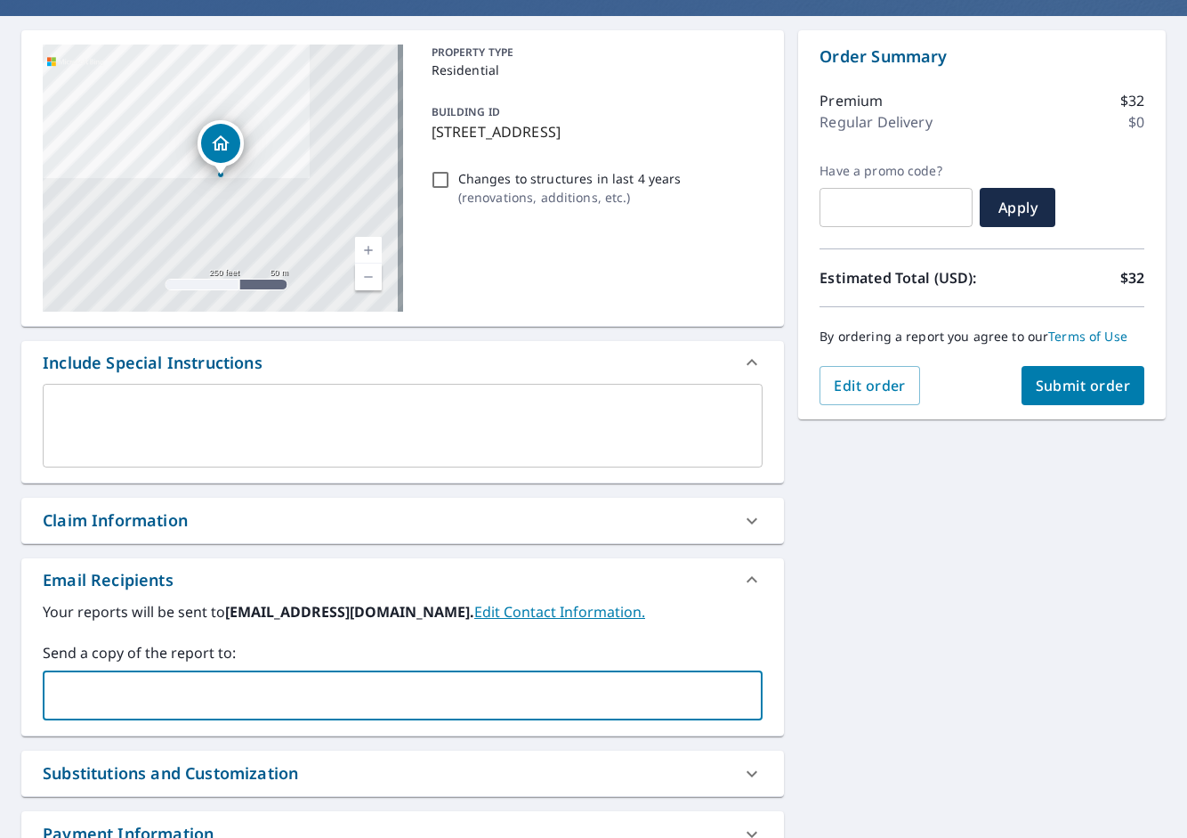
paste input "[PERSON_NAME][EMAIL_ADDRESS][DOMAIN_NAME]"
type input "[PERSON_NAME][EMAIL_ADDRESS][DOMAIN_NAME]"
checkbox input "true"
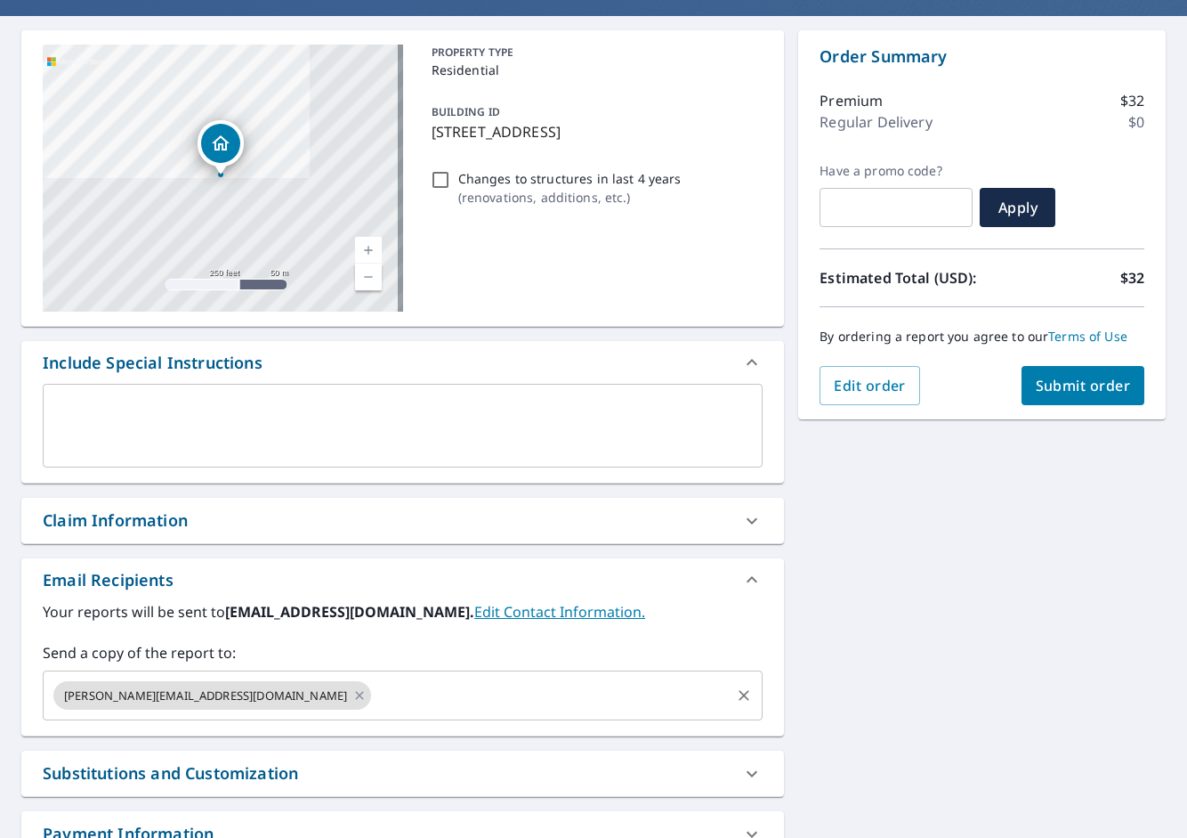
click at [374, 708] on input "text" at bounding box center [551, 695] width 354 height 34
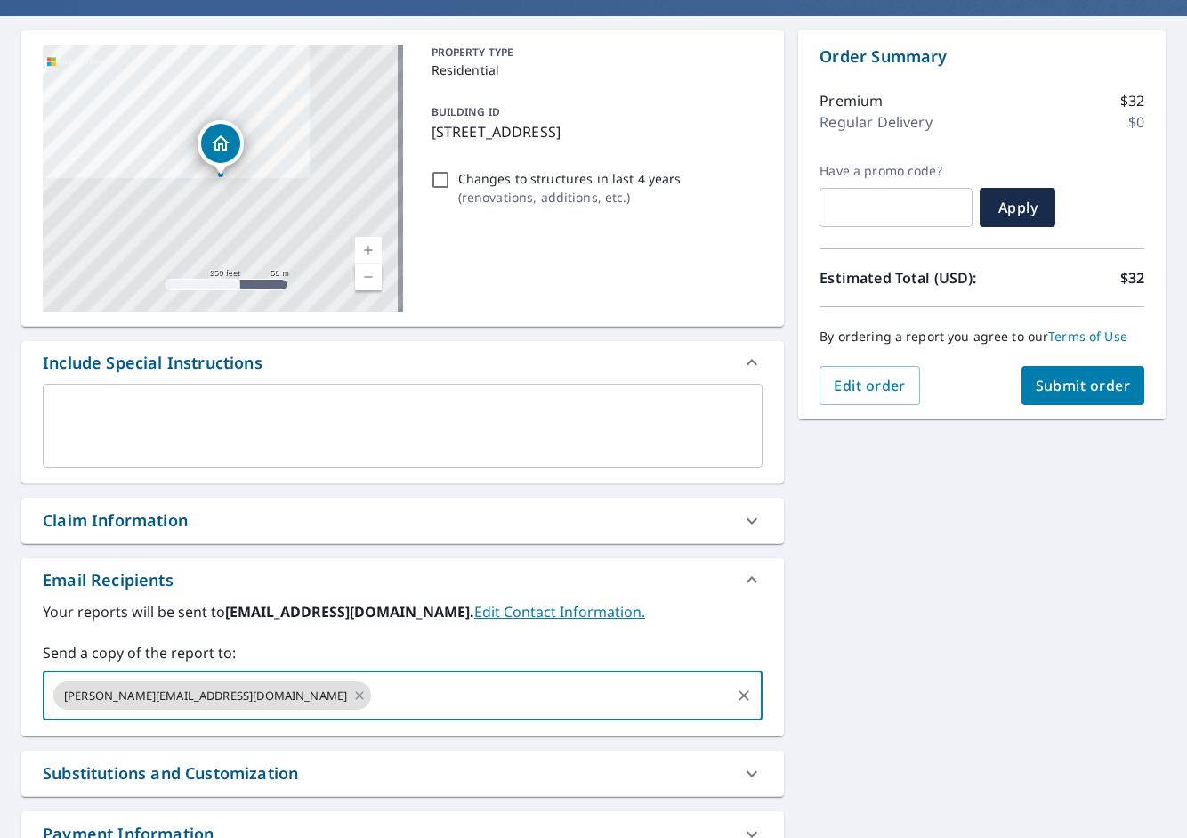
paste input "[PERSON_NAME][EMAIL_ADDRESS][PERSON_NAME][DOMAIN_NAME]"
type input "[PERSON_NAME][EMAIL_ADDRESS][PERSON_NAME][DOMAIN_NAME]"
checkbox input "true"
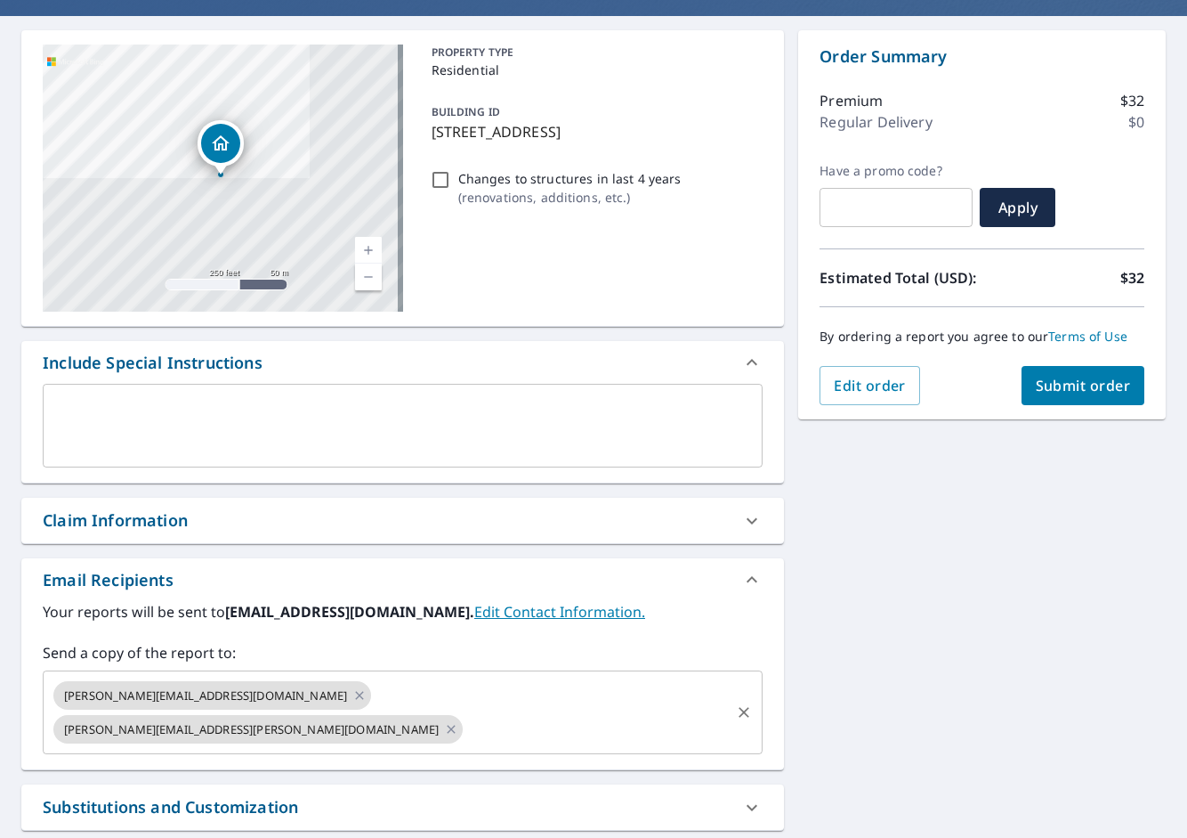
click at [599, 712] on input "text" at bounding box center [597, 729] width 263 height 34
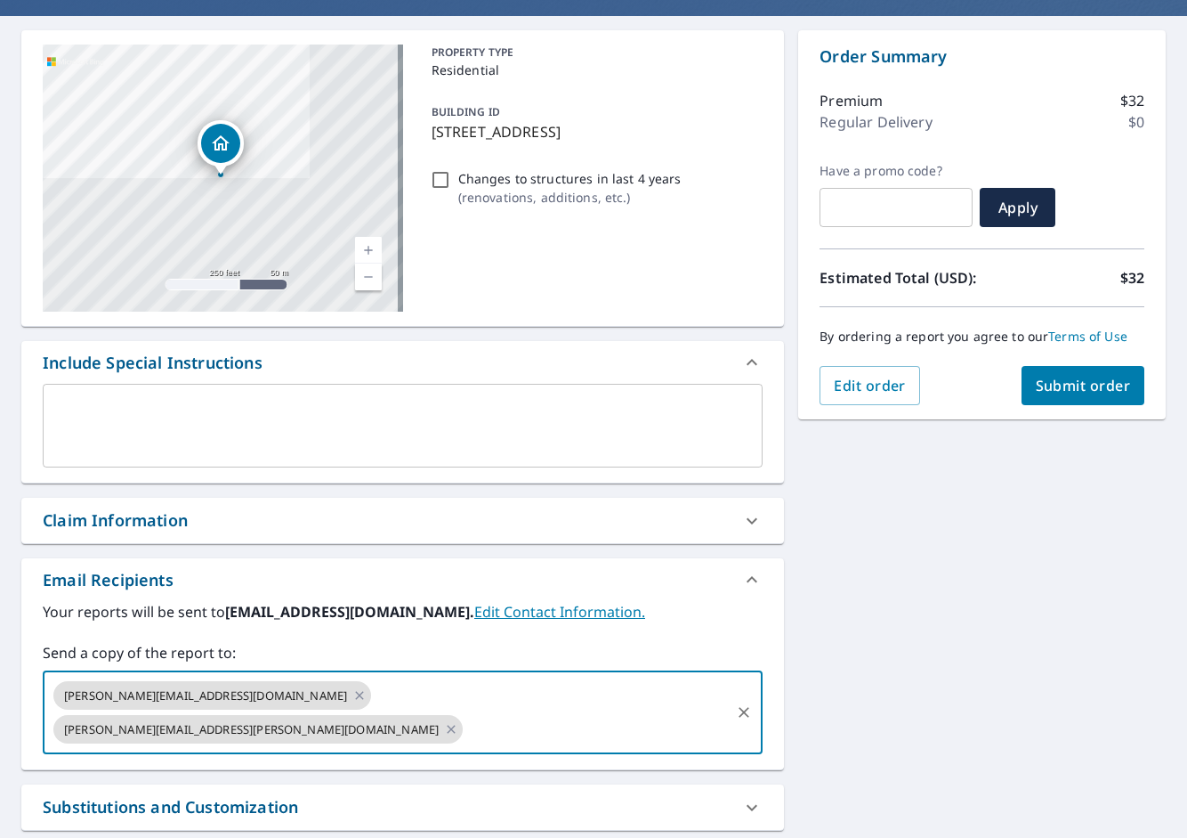
paste input "[PERSON_NAME][EMAIL_ADDRESS][PERSON_NAME][DOMAIN_NAME]"
type input "[PERSON_NAME][EMAIL_ADDRESS][PERSON_NAME][DOMAIN_NAME]"
click at [973, 548] on div "[STREET_ADDRESS] Aerial Road A standard road map Aerial A detailed look from ab…" at bounding box center [593, 488] width 1187 height 944
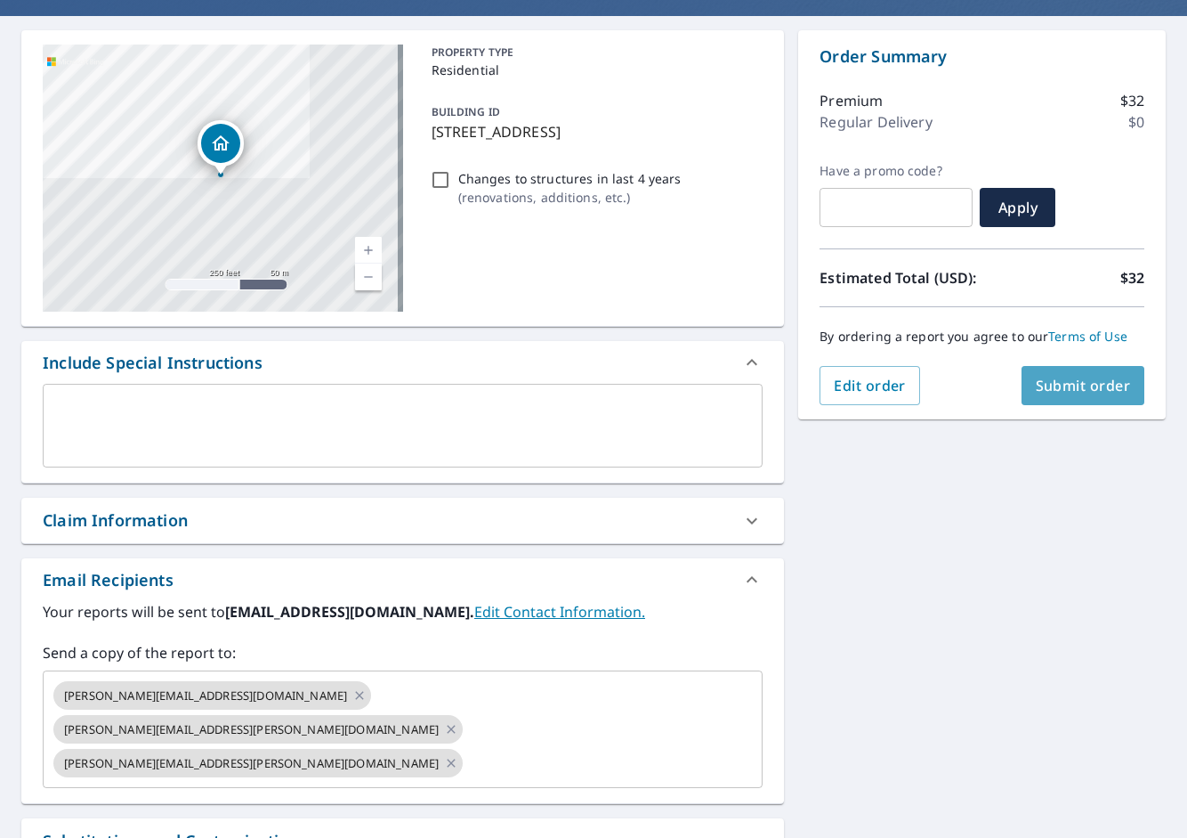
click at [1041, 386] on span "Submit order" at bounding box center [1083, 386] width 95 height 20
checkbox input "true"
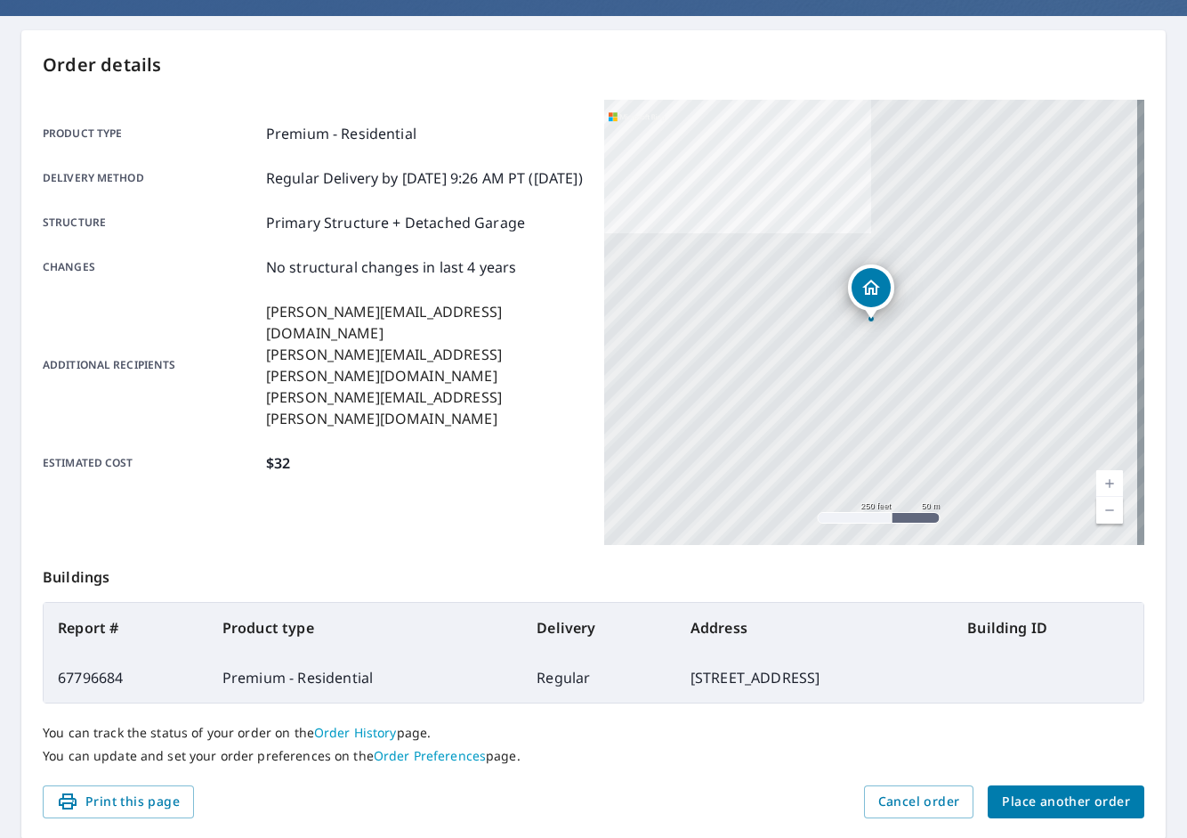
click at [1086, 782] on div "You can track the status of your order on the Order History page. You can updat…" at bounding box center [594, 744] width 1102 height 82
click at [1077, 794] on span "Place another order" at bounding box center [1066, 801] width 128 height 22
